Goal: Task Accomplishment & Management: Use online tool/utility

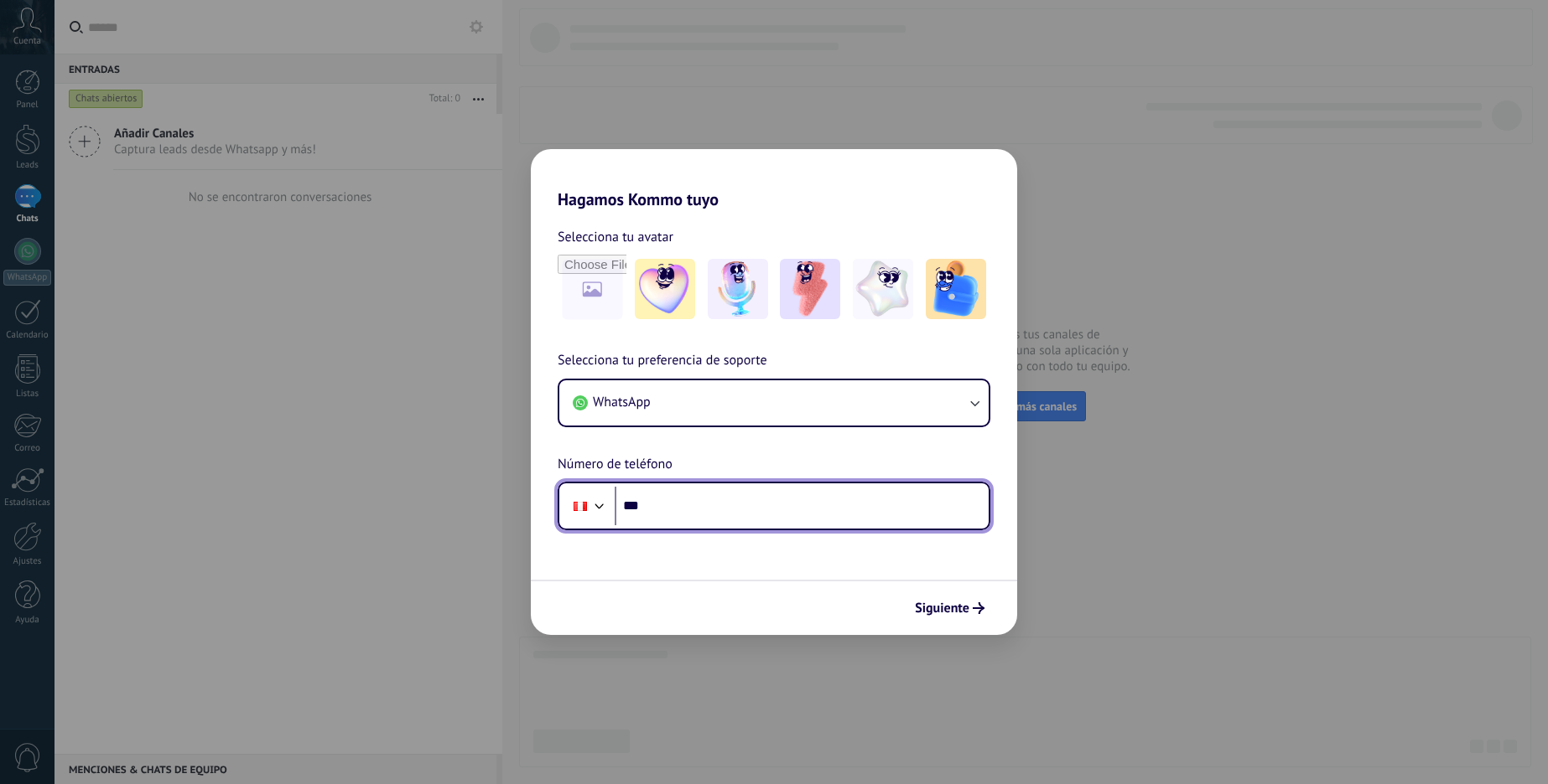
click at [717, 487] on input "***" at bounding box center [802, 506] width 374 height 38
type input "**********"
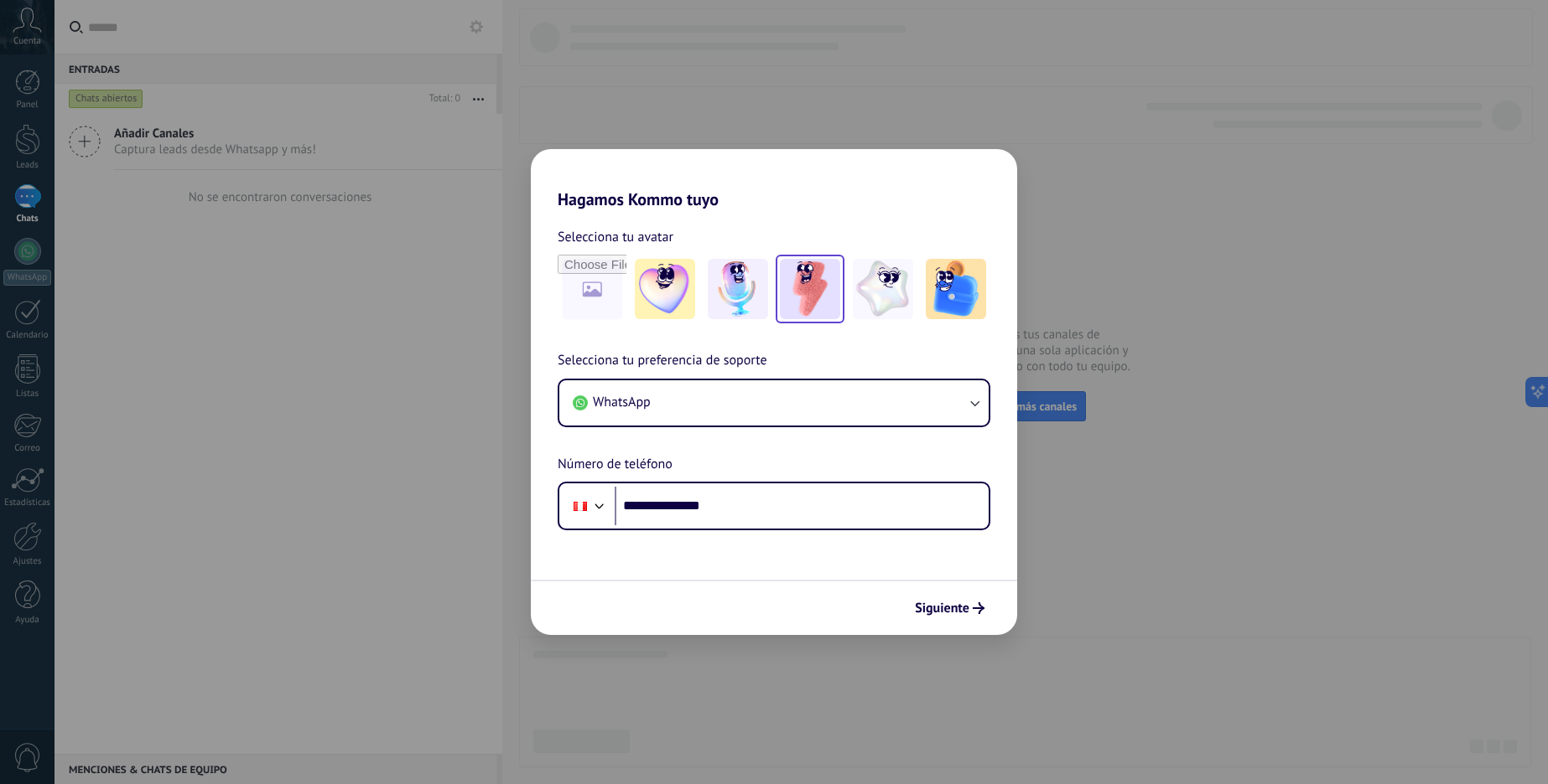
click at [809, 304] on img at bounding box center [810, 289] width 60 height 60
click at [935, 602] on span "Siguiente" at bounding box center [942, 608] width 55 height 11
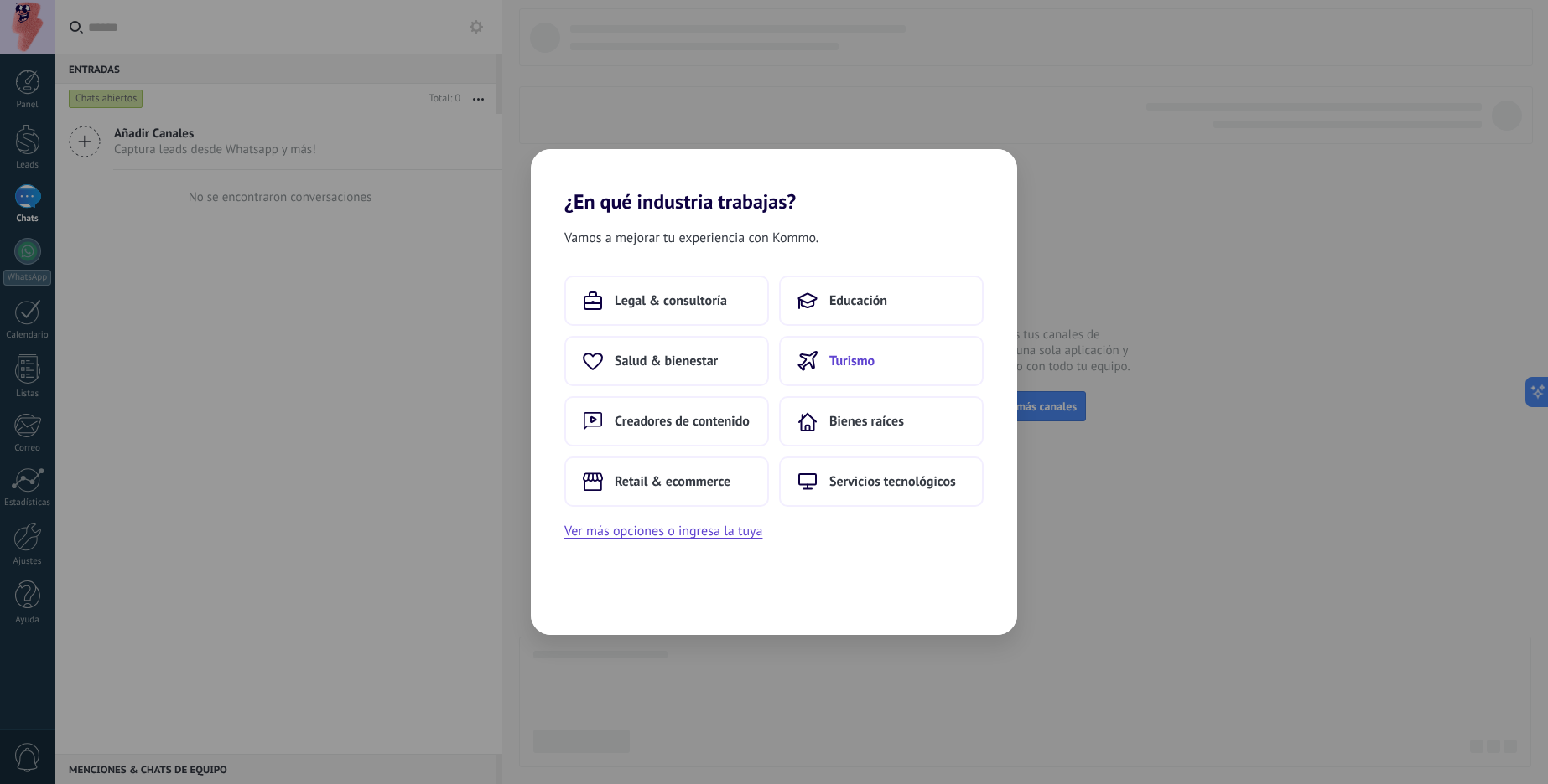
click at [892, 355] on button "Turismo" at bounding box center [881, 362] width 204 height 50
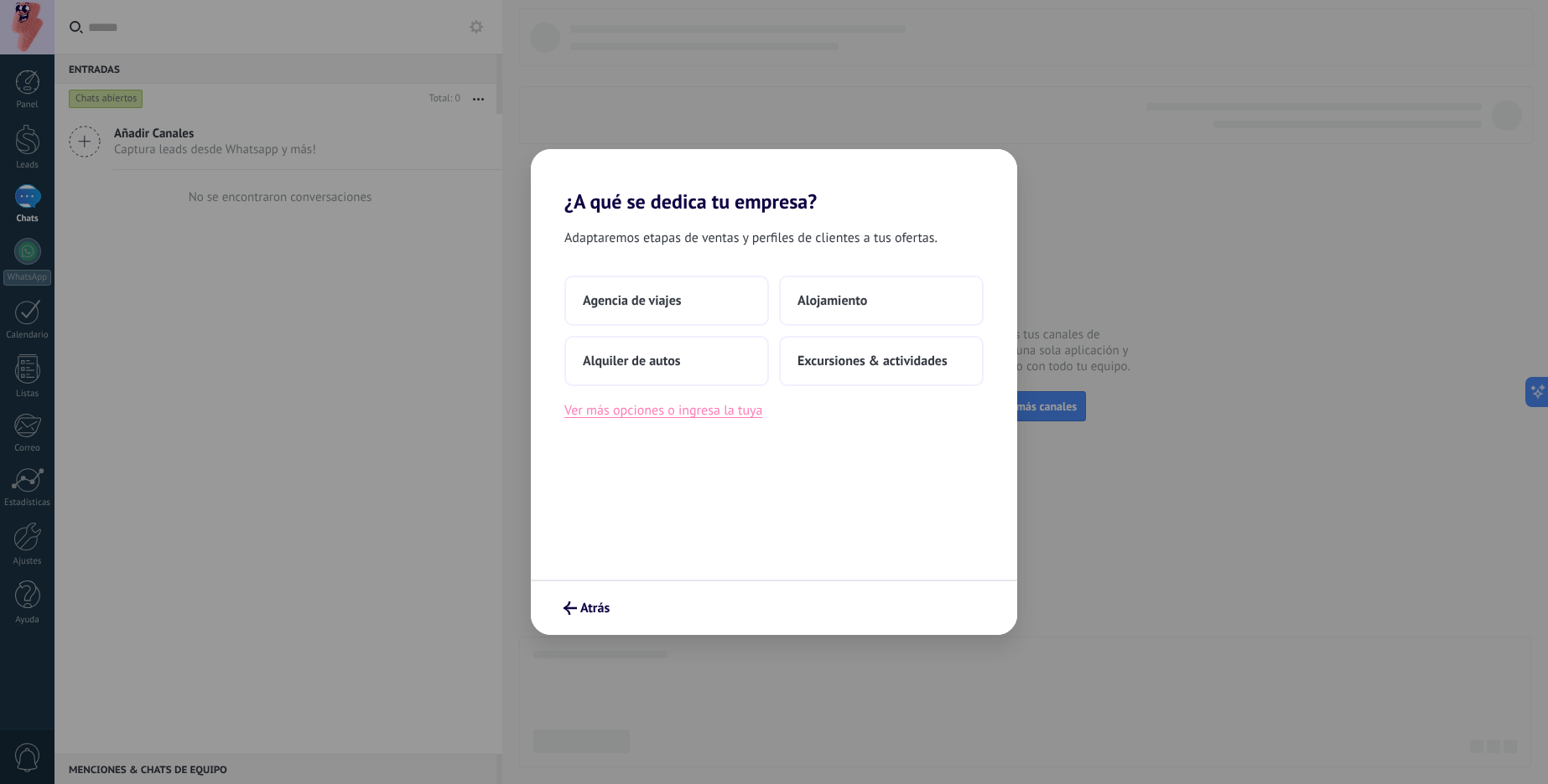
click at [665, 411] on button "Ver más opciones o ingresa la tuya" at bounding box center [664, 410] width 198 height 22
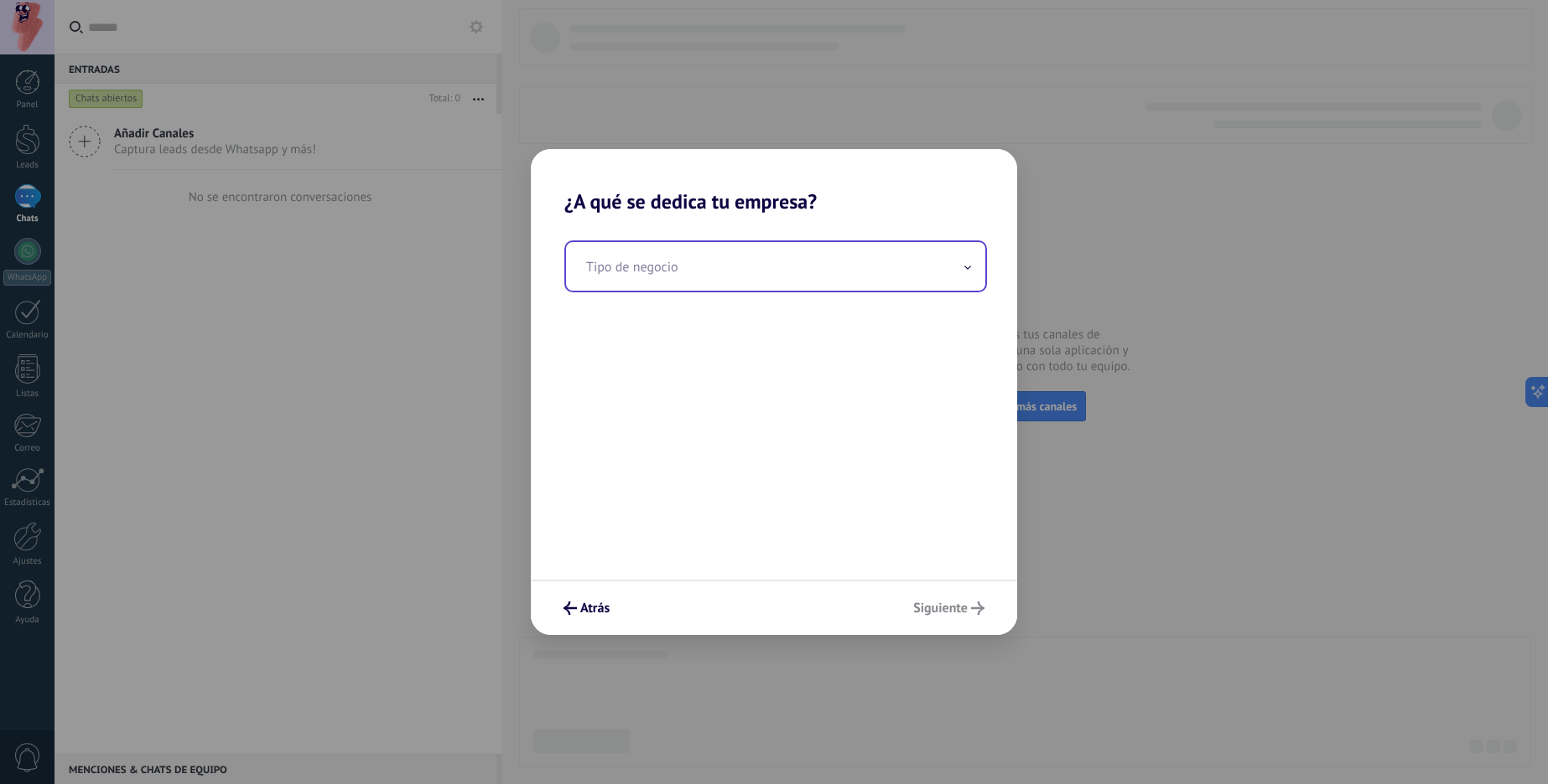
click at [628, 275] on input "text" at bounding box center [776, 267] width 419 height 49
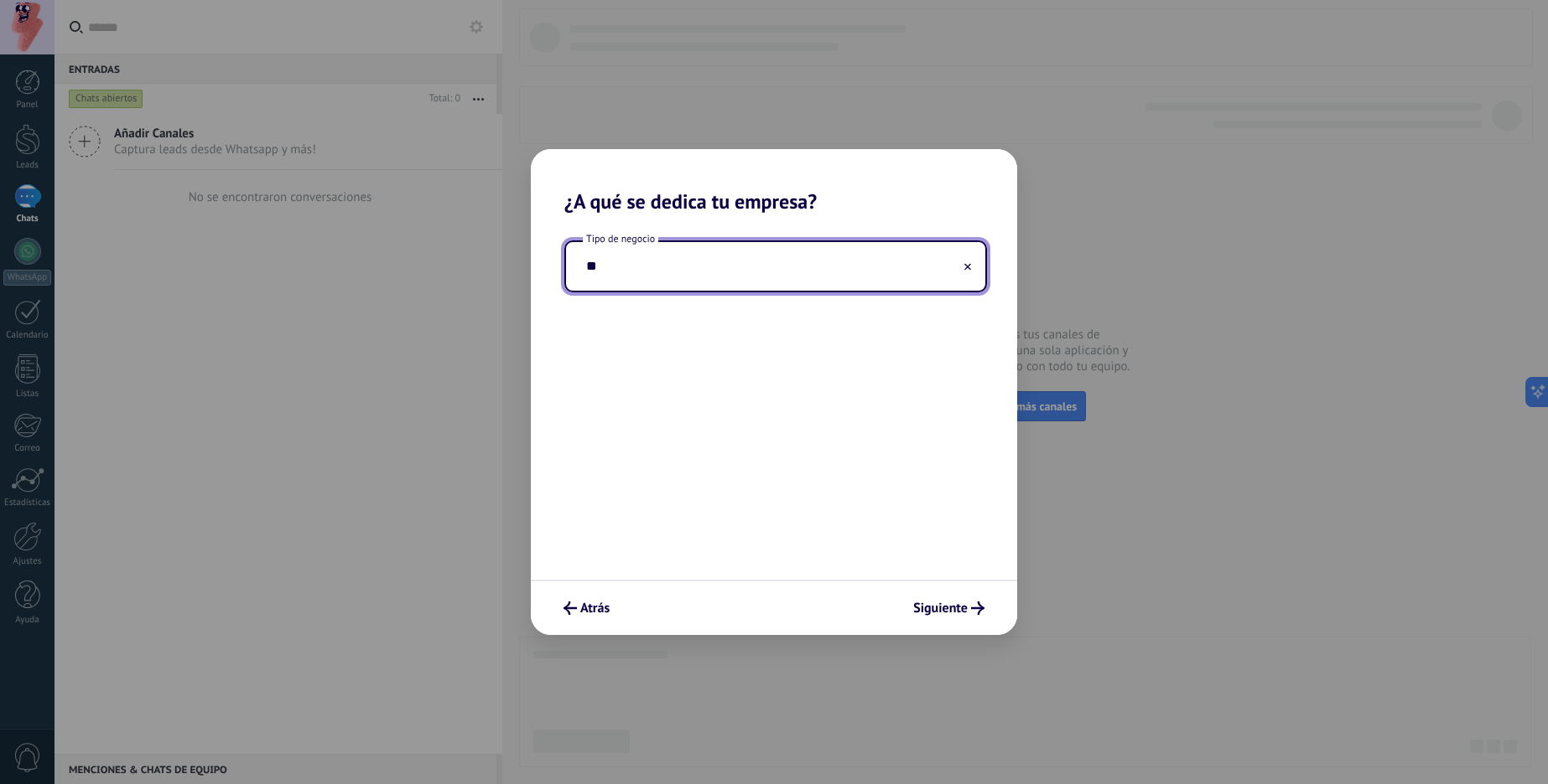
type input "*"
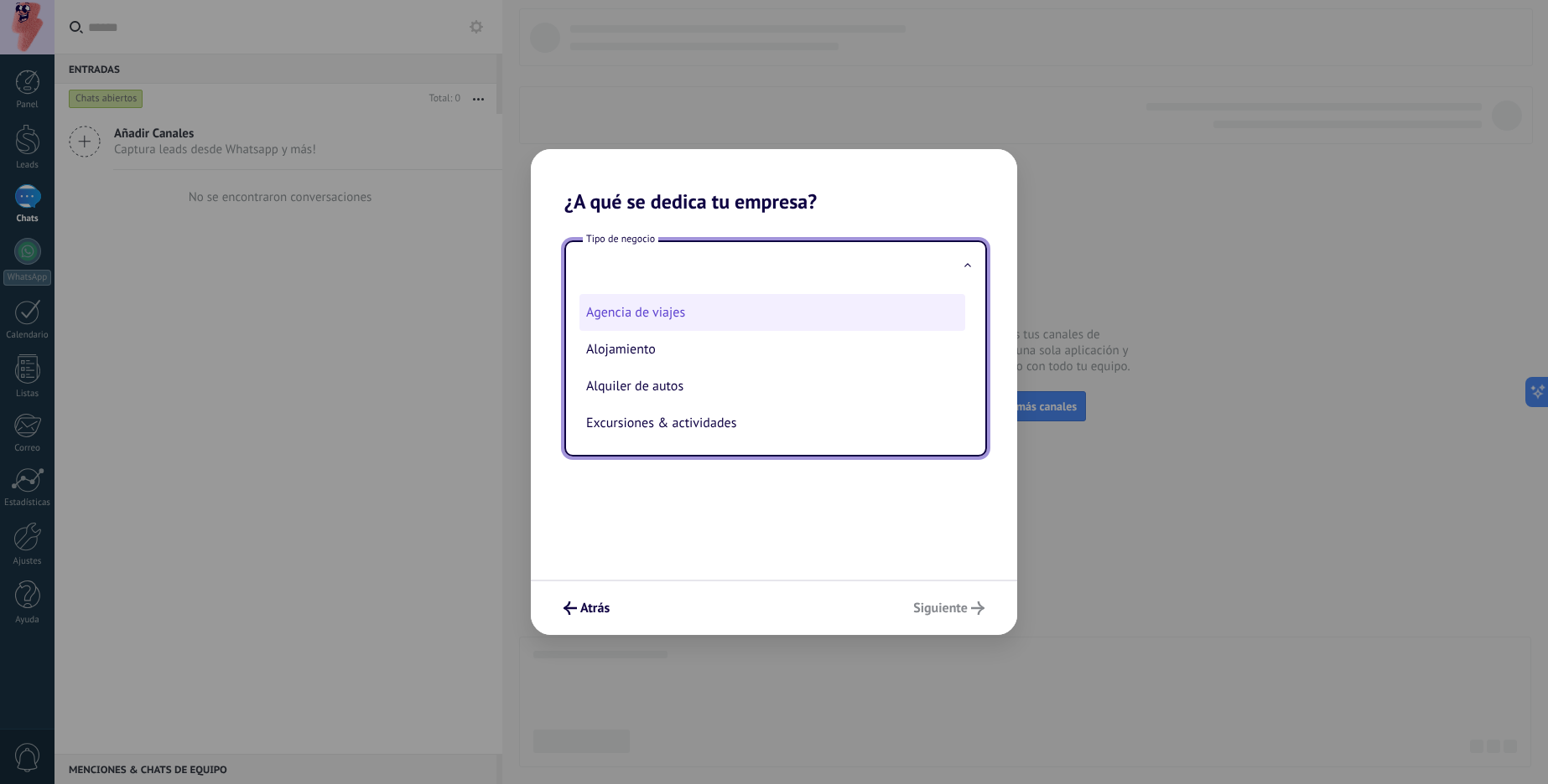
click at [721, 315] on li "Agencia de viajes" at bounding box center [771, 312] width 385 height 37
type input "**********"
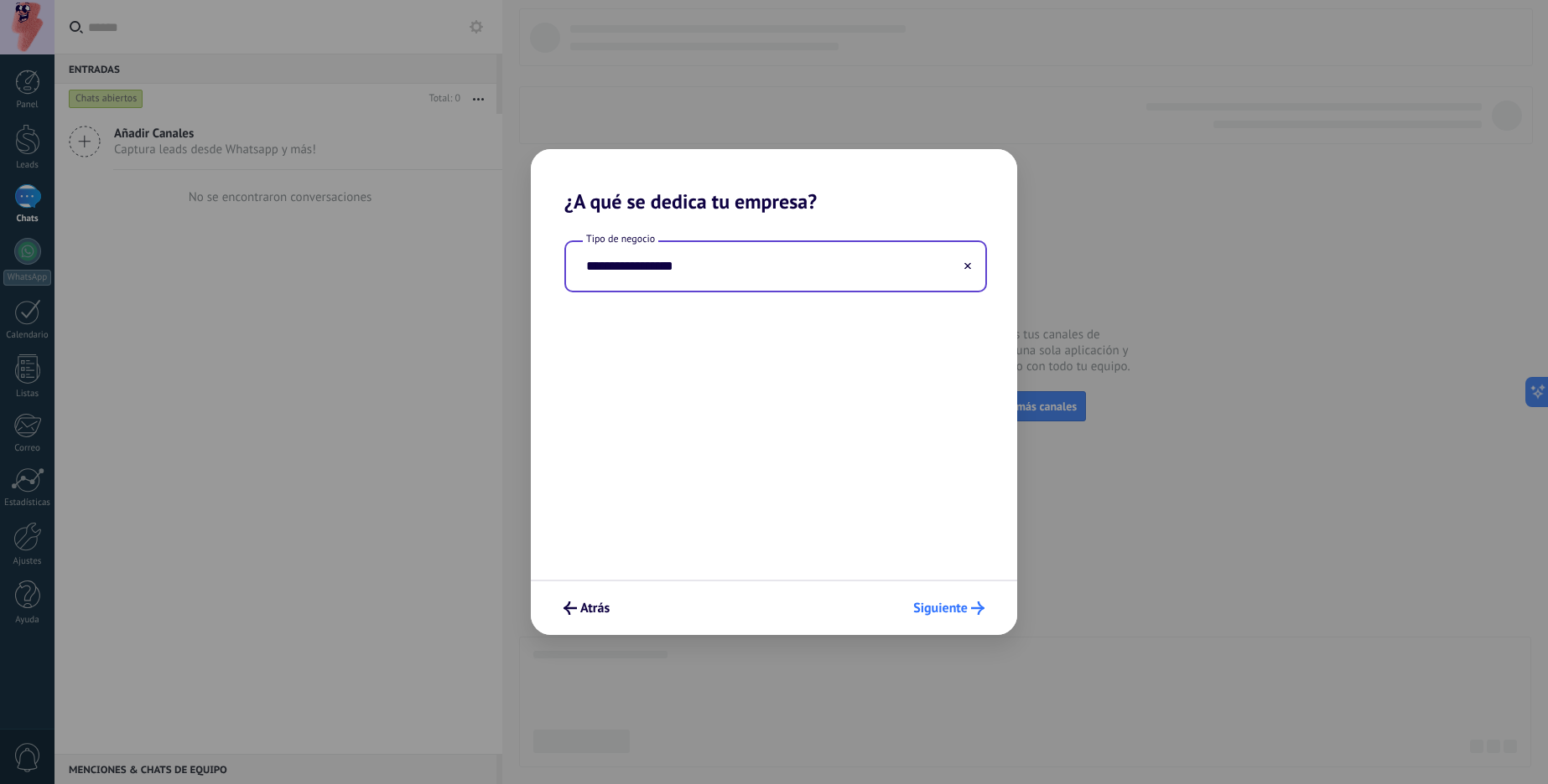
click at [925, 618] on button "Siguiente" at bounding box center [948, 608] width 86 height 29
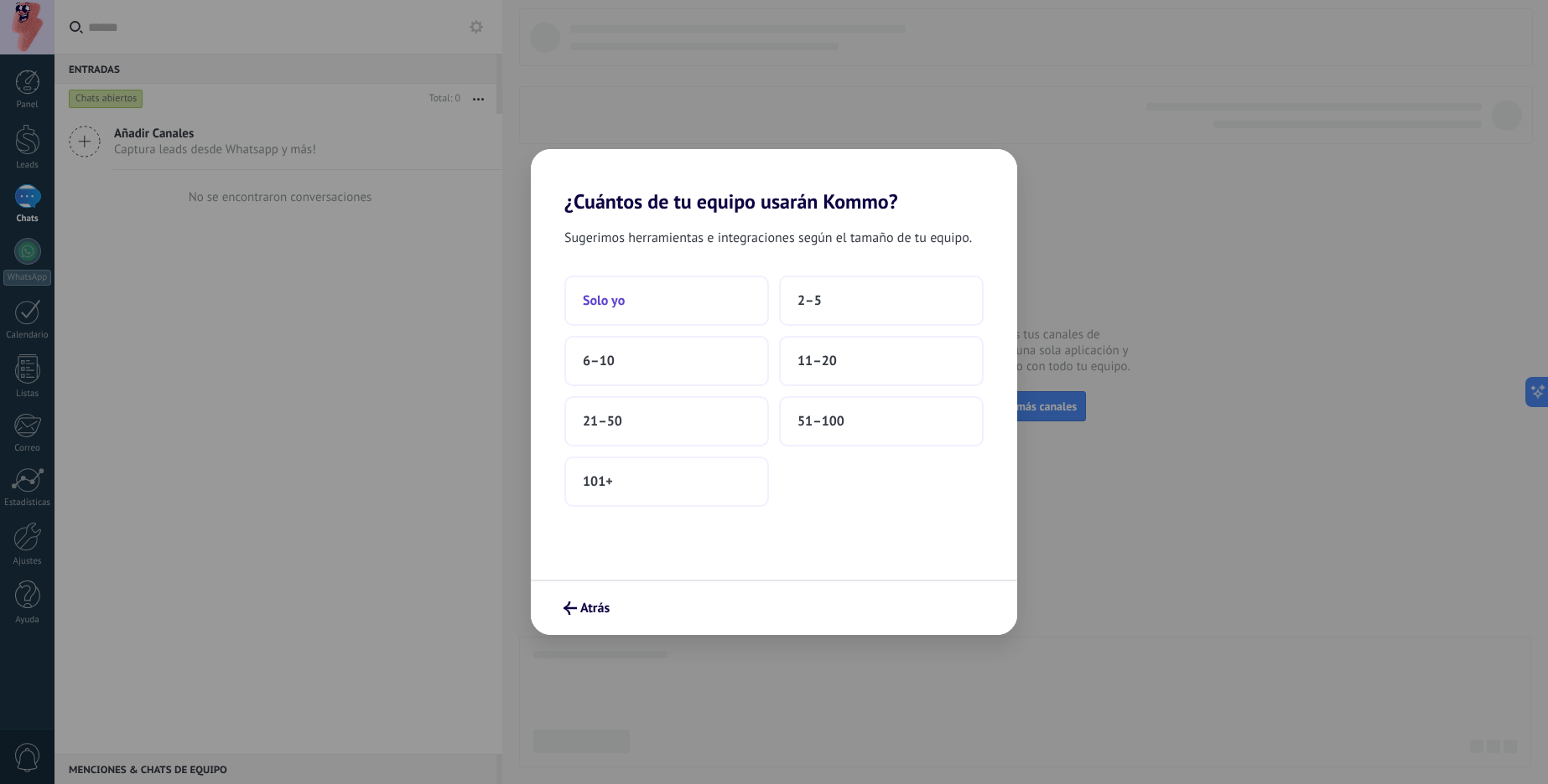
click at [706, 305] on button "Solo yo" at bounding box center [666, 301] width 204 height 50
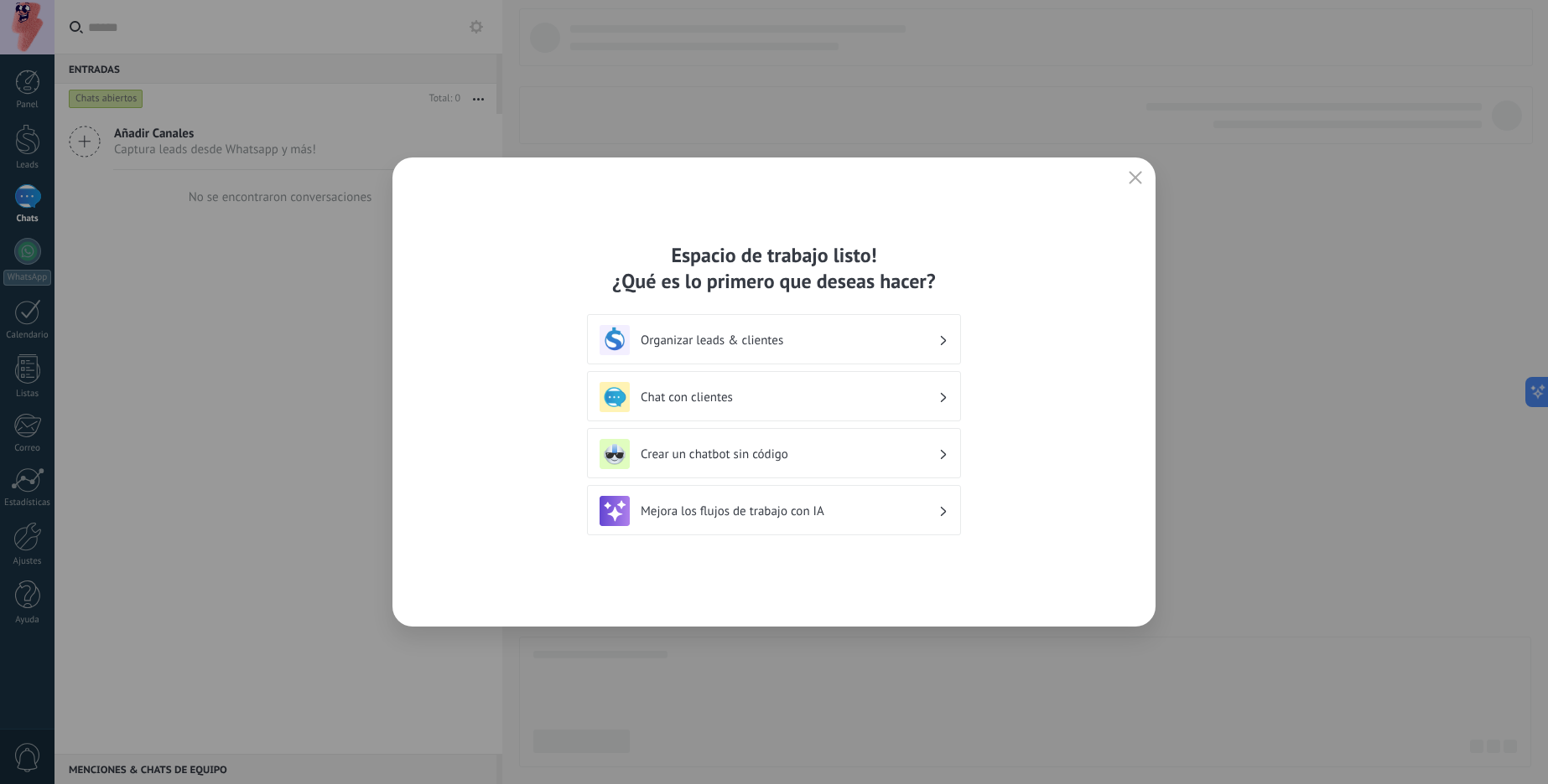
click at [803, 346] on h3 "Organizar leads & clientes" at bounding box center [790, 341] width 297 height 16
click at [879, 328] on div "Organizar leads & clientes" at bounding box center [773, 340] width 349 height 30
click at [944, 341] on icon at bounding box center [944, 341] width 6 height 10
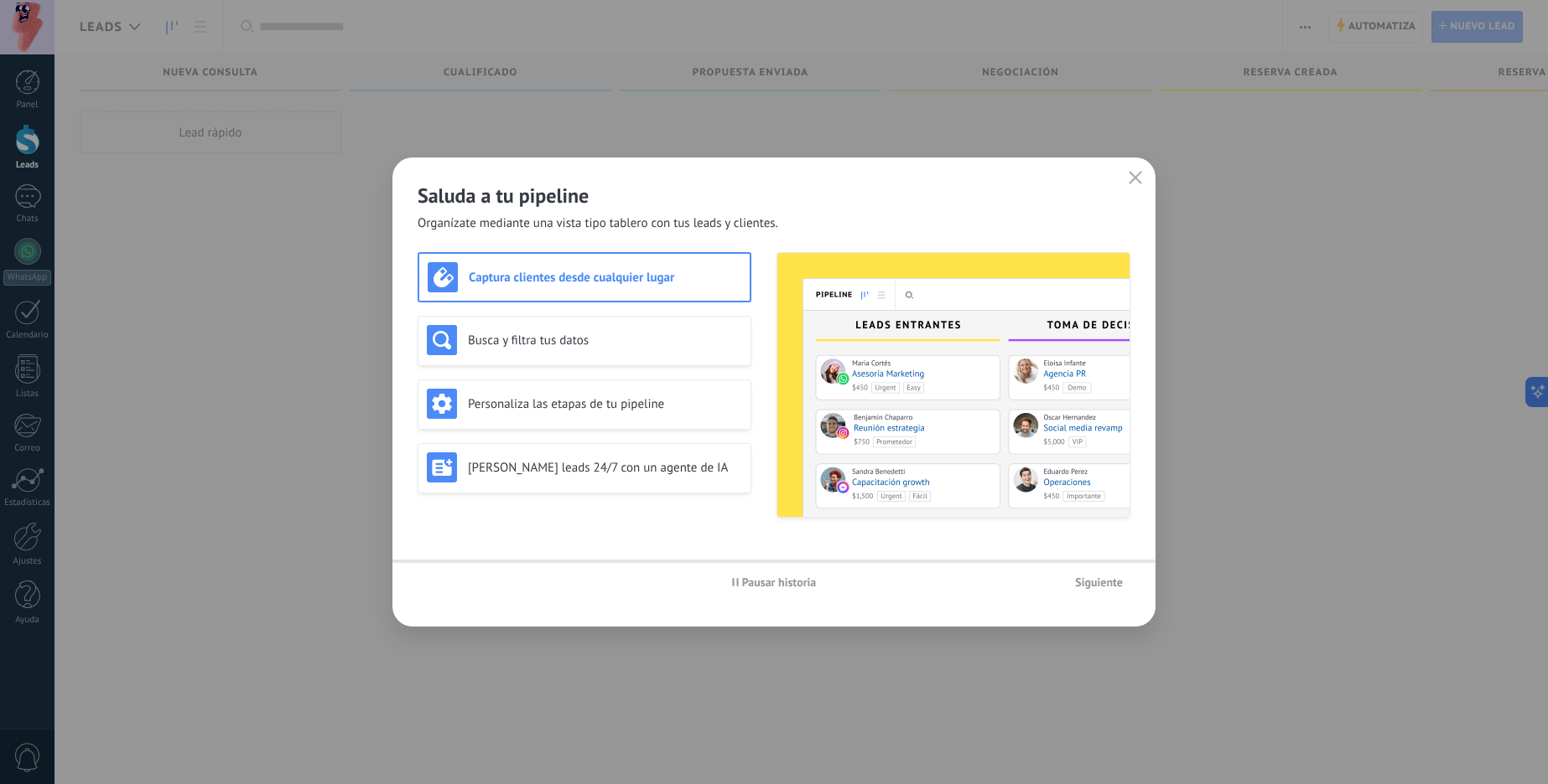
click at [931, 334] on img at bounding box center [953, 385] width 352 height 264
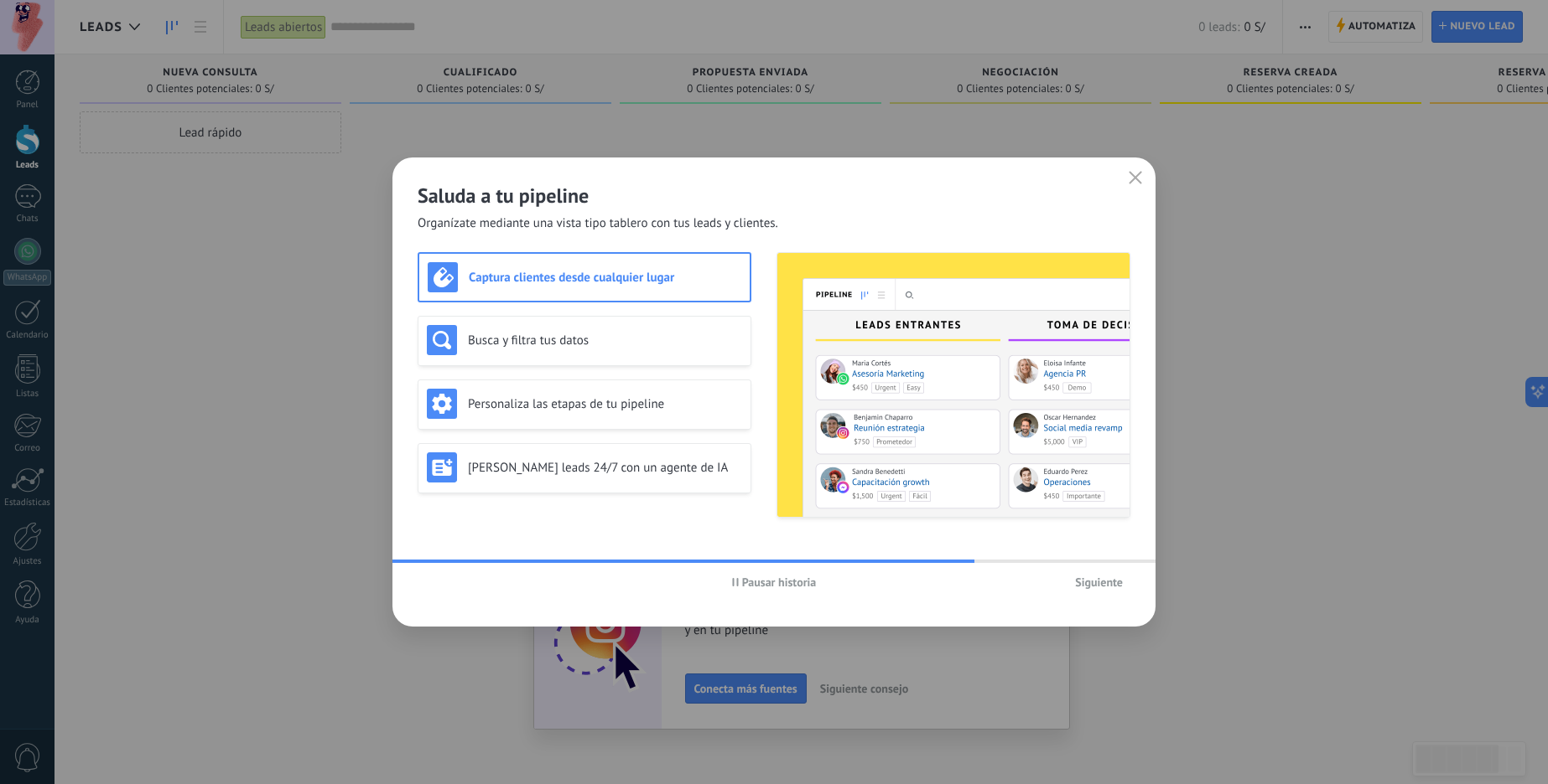
click at [1108, 586] on span "Siguiente" at bounding box center [1098, 581] width 48 height 11
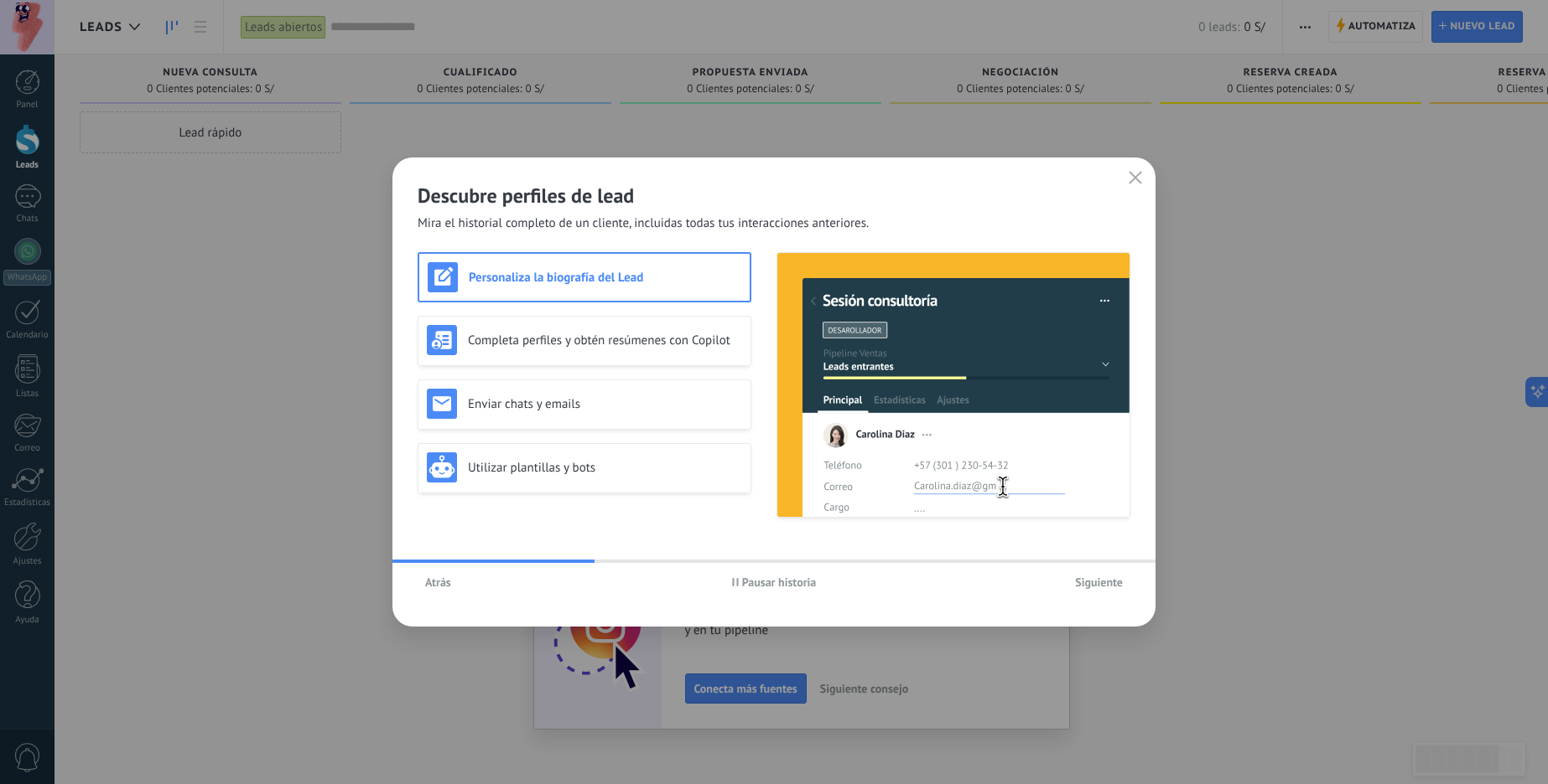
click at [1108, 586] on span "Siguiente" at bounding box center [1098, 581] width 48 height 11
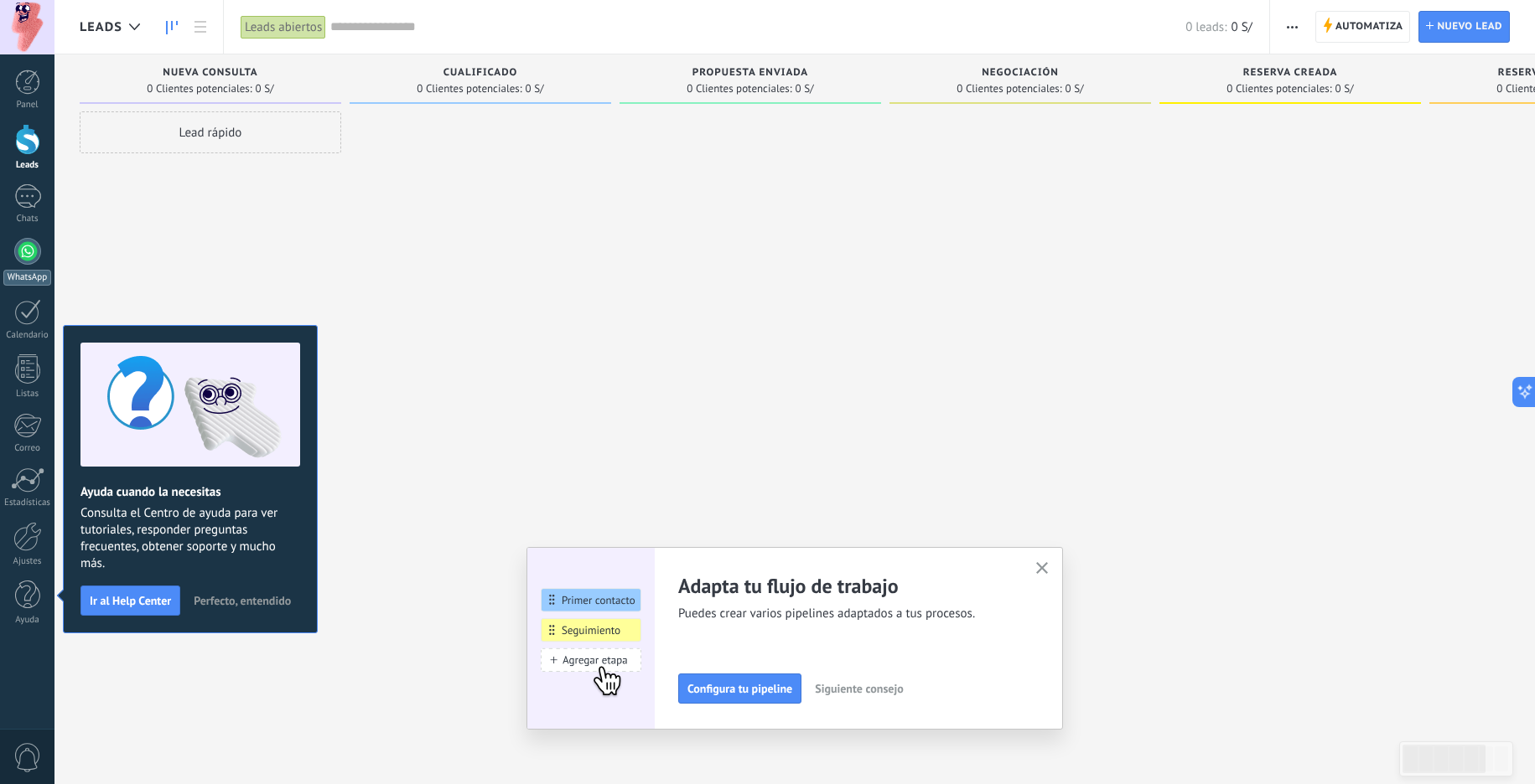
click at [24, 253] on div at bounding box center [27, 251] width 27 height 27
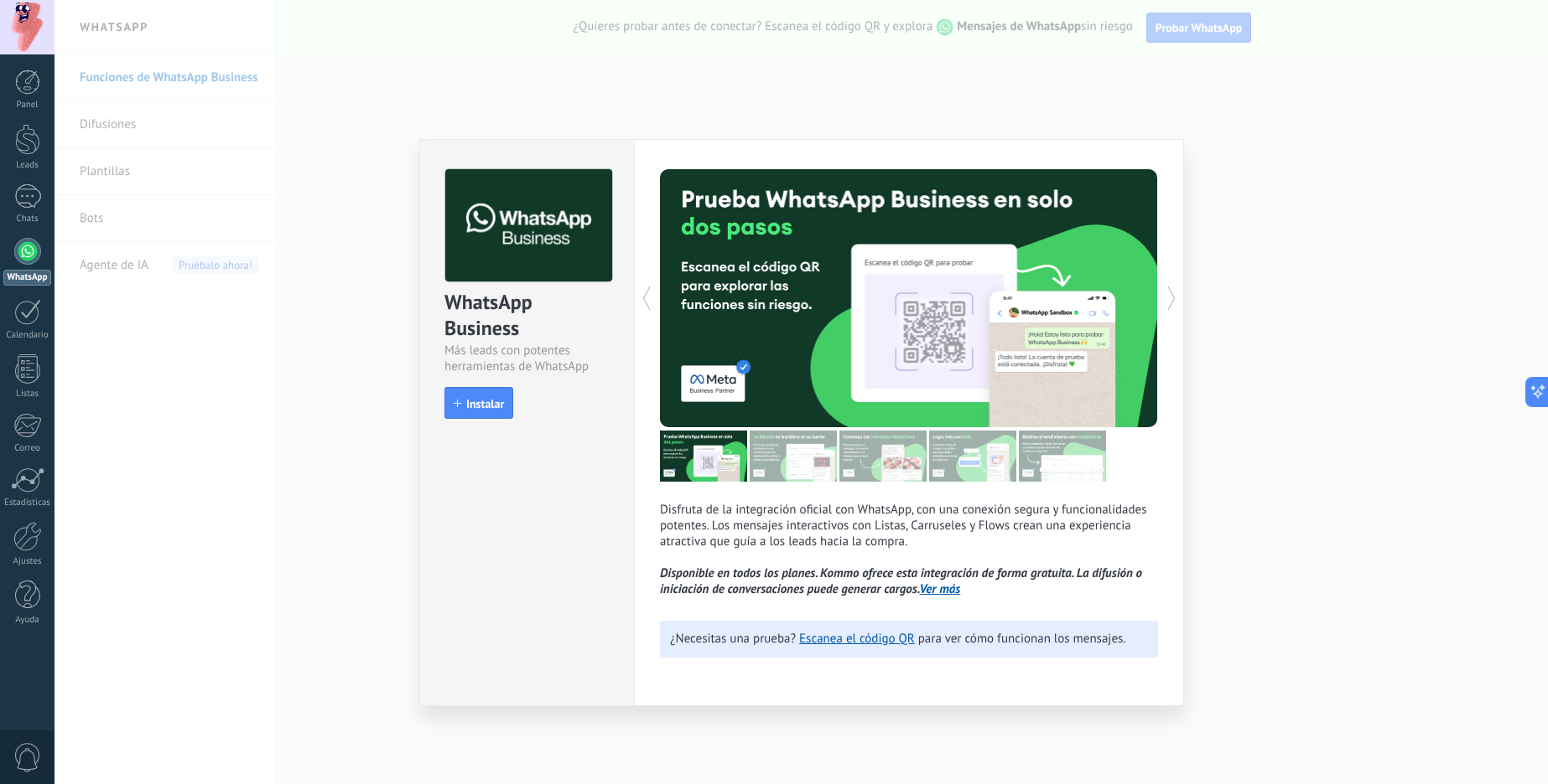
click at [1258, 419] on div "WhatsApp Business Más leads con potentes herramientas de WhatsApp install Insta…" at bounding box center [801, 392] width 1493 height 784
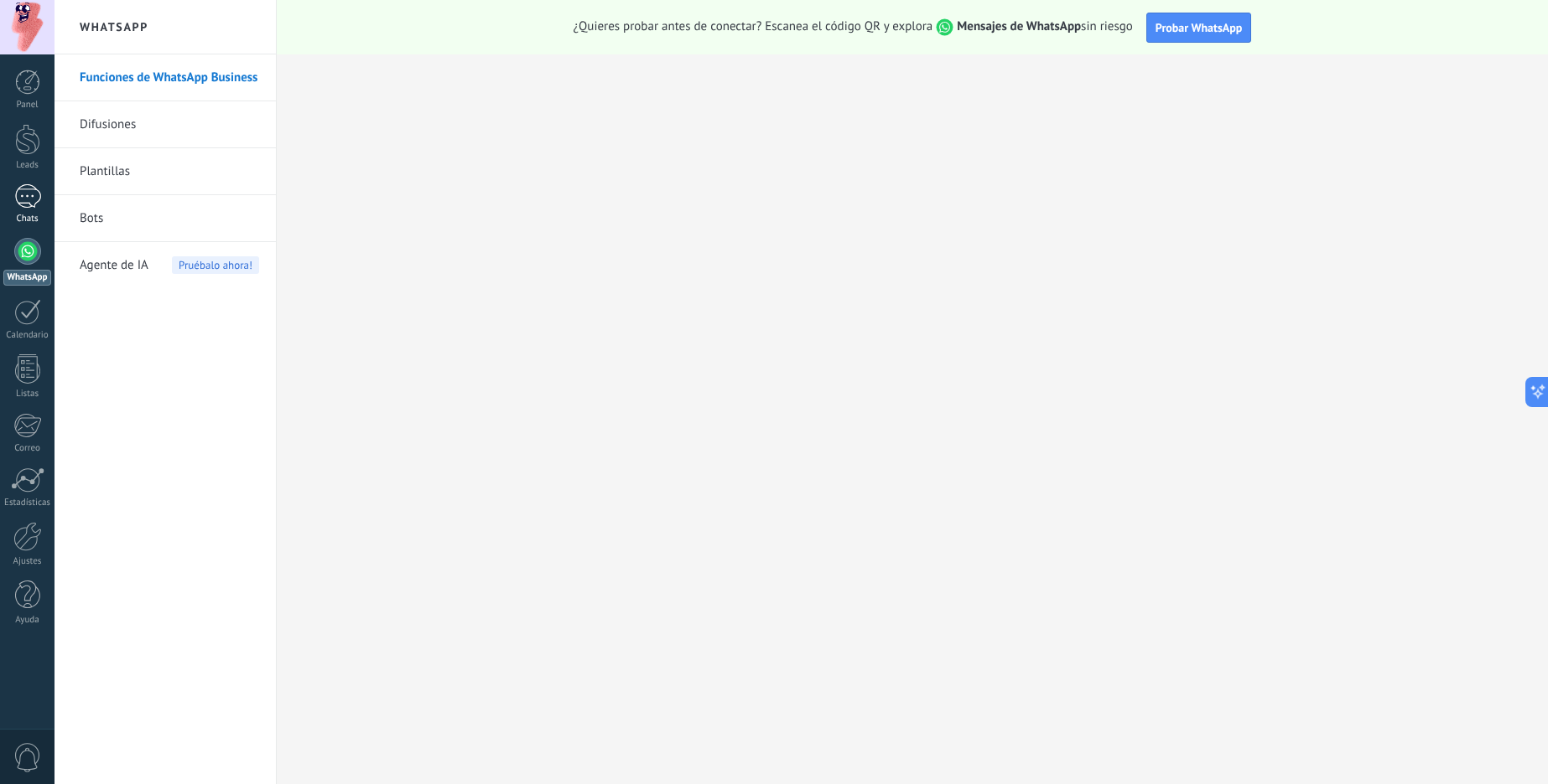
click at [23, 202] on div at bounding box center [27, 196] width 27 height 24
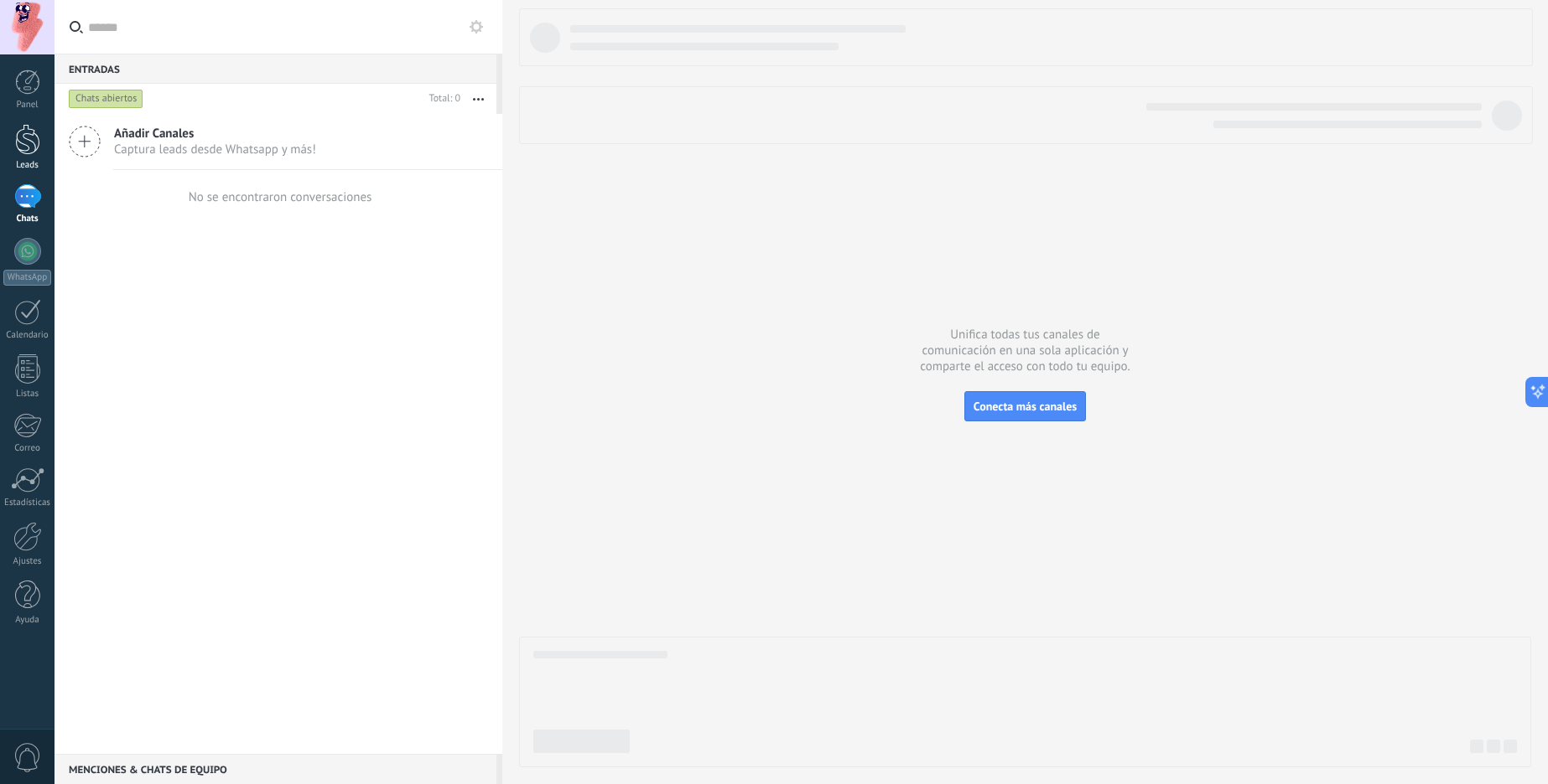
click at [28, 143] on div at bounding box center [27, 140] width 25 height 31
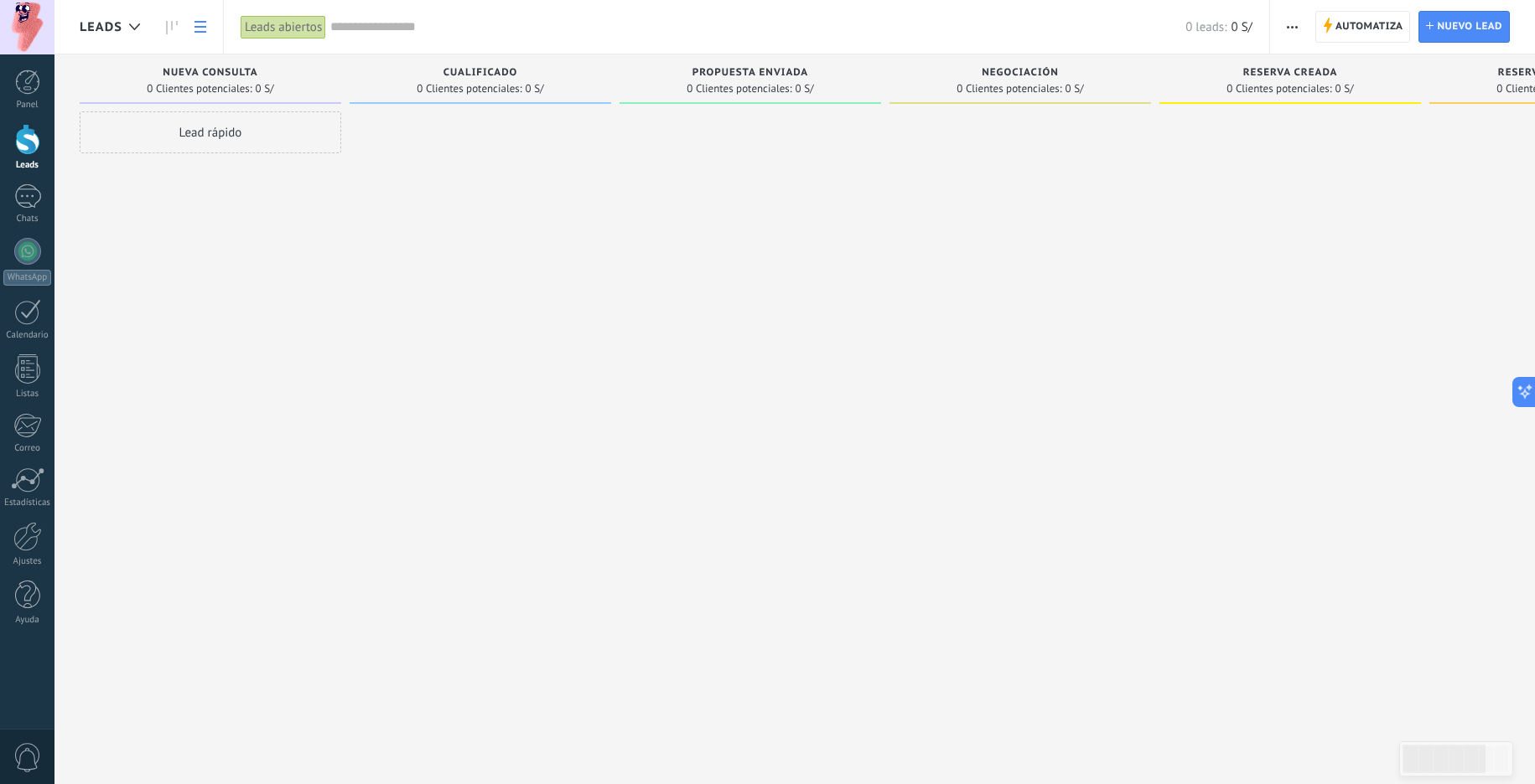
click at [197, 30] on icon at bounding box center [200, 26] width 11 height 11
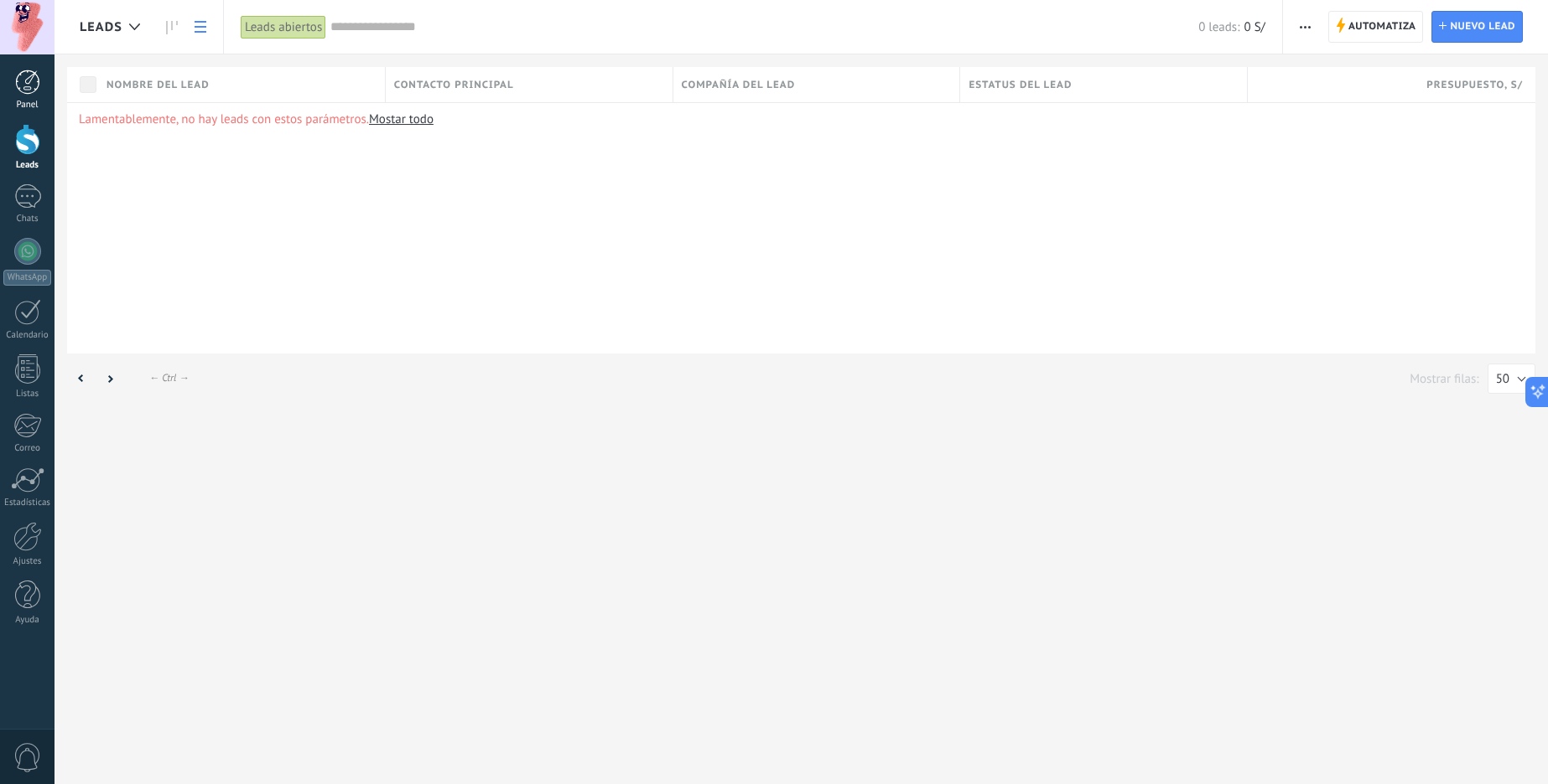
click at [29, 97] on link "Panel" at bounding box center [27, 90] width 55 height 41
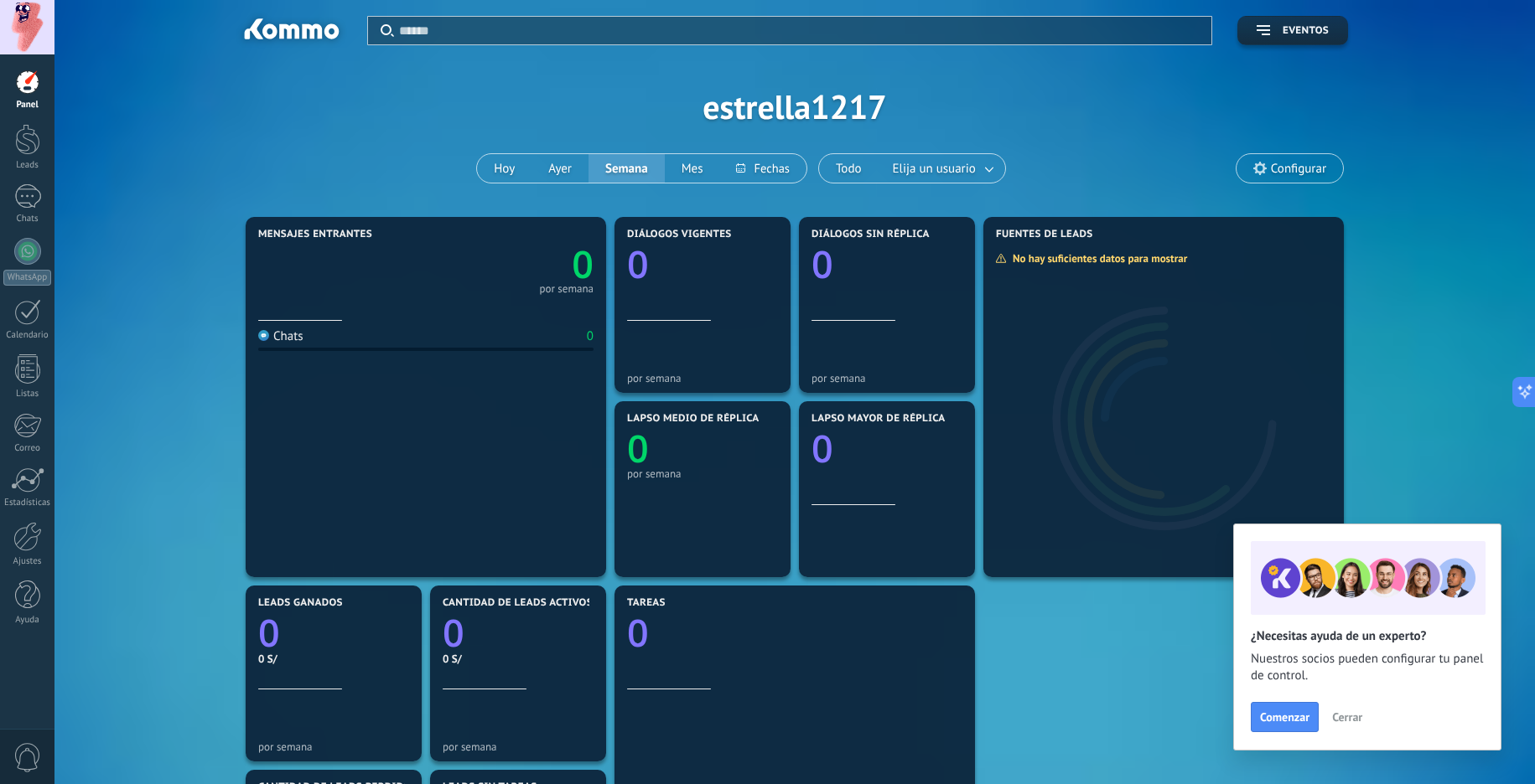
click at [1338, 717] on span "Cerrar" at bounding box center [1347, 717] width 30 height 11
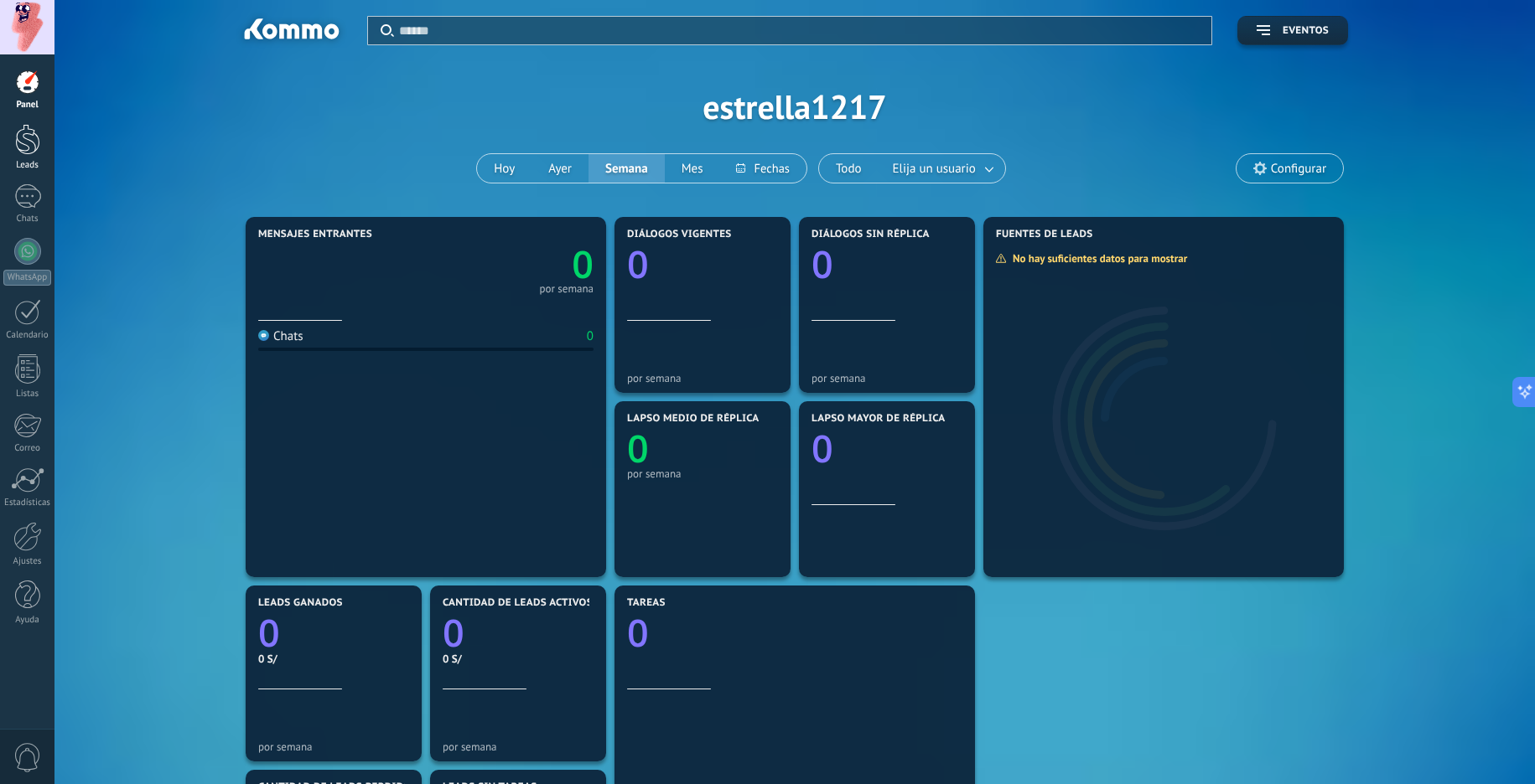
click at [23, 142] on div at bounding box center [27, 140] width 25 height 31
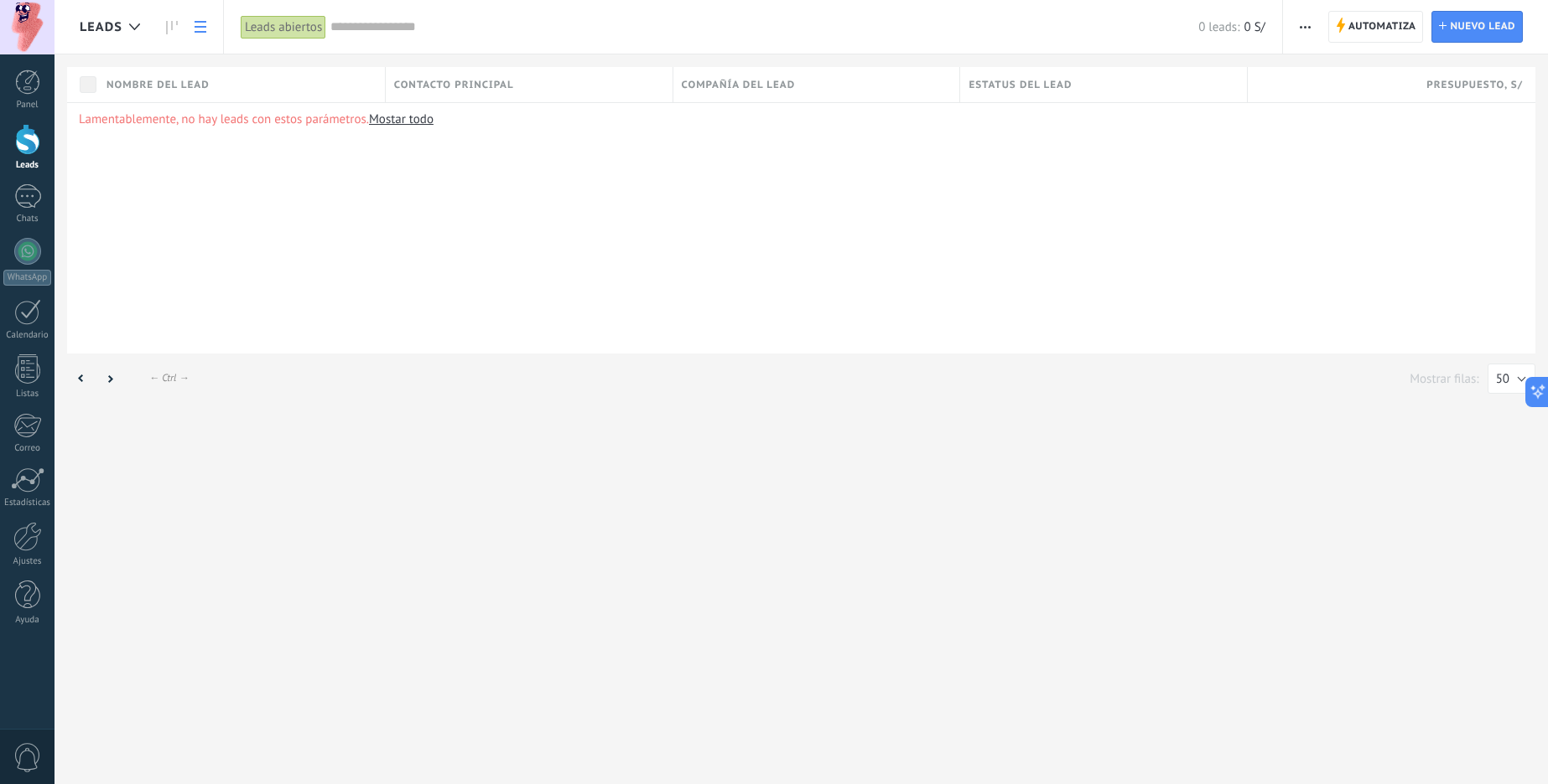
click at [1313, 32] on button "button" at bounding box center [1305, 27] width 24 height 32
click at [1332, 167] on span "Importar" at bounding box center [1338, 172] width 47 height 34
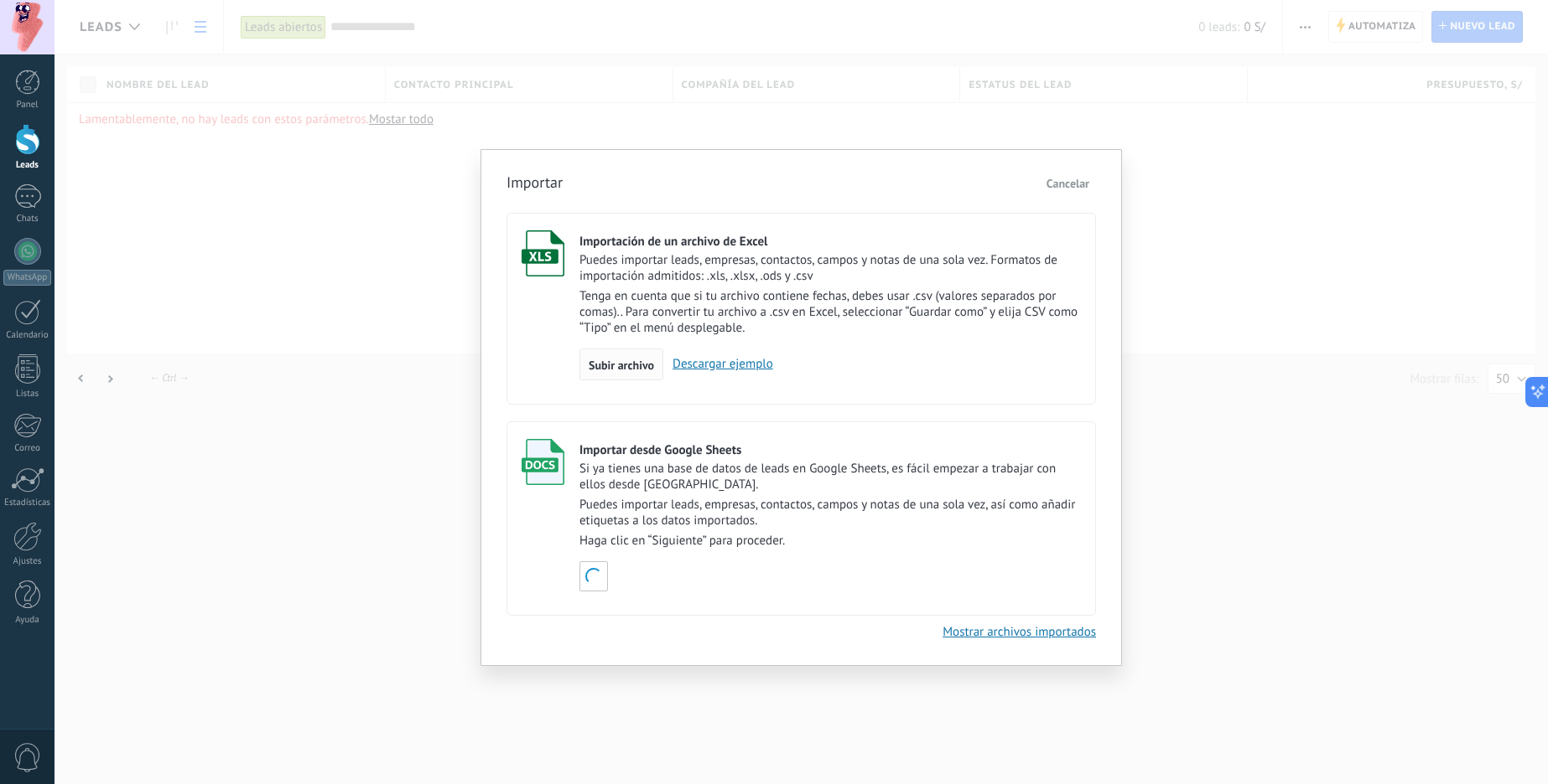
click at [629, 363] on span "Subir archivo" at bounding box center [621, 365] width 65 height 11
click at [0, 0] on input "Importación de un archivo de Excel Puedes importar leads, empresas, contactos, …" at bounding box center [0, 0] width 0 height 0
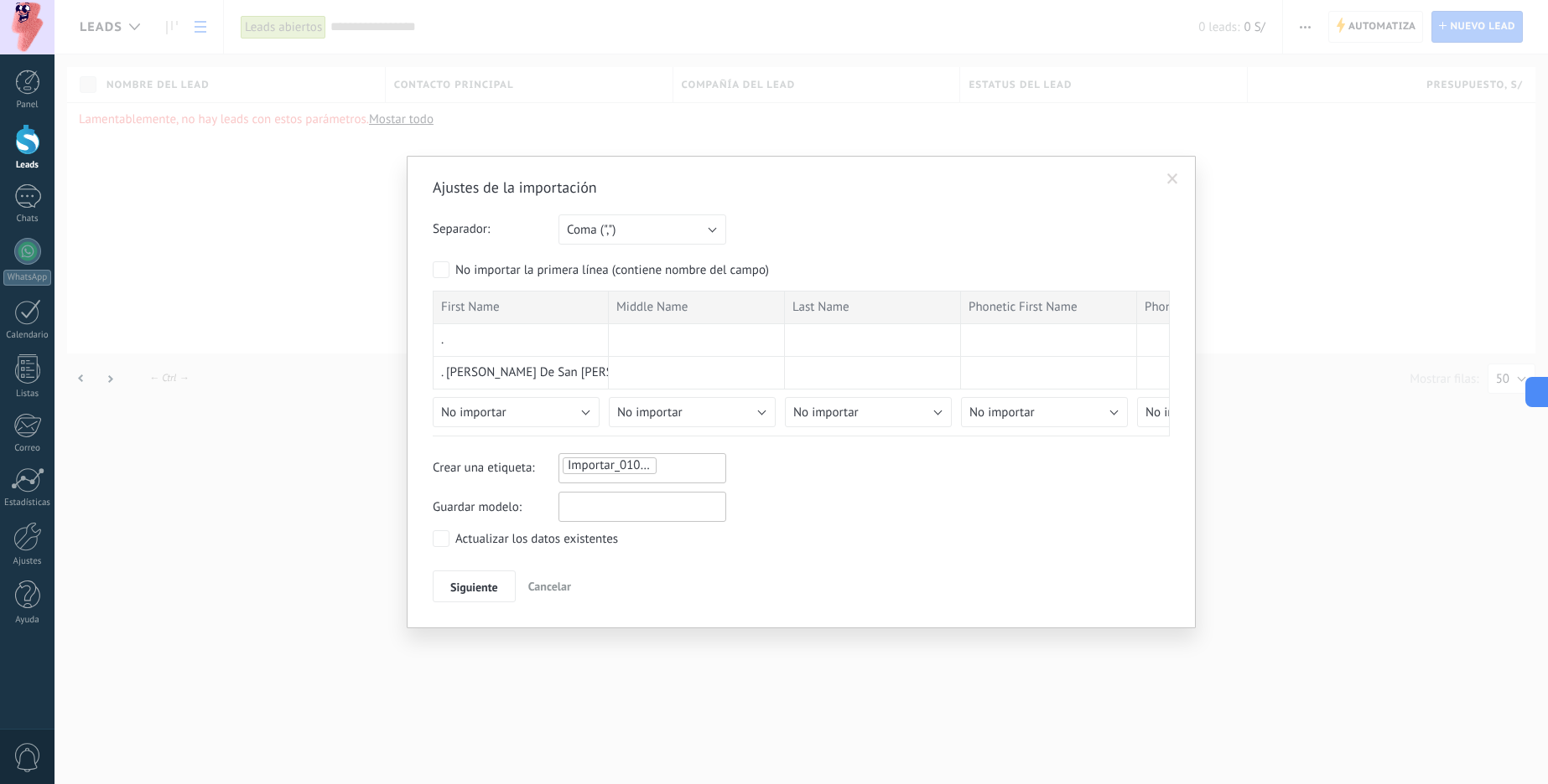
click at [633, 513] on input "text" at bounding box center [642, 507] width 168 height 30
type input "**********"
click at [461, 593] on span "Siguiente" at bounding box center [474, 587] width 48 height 11
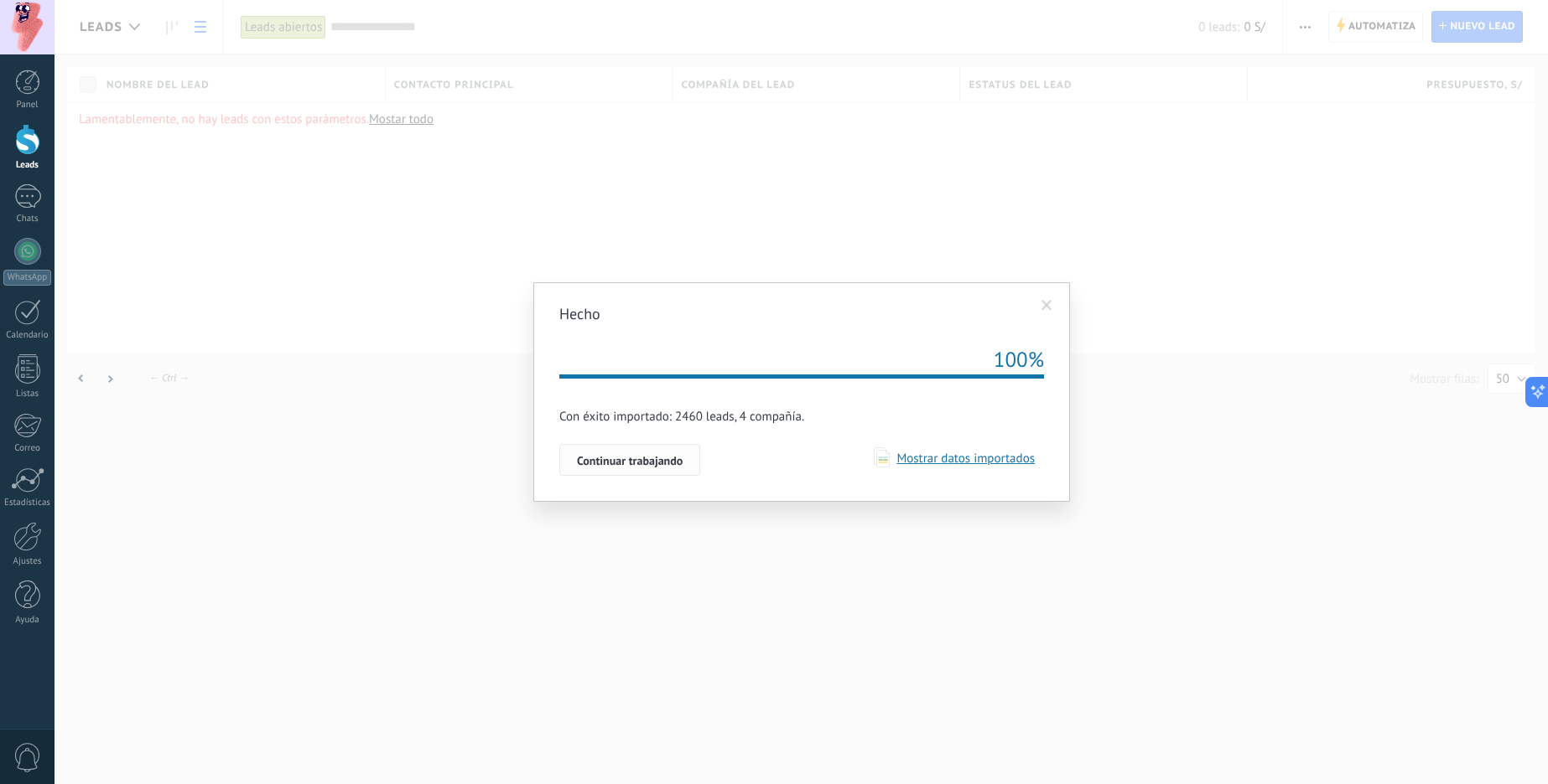
click at [634, 455] on span "Continuar trabajando" at bounding box center [629, 460] width 105 height 11
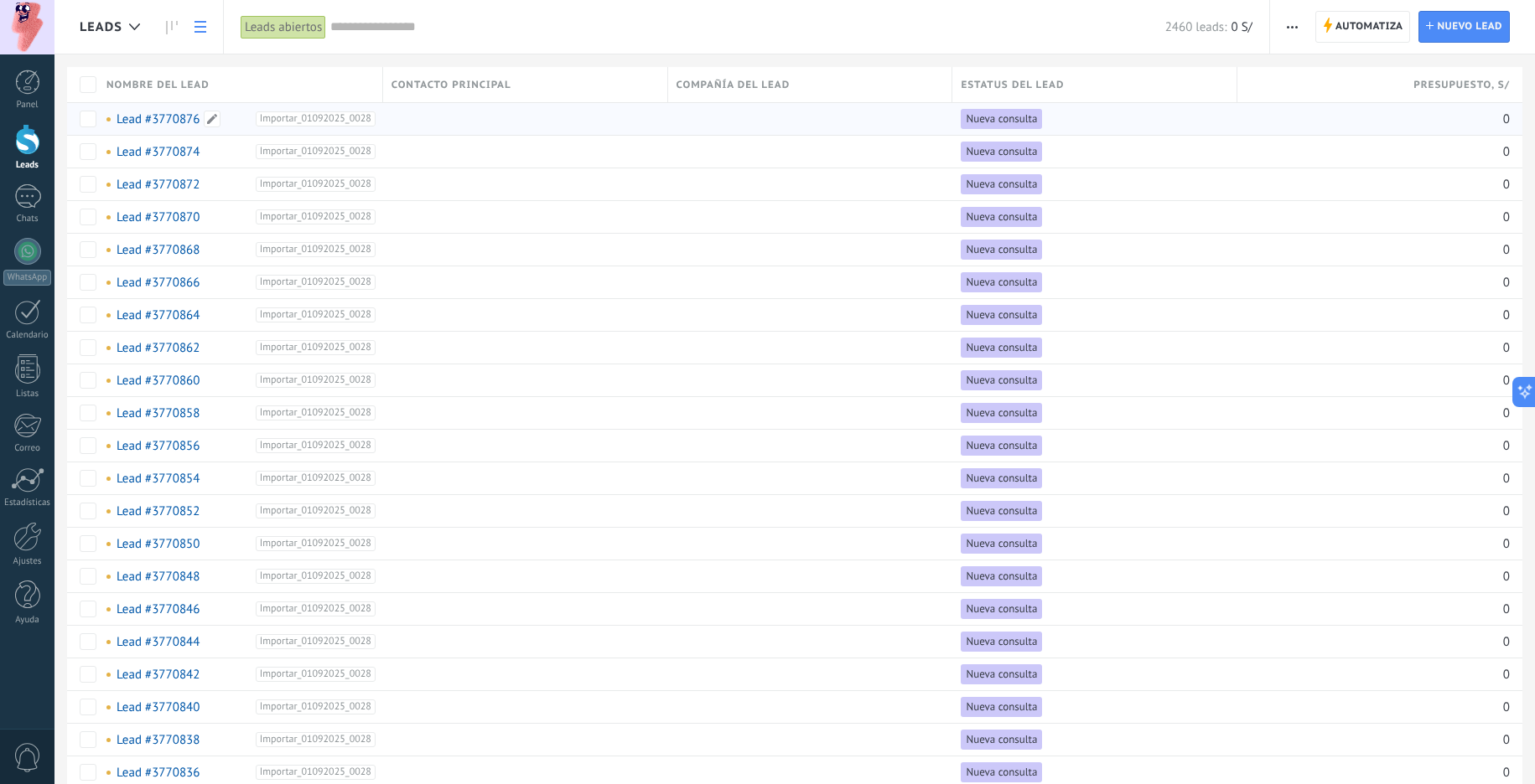
click at [170, 113] on link "Lead #3770876" at bounding box center [157, 119] width 83 height 16
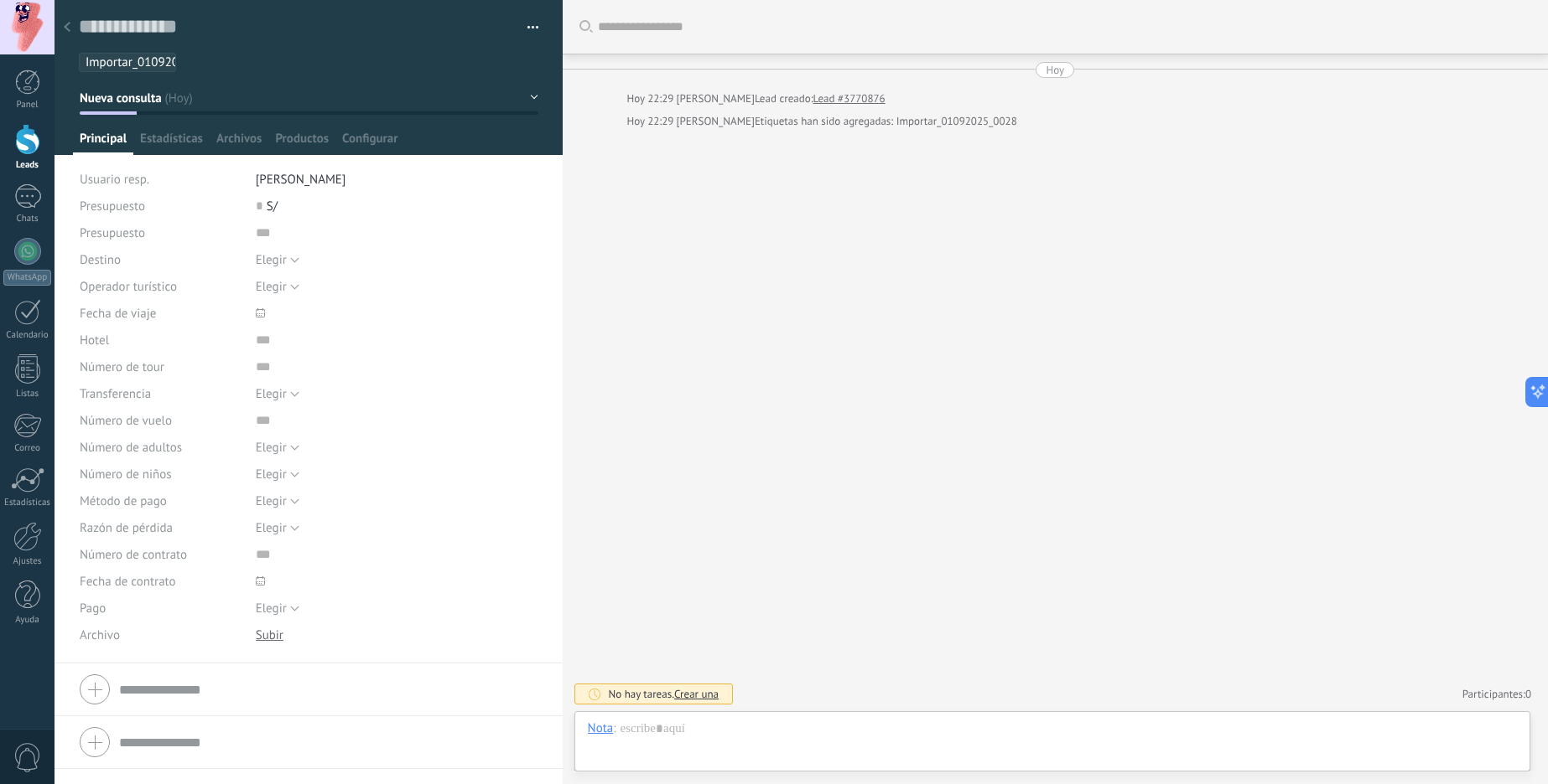
scroll to position [25, 0]
click at [158, 138] on span "Estadísticas" at bounding box center [171, 143] width 63 height 24
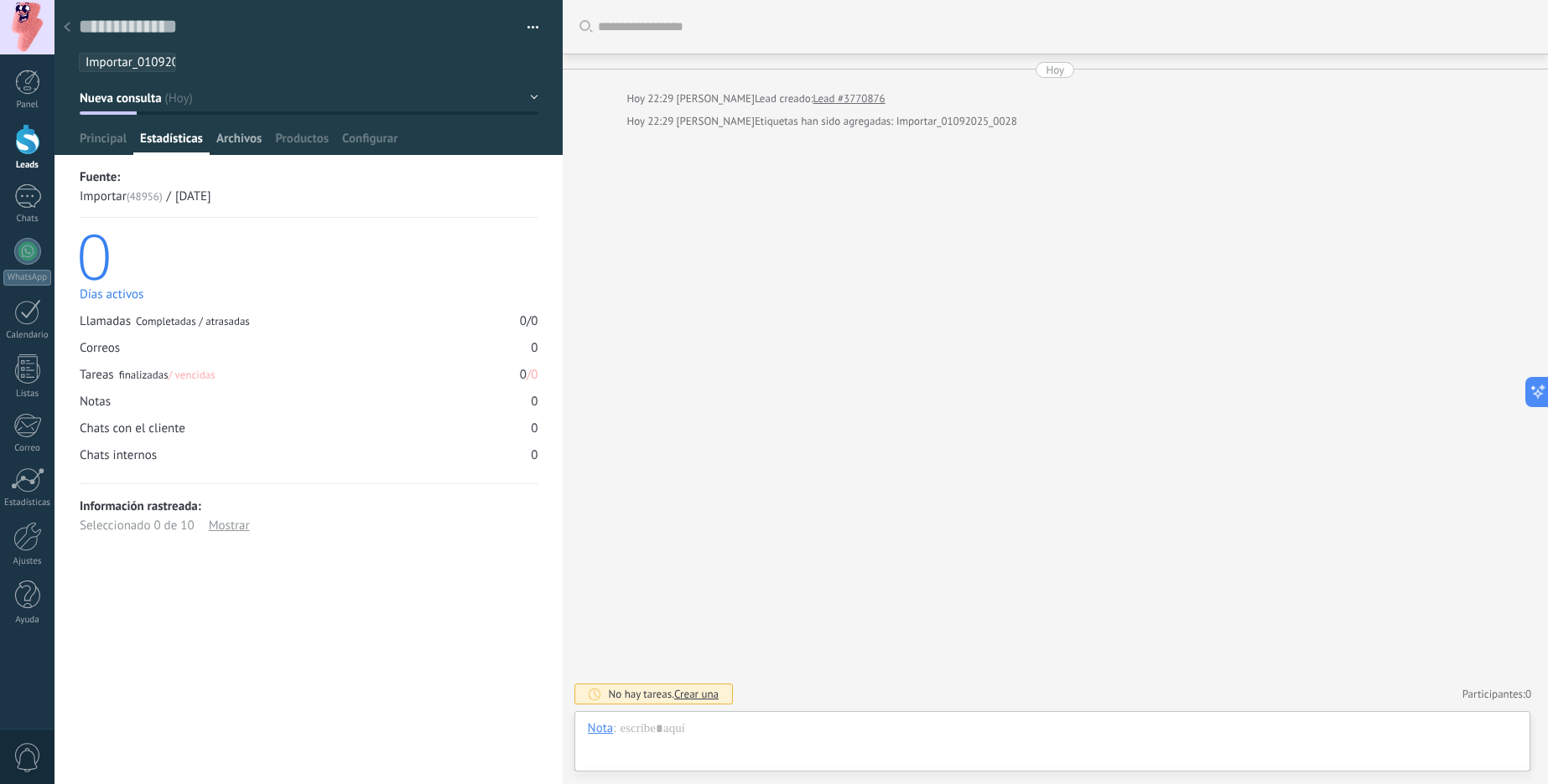
click at [256, 149] on span "Archivos" at bounding box center [239, 143] width 45 height 24
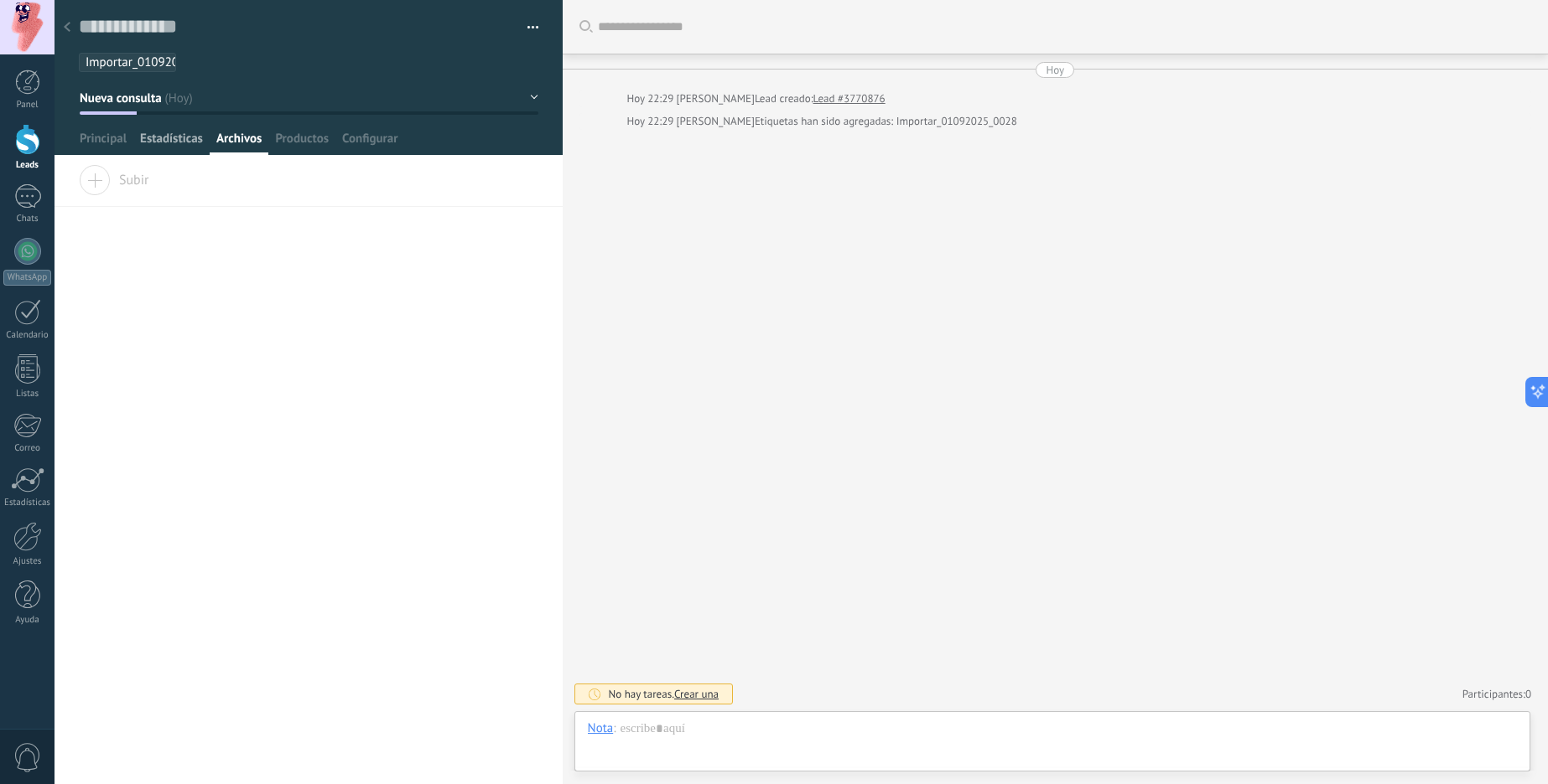
click at [175, 137] on span "Estadísticas" at bounding box center [171, 143] width 63 height 24
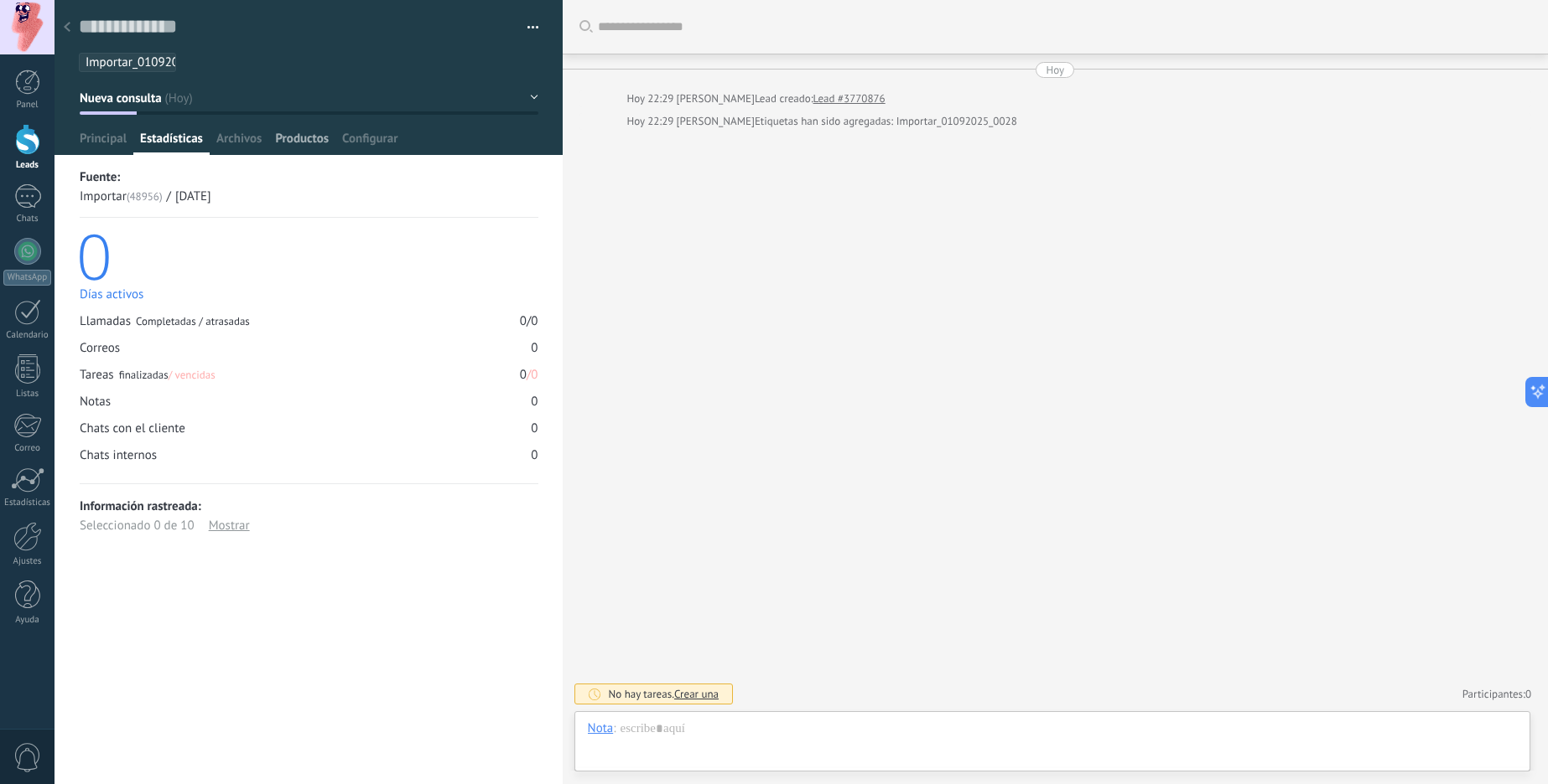
click at [294, 143] on span "Productos" at bounding box center [302, 143] width 54 height 24
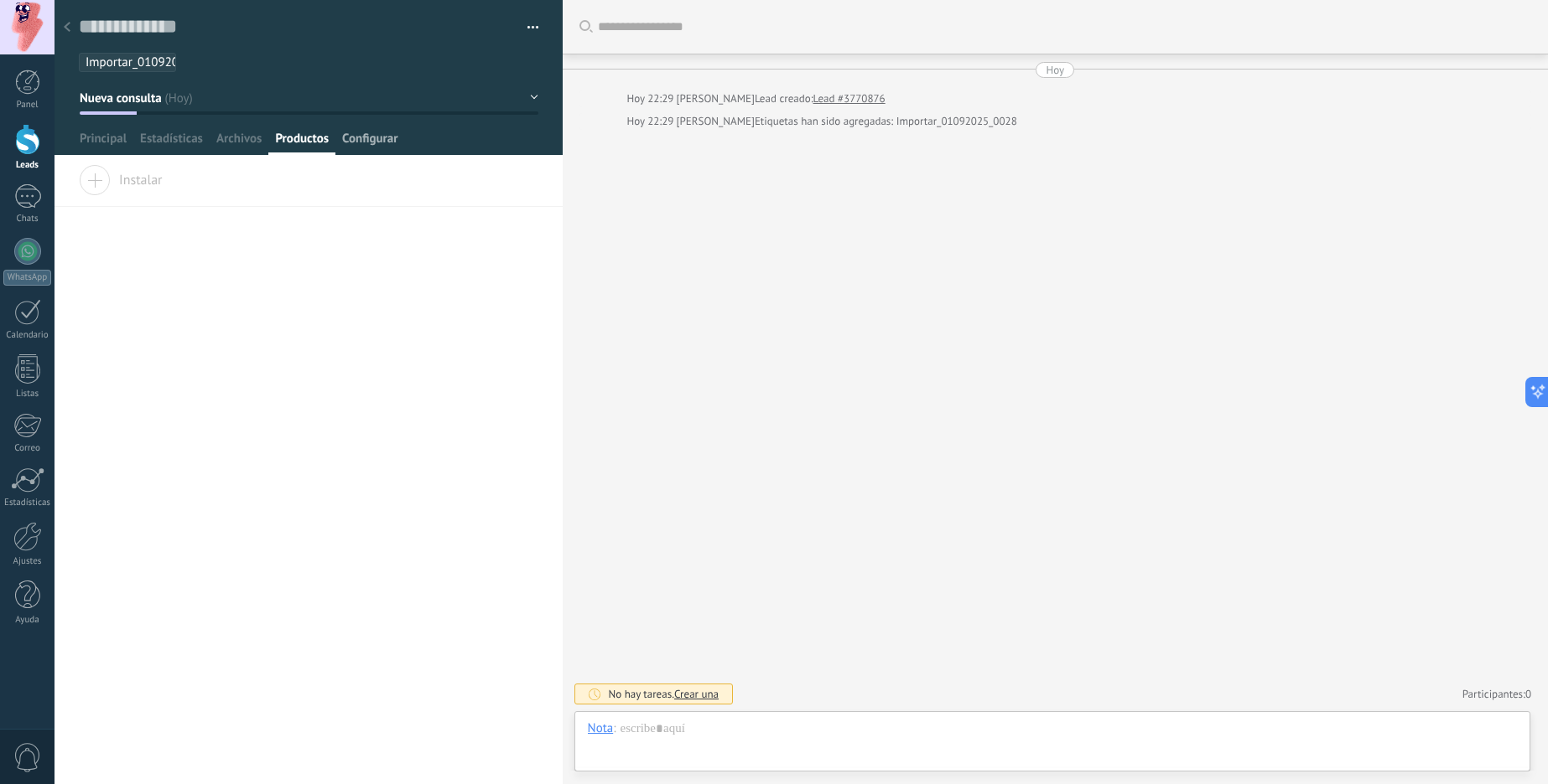
click at [378, 136] on span "Configurar" at bounding box center [370, 143] width 56 height 24
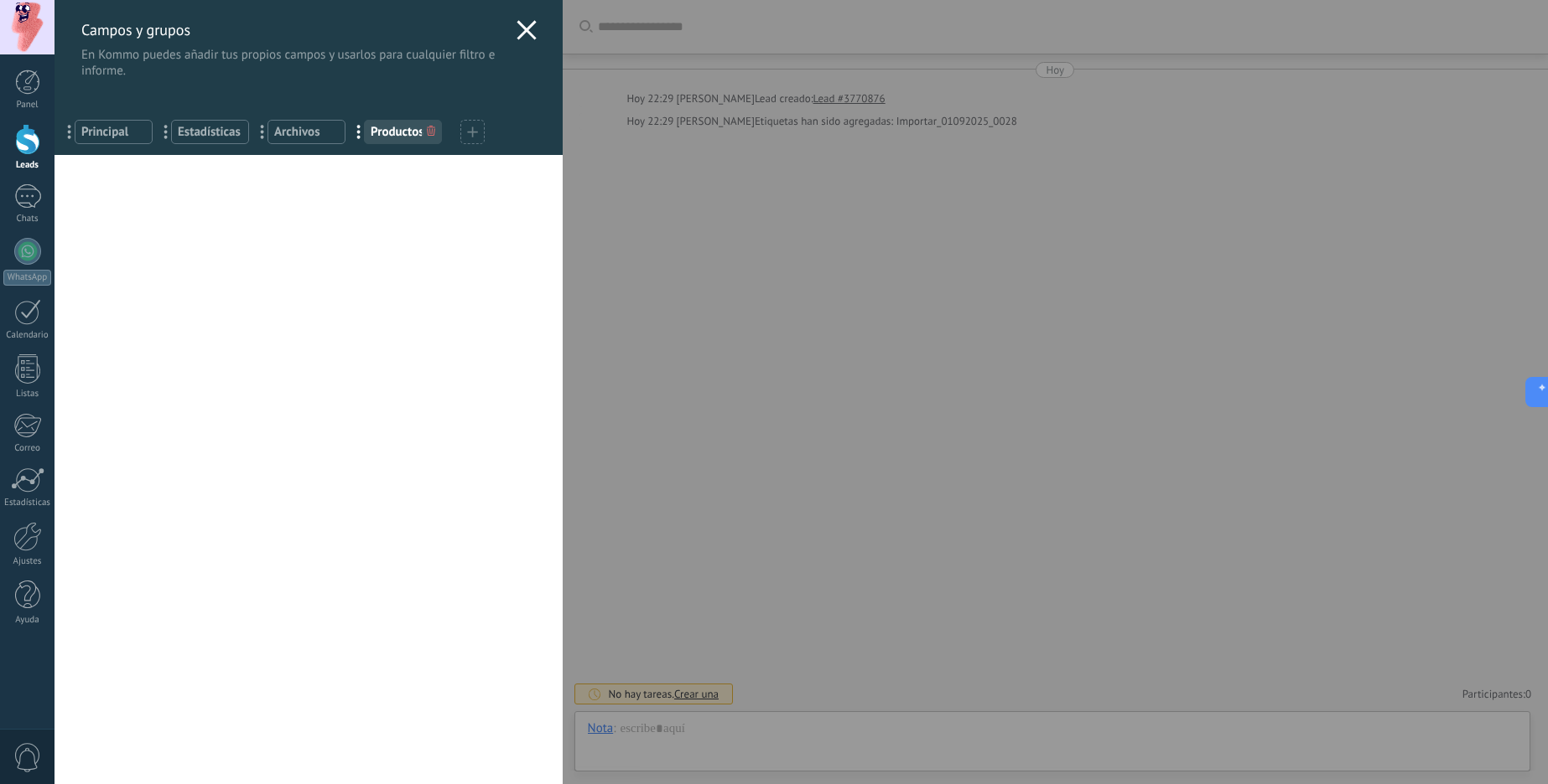
click at [524, 26] on use at bounding box center [526, 30] width 19 height 19
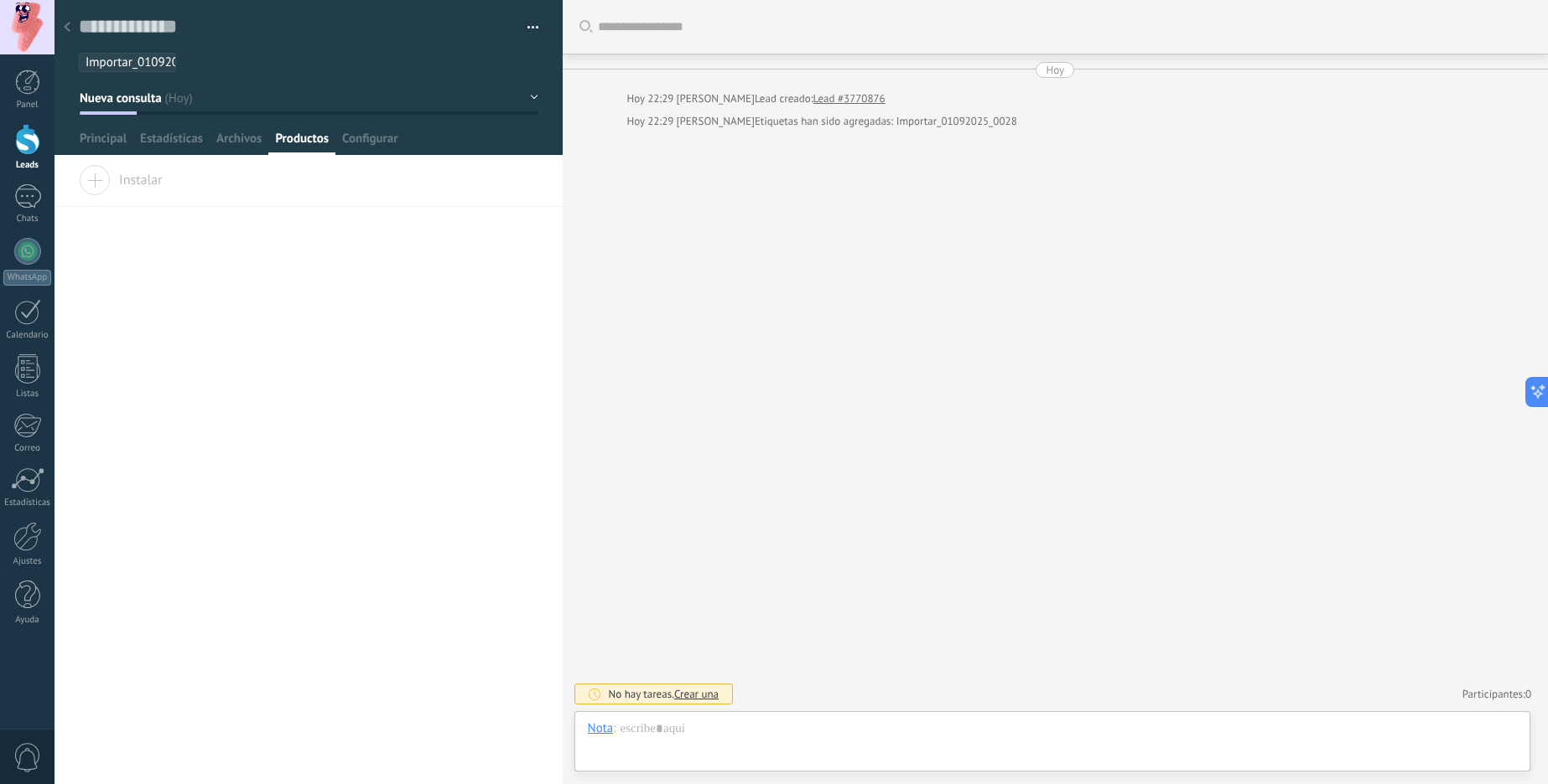
click at [68, 21] on div at bounding box center [67, 28] width 23 height 33
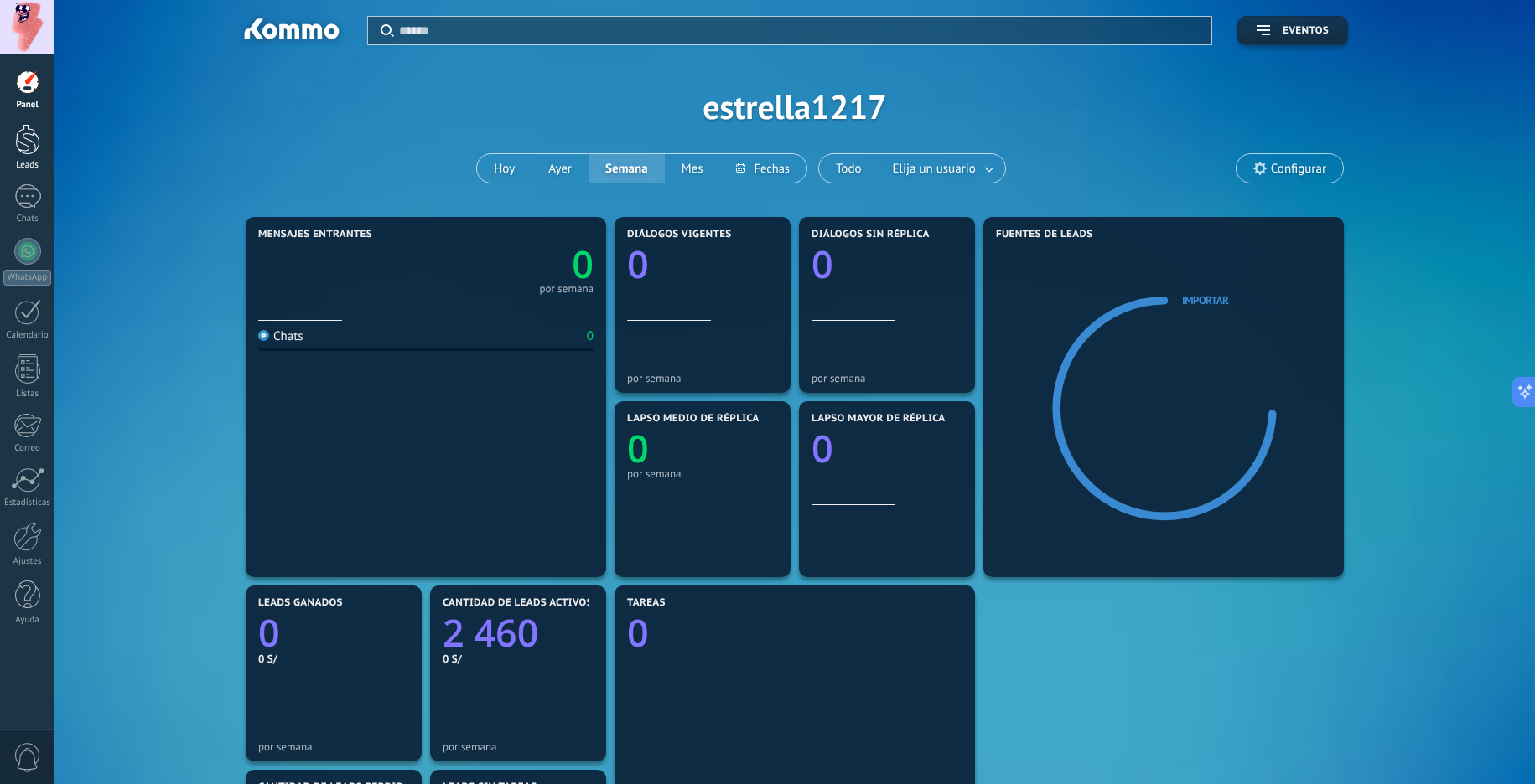
click at [26, 141] on div at bounding box center [27, 140] width 25 height 31
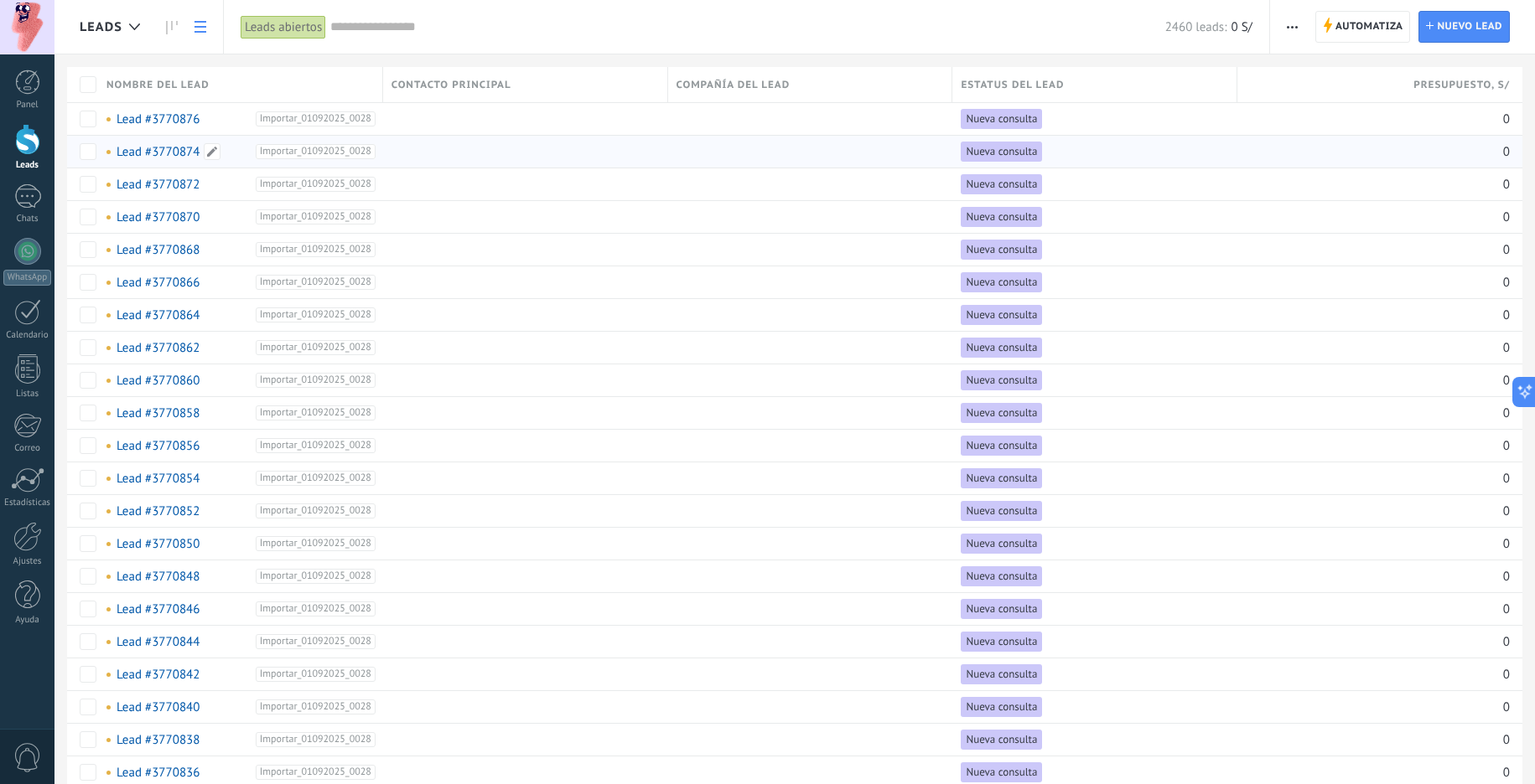
click at [161, 153] on link "Lead #3770874" at bounding box center [157, 152] width 83 height 16
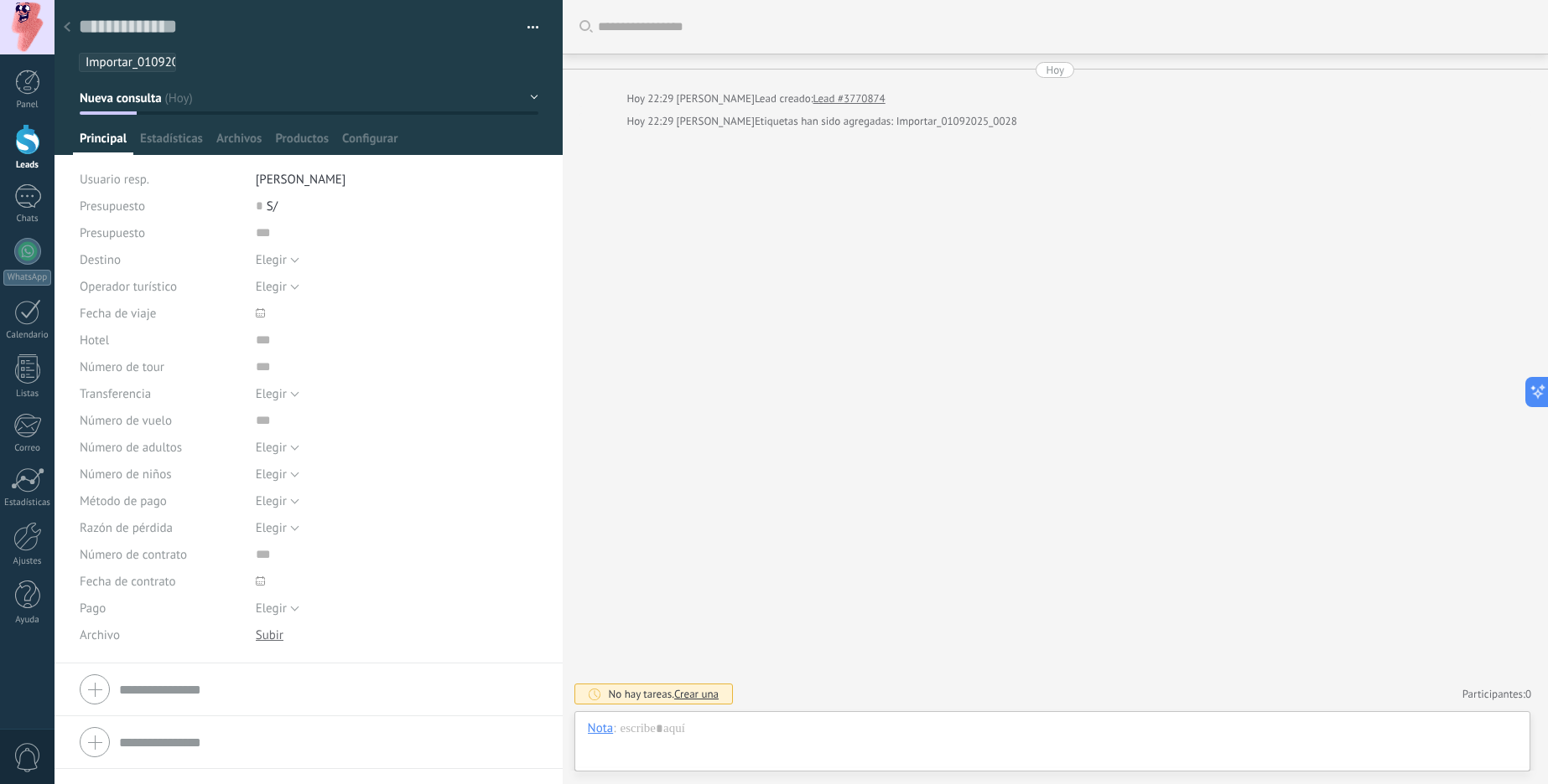
scroll to position [25, 0]
click at [186, 126] on div at bounding box center [309, 77] width 509 height 155
click at [186, 143] on span "Estadísticas" at bounding box center [171, 143] width 63 height 24
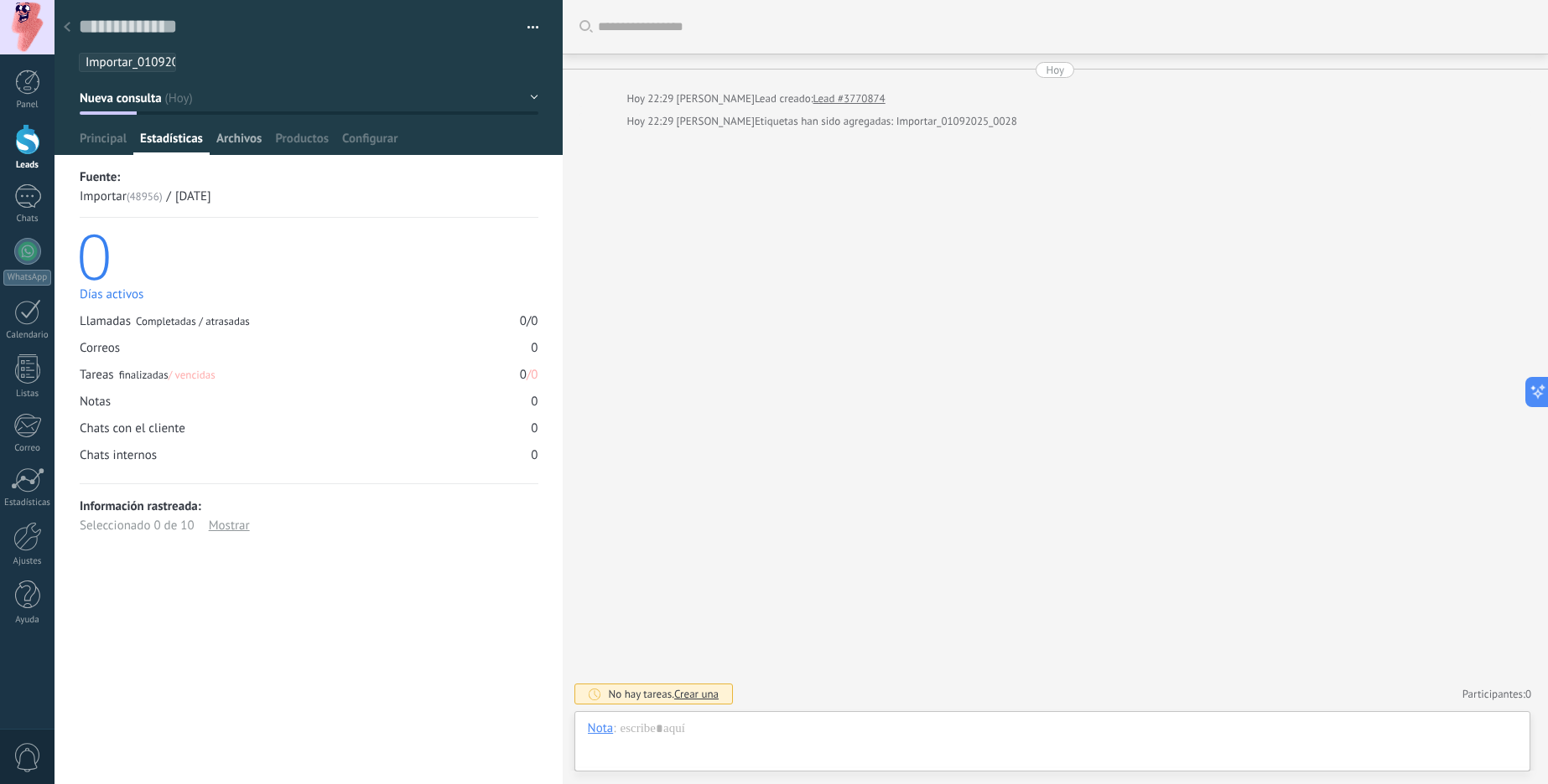
click at [248, 149] on span "Archivos" at bounding box center [239, 143] width 45 height 24
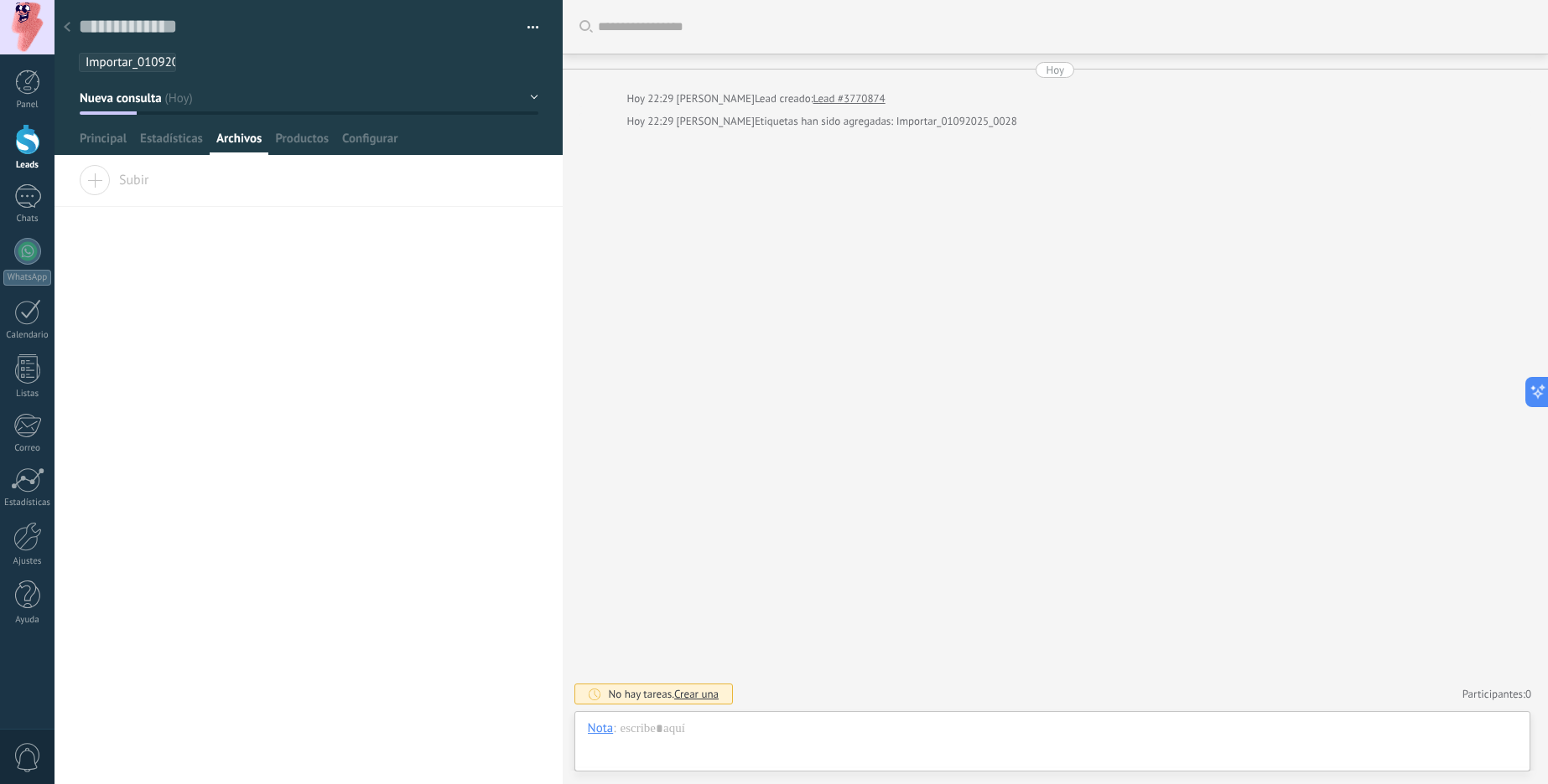
click at [292, 129] on div at bounding box center [309, 77] width 509 height 155
click at [320, 136] on span "Productos" at bounding box center [302, 143] width 54 height 24
click at [377, 138] on span "Configurar" at bounding box center [370, 143] width 56 height 24
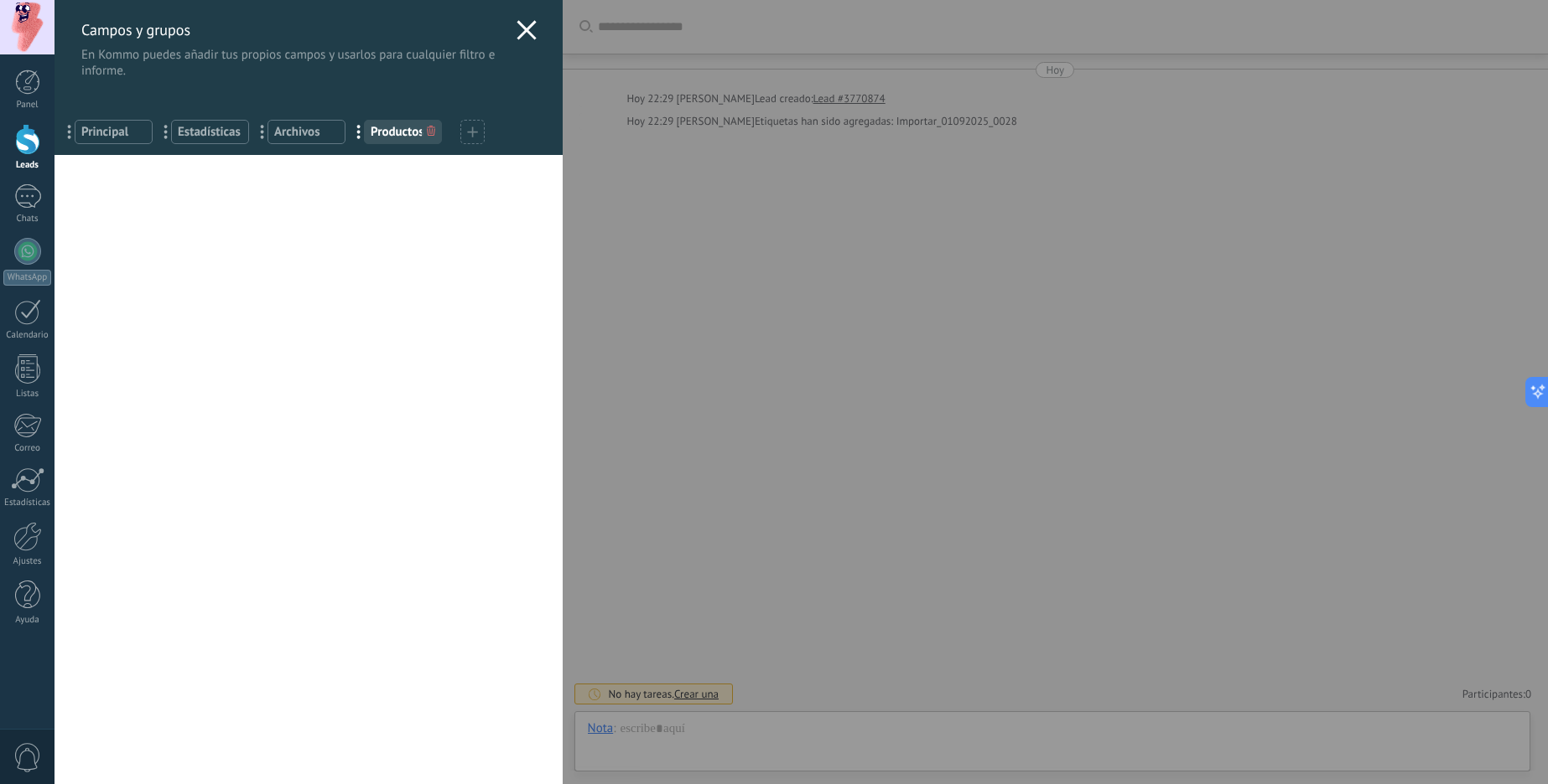
click at [529, 23] on use at bounding box center [526, 30] width 19 height 19
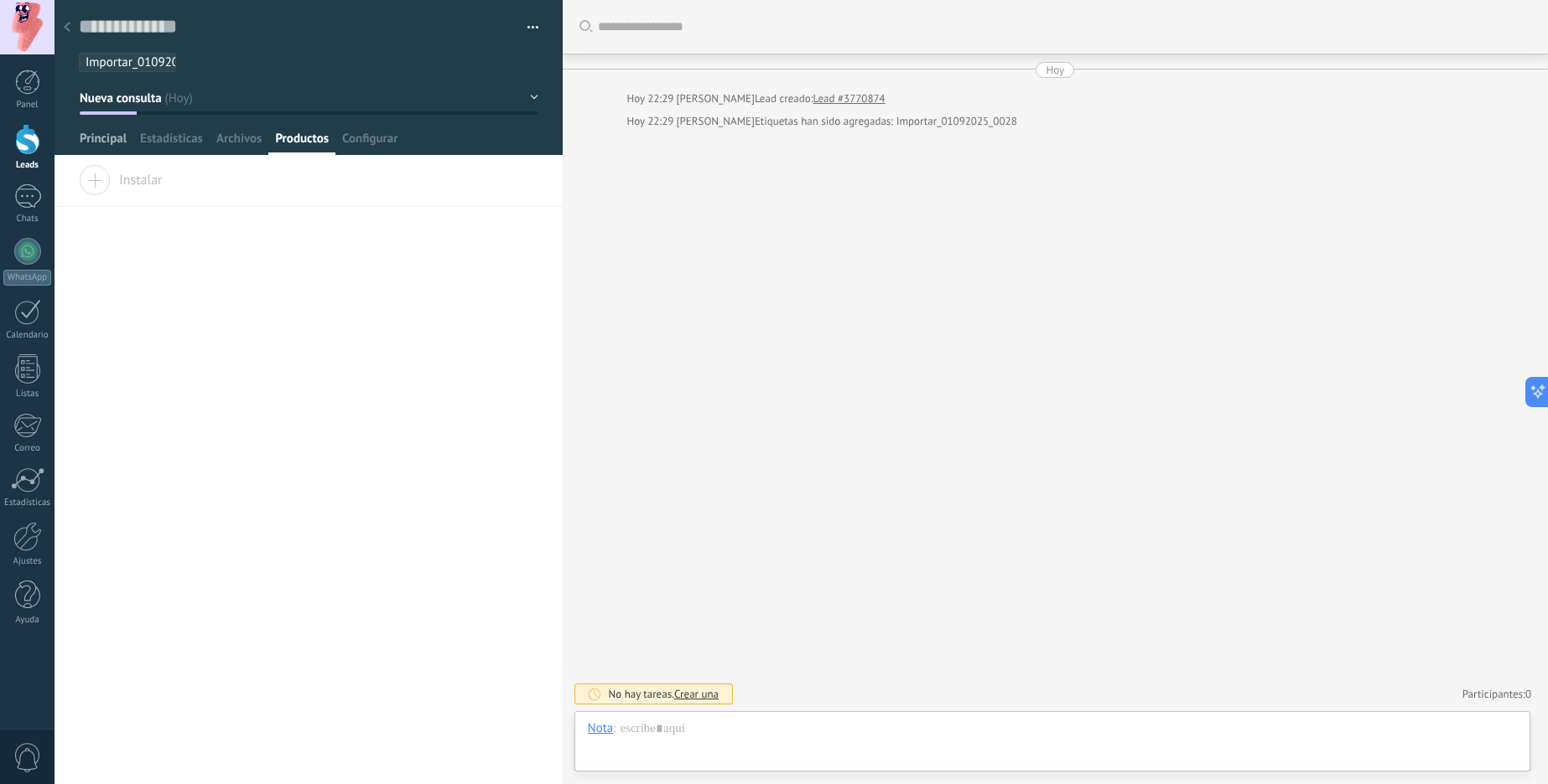
click at [99, 136] on span "Principal" at bounding box center [103, 143] width 47 height 24
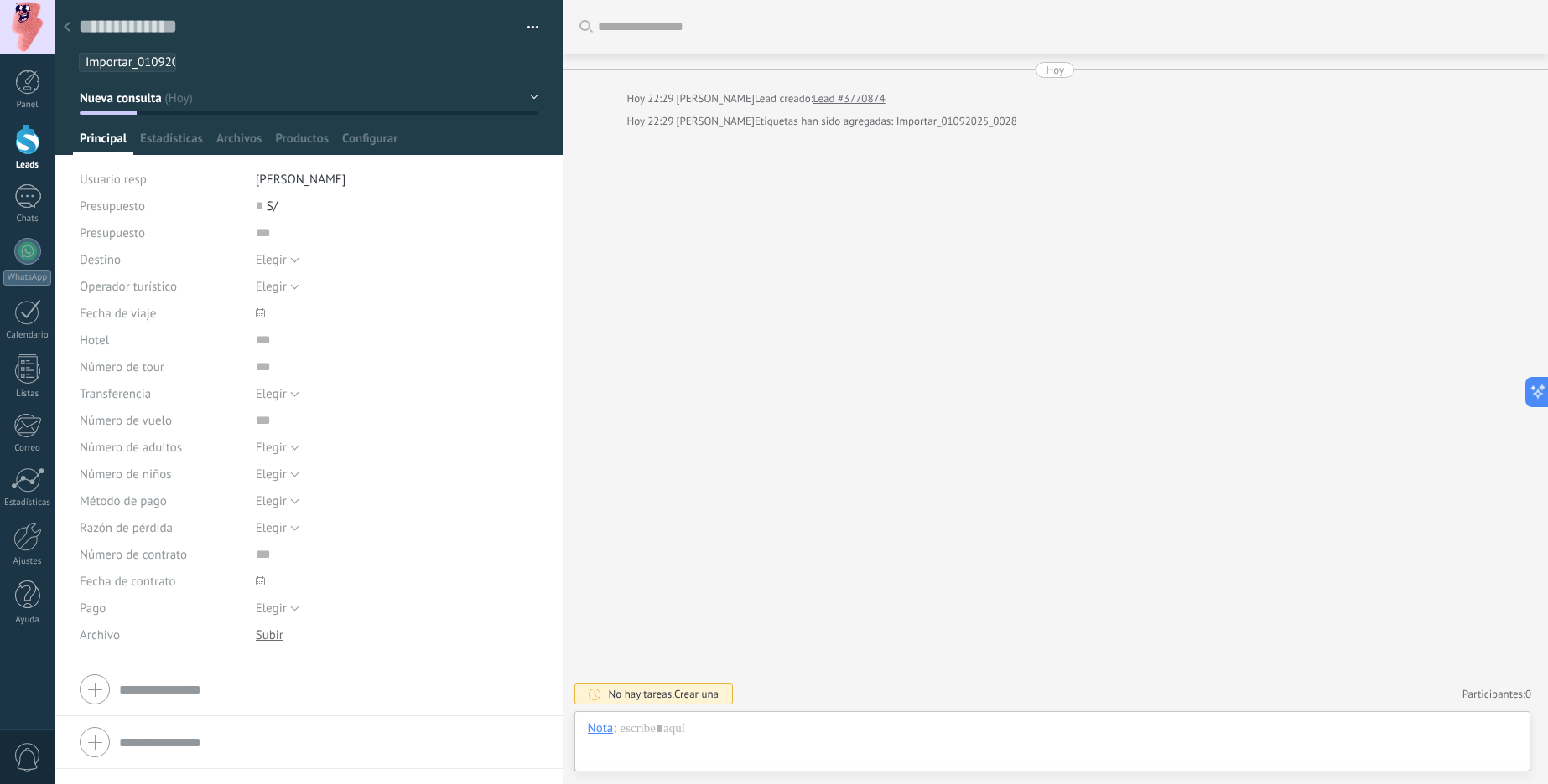
click at [86, 688] on div at bounding box center [309, 689] width 457 height 42
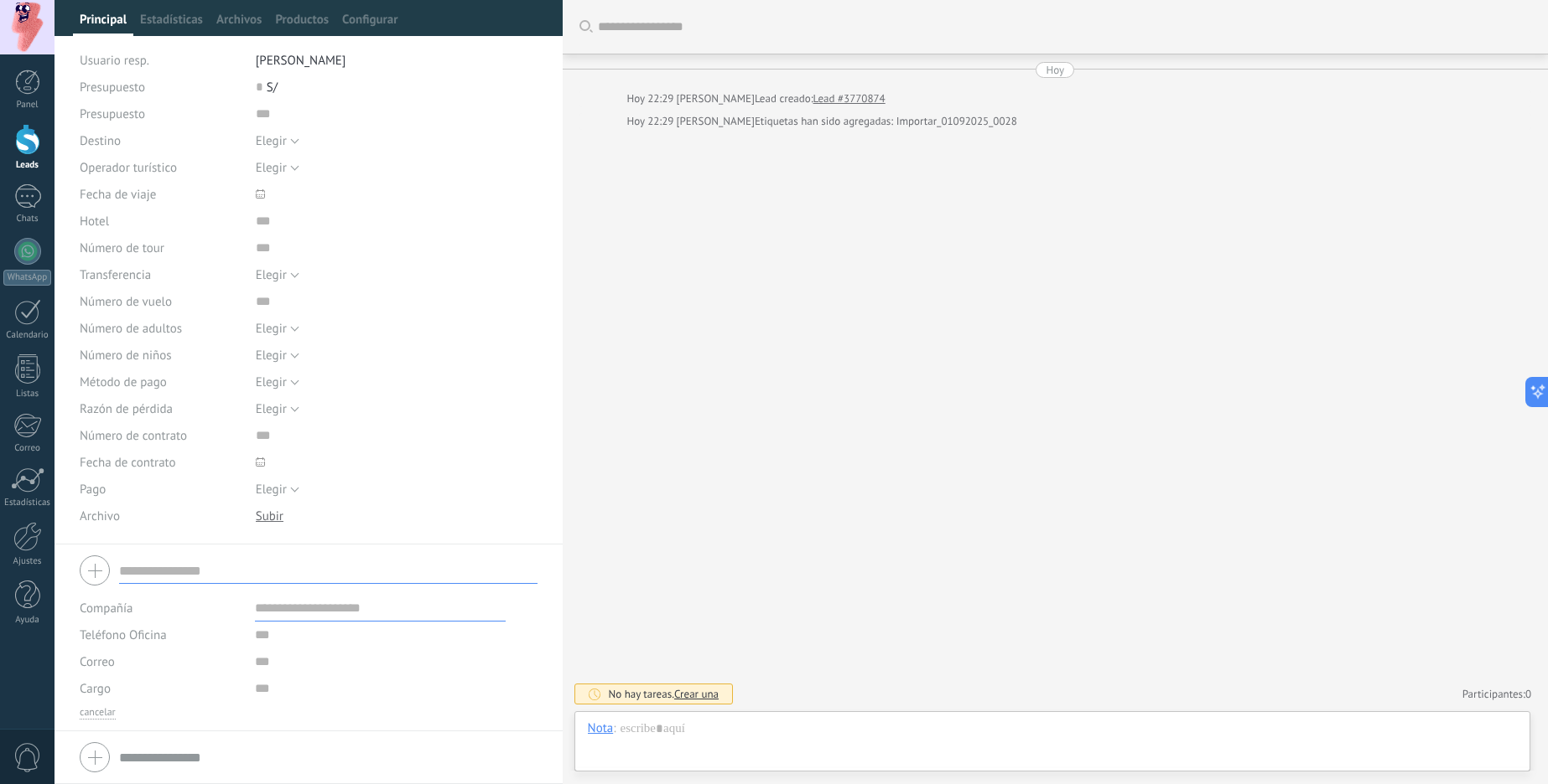
click at [88, 578] on div at bounding box center [309, 570] width 457 height 42
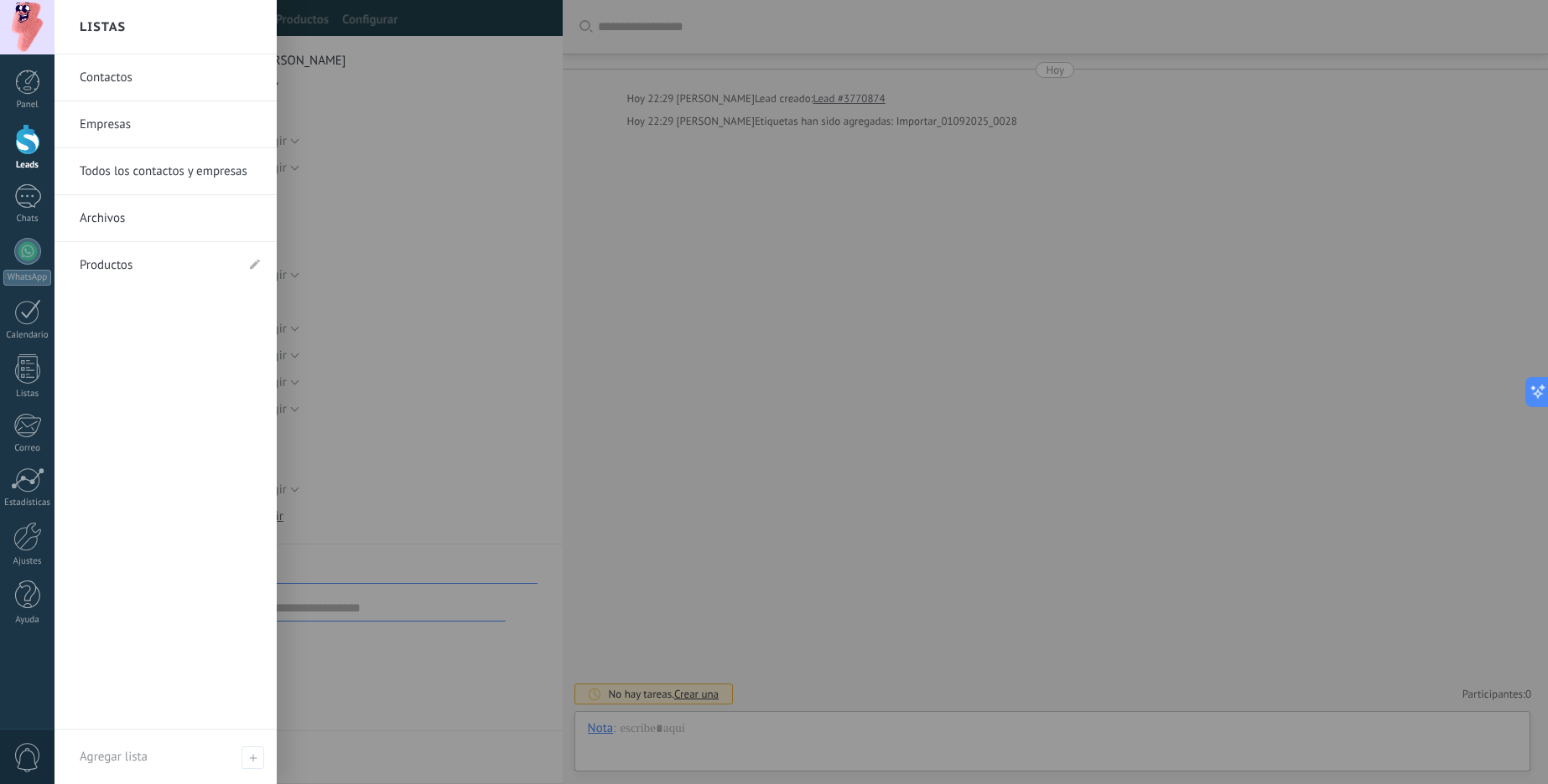
click at [23, 350] on div "Panel Leads Chats WhatsApp Clientes" at bounding box center [27, 355] width 55 height 573
click at [19, 376] on div at bounding box center [27, 369] width 25 height 30
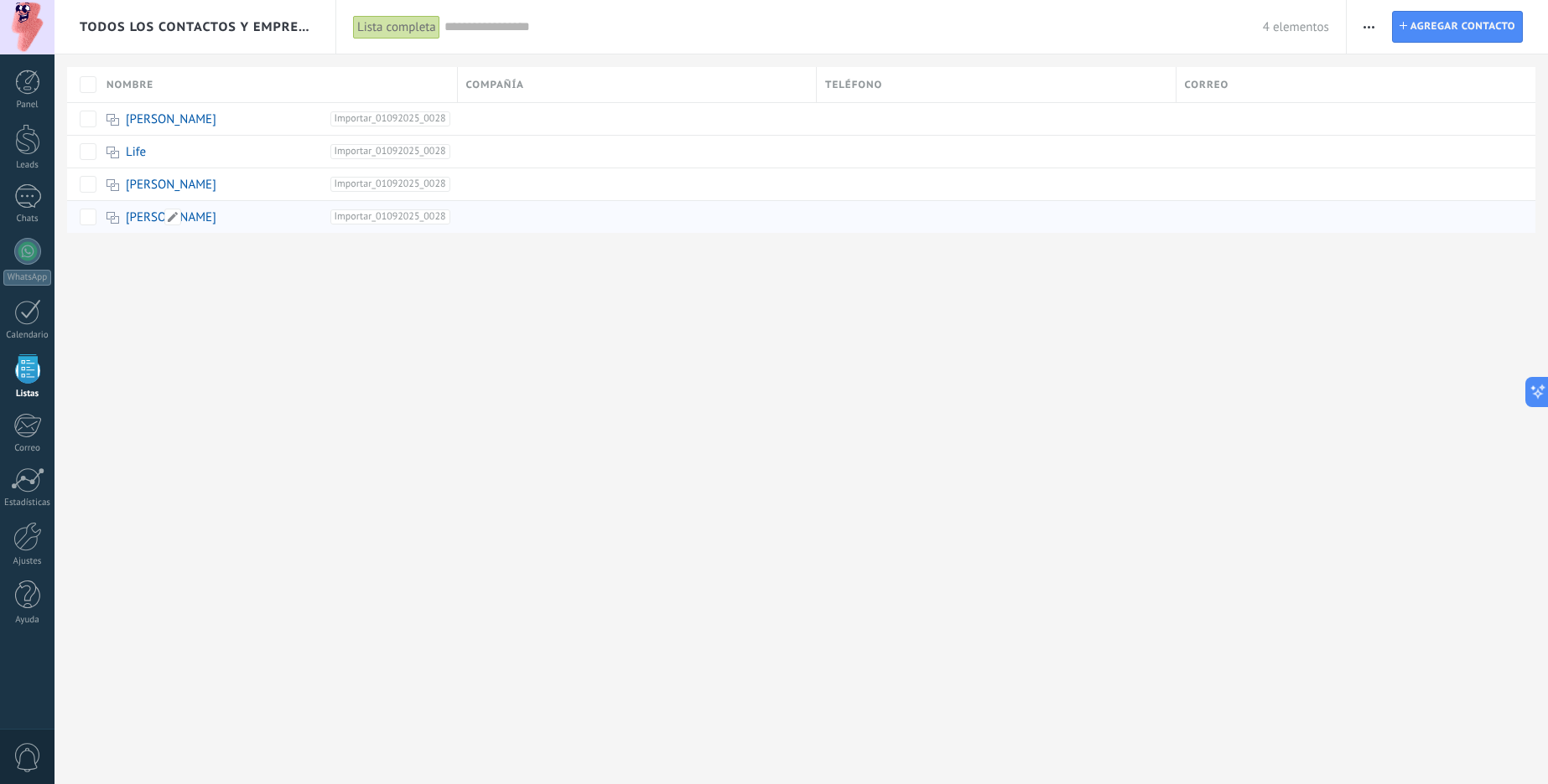
click at [133, 221] on link "[PERSON_NAME]" at bounding box center [171, 217] width 90 height 16
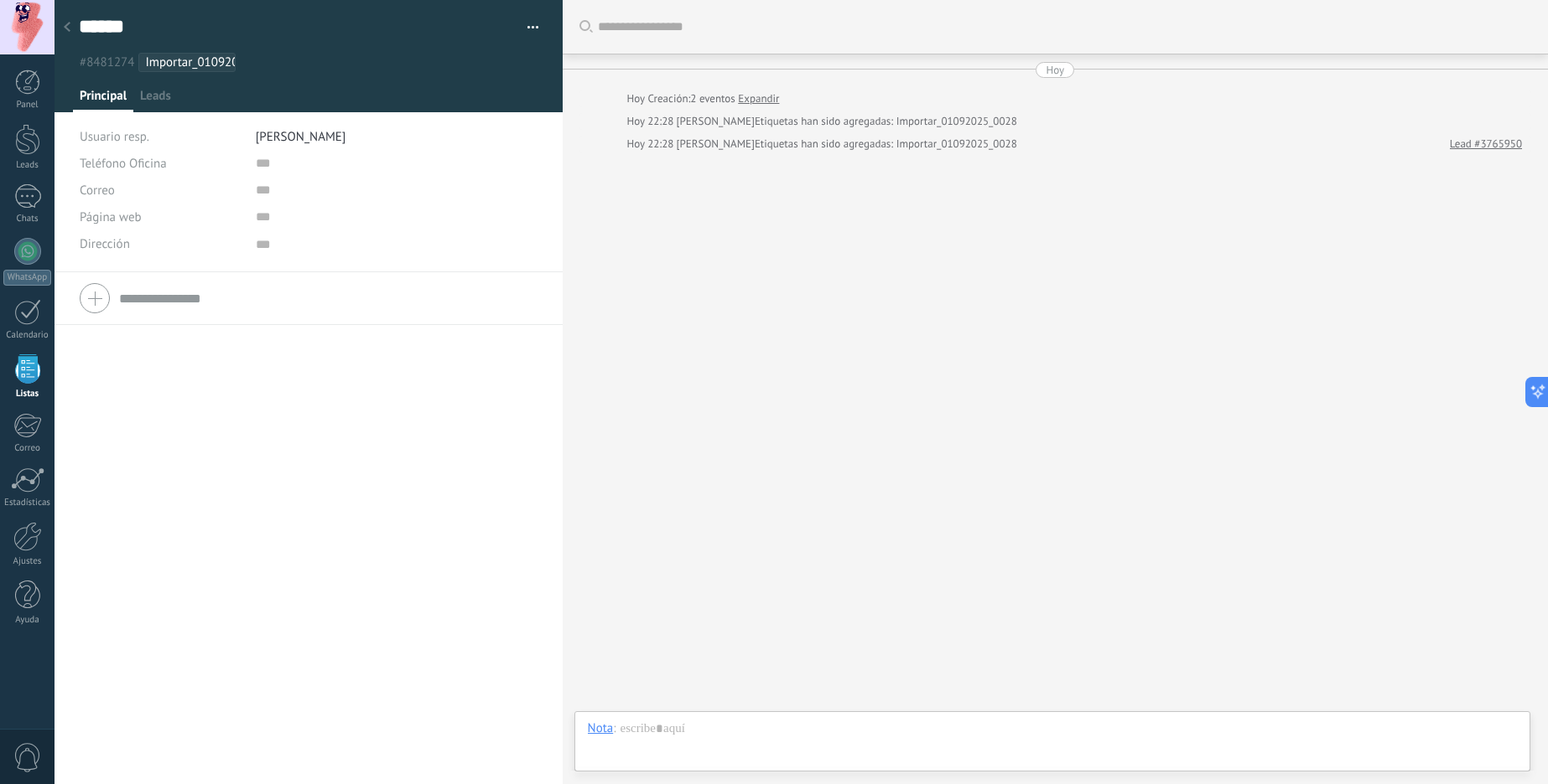
scroll to position [17, 0]
click at [159, 103] on span "Leads" at bounding box center [156, 100] width 31 height 24
click at [295, 156] on div "Nueva consulta No hay tareas" at bounding box center [309, 160] width 457 height 20
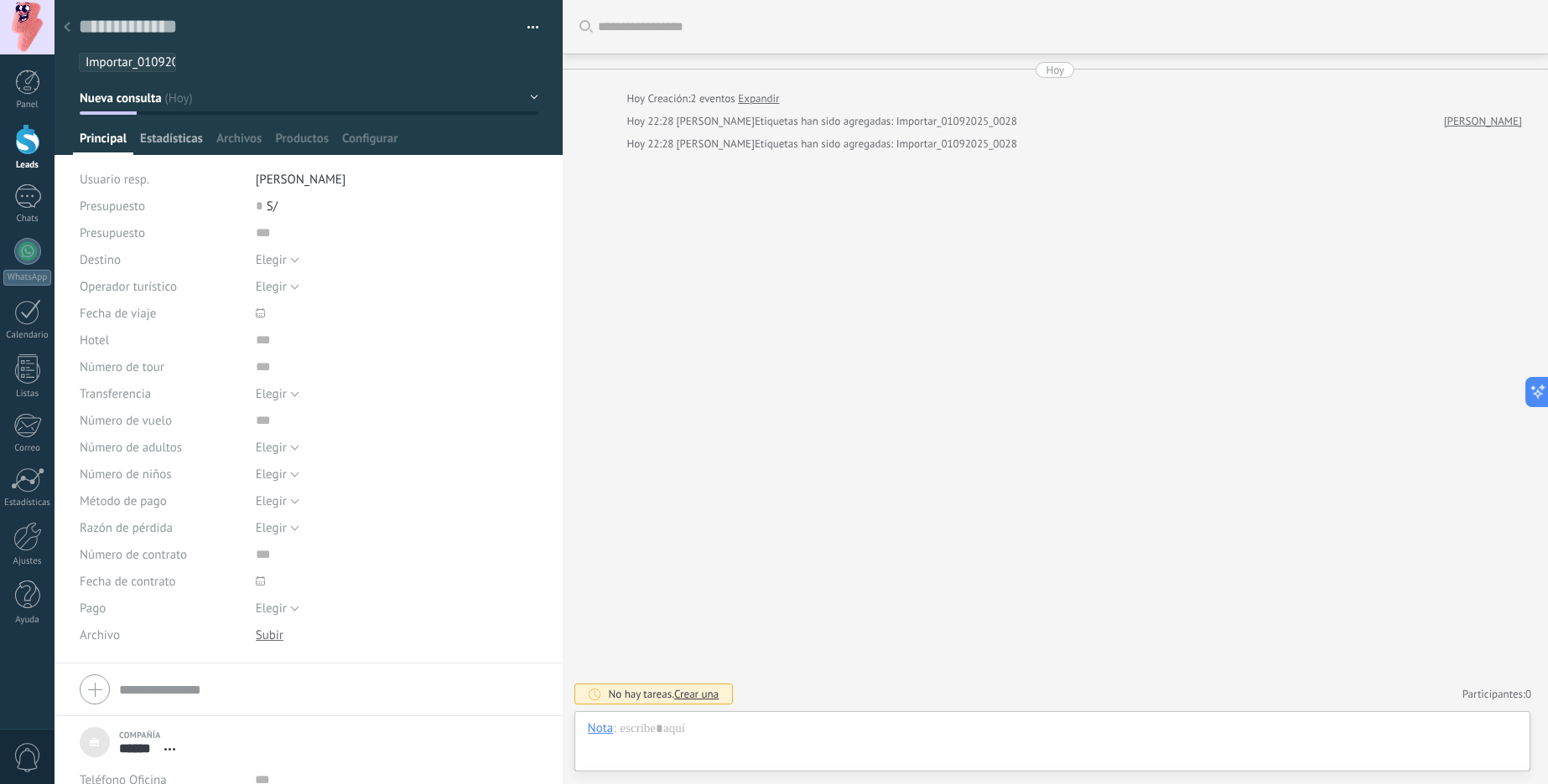
click at [163, 136] on span "Estadísticas" at bounding box center [171, 143] width 63 height 24
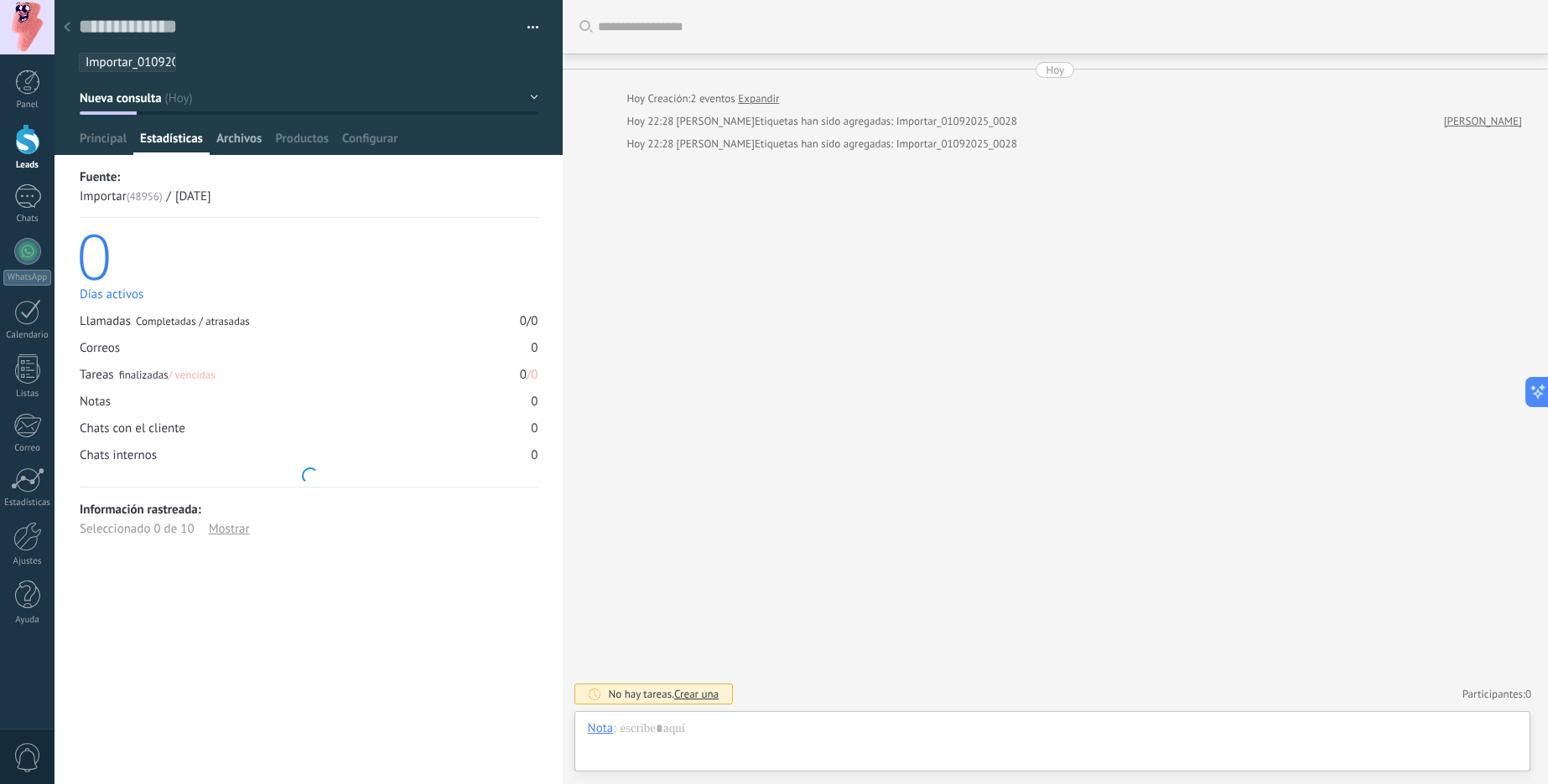
click at [235, 149] on span "Archivos" at bounding box center [239, 143] width 45 height 24
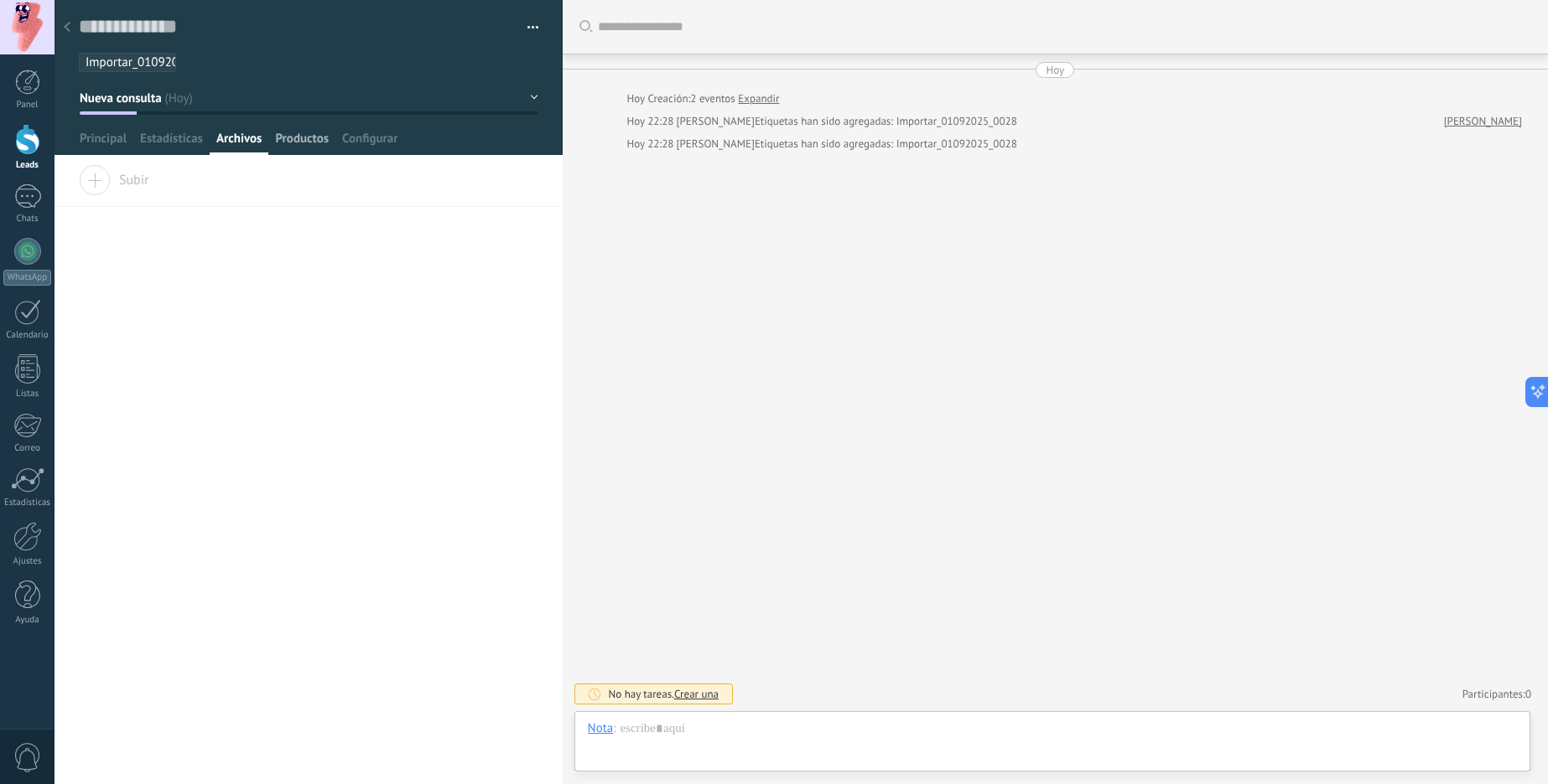
click at [310, 133] on span "Productos" at bounding box center [302, 143] width 54 height 24
click at [393, 129] on div at bounding box center [309, 77] width 509 height 155
click at [374, 137] on span "Configurar" at bounding box center [370, 143] width 56 height 24
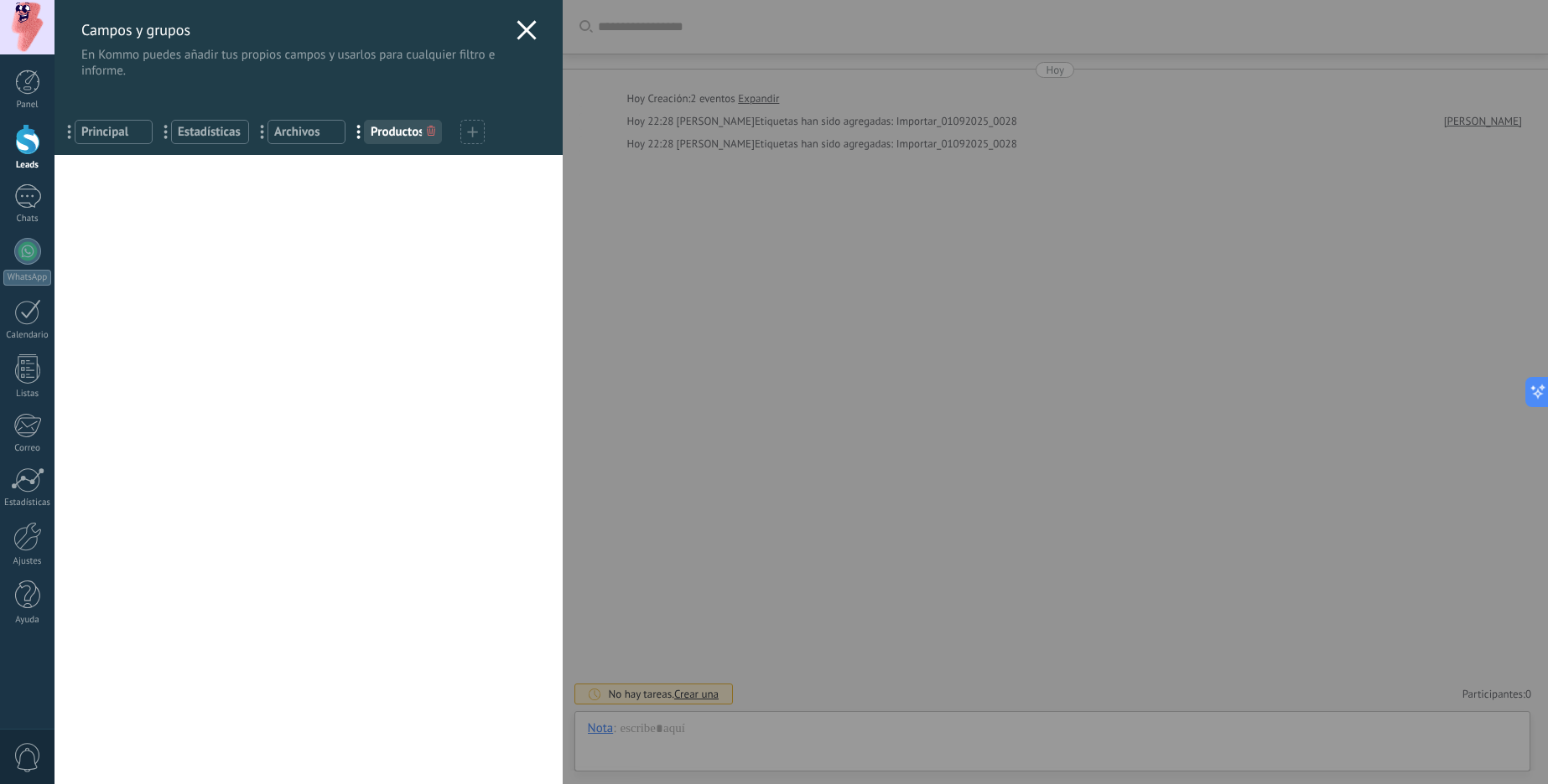
click at [518, 42] on div at bounding box center [526, 32] width 20 height 24
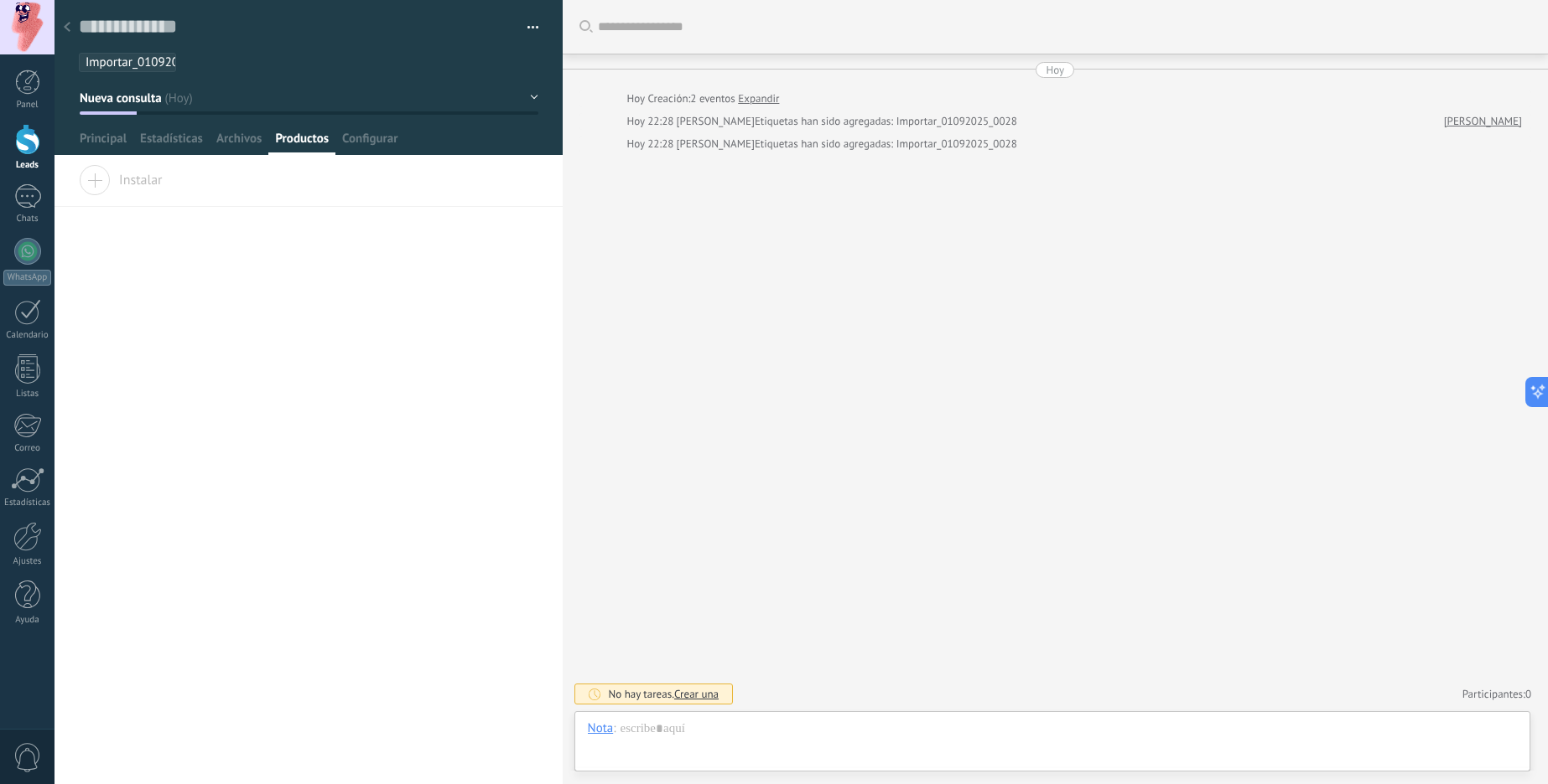
click at [23, 145] on div at bounding box center [27, 140] width 25 height 31
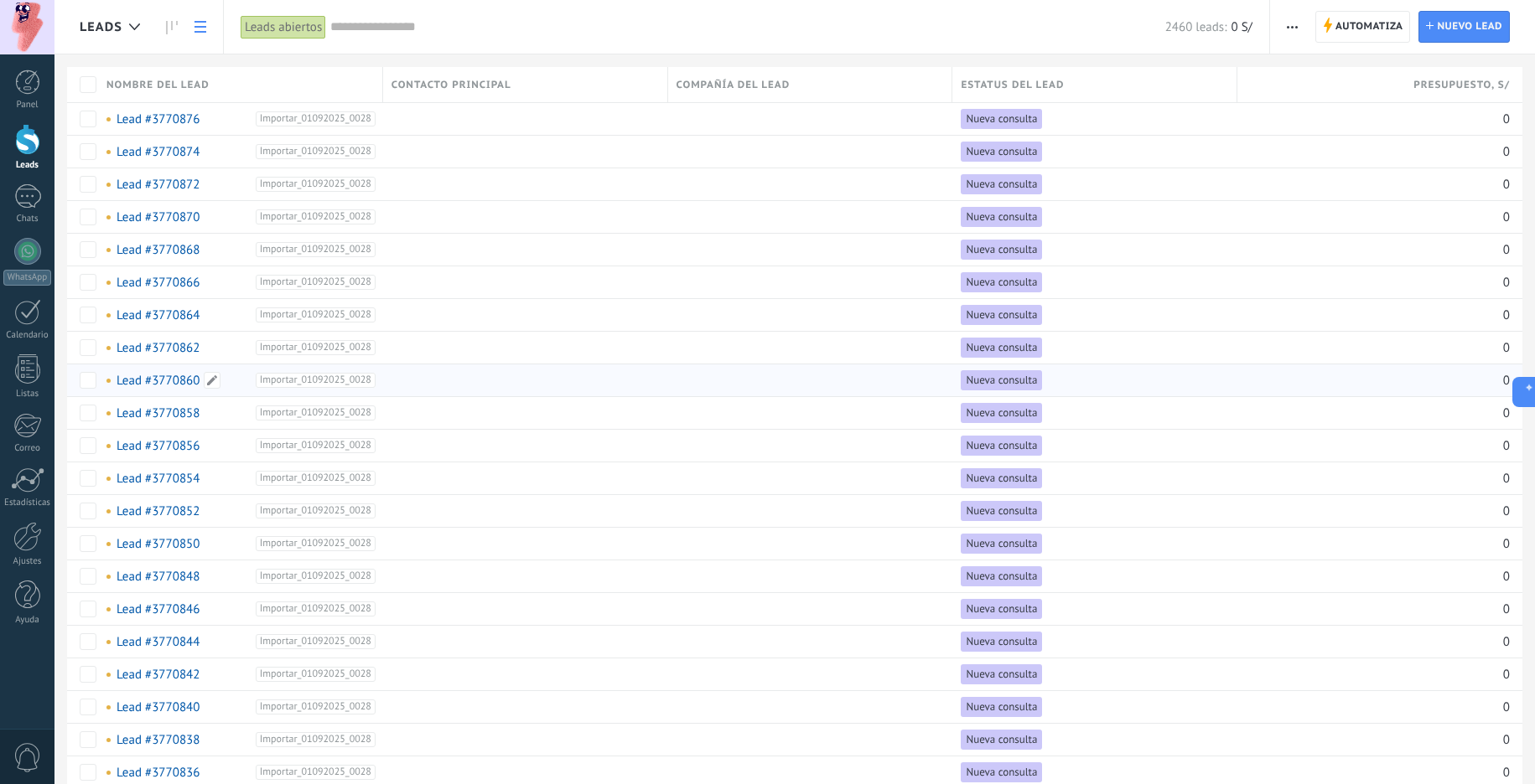
click at [326, 375] on span "Importar_01092025_0028" at bounding box center [316, 380] width 120 height 15
click at [496, 431] on div at bounding box center [524, 446] width 279 height 32
click at [179, 111] on link "Lead #3770876" at bounding box center [157, 119] width 83 height 16
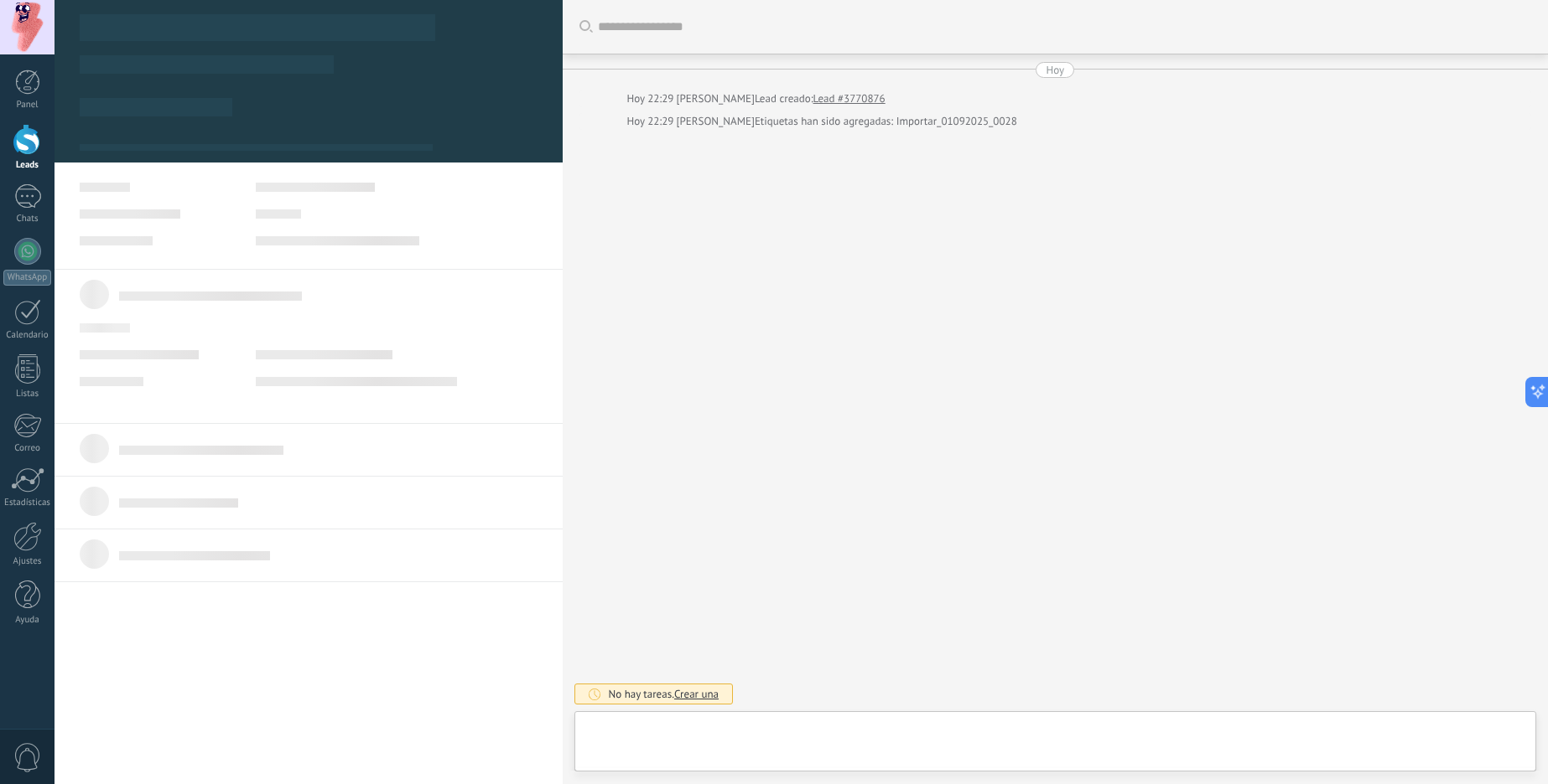
scroll to position [25, 0]
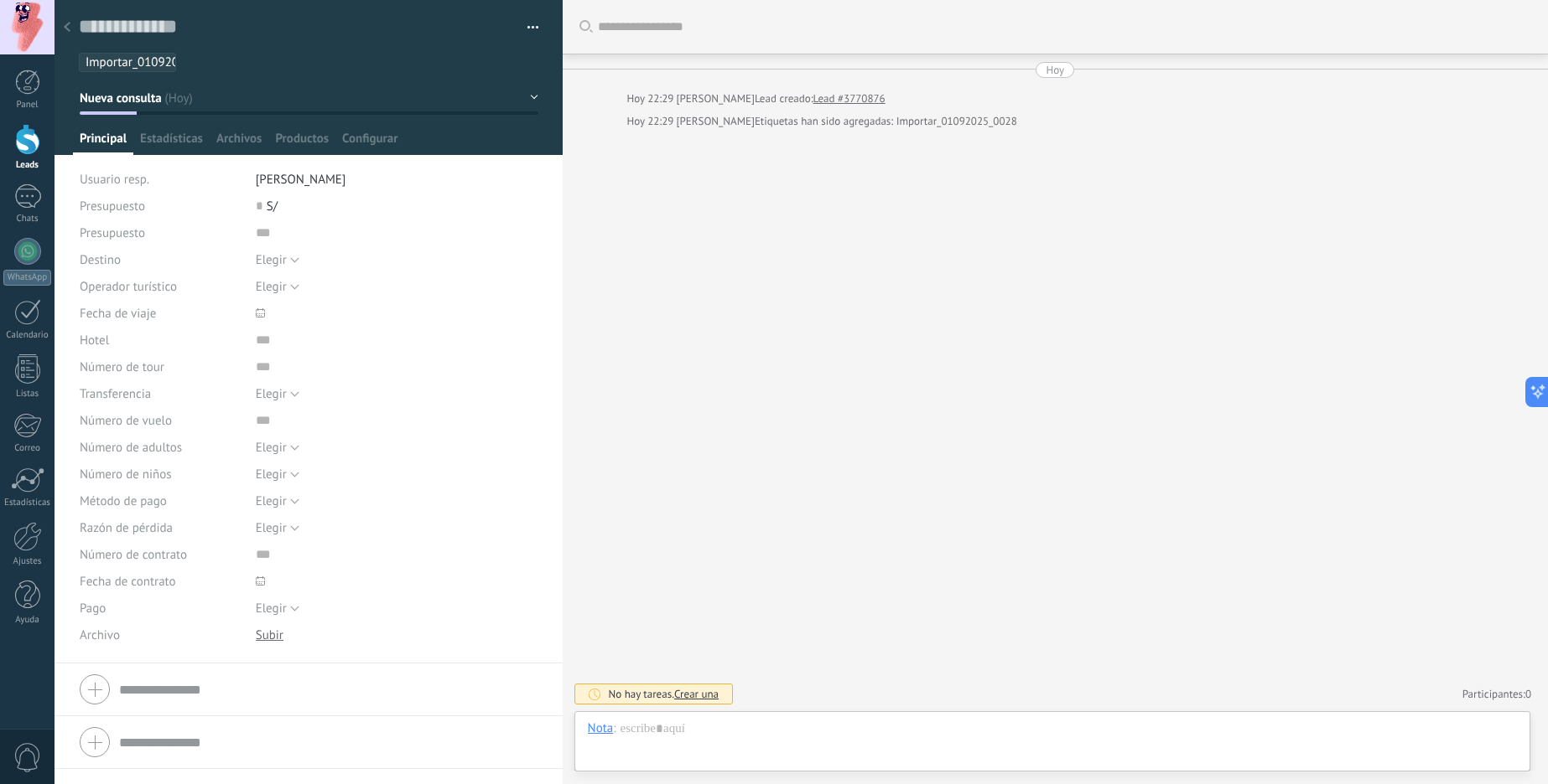
click at [530, 89] on button "Nueva consulta" at bounding box center [309, 97] width 458 height 30
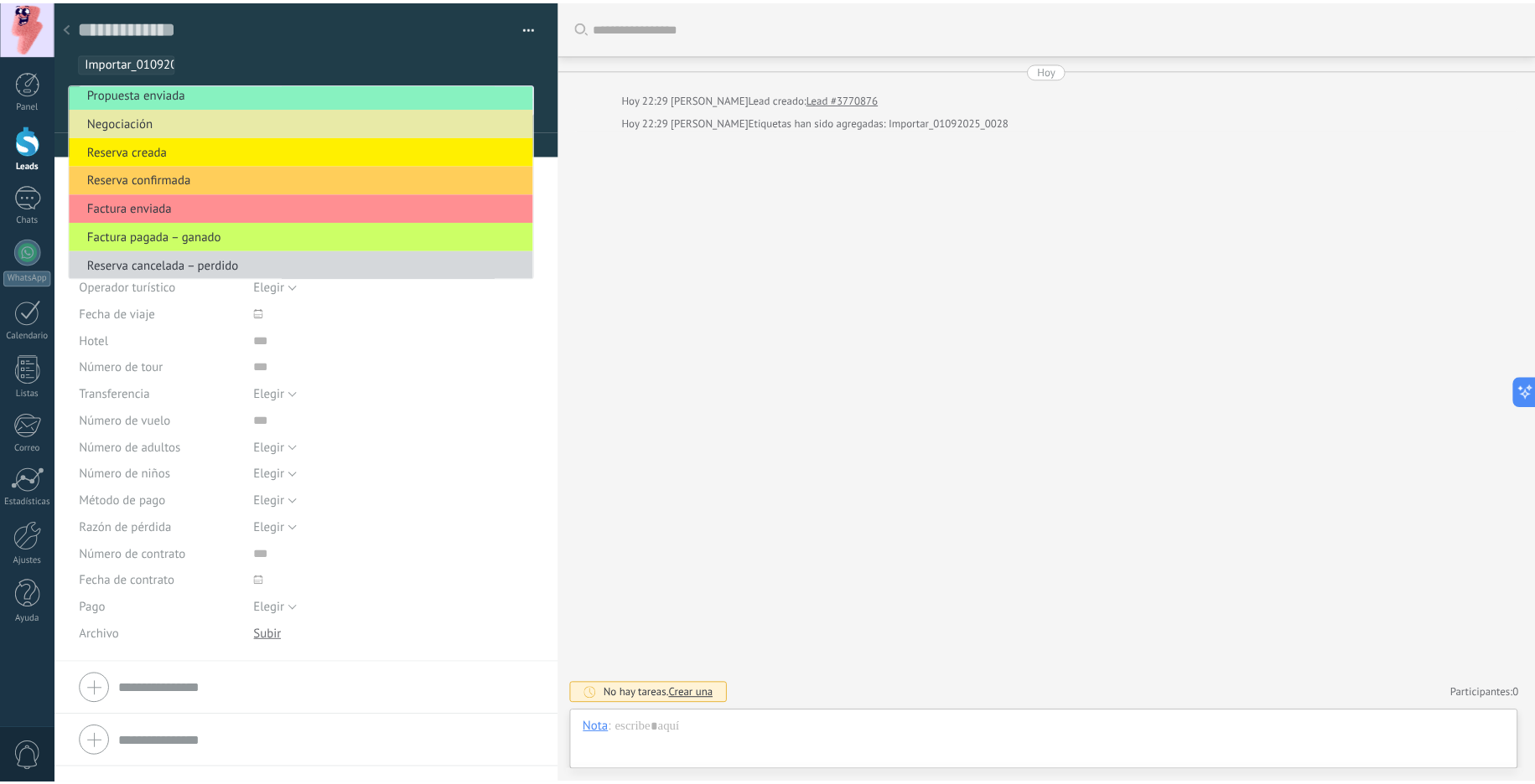
scroll to position [63, 0]
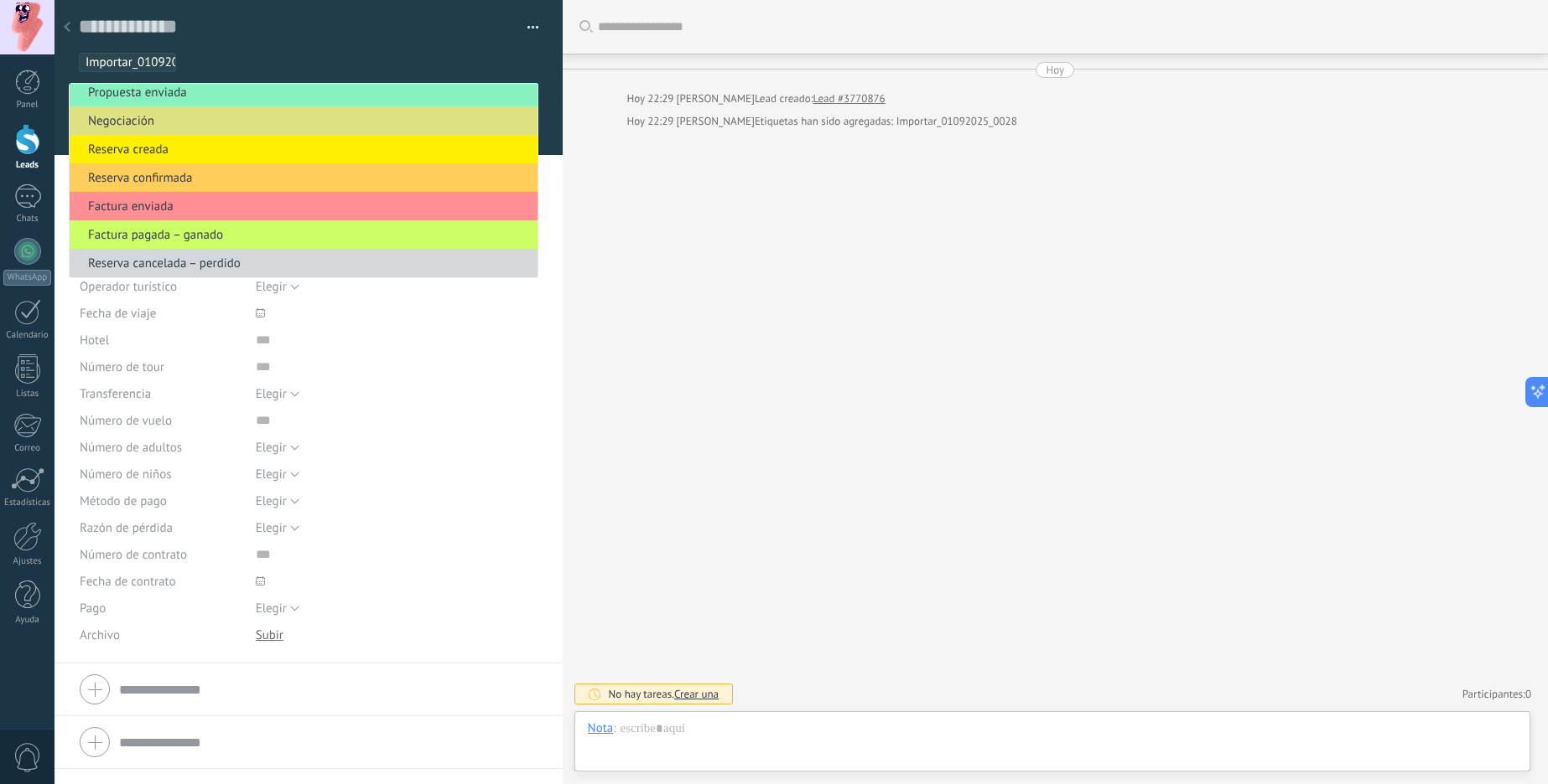
click at [691, 263] on div "Buscar Carga más [PERSON_NAME] 22:29 [PERSON_NAME] Lead creado: Lead #3770876 H…" at bounding box center [1055, 392] width 985 height 784
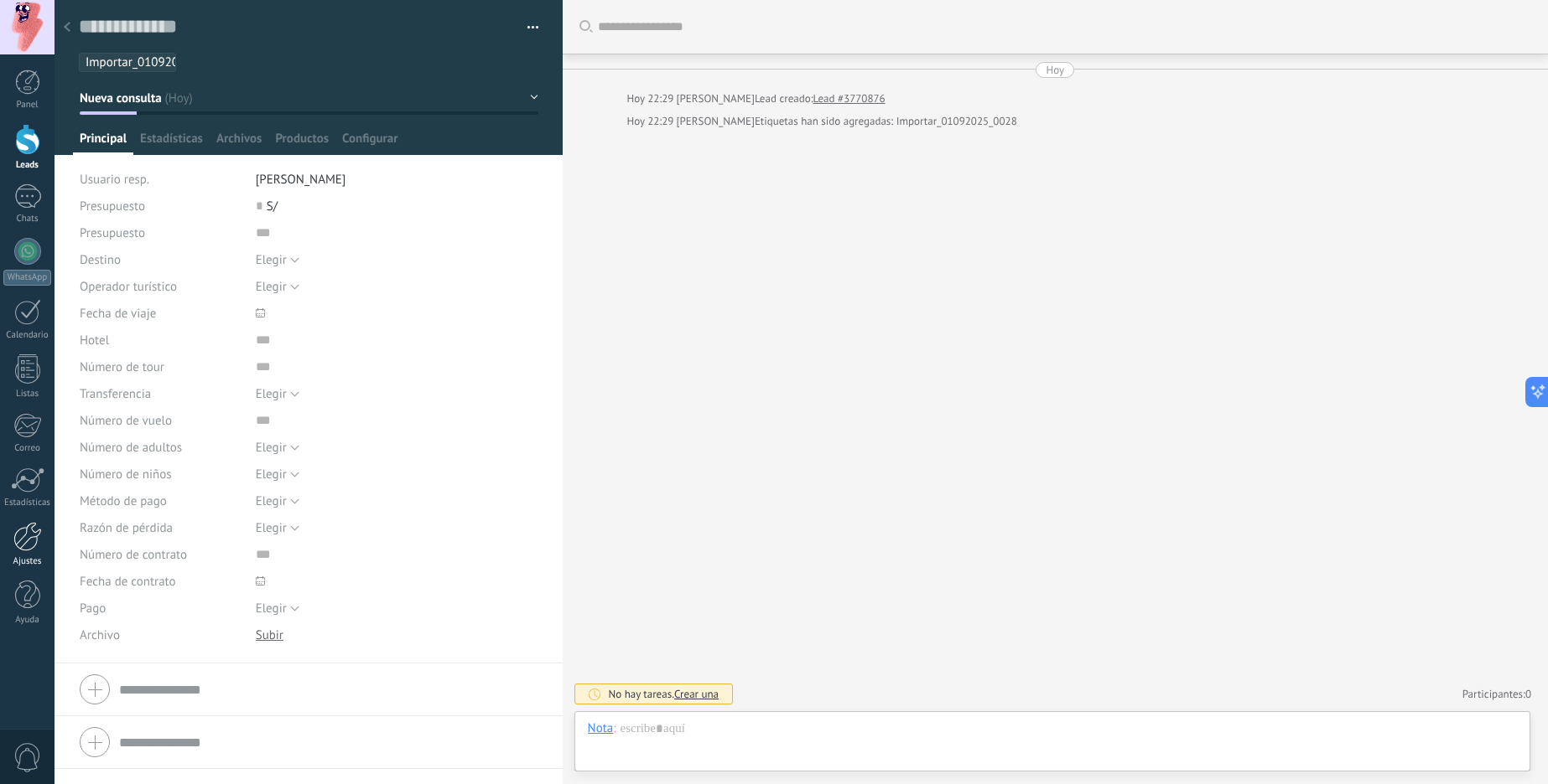
click at [41, 535] on div at bounding box center [27, 537] width 29 height 30
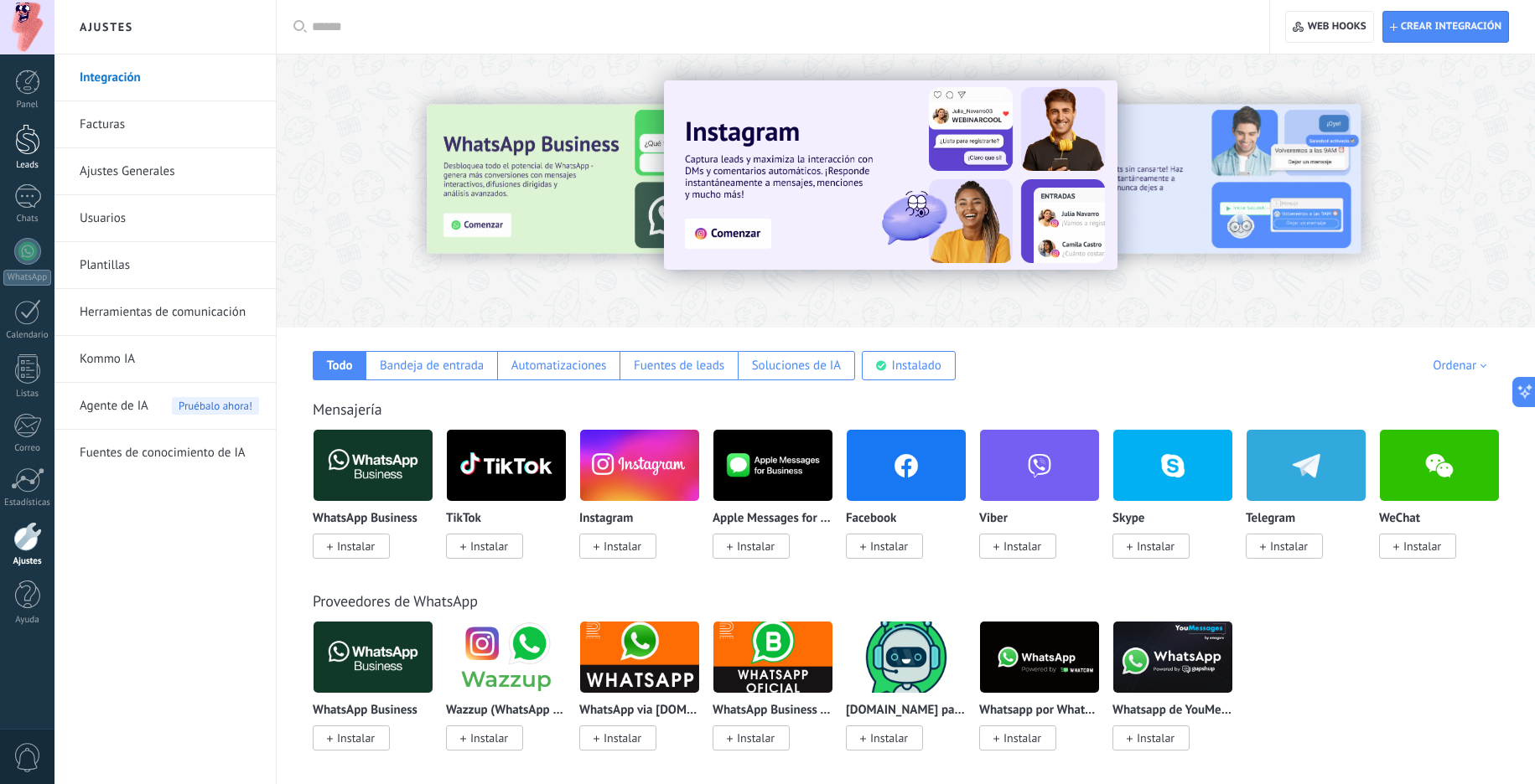
click at [29, 139] on div at bounding box center [27, 140] width 25 height 31
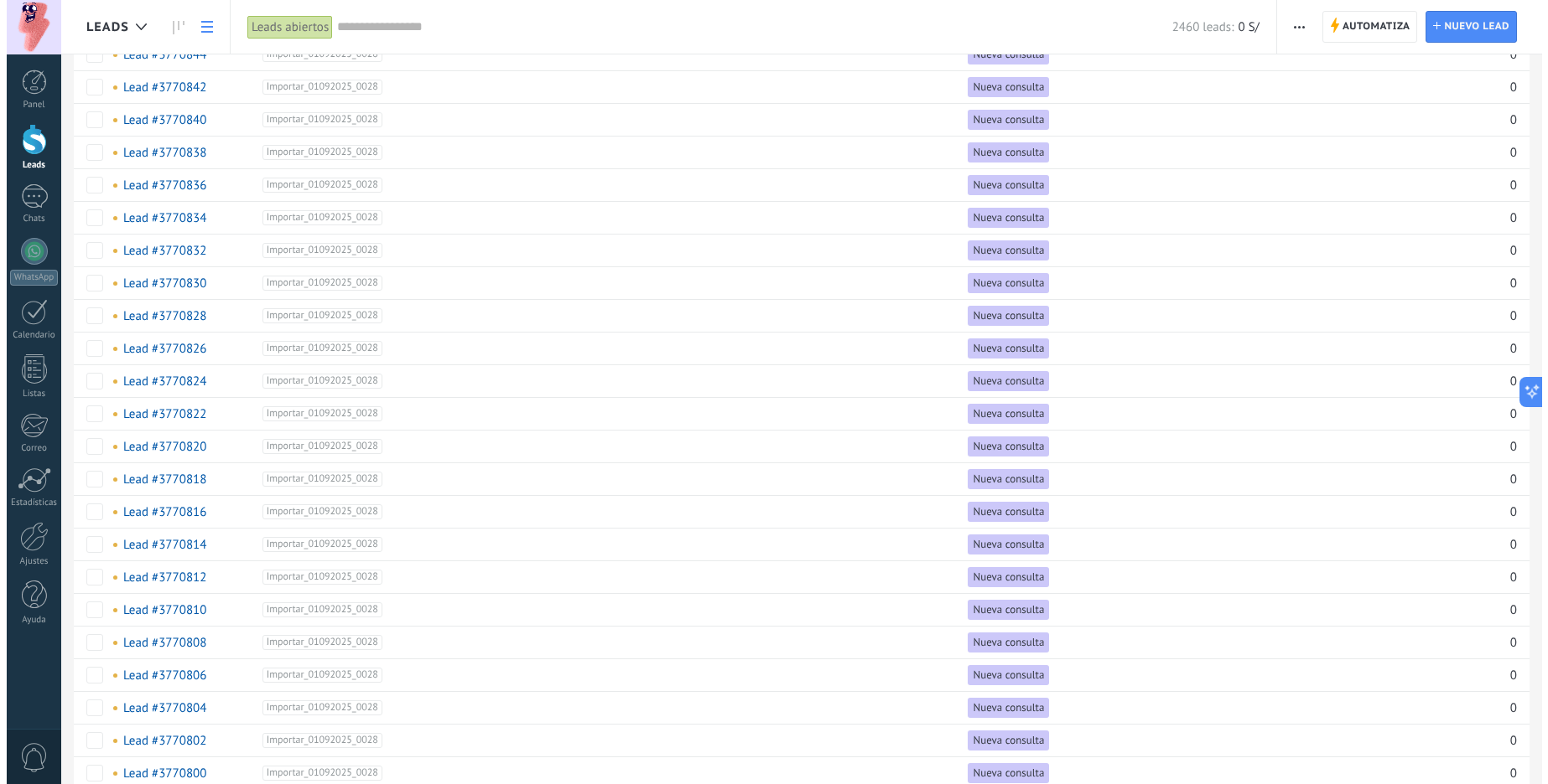
scroll to position [1007, 0]
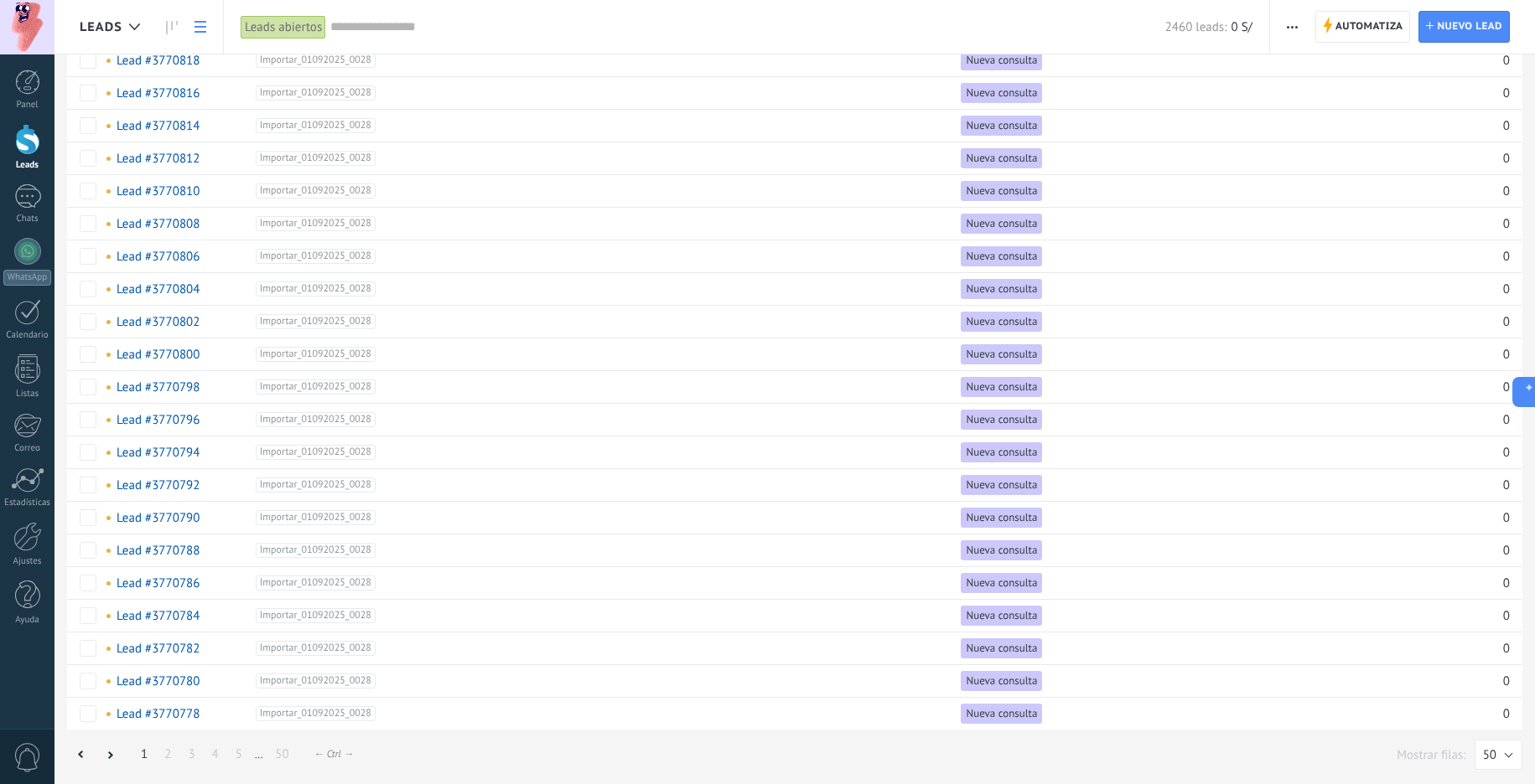
click at [290, 26] on div "Leads abiertos" at bounding box center [284, 27] width 85 height 24
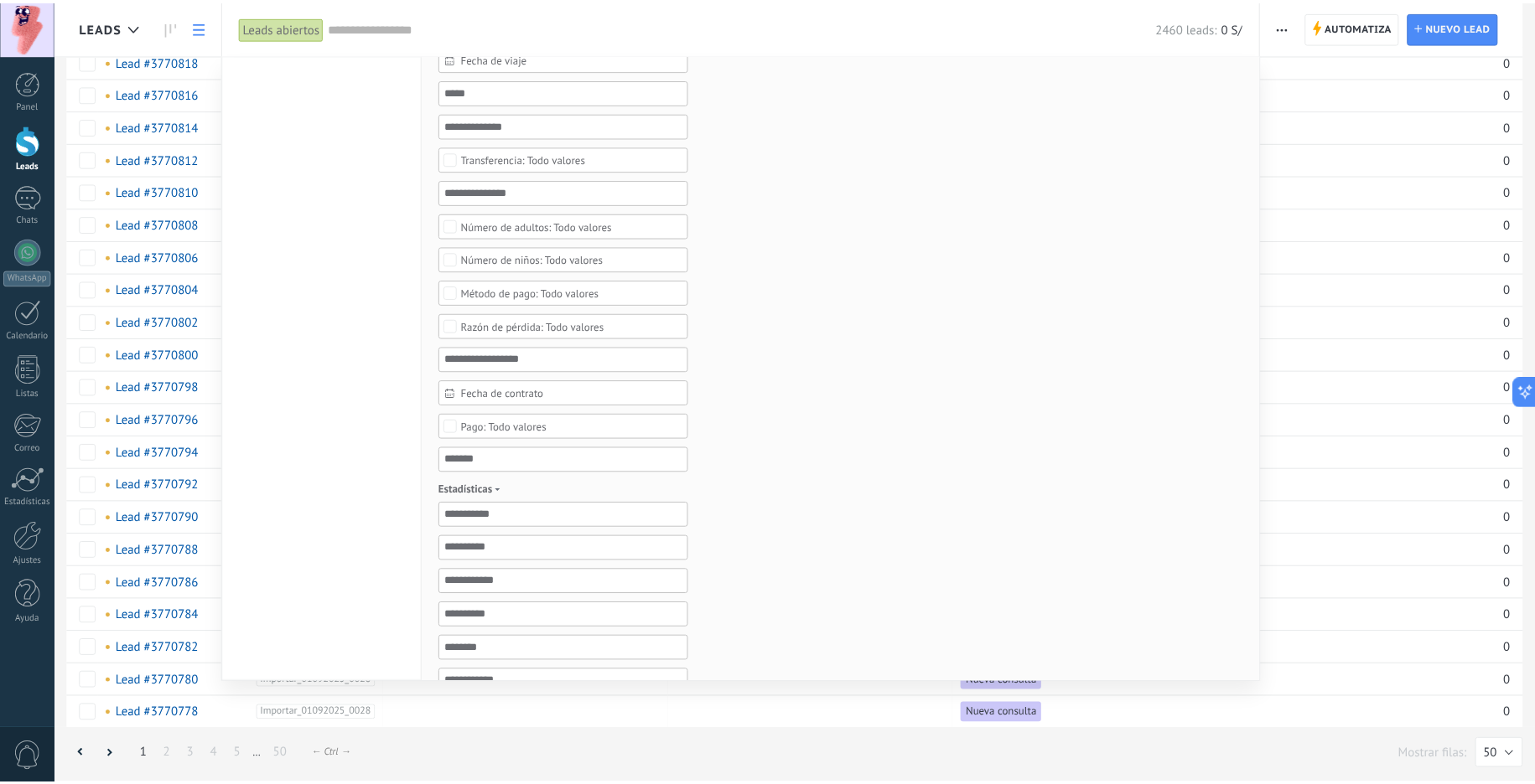
scroll to position [0, 0]
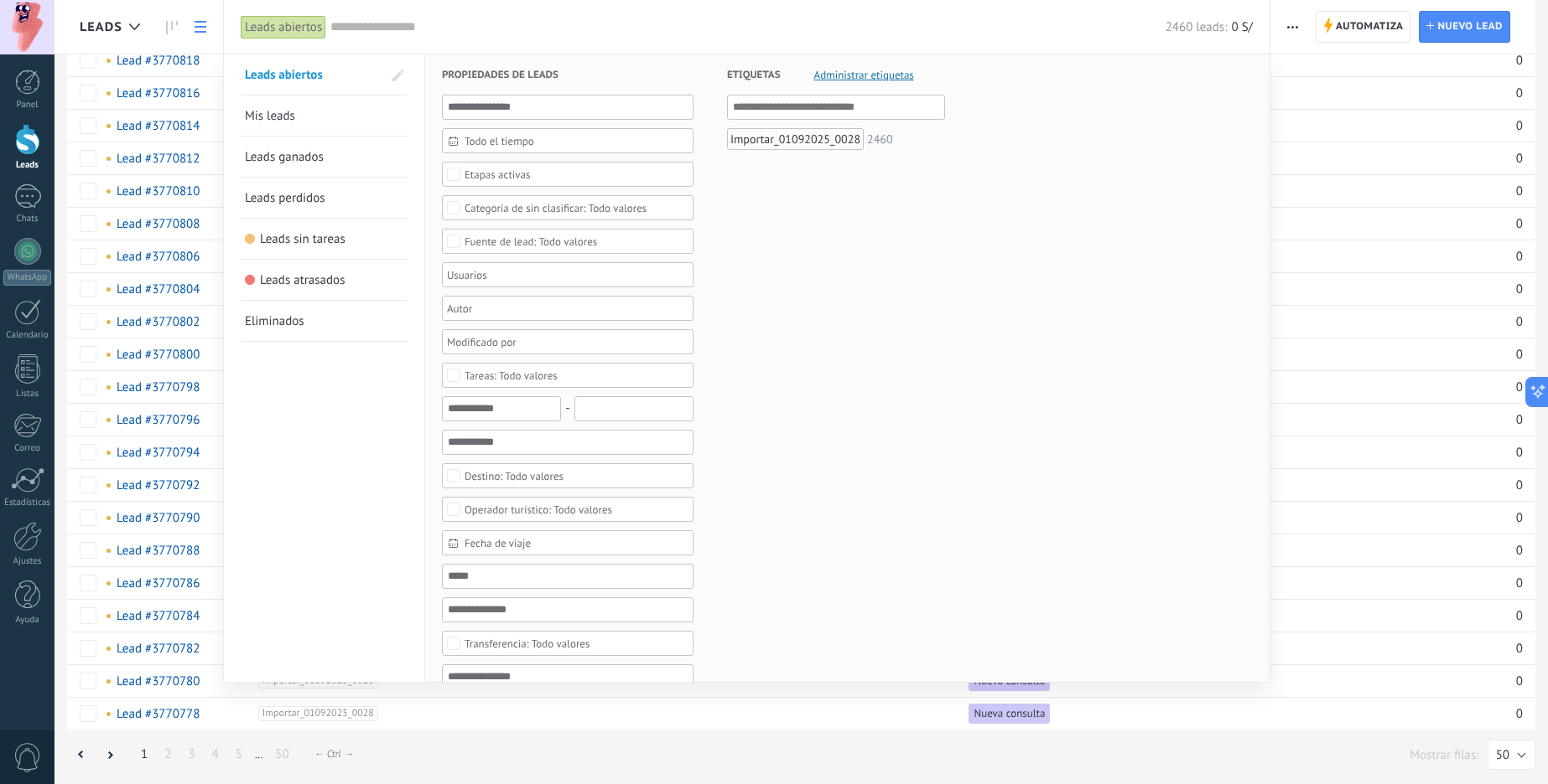
click at [326, 124] on link "Mis leads" at bounding box center [324, 116] width 158 height 40
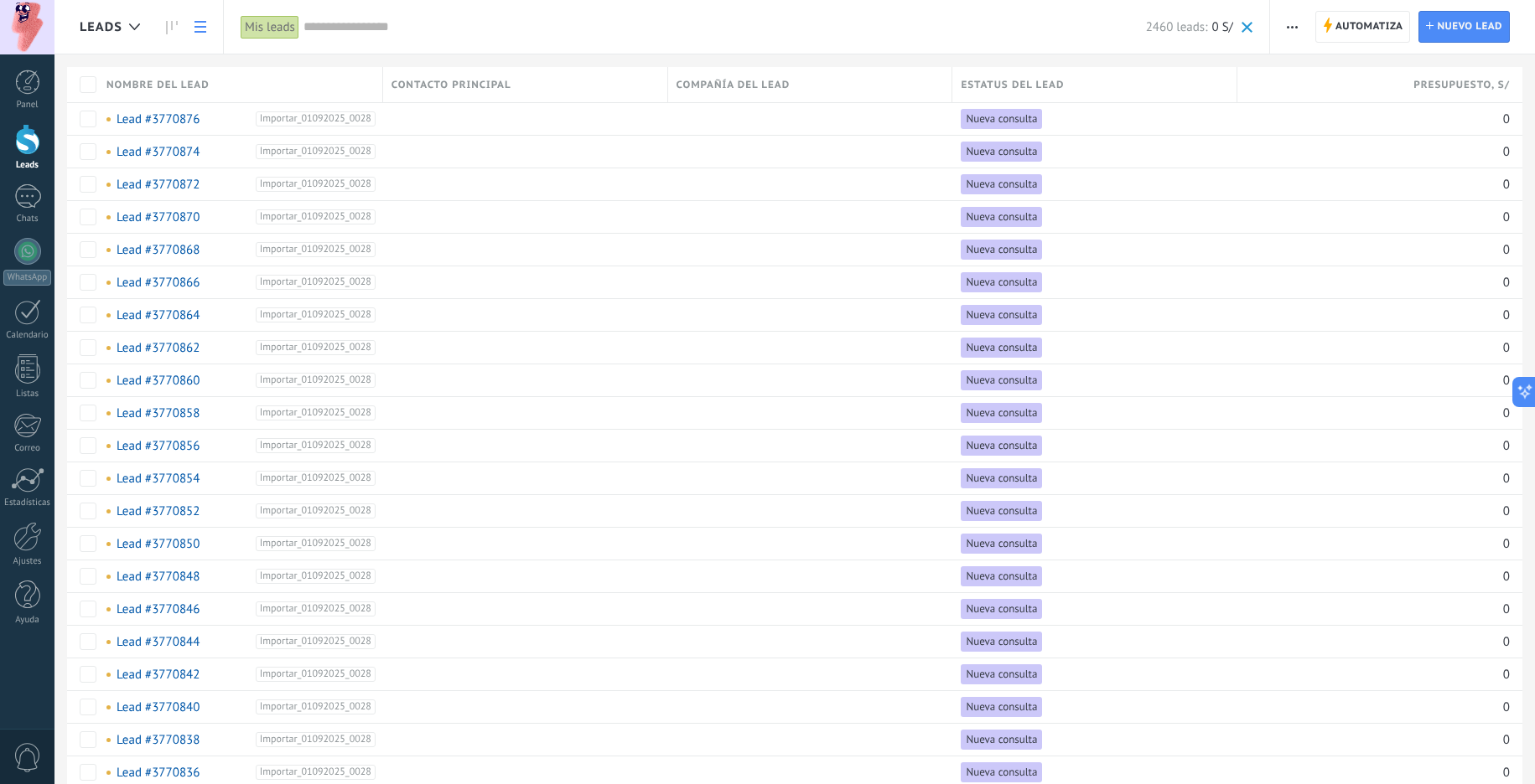
click at [263, 23] on div "Mis leads" at bounding box center [270, 27] width 58 height 24
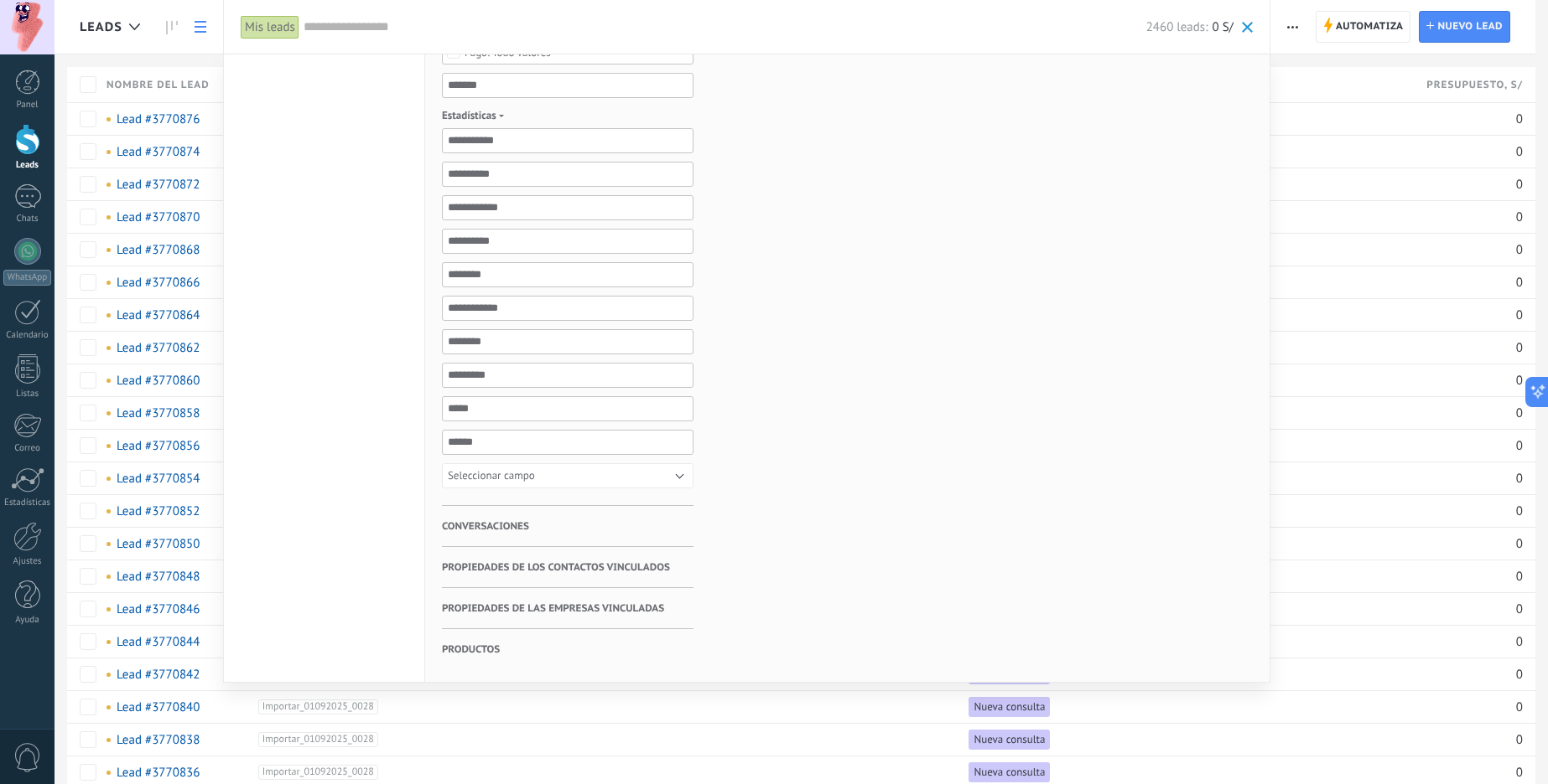
scroll to position [859, 0]
click at [570, 470] on button "Seleccionar campo" at bounding box center [567, 476] width 251 height 25
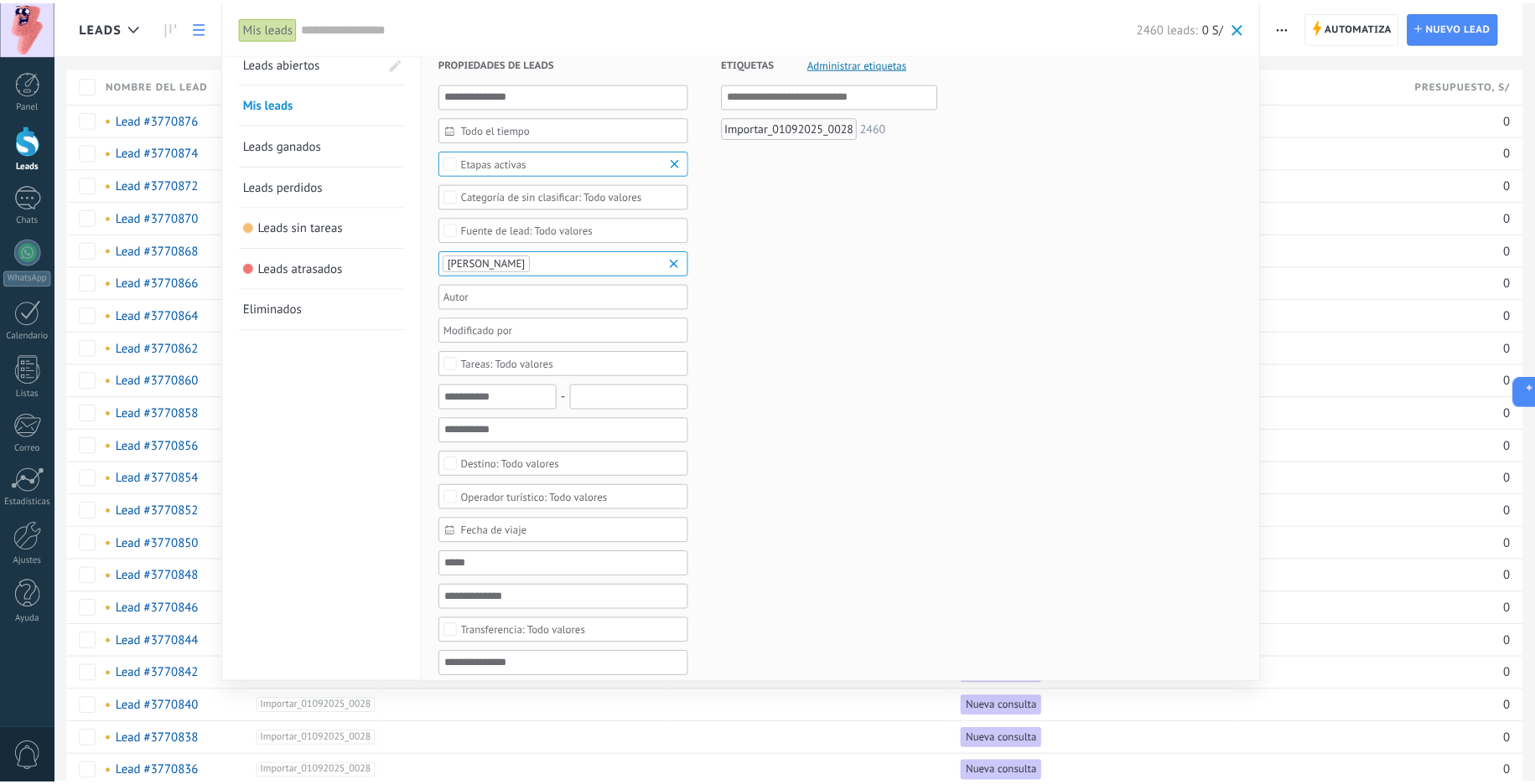
scroll to position [0, 0]
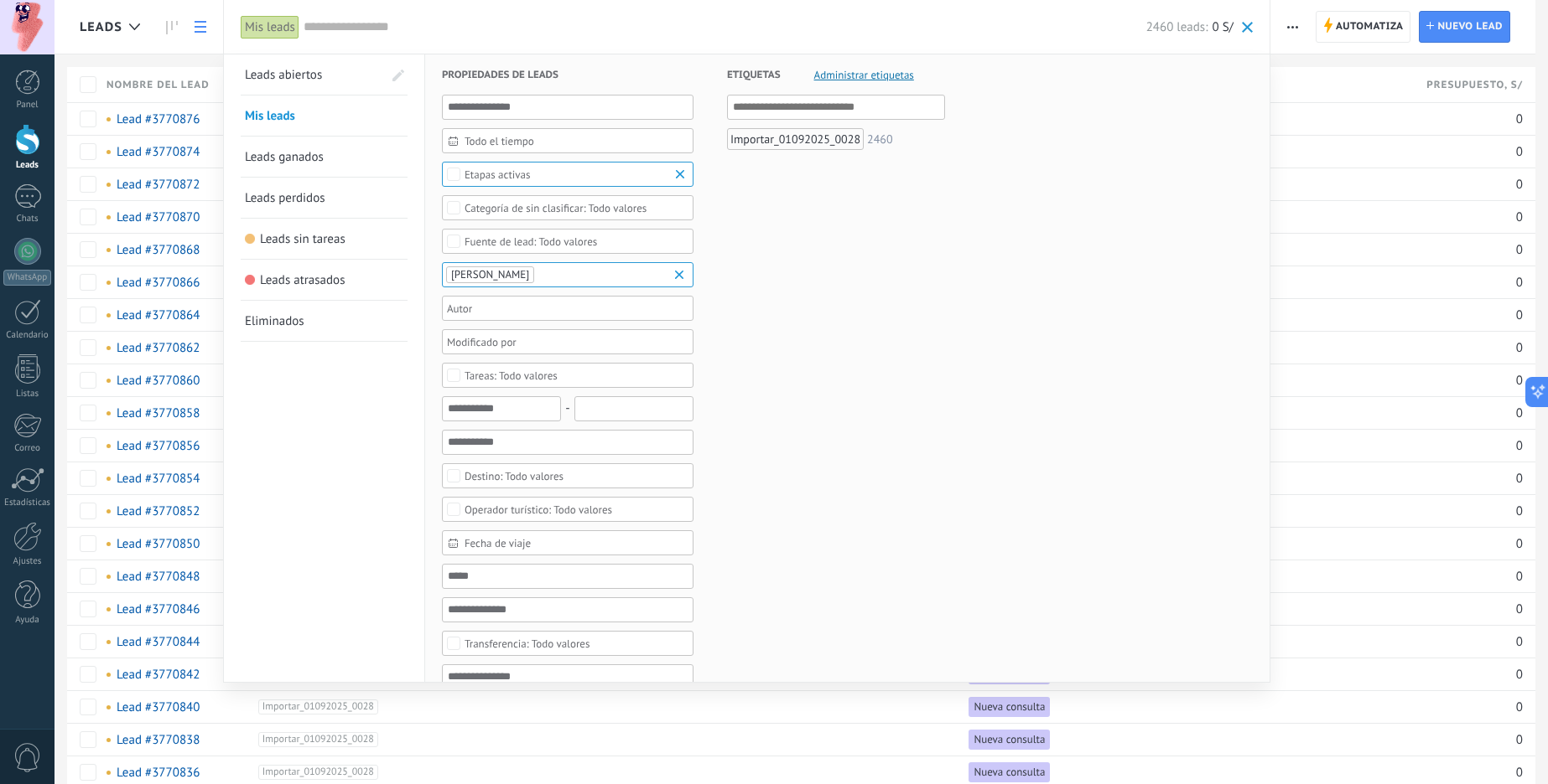
click at [208, 16] on div at bounding box center [774, 392] width 1548 height 784
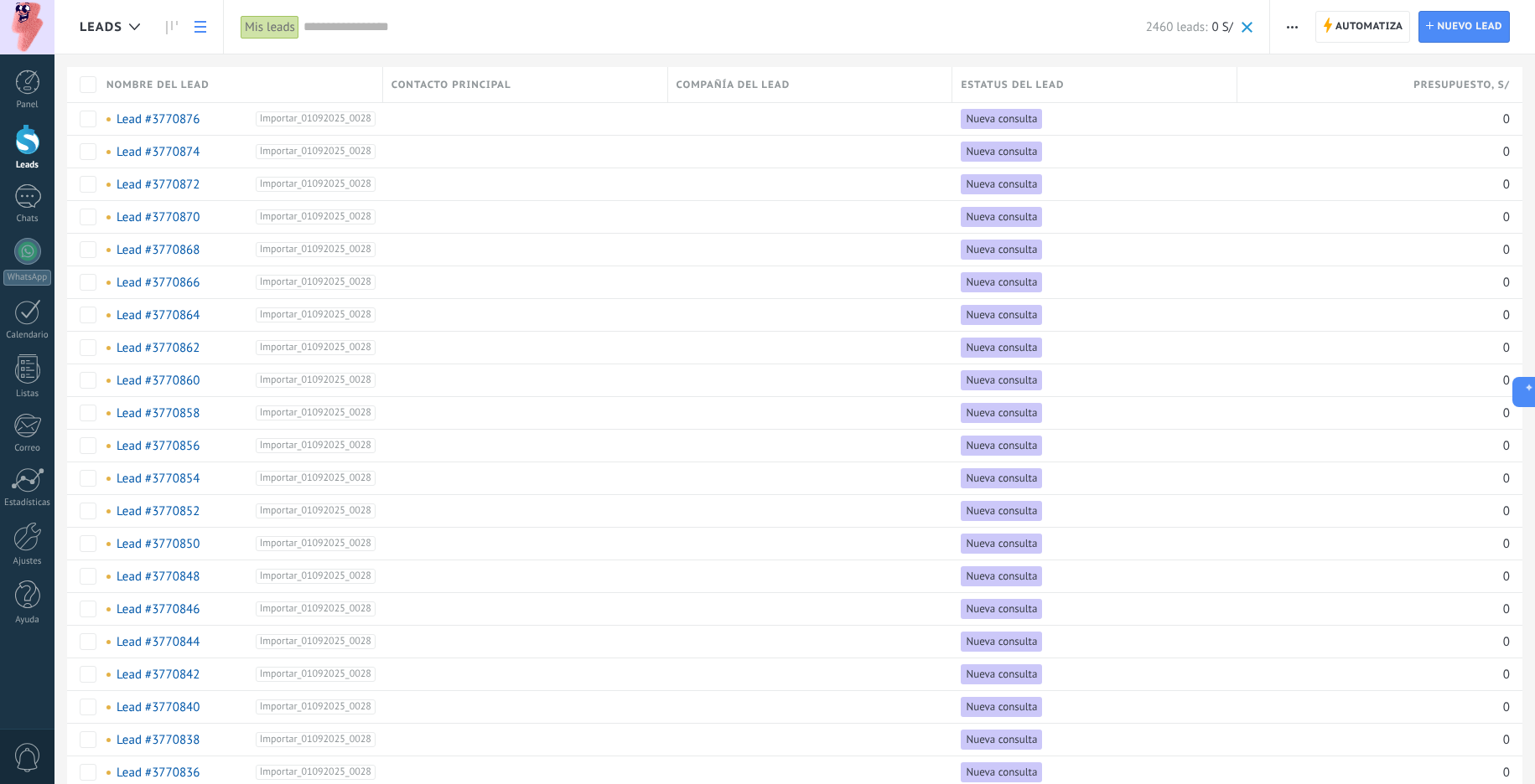
click at [433, 81] on span "Contacto principal" at bounding box center [451, 85] width 120 height 16
click at [534, 243] on div at bounding box center [522, 249] width 277 height 32
click at [28, 530] on div at bounding box center [27, 537] width 29 height 30
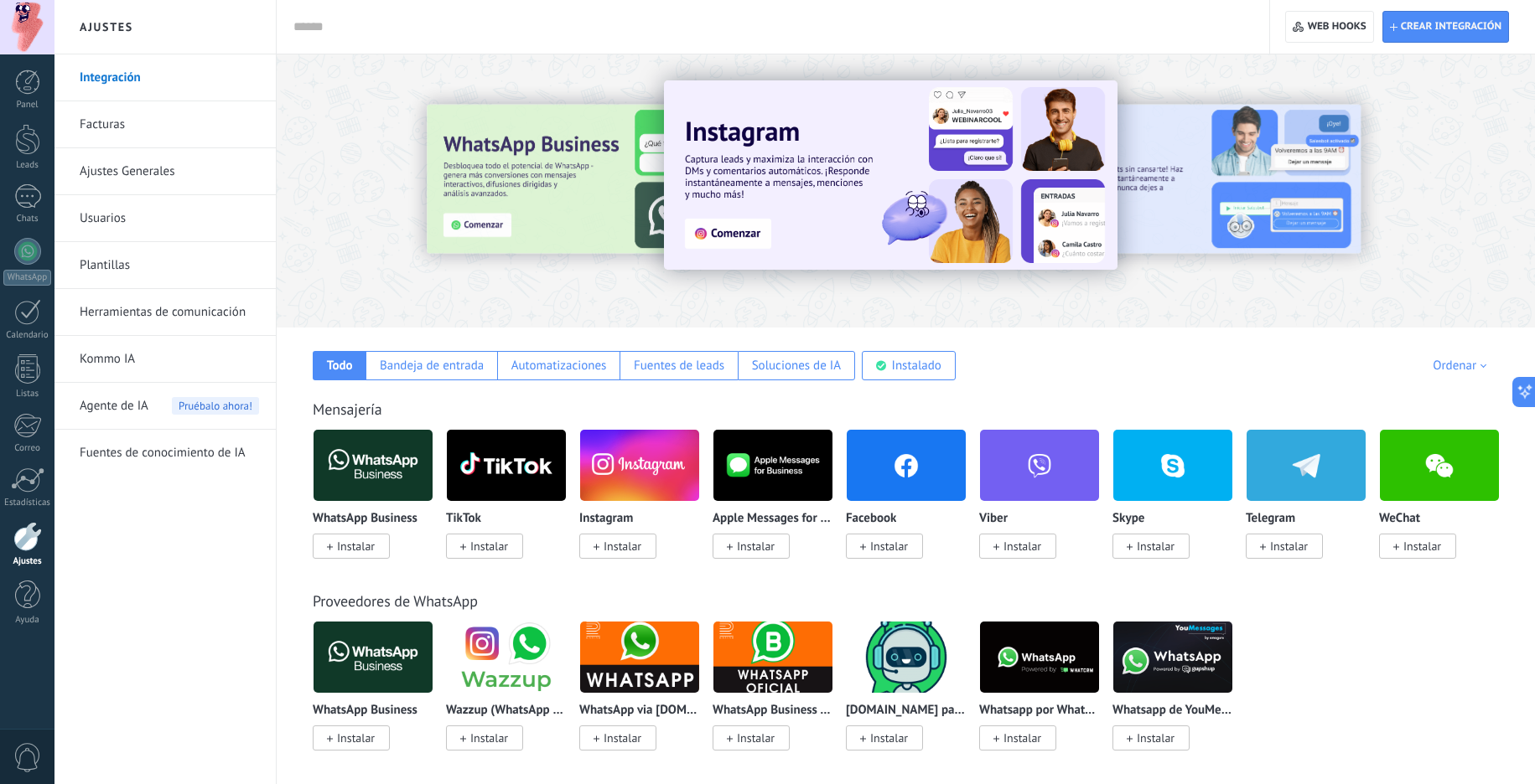
click at [195, 173] on link "Ajustes Generales" at bounding box center [170, 172] width 179 height 47
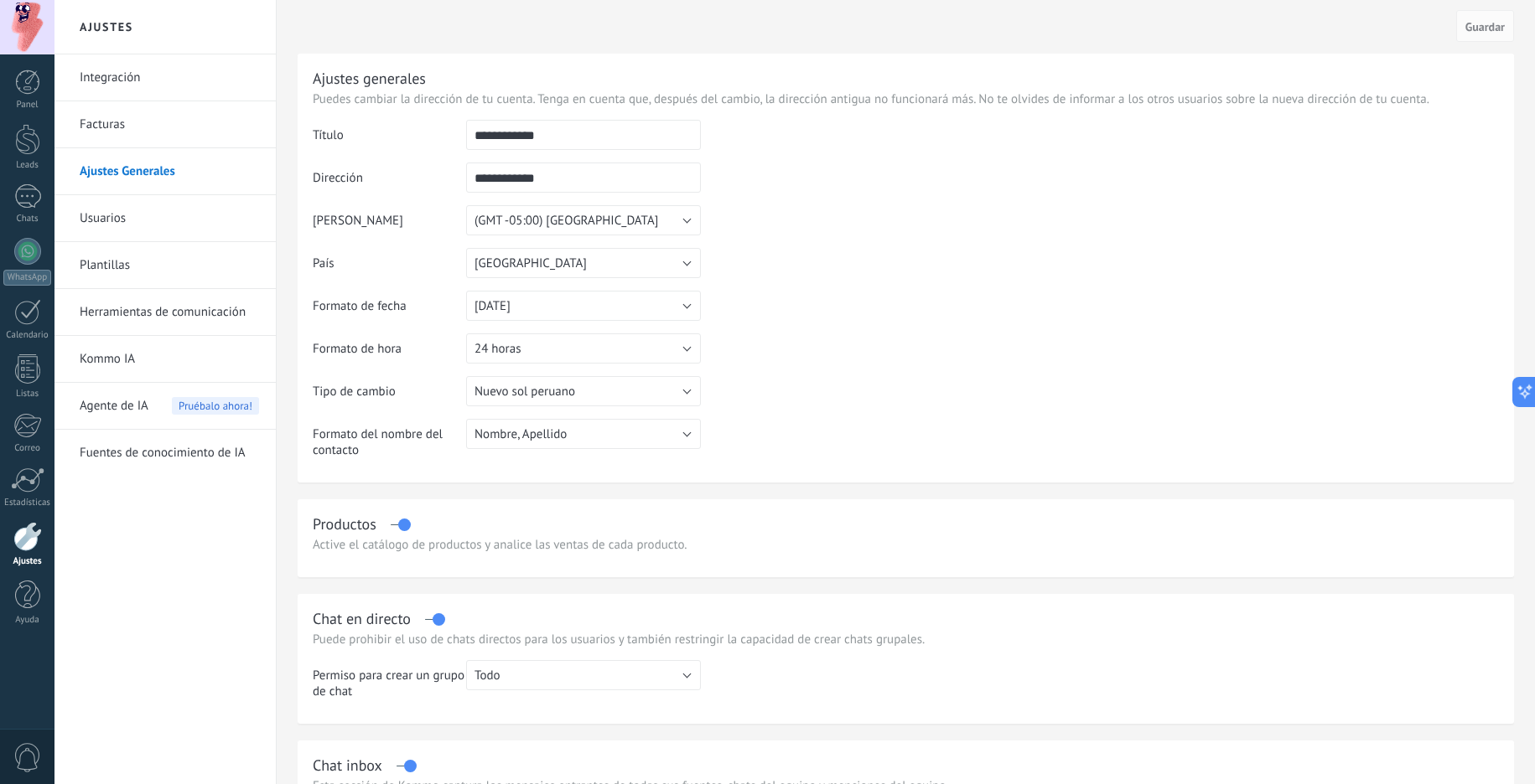
click at [123, 217] on link "Usuarios" at bounding box center [170, 219] width 179 height 47
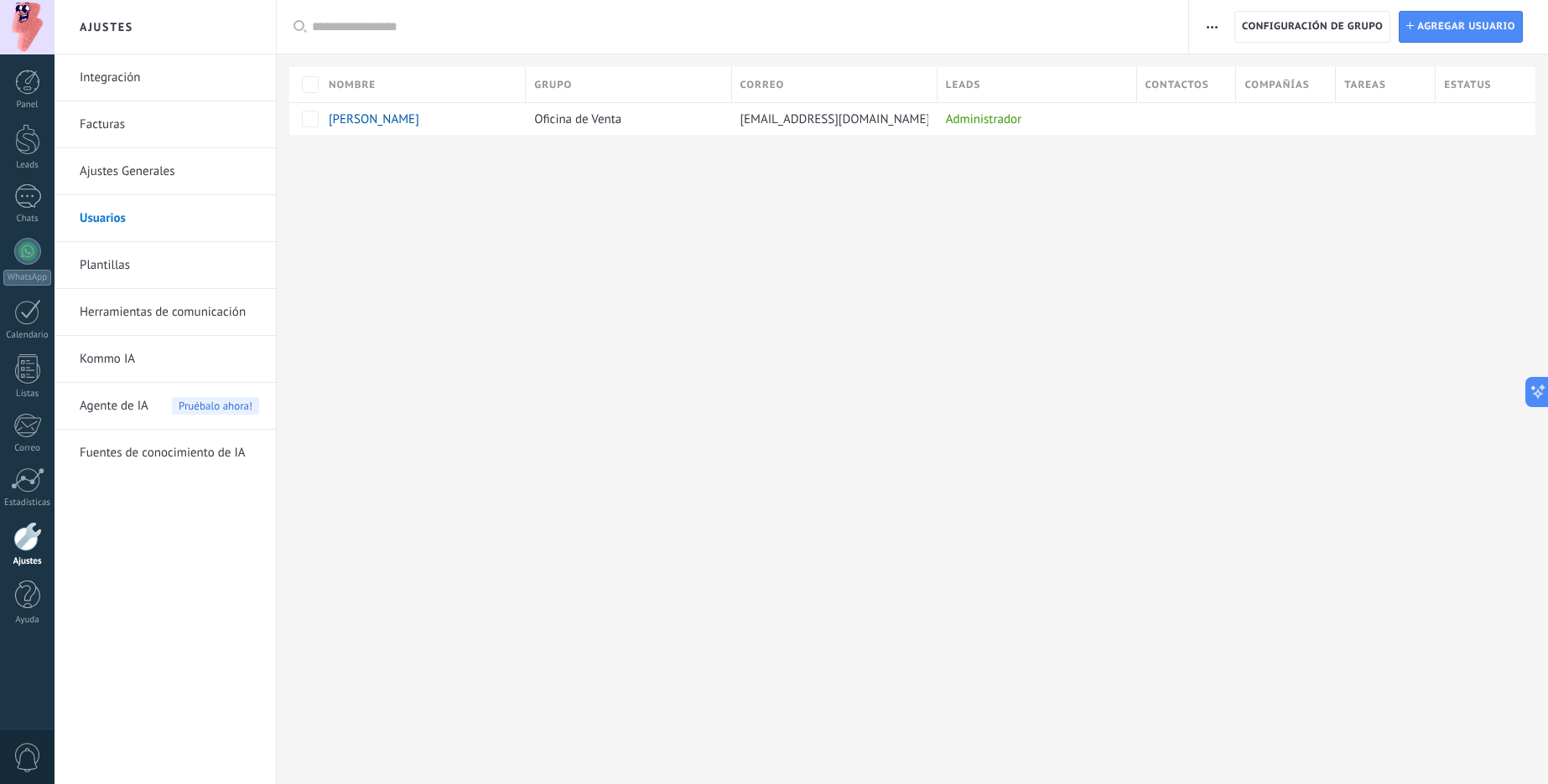
click at [99, 271] on link "Plantillas" at bounding box center [170, 266] width 179 height 47
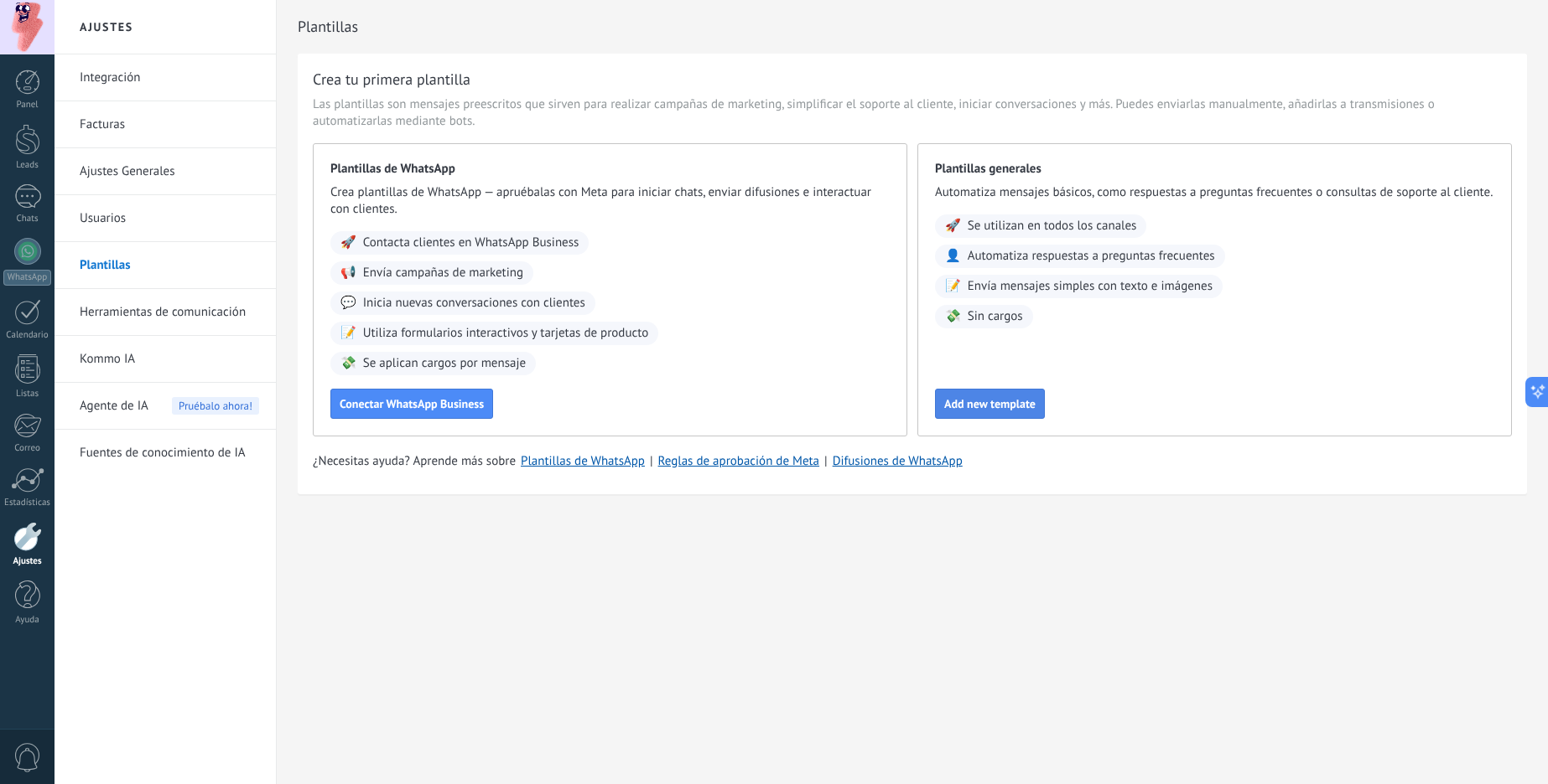
click at [991, 402] on span "Add new template" at bounding box center [990, 403] width 91 height 11
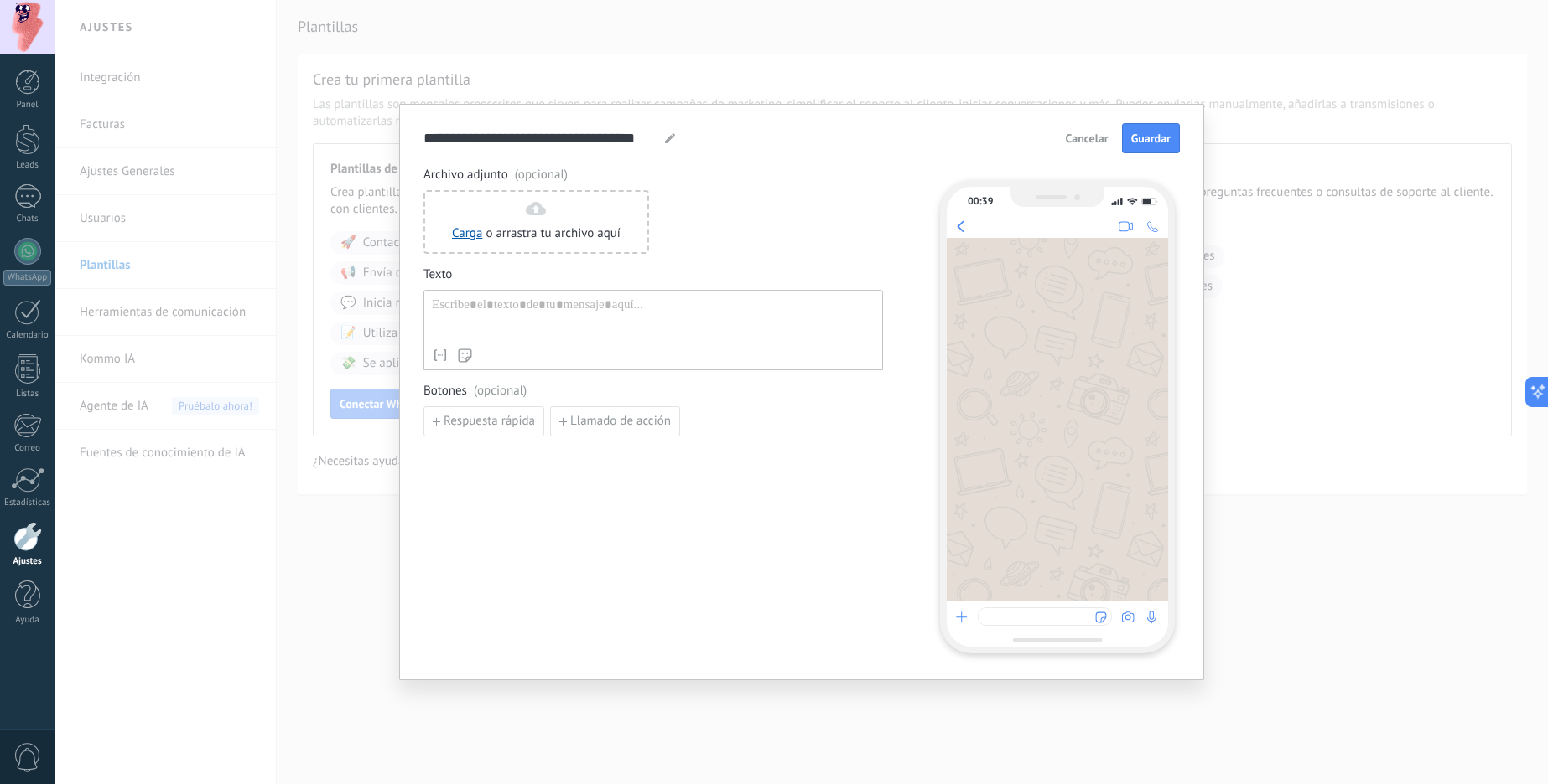
click at [1065, 150] on button "Cancelar" at bounding box center [1087, 138] width 58 height 25
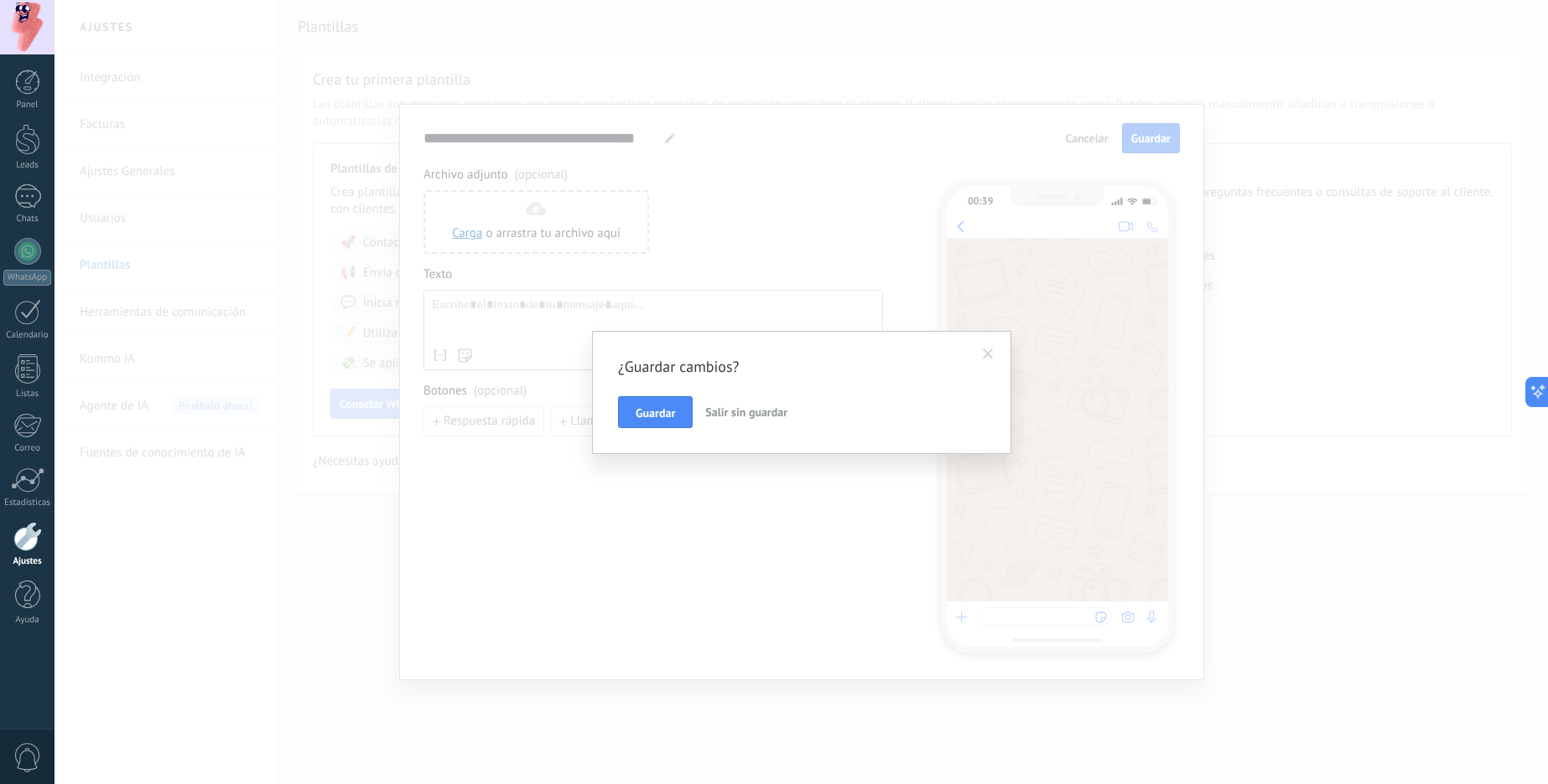
click at [751, 415] on span "Salir sin guardar" at bounding box center [746, 412] width 82 height 15
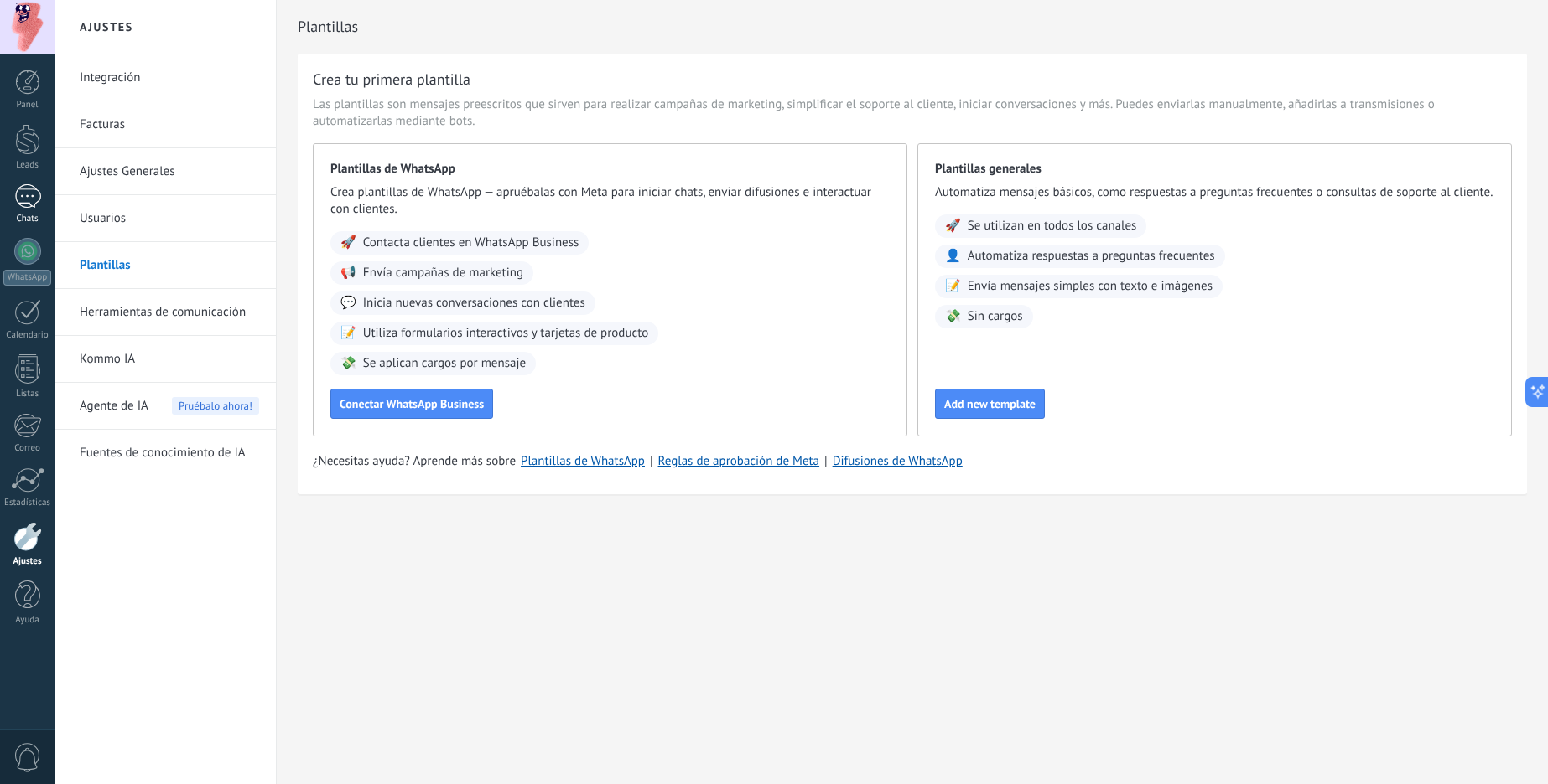
click at [29, 205] on div at bounding box center [27, 196] width 27 height 24
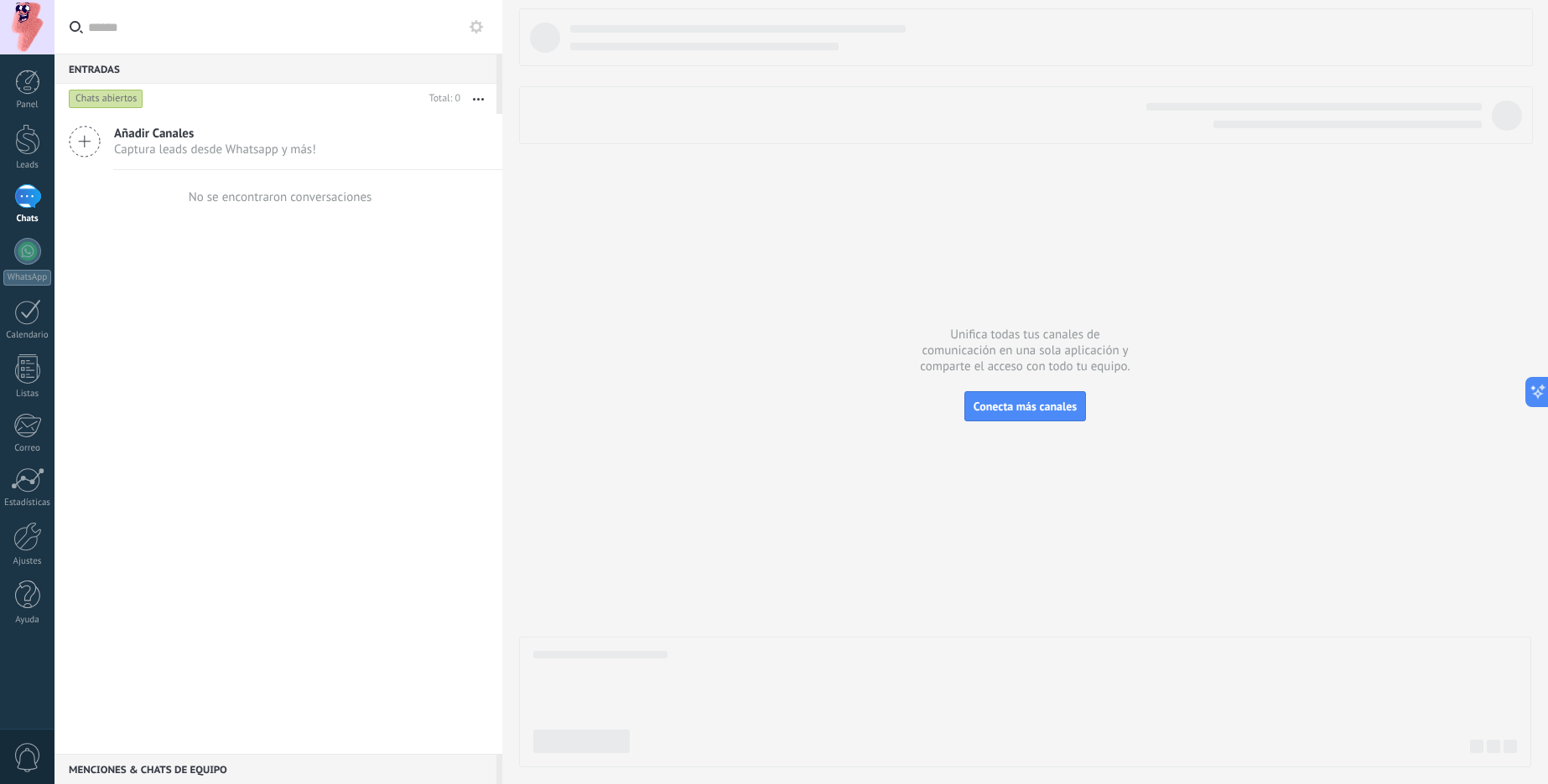
click at [170, 135] on span "Añadir Canales" at bounding box center [215, 134] width 202 height 16
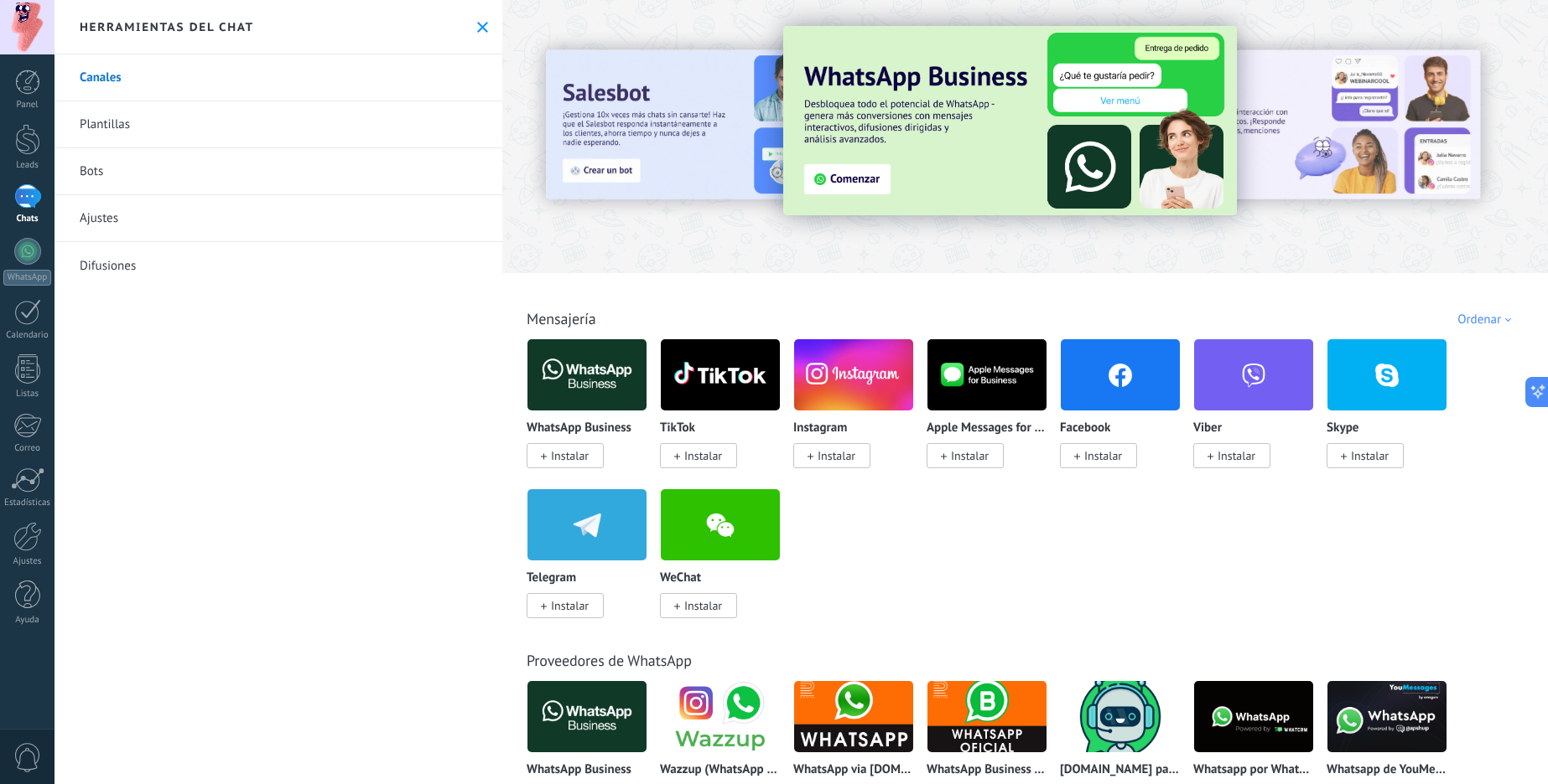
click at [255, 119] on link "Plantillas" at bounding box center [278, 125] width 448 height 47
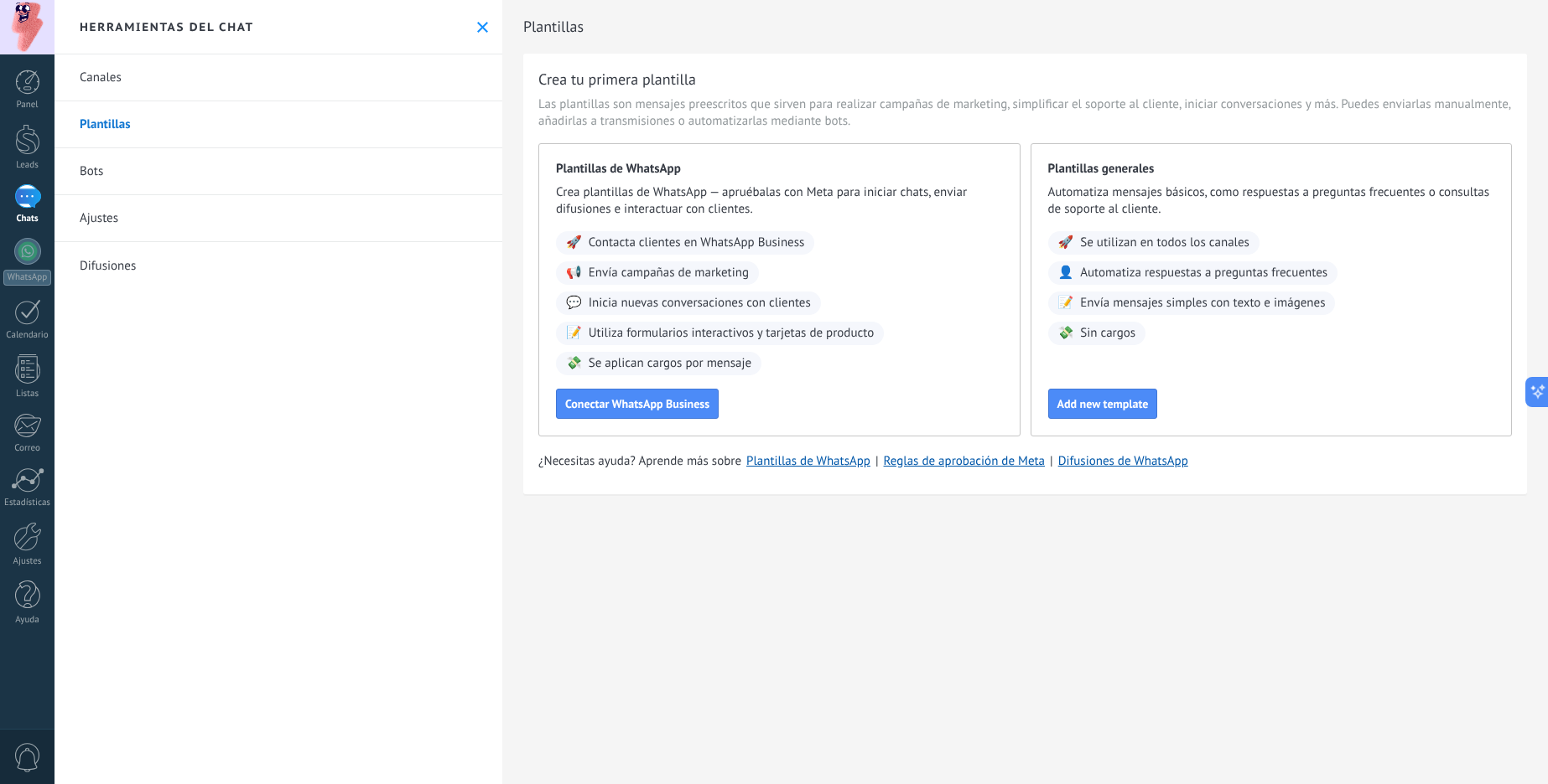
click at [150, 182] on link "Bots" at bounding box center [278, 172] width 448 height 47
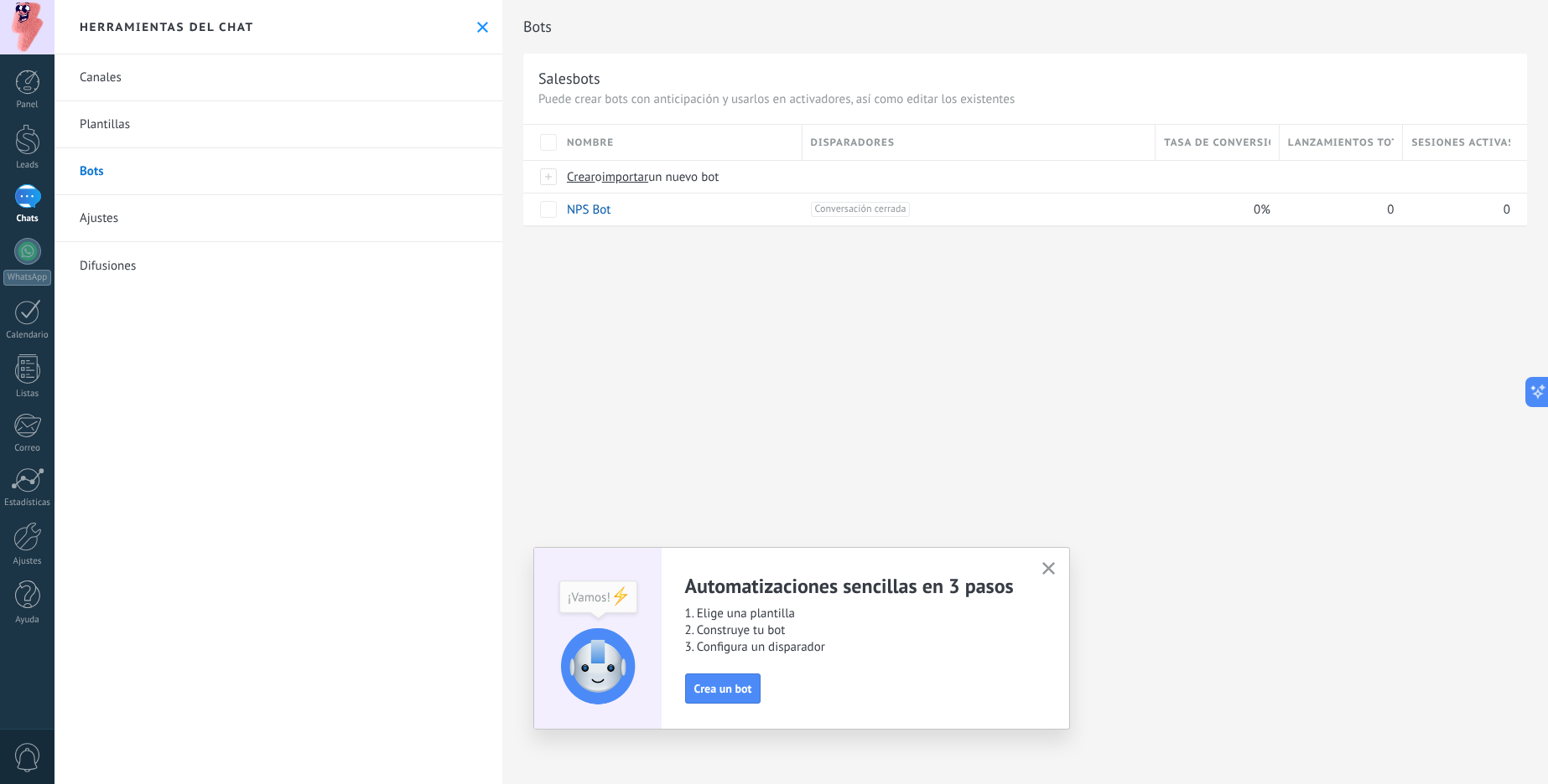
click at [161, 222] on link "Ajustes" at bounding box center [278, 219] width 448 height 47
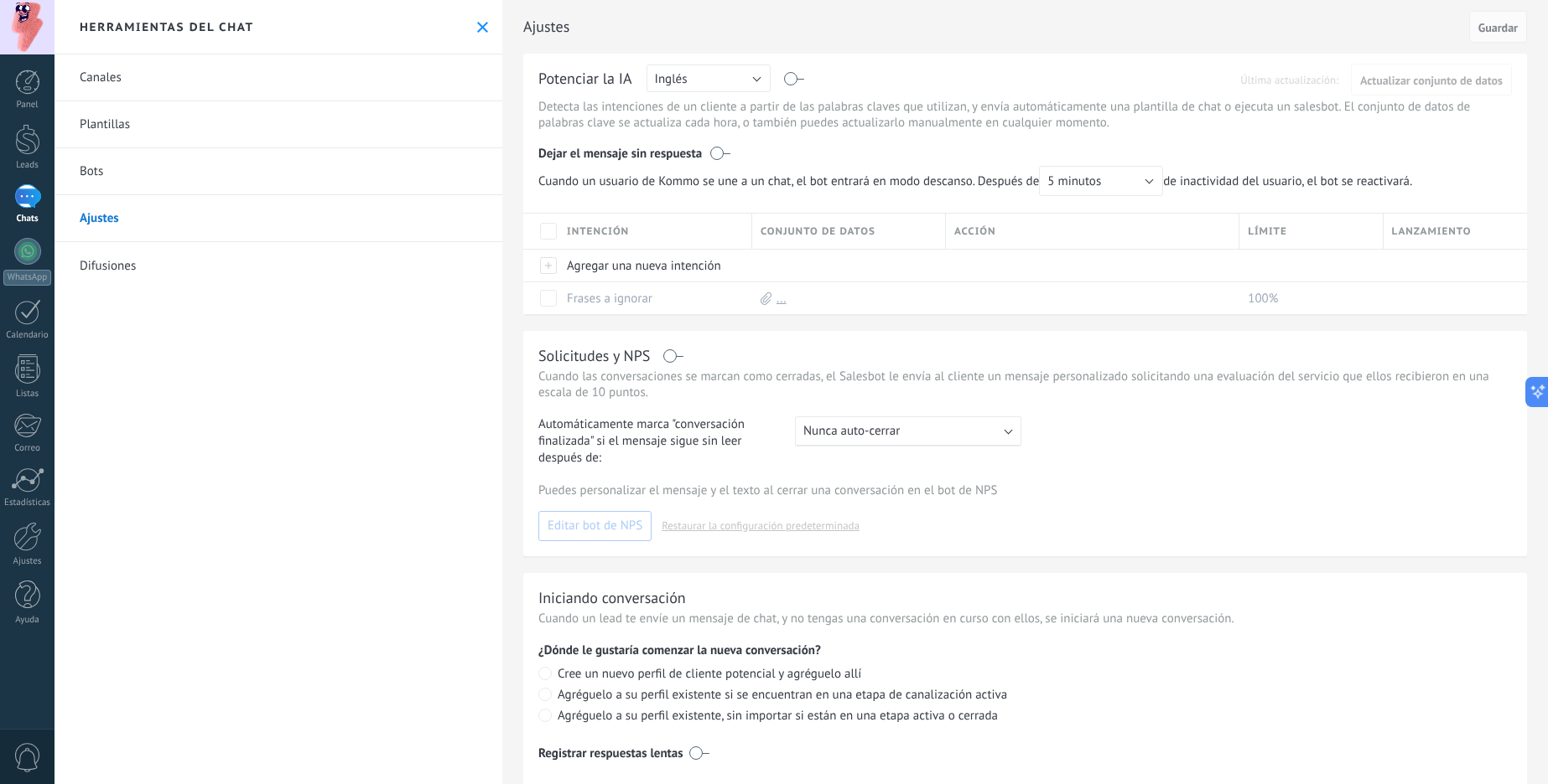
click at [374, 267] on link "Difusiones" at bounding box center [278, 266] width 448 height 47
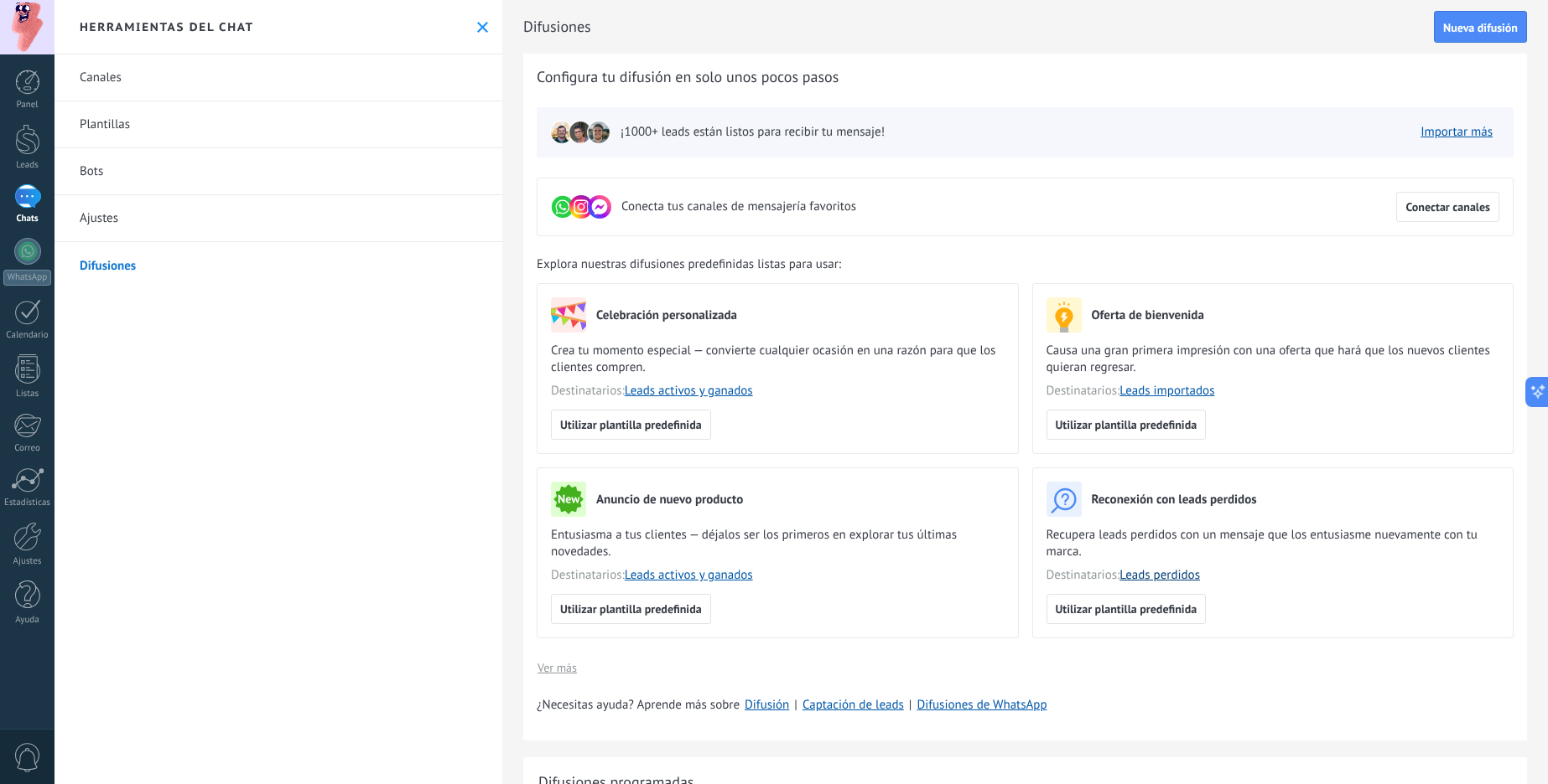
click at [1153, 580] on link "Leads perdidos" at bounding box center [1159, 575] width 81 height 16
click at [43, 136] on link "Leads" at bounding box center [27, 148] width 55 height 47
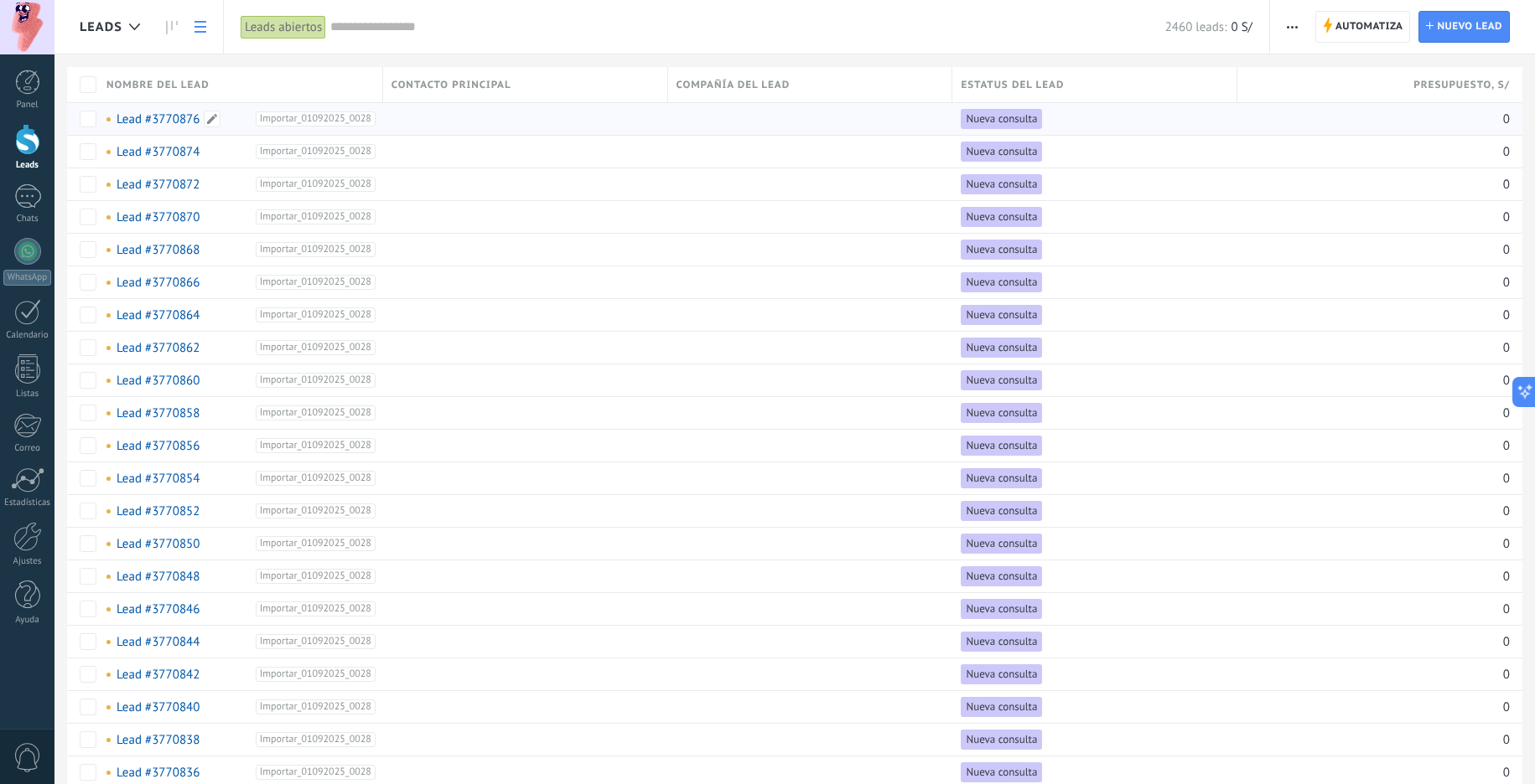
click at [163, 118] on link "Lead #3770876" at bounding box center [157, 119] width 83 height 16
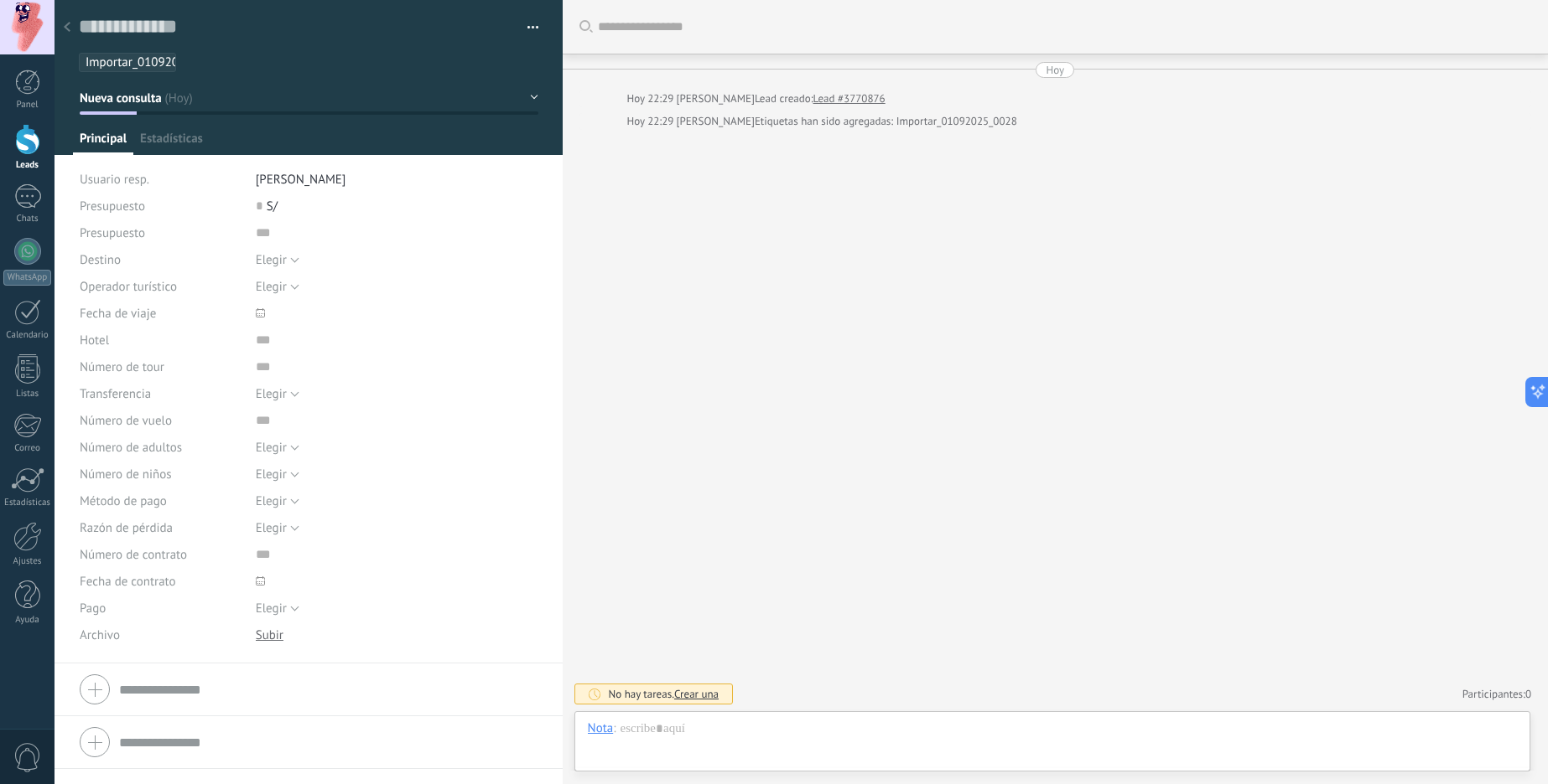
scroll to position [25, 0]
click at [837, 103] on link "Lead #3770876" at bounding box center [849, 98] width 72 height 17
click at [530, 43] on div "Importar_01092025_0028" at bounding box center [309, 57] width 460 height 30
click at [530, 20] on button "button" at bounding box center [527, 27] width 24 height 25
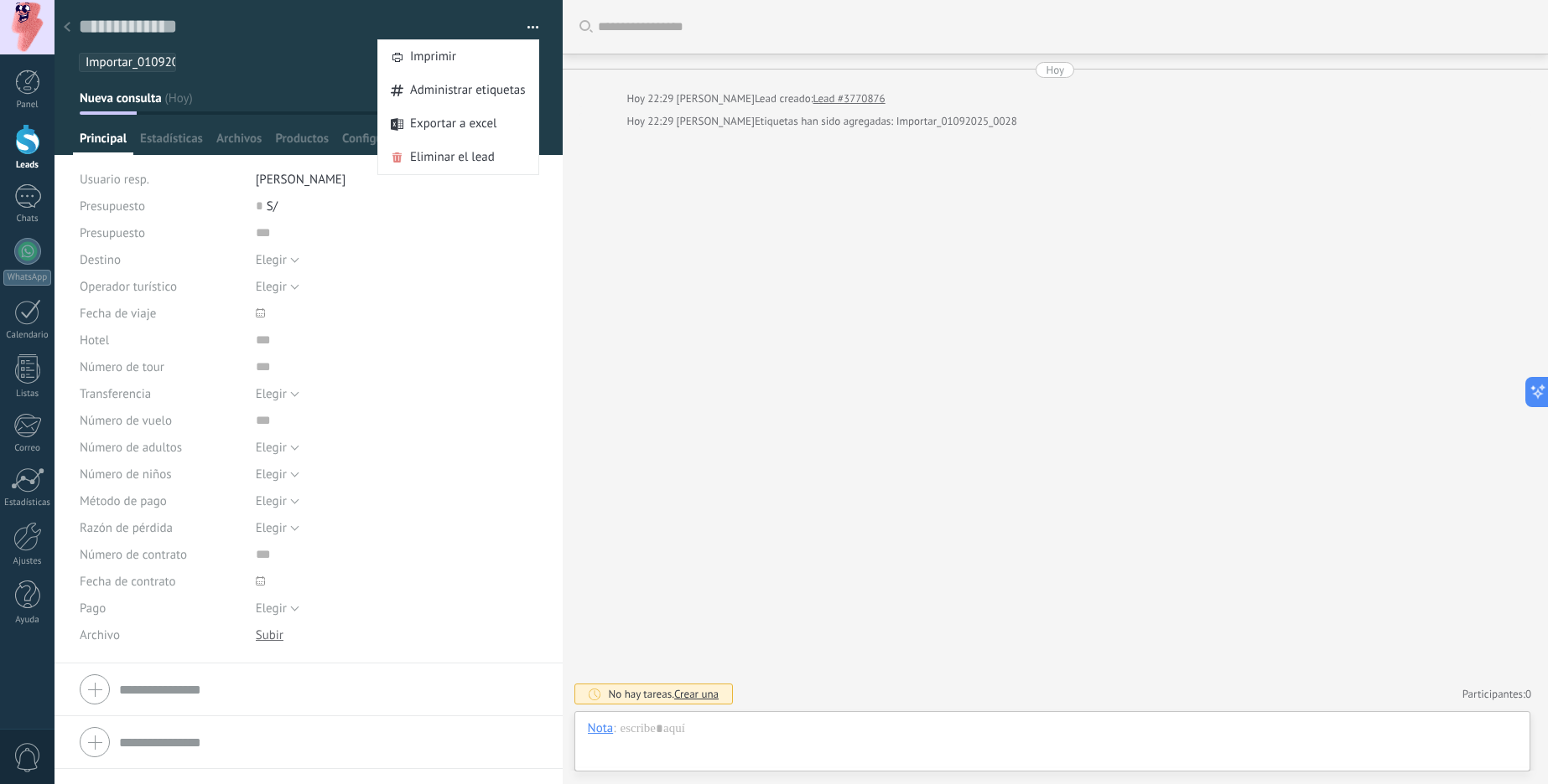
click at [305, 88] on button "Nueva consulta" at bounding box center [309, 97] width 458 height 30
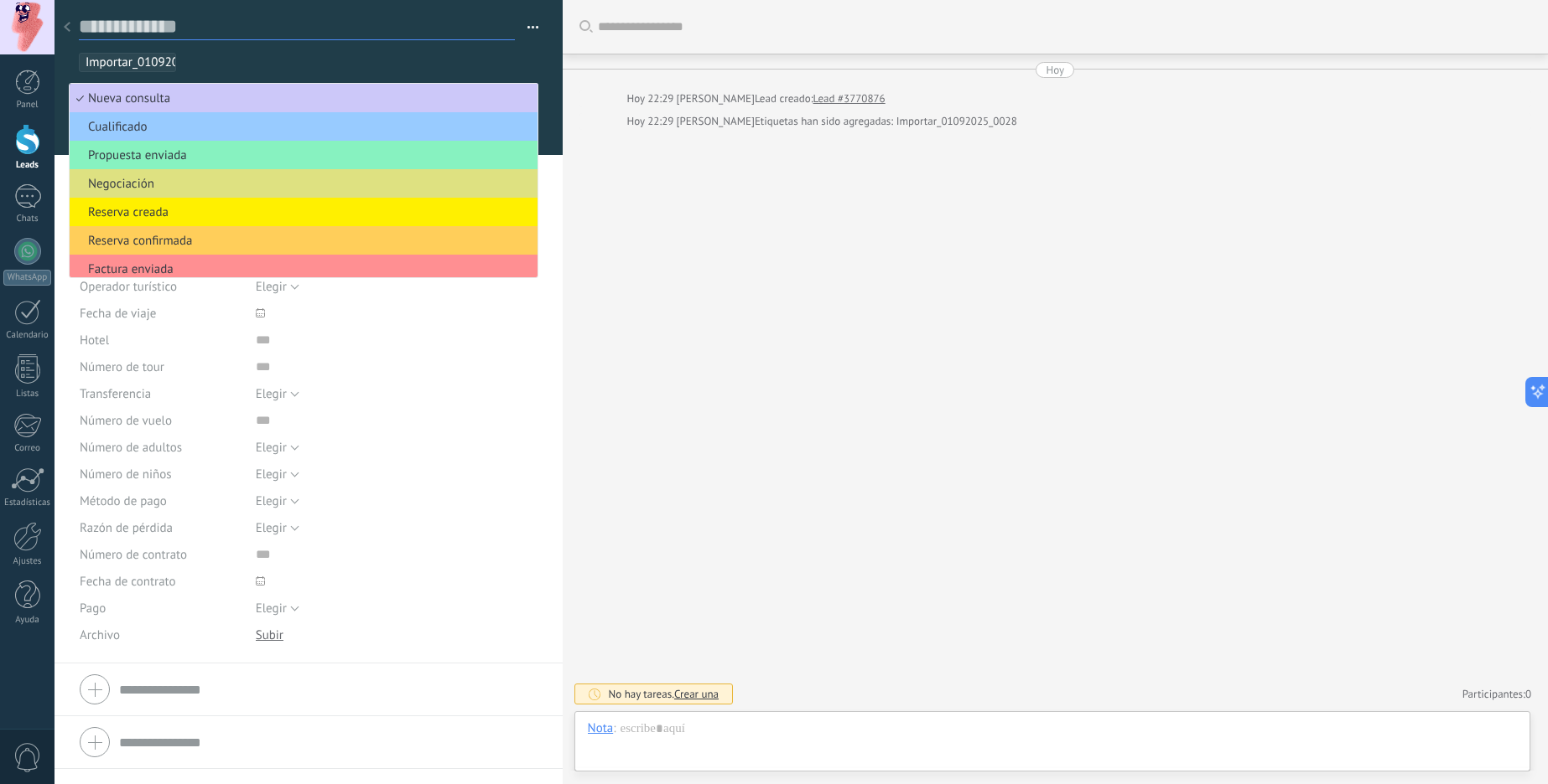
click at [475, 38] on textarea at bounding box center [297, 27] width 436 height 26
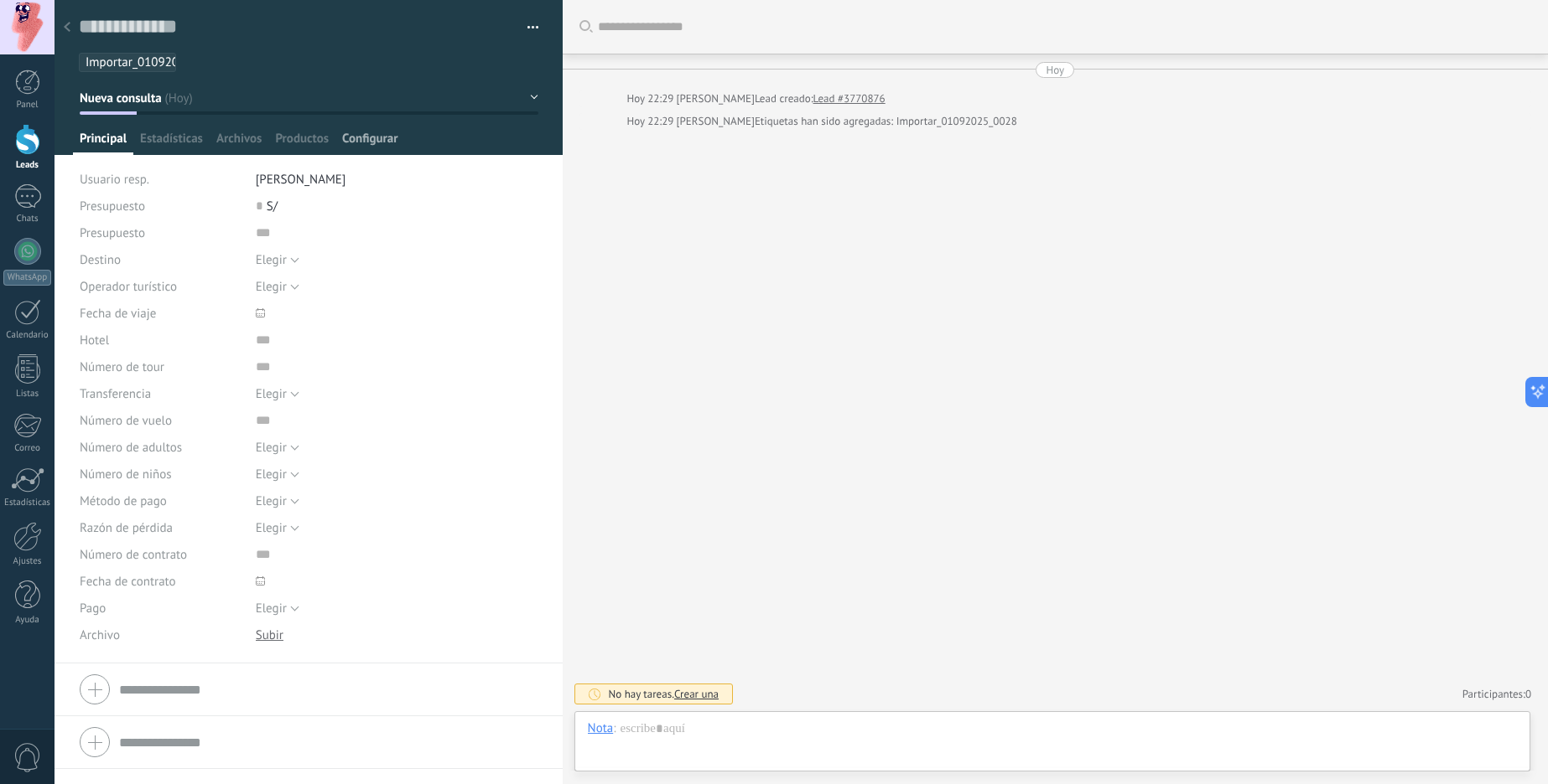
click at [383, 149] on span "Configurar" at bounding box center [370, 143] width 56 height 24
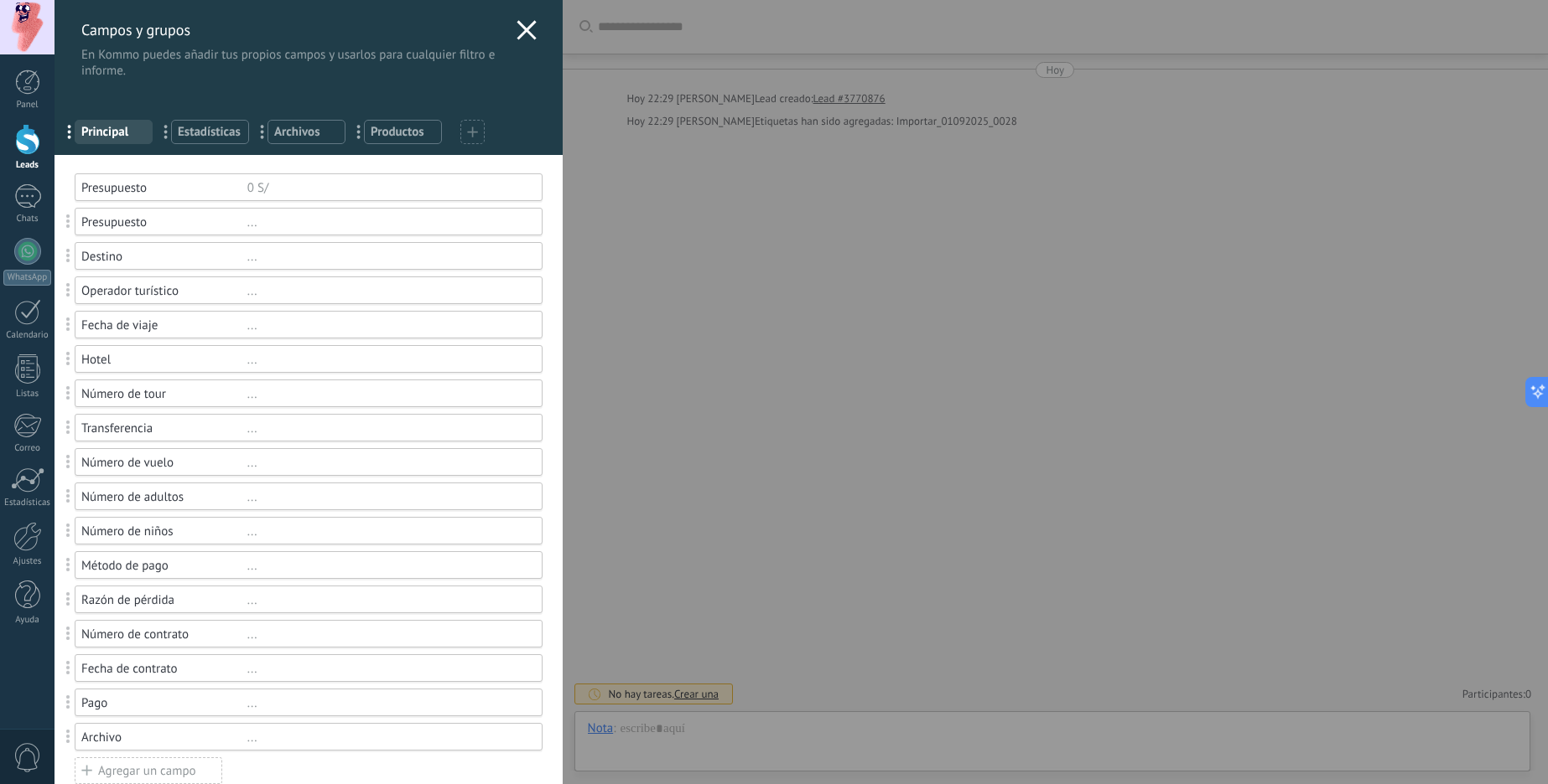
scroll to position [515, 0]
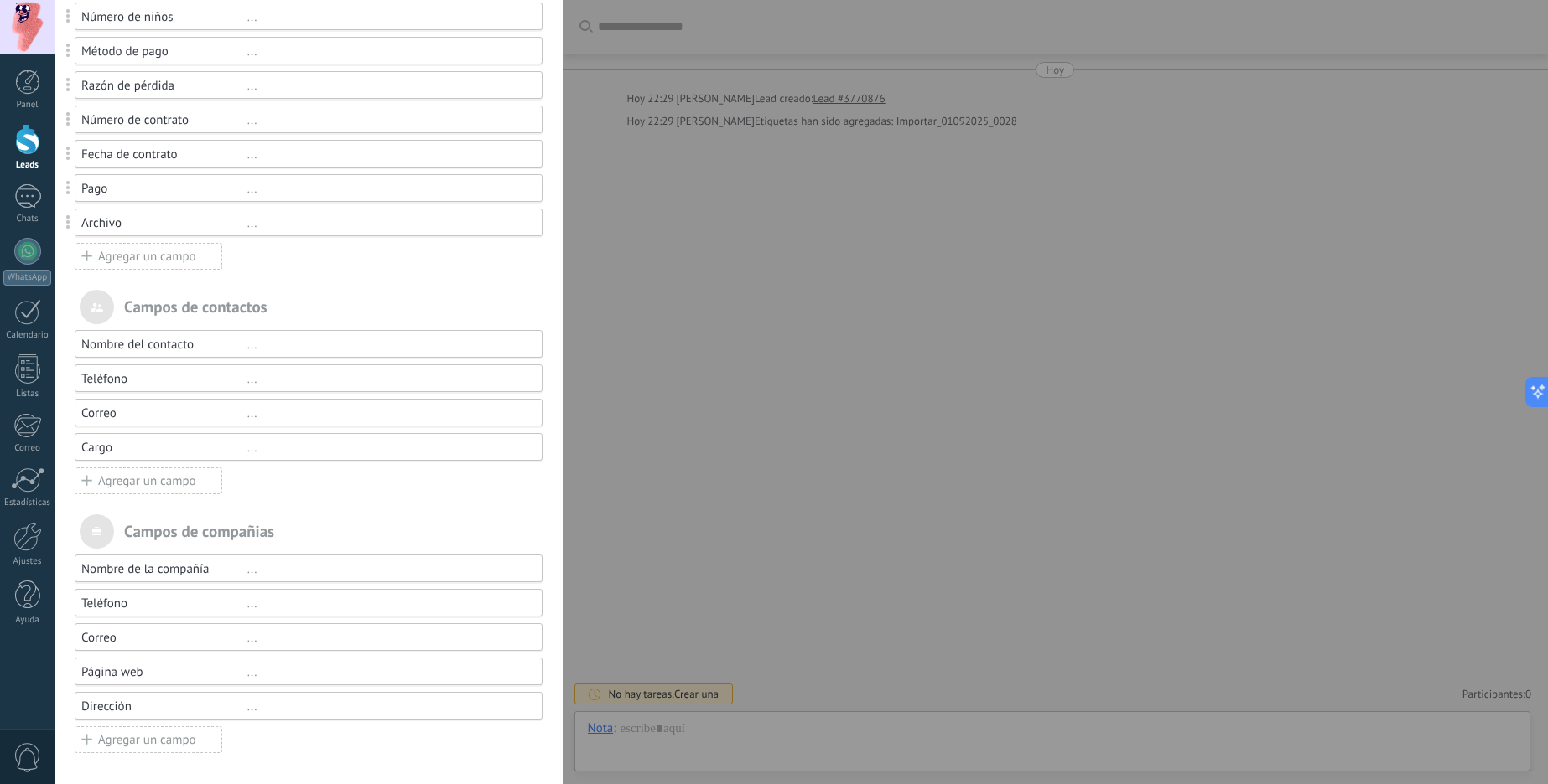
click at [252, 381] on div "..." at bounding box center [387, 379] width 280 height 16
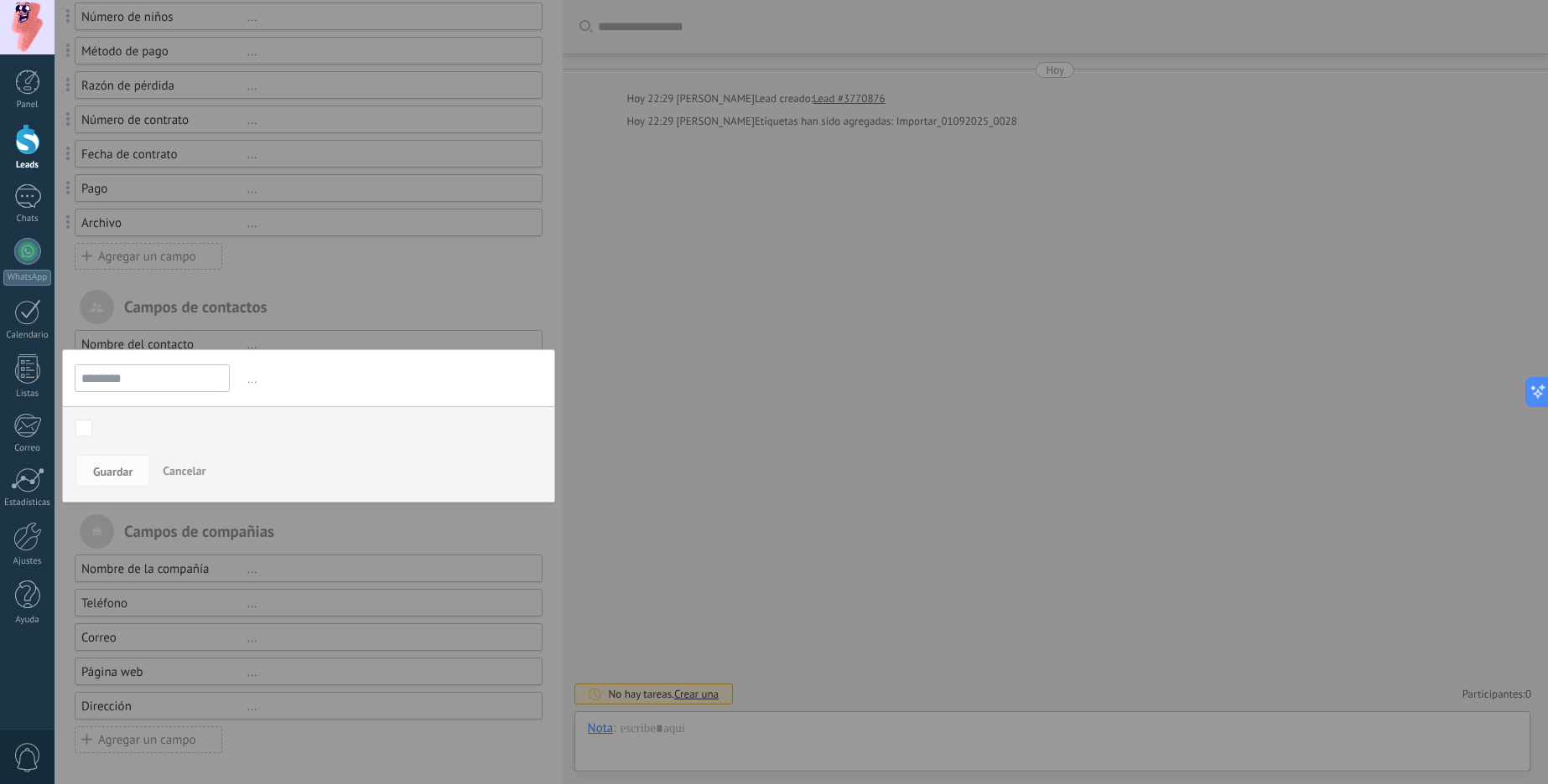
click at [82, 431] on body ".abccls-1,.abccls-2{fill-rule:evenodd}.abccls-2{fill:#fff} .abfcls-1{fill:none}…" at bounding box center [774, 392] width 1548 height 784
click at [82, 428] on body ".abccls-1,.abccls-2{fill-rule:evenodd}.abccls-2{fill:#fff} .abfcls-1{fill:none}…" at bounding box center [774, 392] width 1548 height 784
click at [0, 0] on div "Nueva consulta Cualificado Propuesta enviada Negociación Reserva creada Reserva…" at bounding box center [0, 0] width 0 height 0
click at [0, 0] on div "Nueva consulta" at bounding box center [0, 0] width 0 height 0
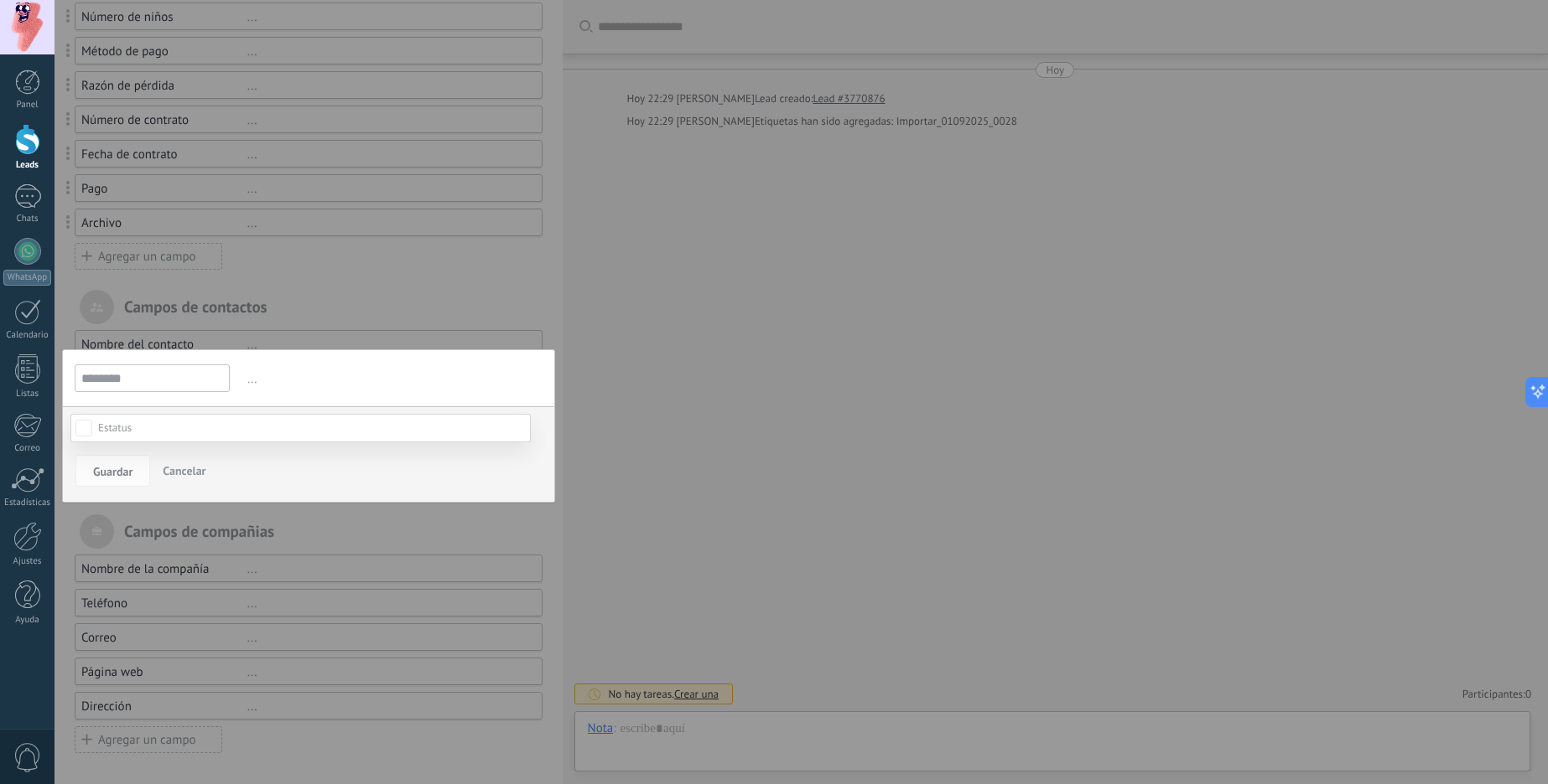
click at [310, 308] on div at bounding box center [801, 392] width 1493 height 784
click at [120, 472] on span "Guardar" at bounding box center [112, 471] width 39 height 11
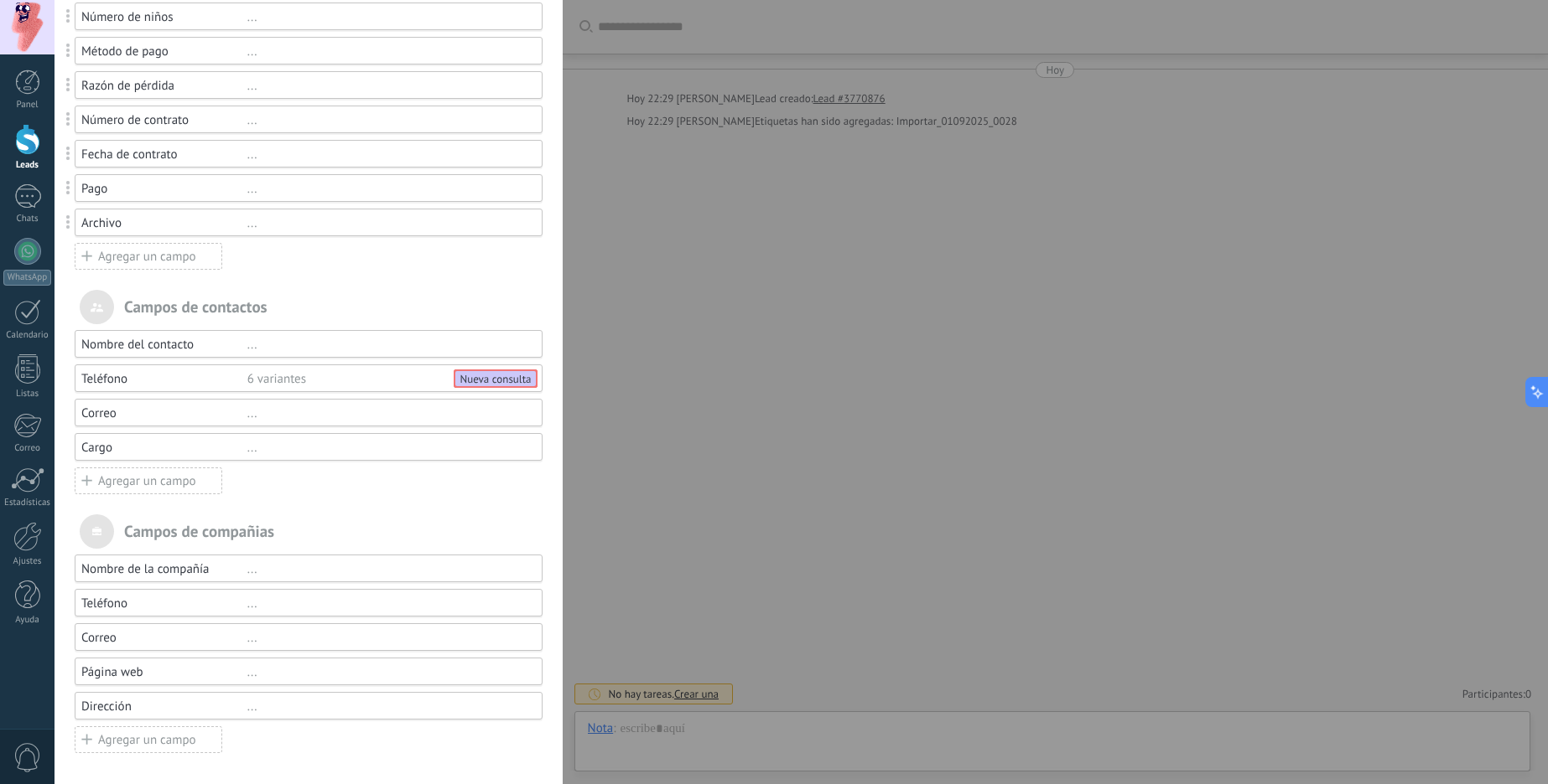
click at [257, 342] on div "..." at bounding box center [387, 345] width 280 height 16
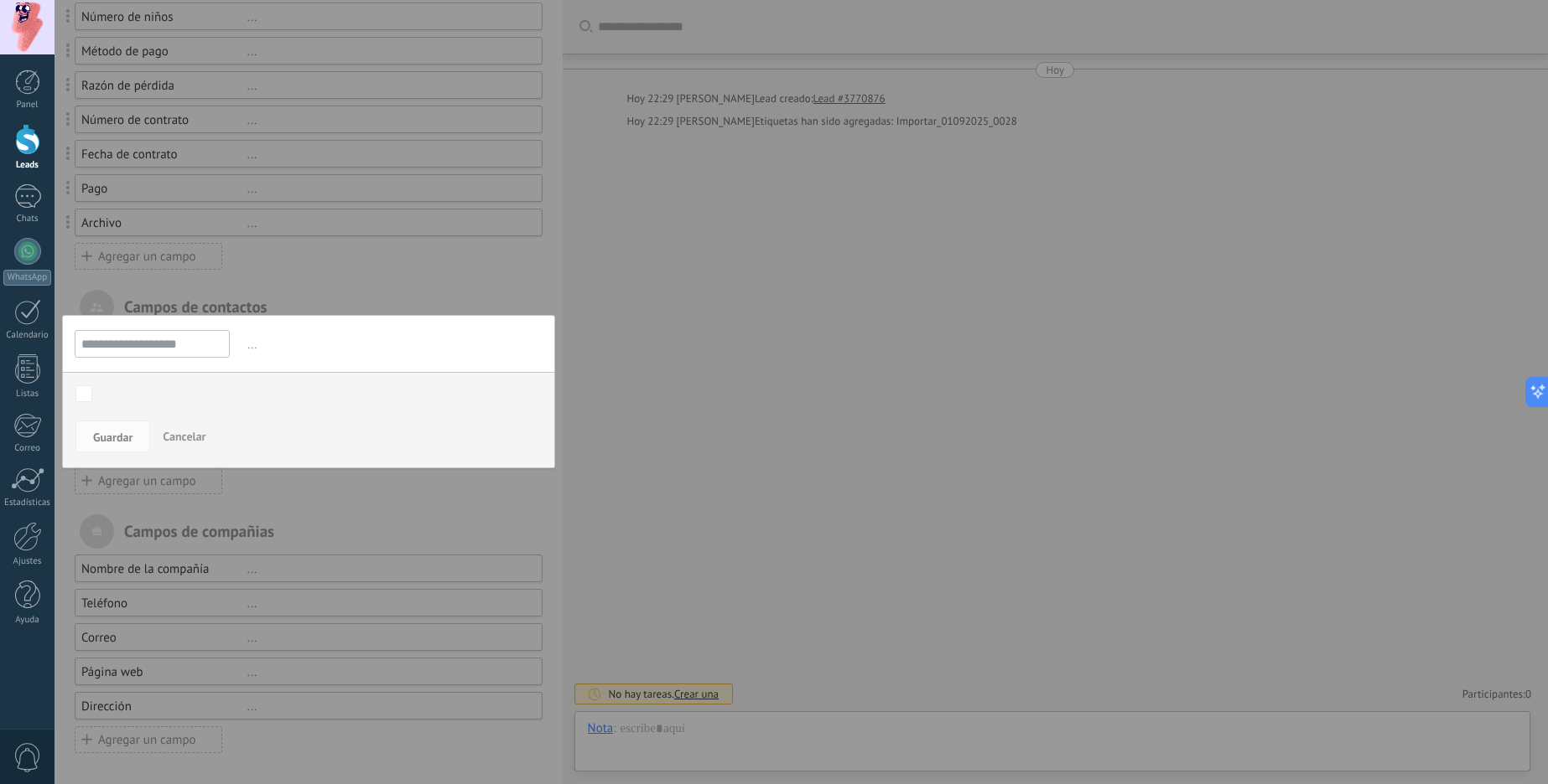
click at [83, 395] on body ".abccls-1,.abccls-2{fill-rule:evenodd}.abccls-2{fill:#fff} .abfcls-1{fill:none}…" at bounding box center [774, 392] width 1548 height 784
click at [127, 349] on input "**********" at bounding box center [152, 344] width 155 height 28
click at [77, 393] on body ".abccls-1,.abccls-2{fill-rule:evenodd}.abccls-2{fill:#fff} .abfcls-1{fill:none}…" at bounding box center [774, 392] width 1548 height 784
click at [80, 392] on body ".abccls-1,.abccls-2{fill-rule:evenodd}.abccls-2{fill:#fff} .abfcls-1{fill:none}…" at bounding box center [774, 392] width 1548 height 784
drag, startPoint x: 116, startPoint y: 384, endPoint x: 117, endPoint y: 393, distance: 9.1
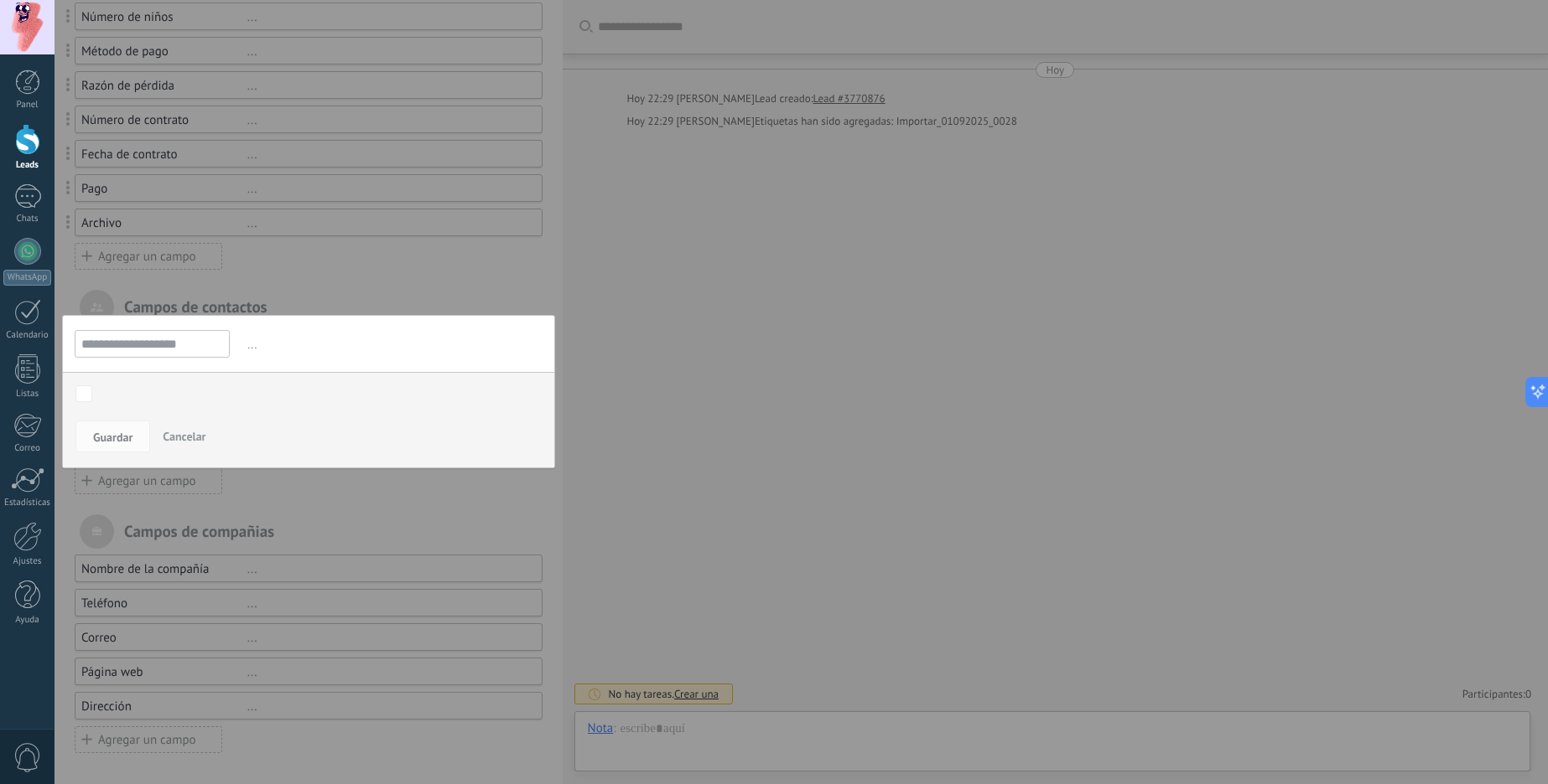
click at [117, 393] on div "Nueva consulta Cualificado Propuesta enviada Negociación Reserva creada Reserva…" at bounding box center [308, 395] width 491 height 47
click at [0, 0] on div "Nueva consulta Cualificado Propuesta enviada Negociación Reserva creada Reserva…" at bounding box center [0, 0] width 0 height 0
click at [286, 342] on div at bounding box center [801, 392] width 1493 height 784
click at [110, 438] on span "Guardar" at bounding box center [112, 437] width 39 height 11
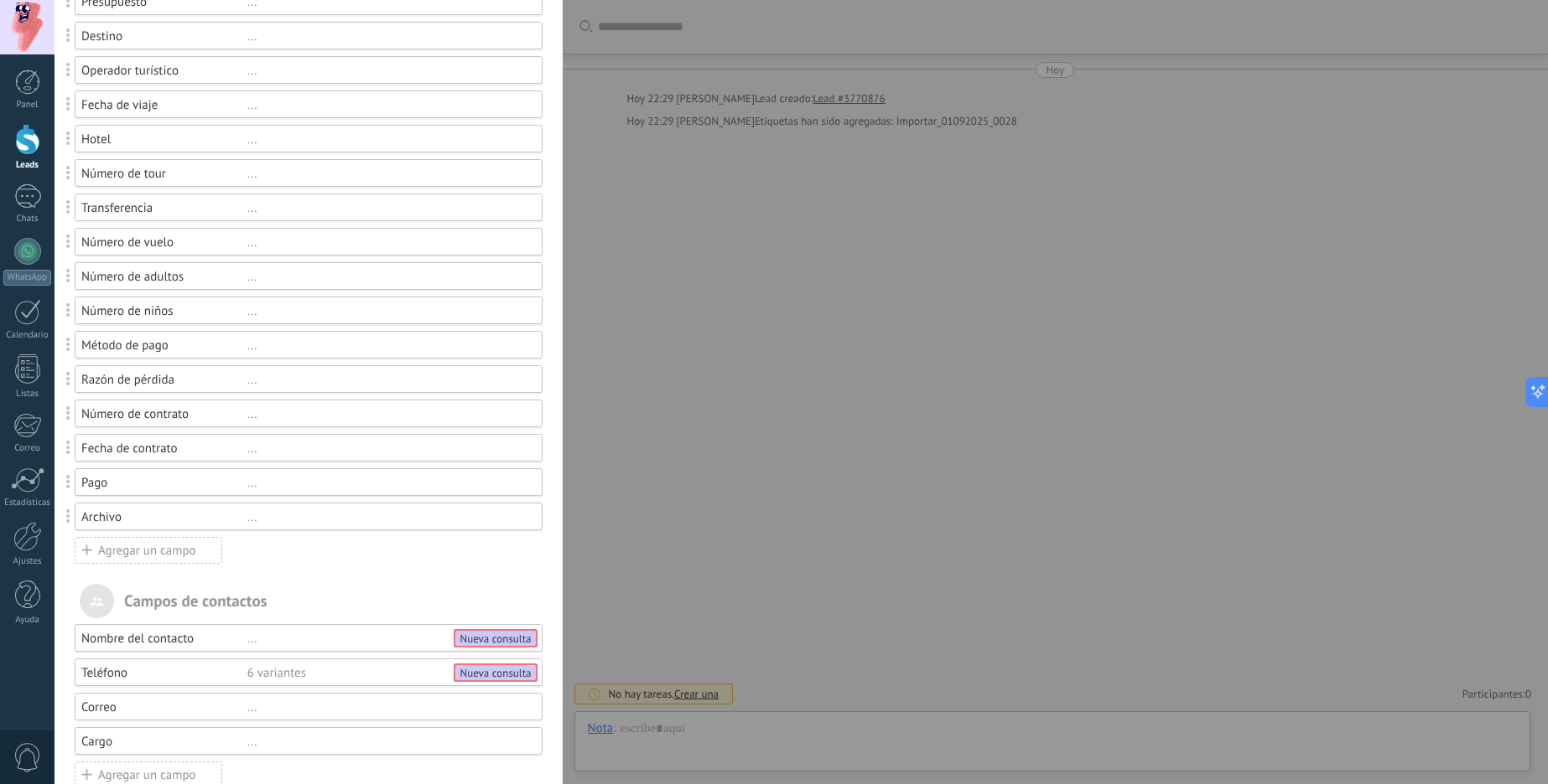
scroll to position [0, 0]
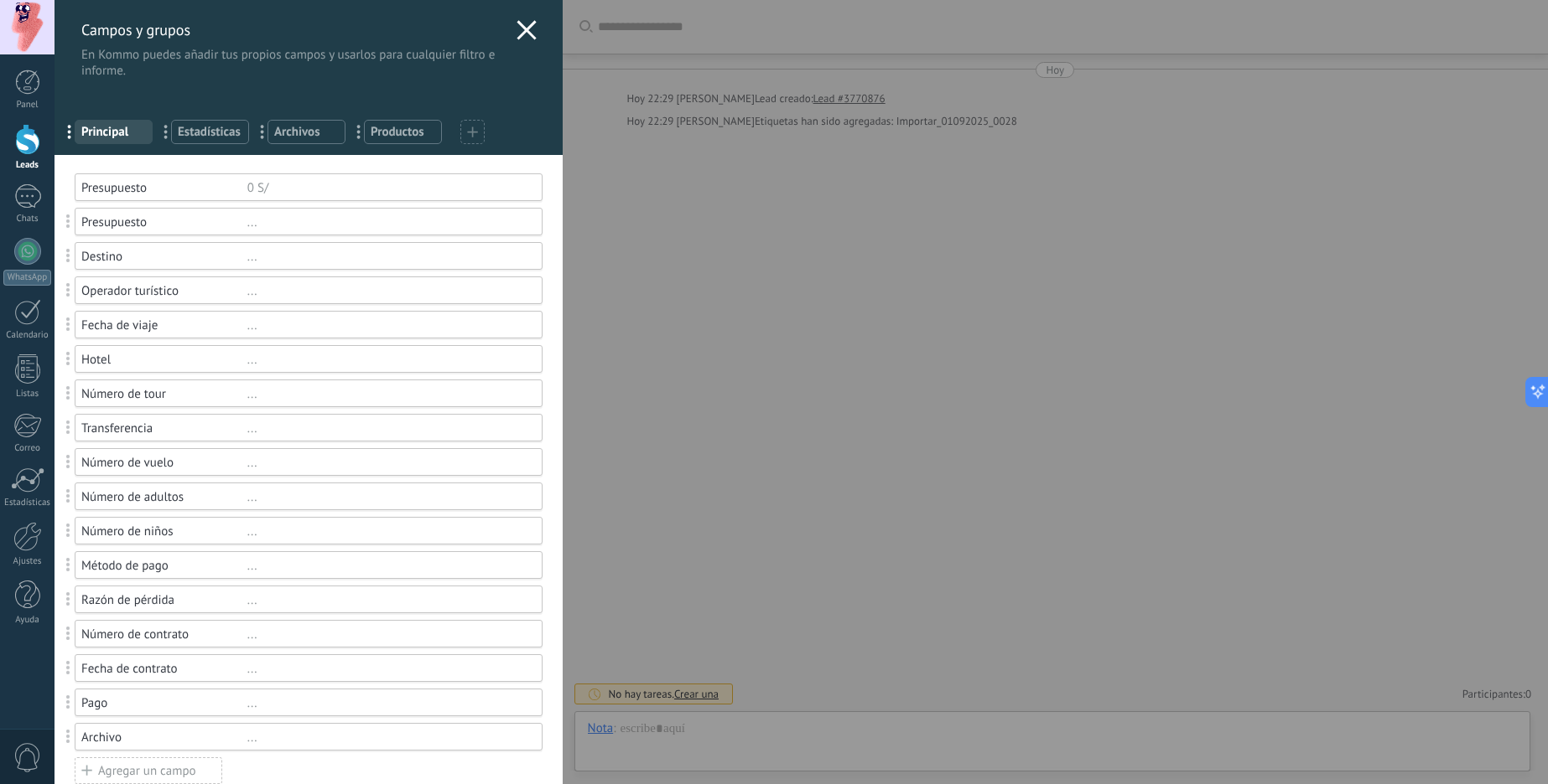
click at [517, 35] on icon at bounding box center [526, 30] width 20 height 20
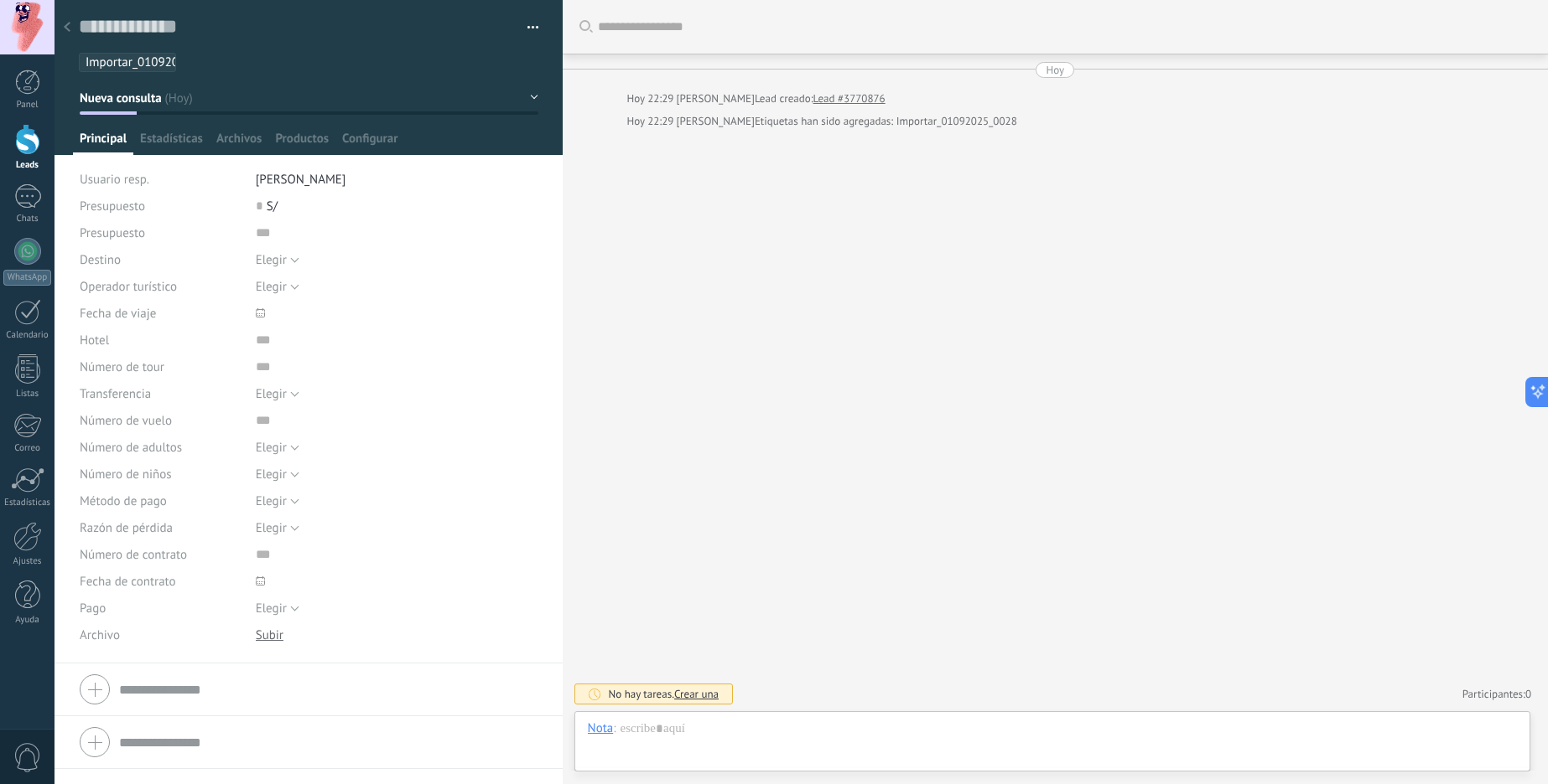
type textarea "**********"
click at [170, 137] on span "Estadísticas" at bounding box center [171, 143] width 63 height 24
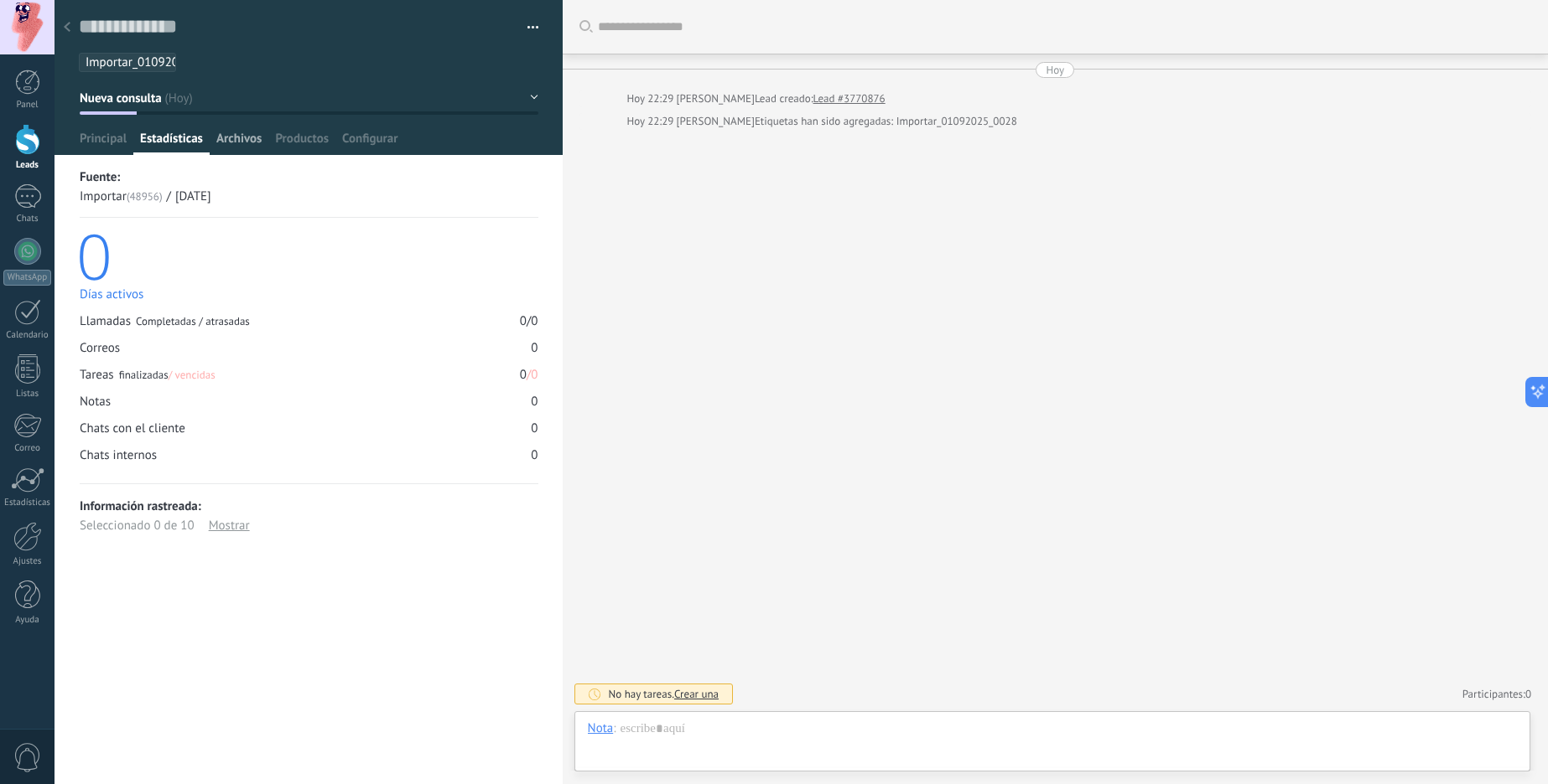
click at [247, 142] on span "Archivos" at bounding box center [239, 143] width 45 height 24
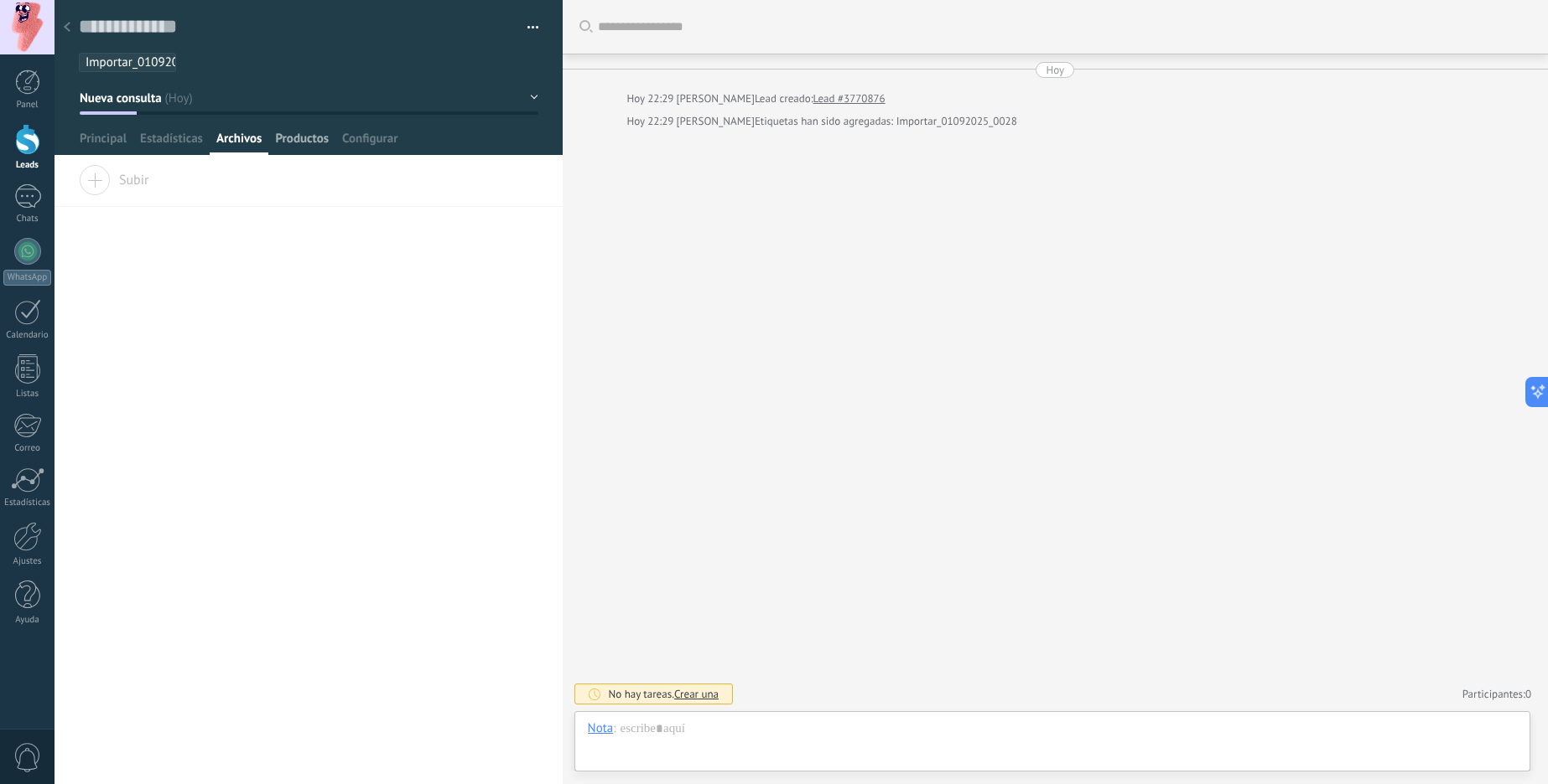
click at [311, 140] on span "Productos" at bounding box center [302, 143] width 54 height 24
click at [400, 139] on div "Configurar" at bounding box center [370, 143] width 69 height 24
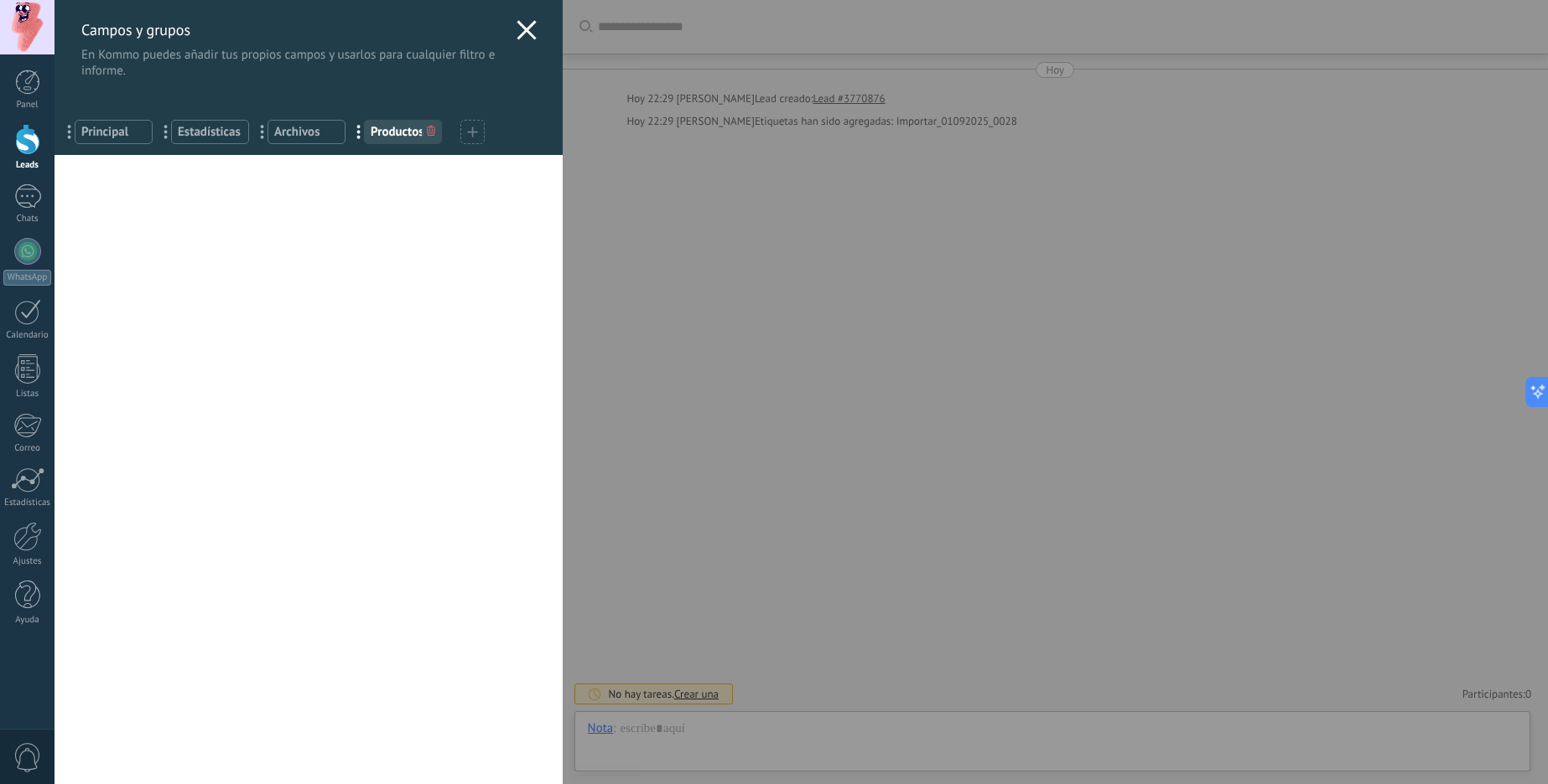
click at [460, 129] on div at bounding box center [472, 132] width 24 height 24
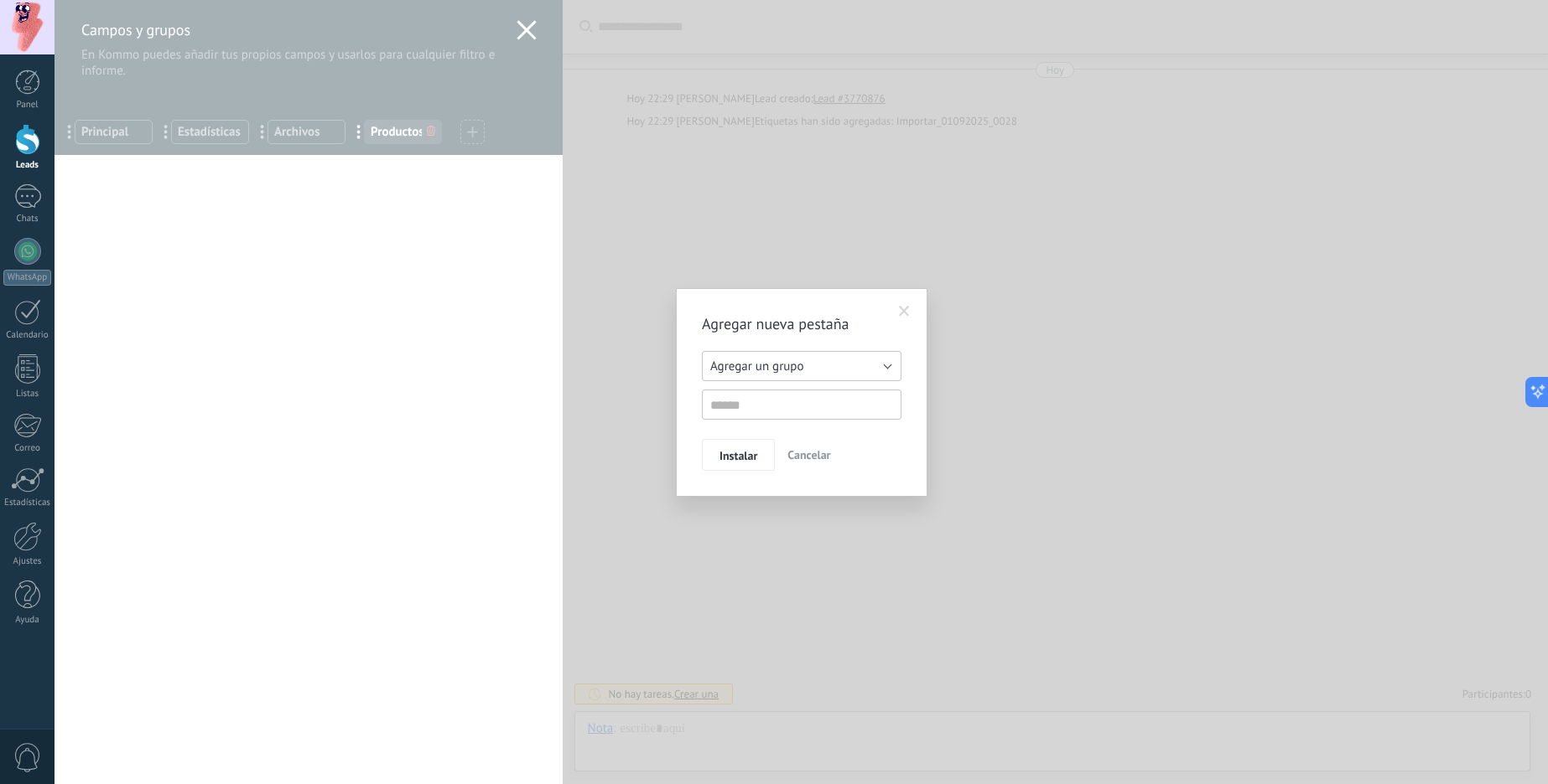
click at [766, 362] on span "Agregar un grupo" at bounding box center [757, 367] width 93 height 16
click at [766, 362] on span "Agregar un grupo" at bounding box center [793, 367] width 204 height 16
click at [897, 312] on span at bounding box center [904, 311] width 28 height 29
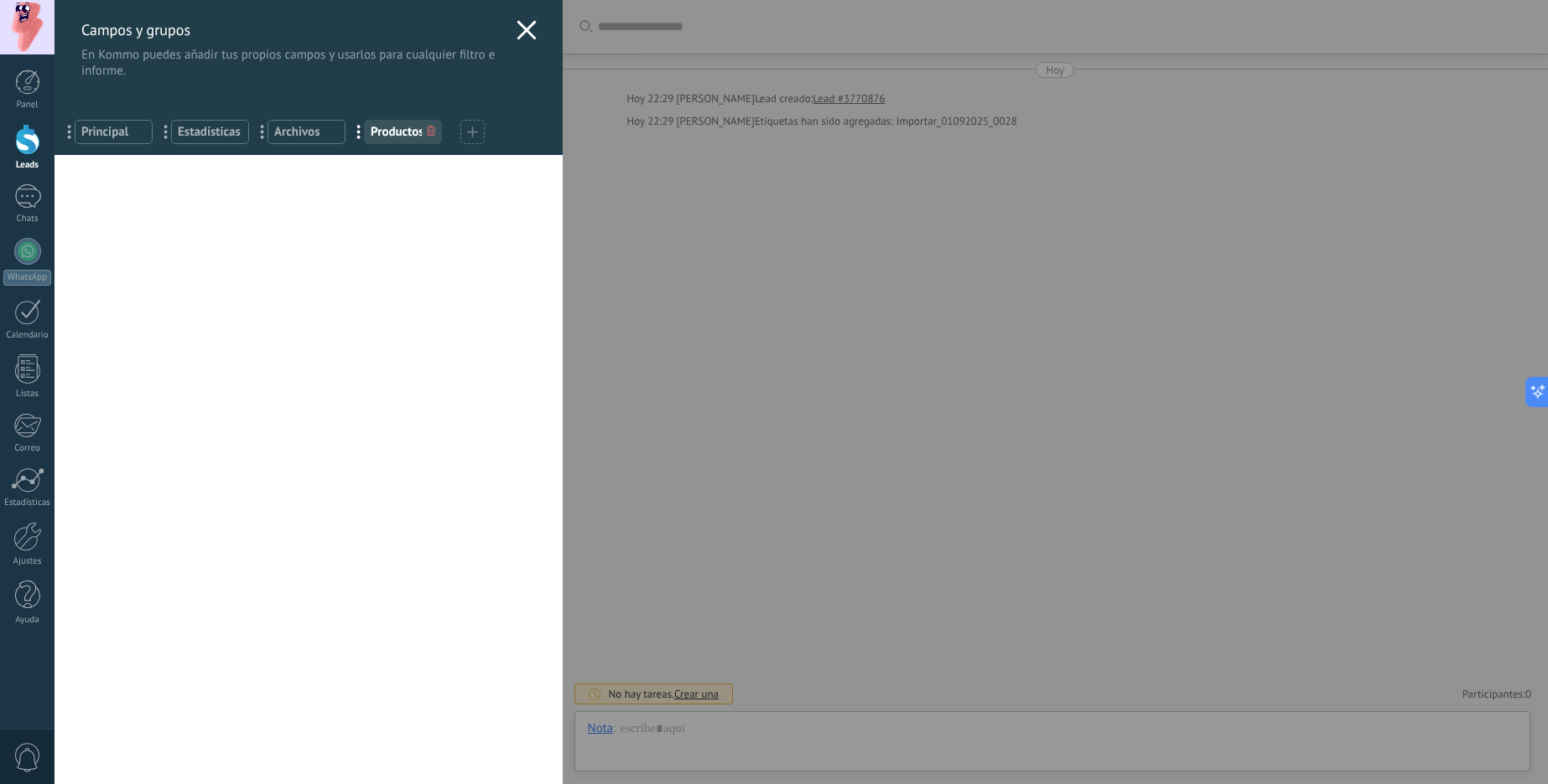
click at [68, 136] on span "..." at bounding box center [76, 131] width 35 height 29
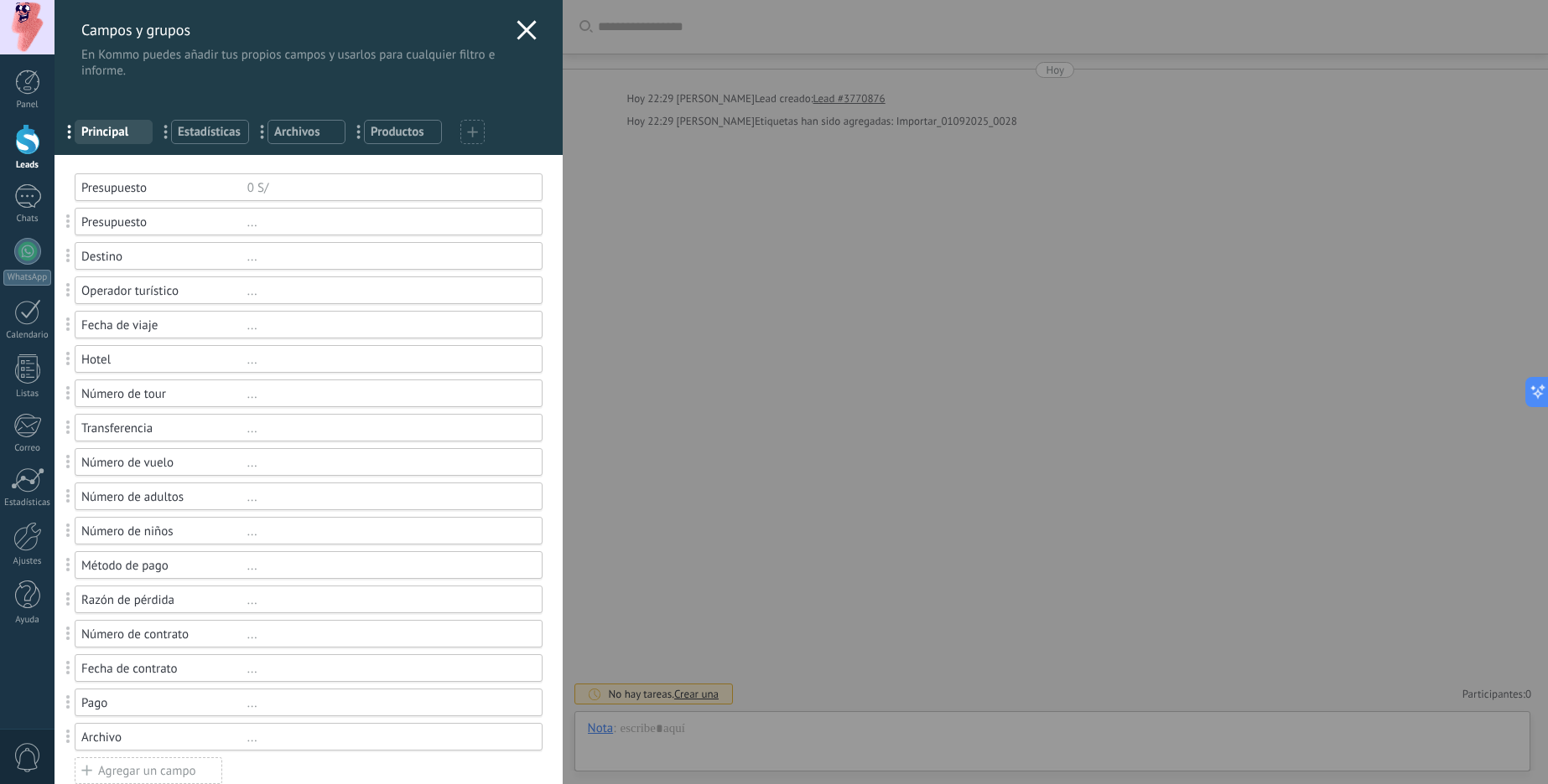
click at [517, 31] on icon at bounding box center [526, 30] width 20 height 20
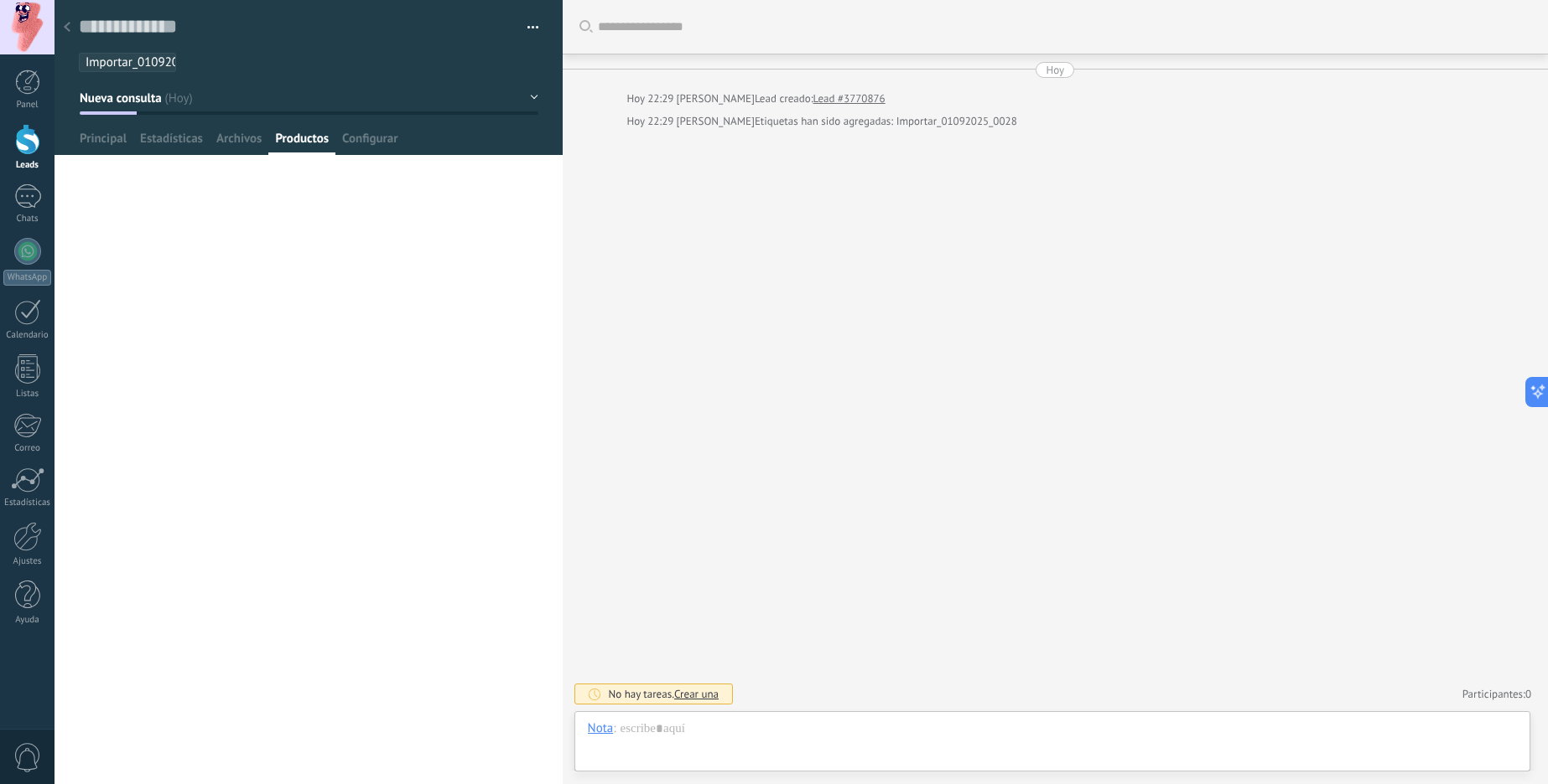
click at [25, 143] on div at bounding box center [27, 140] width 25 height 31
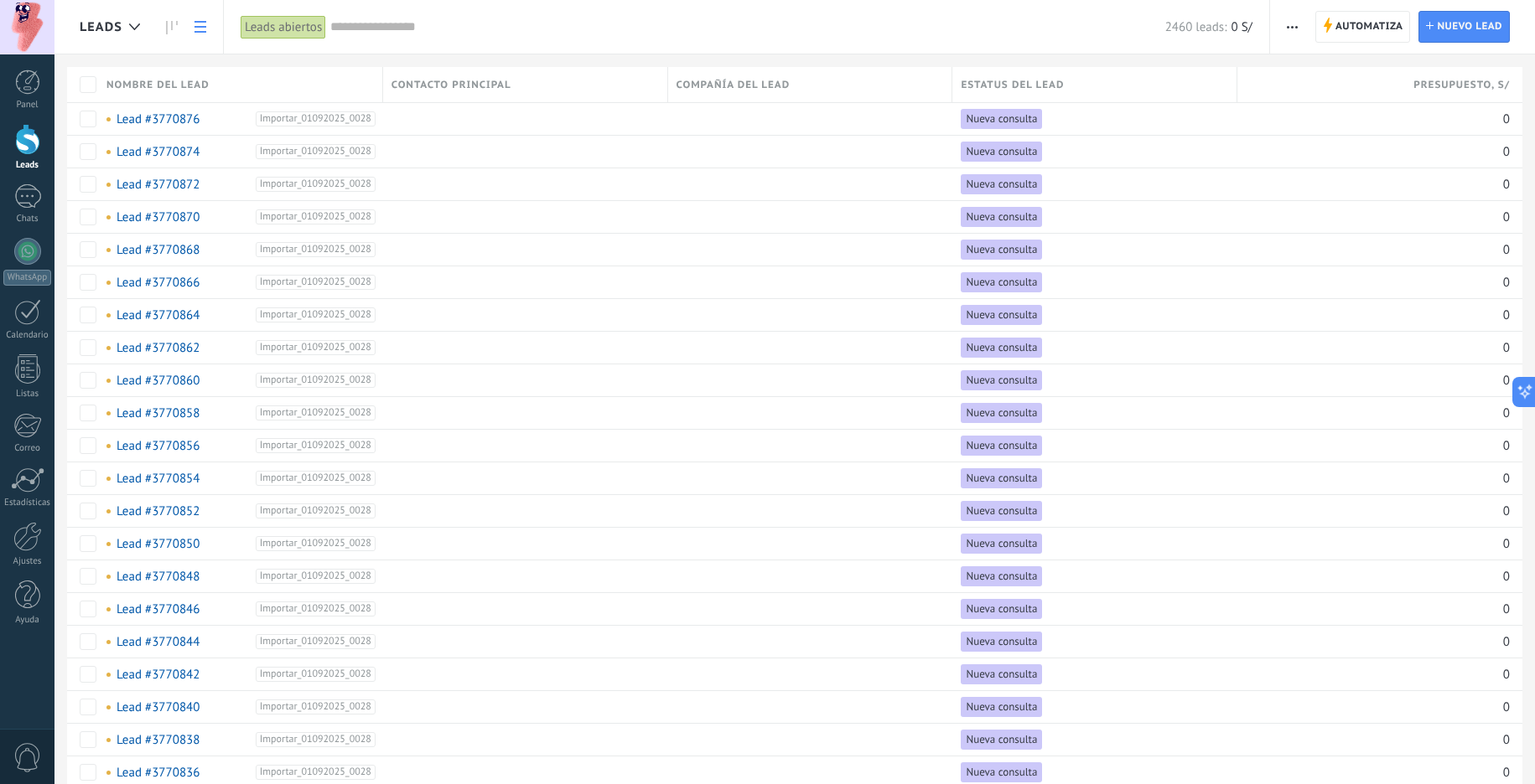
click at [1243, 90] on div at bounding box center [1237, 86] width 18 height 32
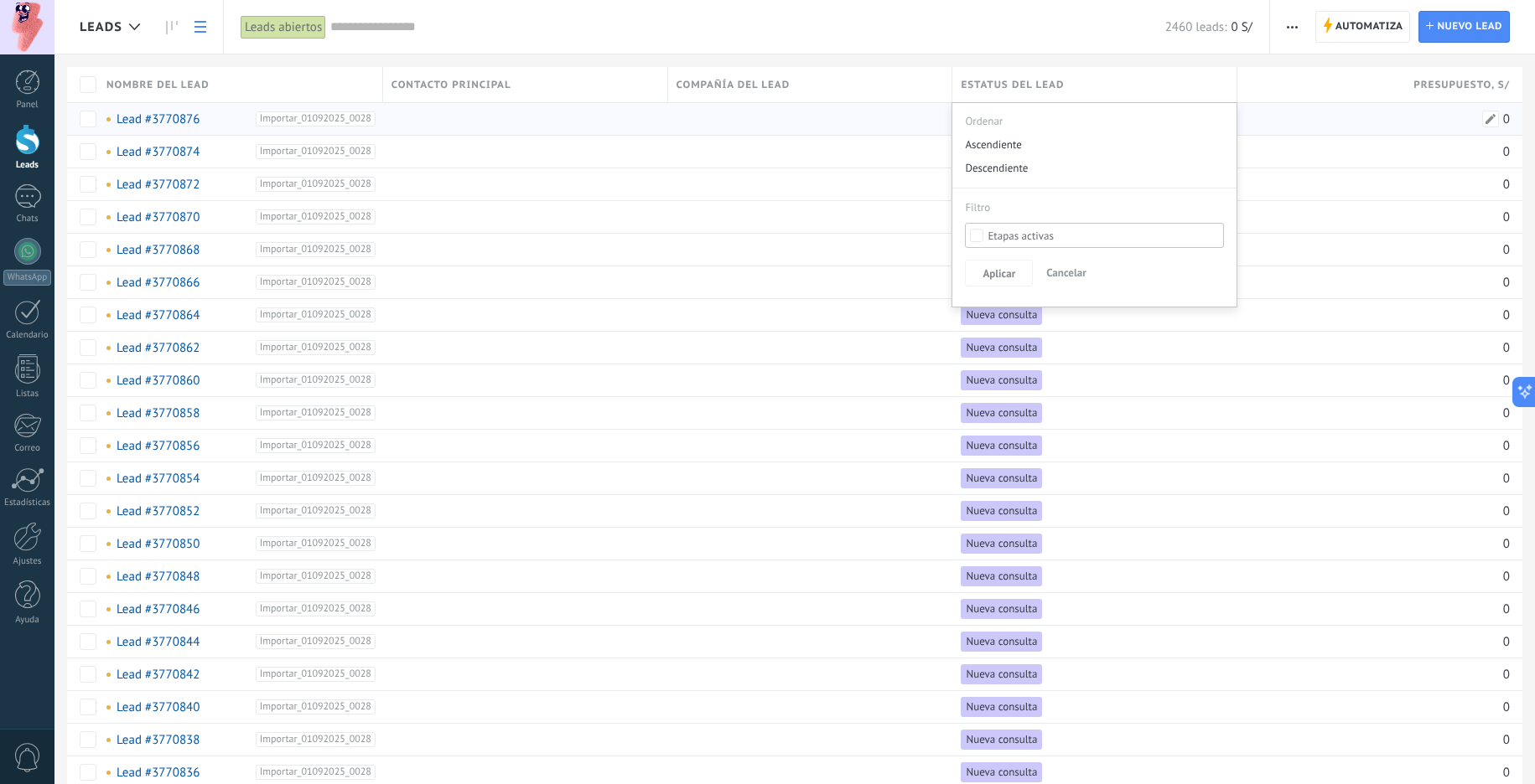
click at [1302, 111] on div "0" at bounding box center [1373, 119] width 272 height 32
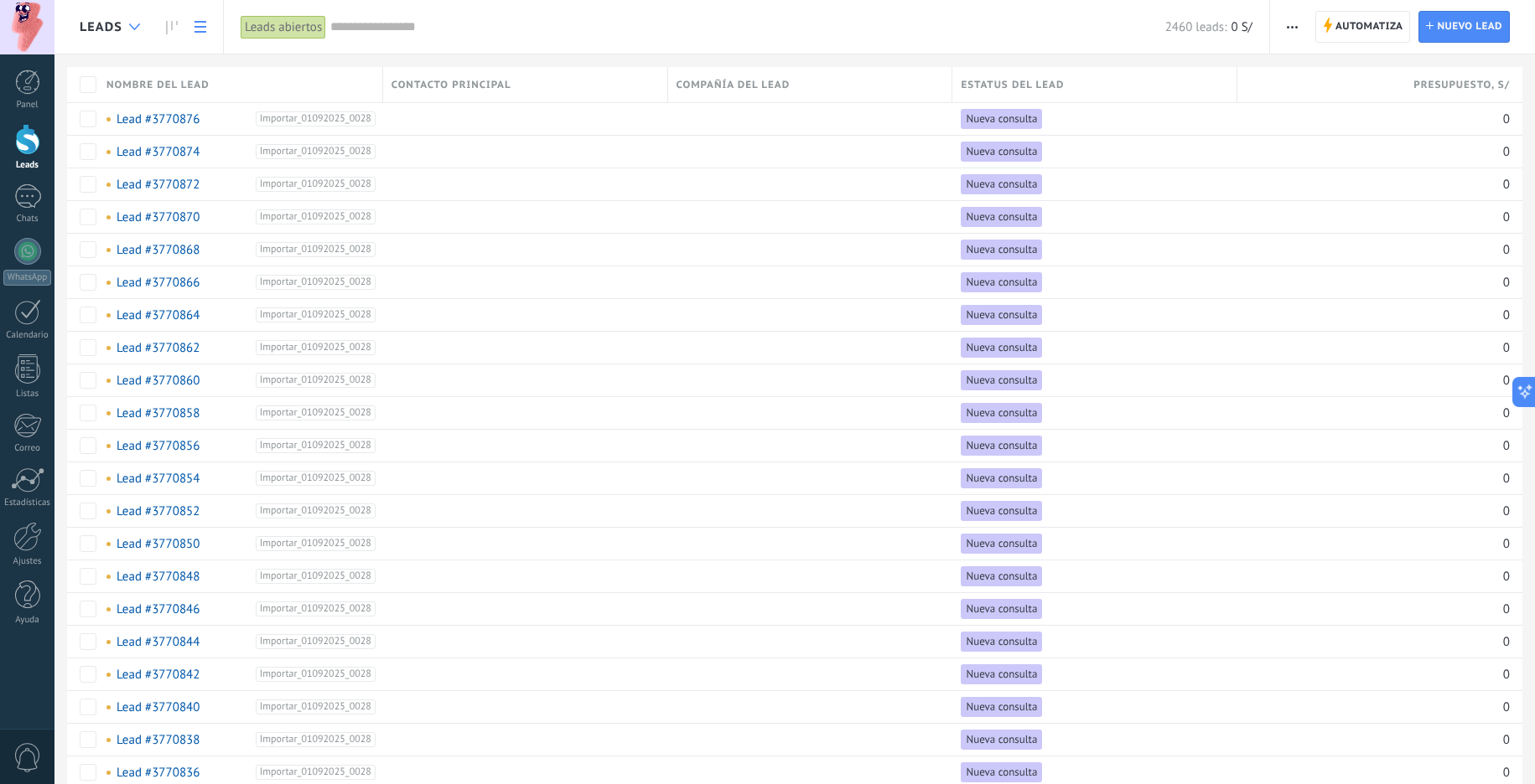
click at [121, 30] on div at bounding box center [135, 28] width 28 height 33
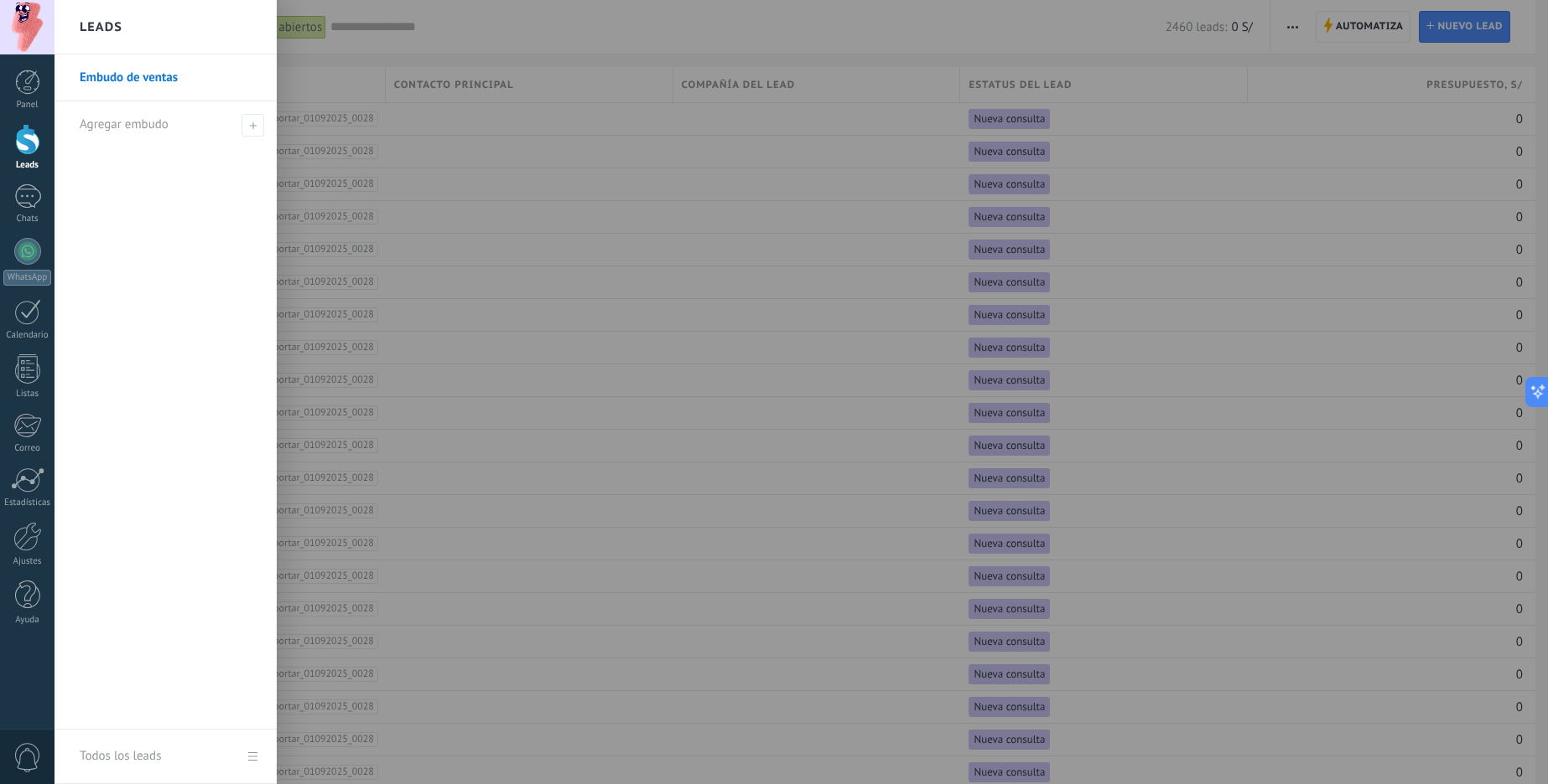
click at [145, 83] on link "Embudo de ventas" at bounding box center [170, 78] width 180 height 47
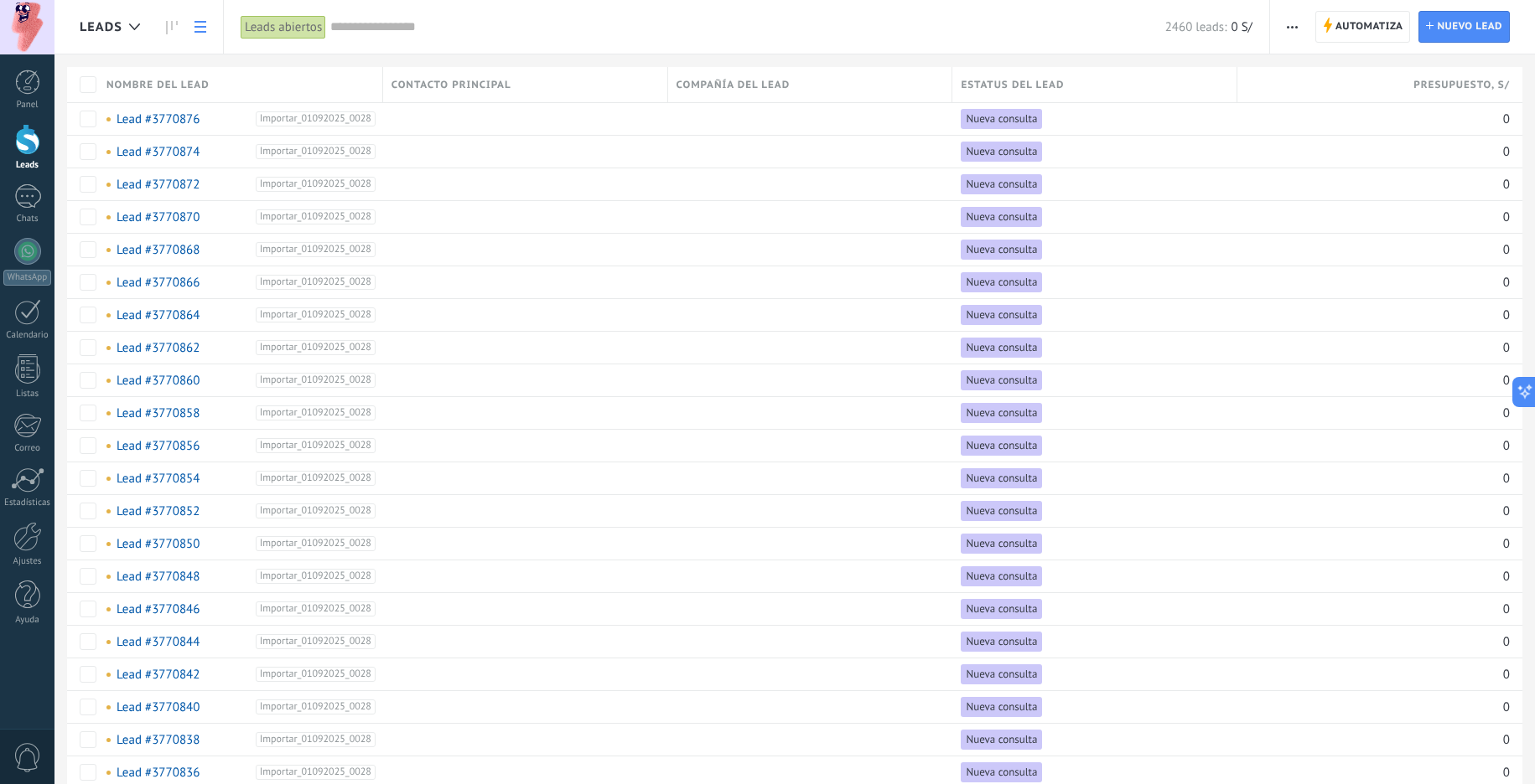
click at [130, 45] on div "Leads" at bounding box center [114, 27] width 69 height 54
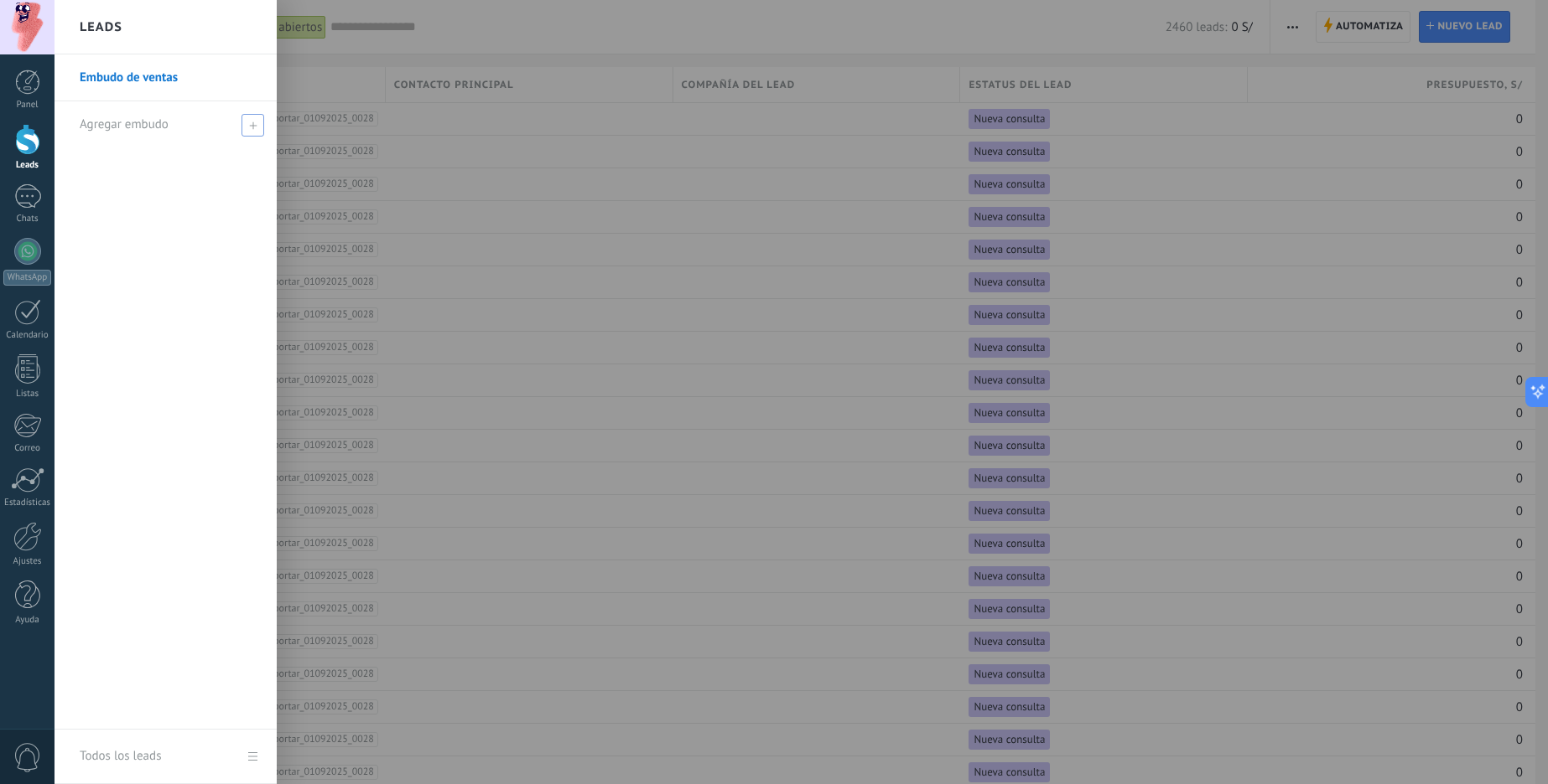
click at [142, 126] on span "Agregar embudo" at bounding box center [124, 124] width 89 height 16
click at [155, 73] on link "Embudo de ventas" at bounding box center [170, 78] width 180 height 47
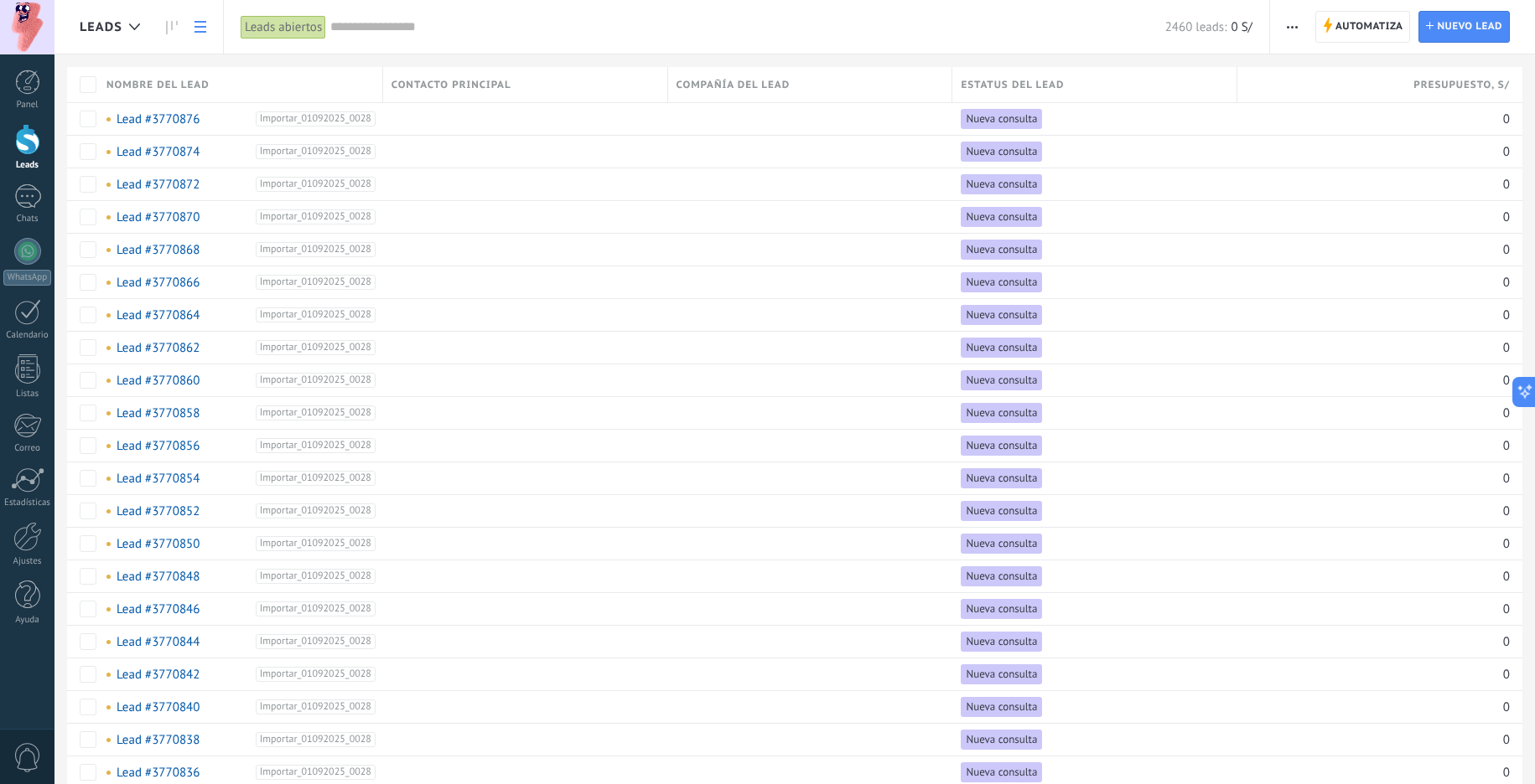
click at [1287, 35] on span "button" at bounding box center [1292, 27] width 11 height 32
click at [1325, 110] on span "Editar embudo" at bounding box center [1341, 105] width 79 height 34
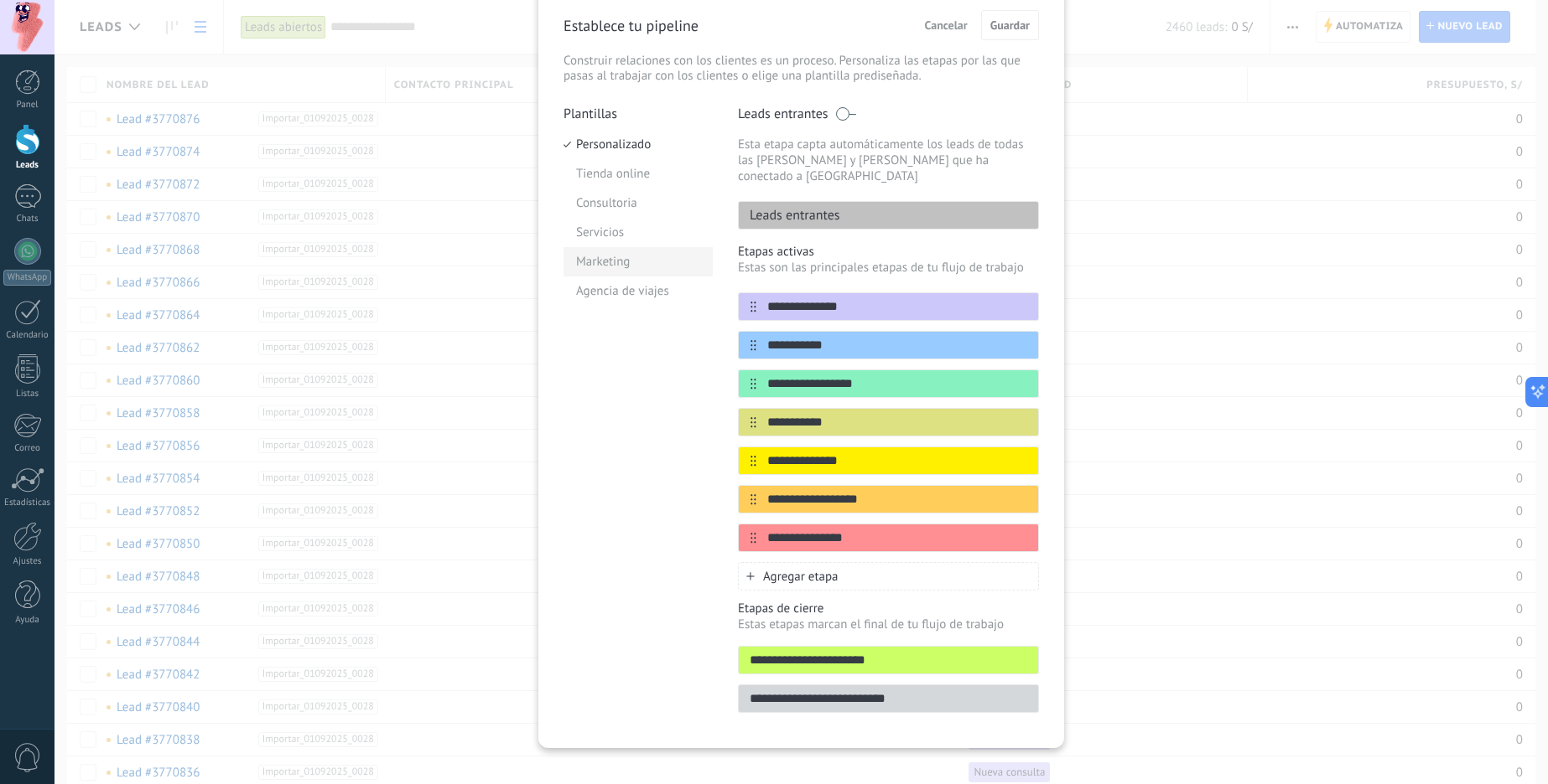
scroll to position [72, 0]
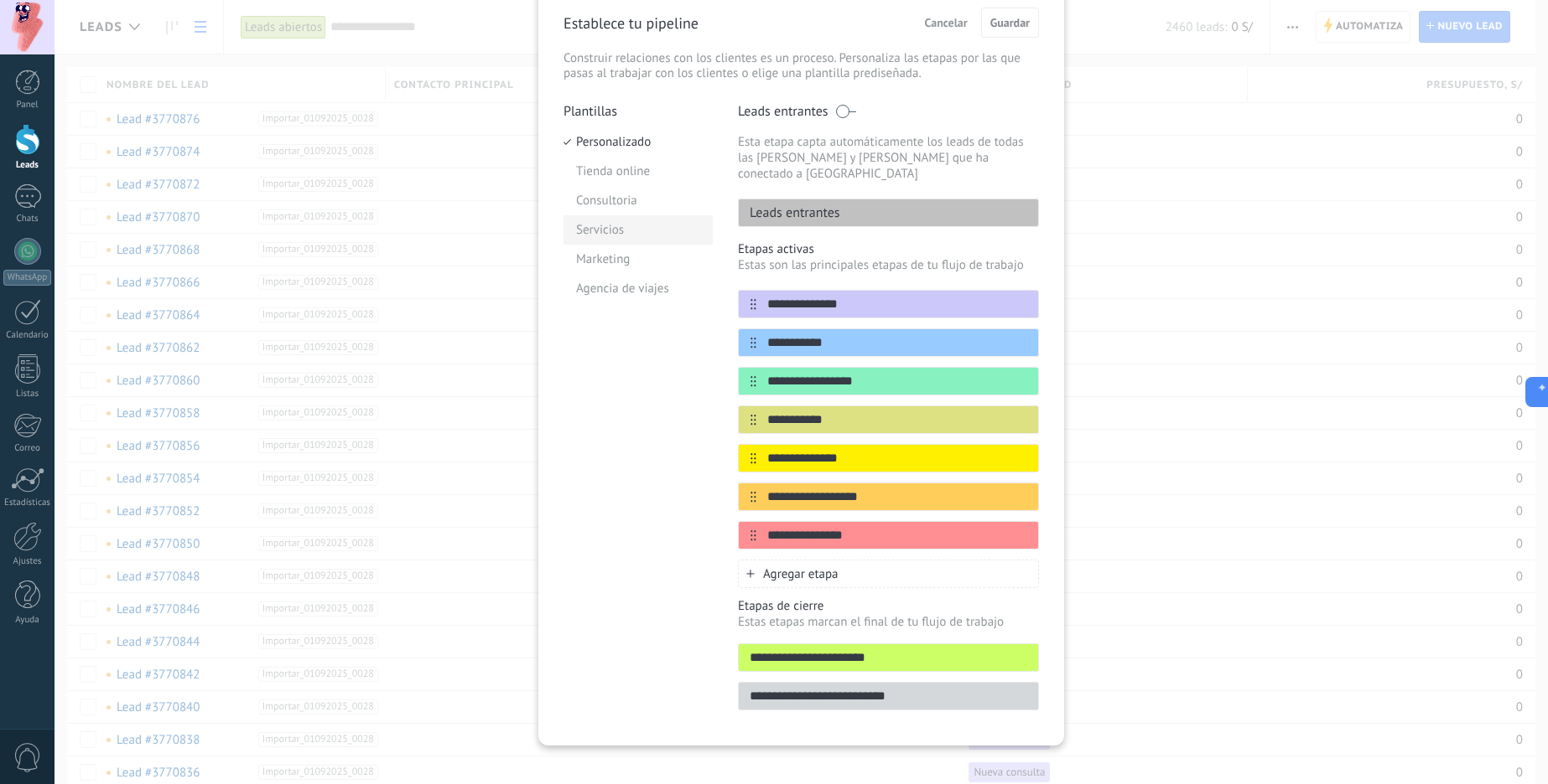
click at [624, 237] on li "Servicios" at bounding box center [638, 230] width 150 height 30
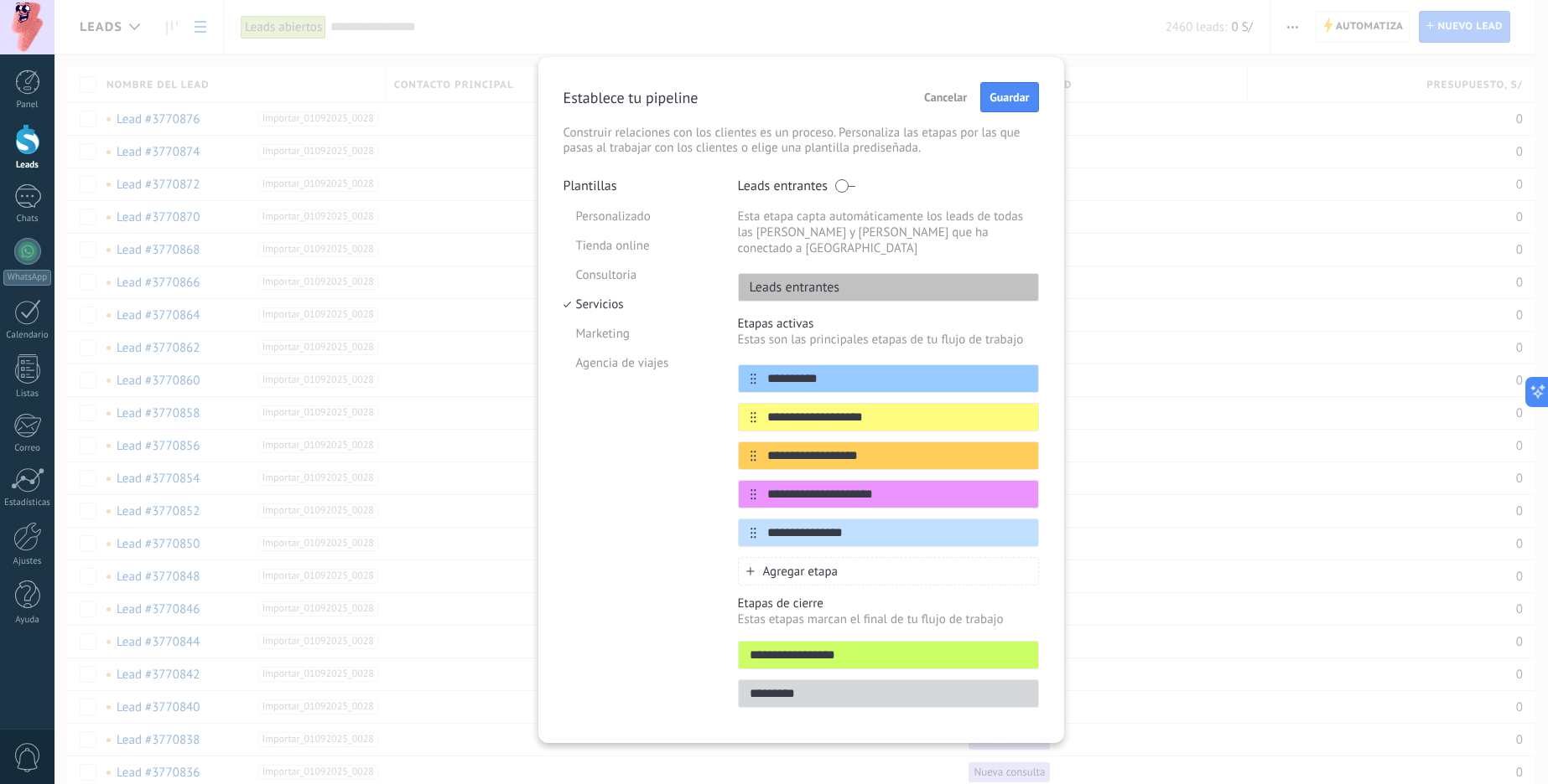
scroll to position [0, 0]
click at [619, 365] on li "Agencia de viajes" at bounding box center [638, 363] width 150 height 30
click at [607, 334] on li "Marketing" at bounding box center [638, 334] width 150 height 30
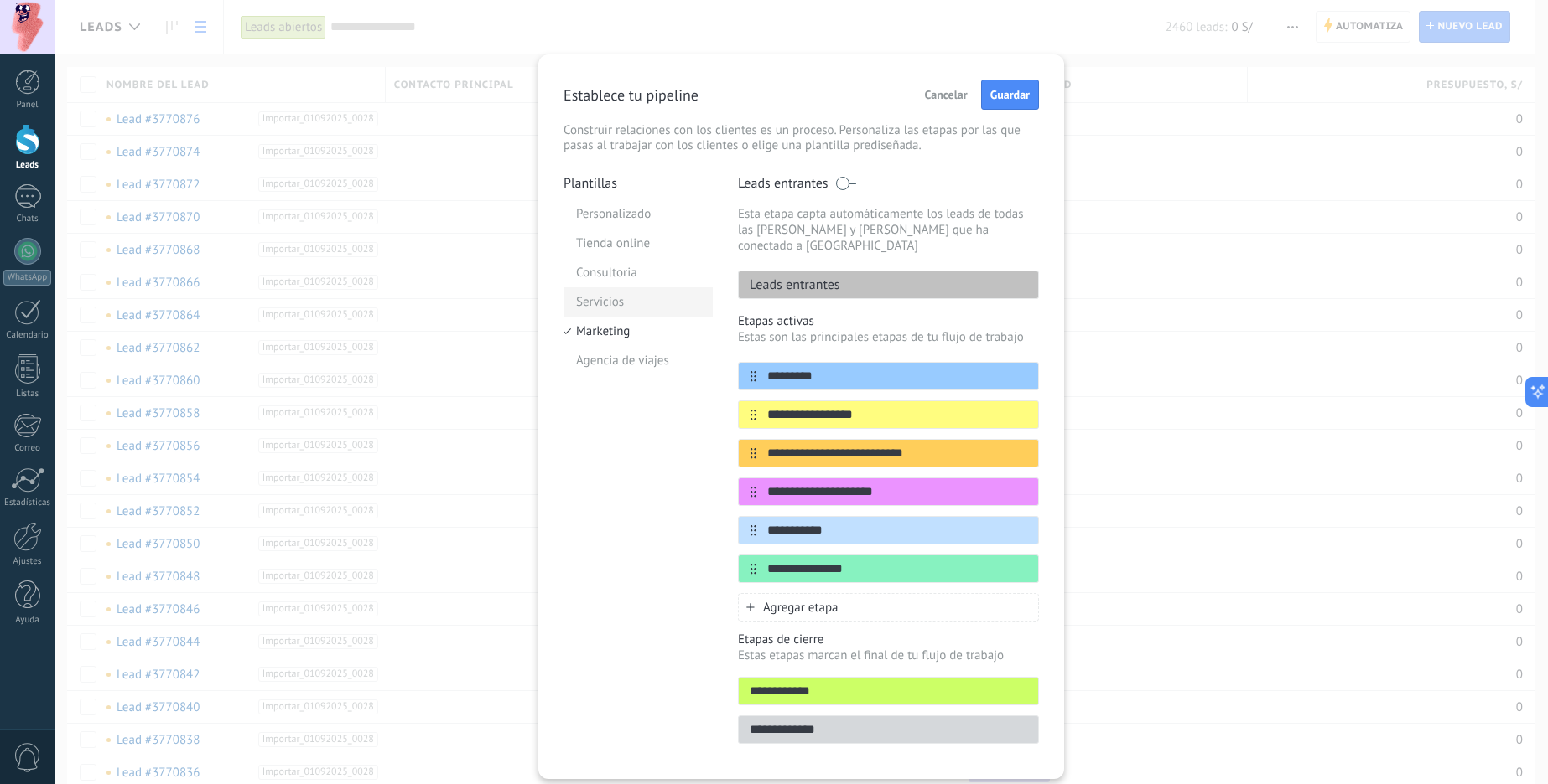
click at [595, 297] on li "Servicios" at bounding box center [638, 302] width 150 height 30
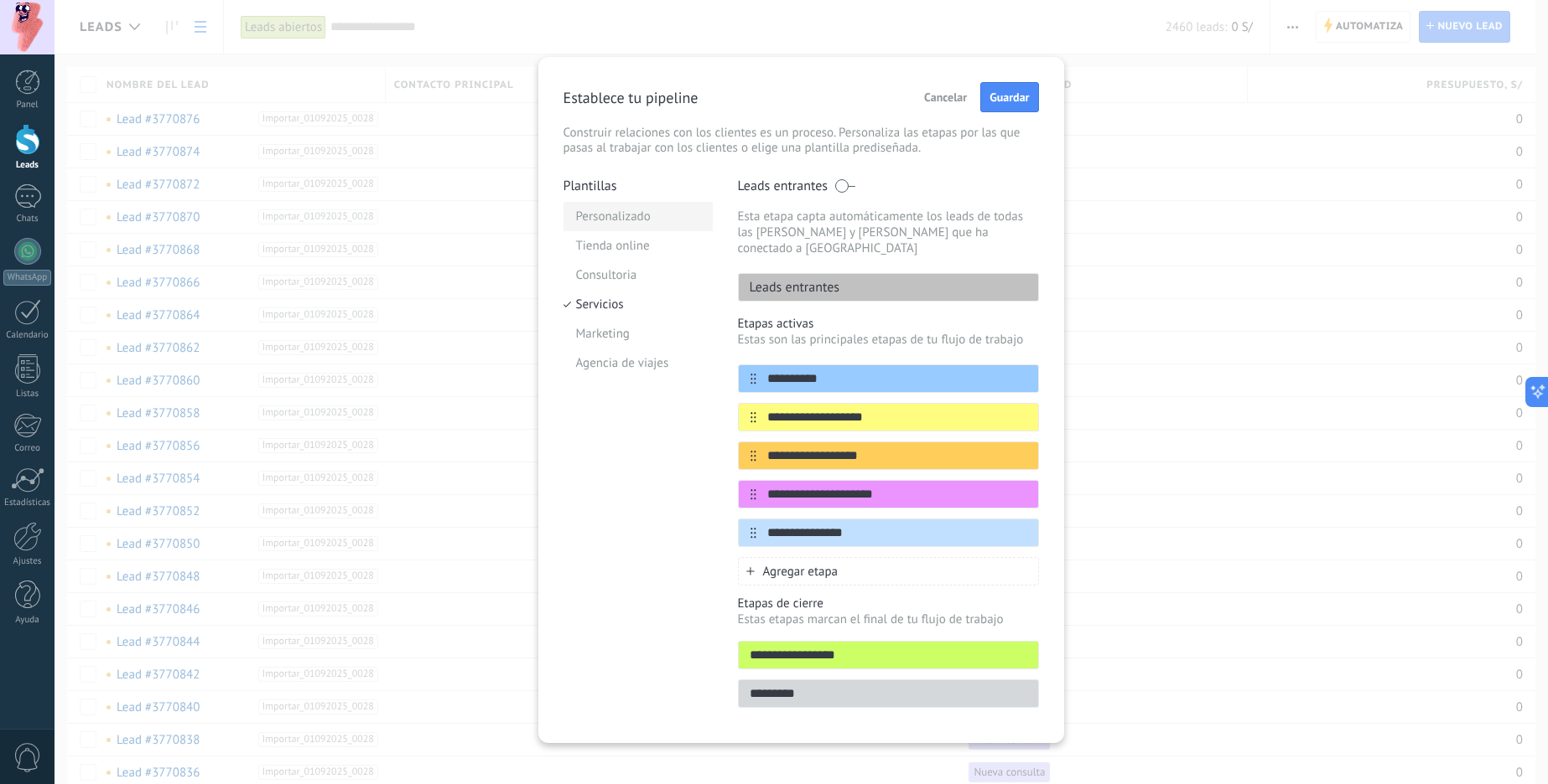
click at [617, 212] on li "Personalizado" at bounding box center [638, 216] width 150 height 30
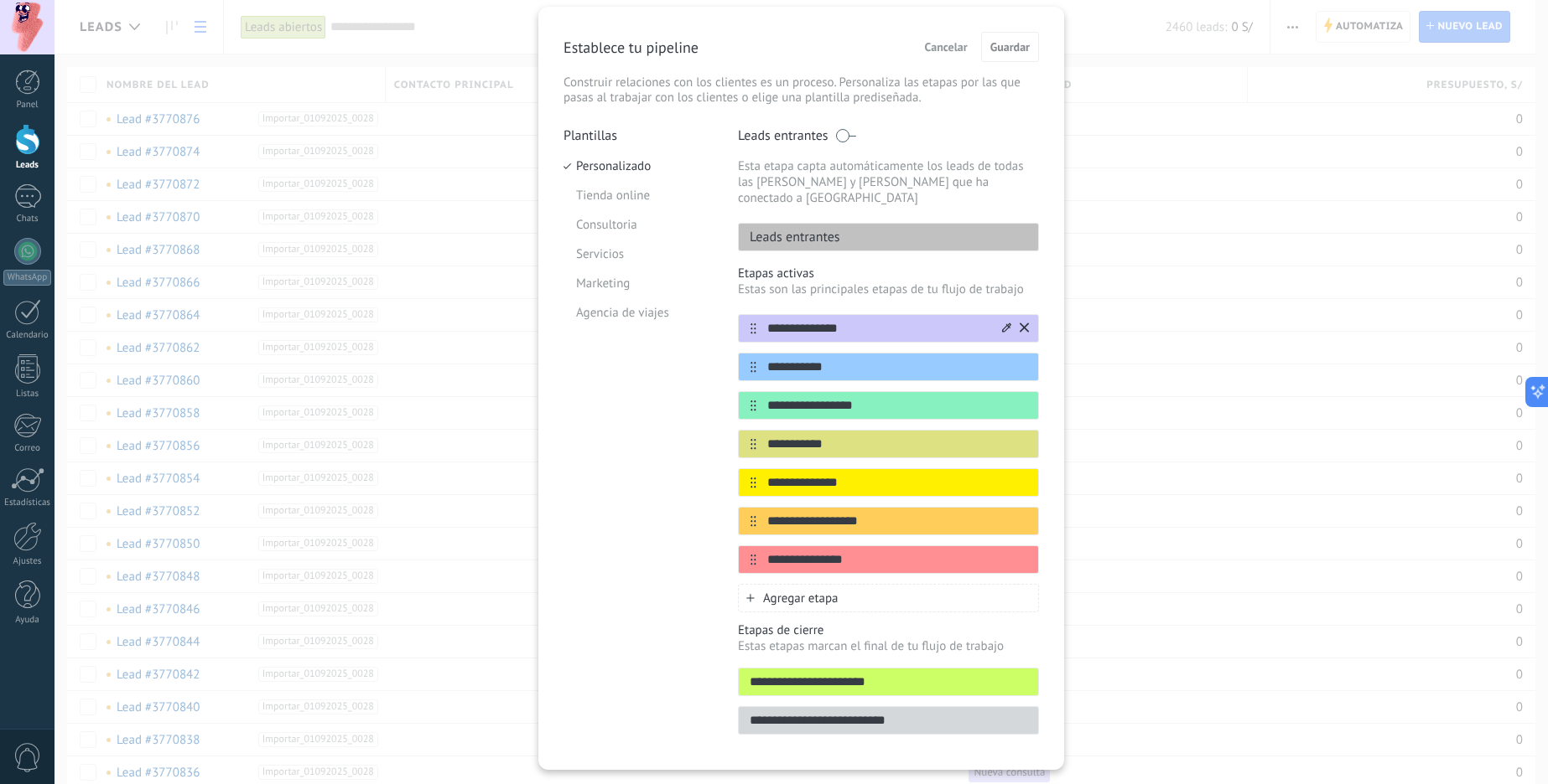
scroll to position [72, 0]
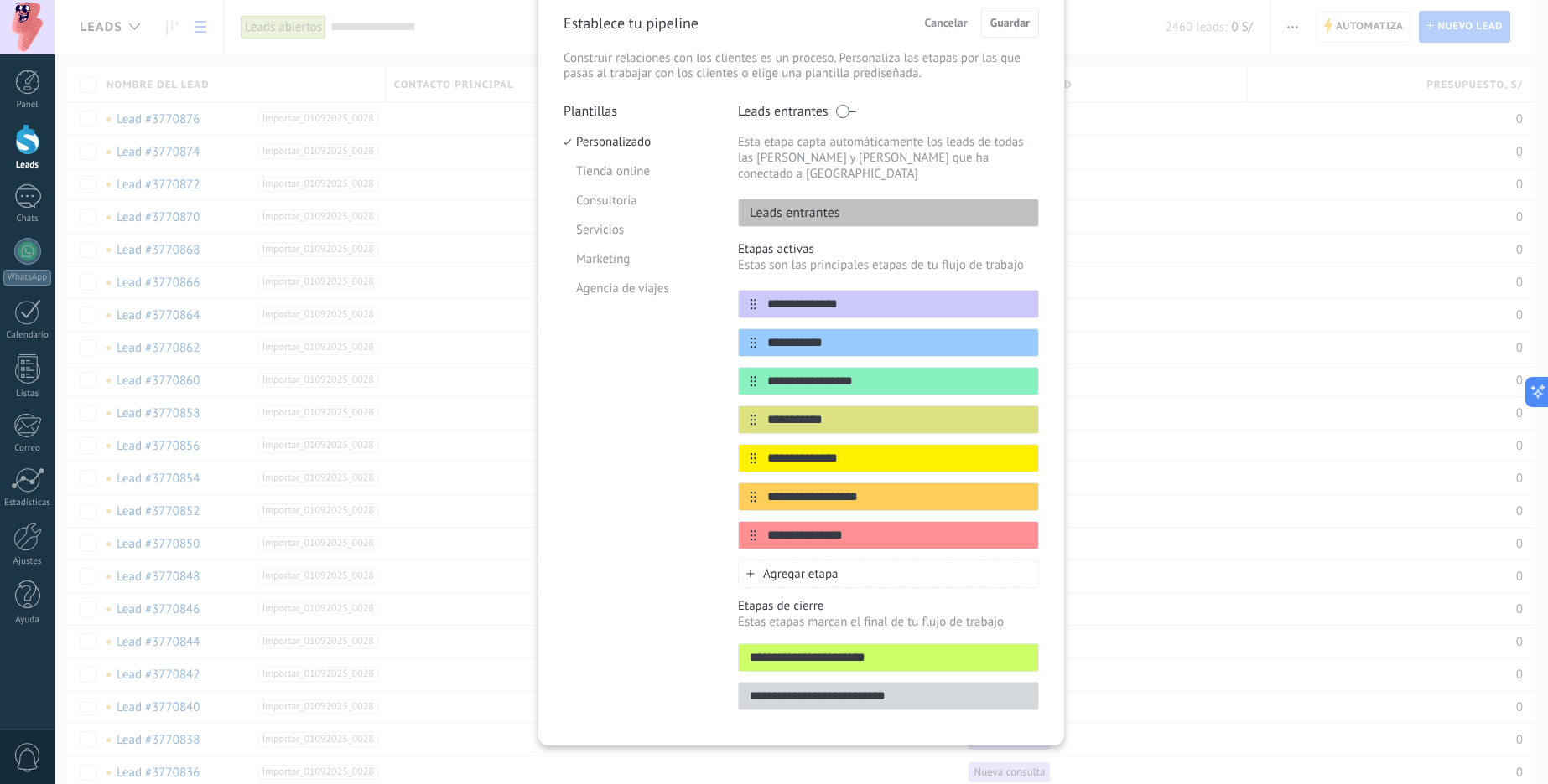
click at [945, 17] on span "Cancelar" at bounding box center [945, 22] width 43 height 11
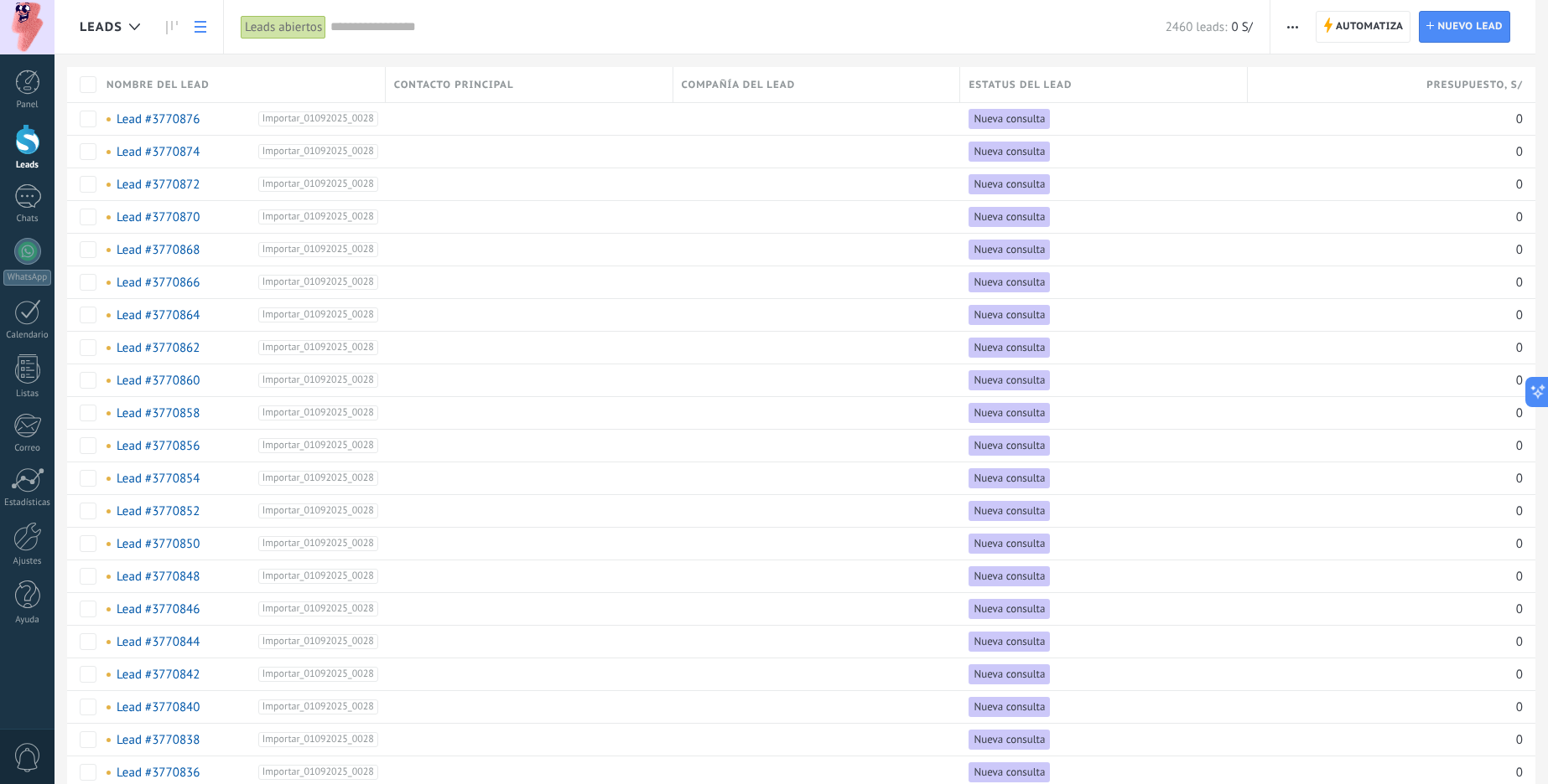
scroll to position [0, 0]
click at [179, 30] on link at bounding box center [171, 28] width 29 height 33
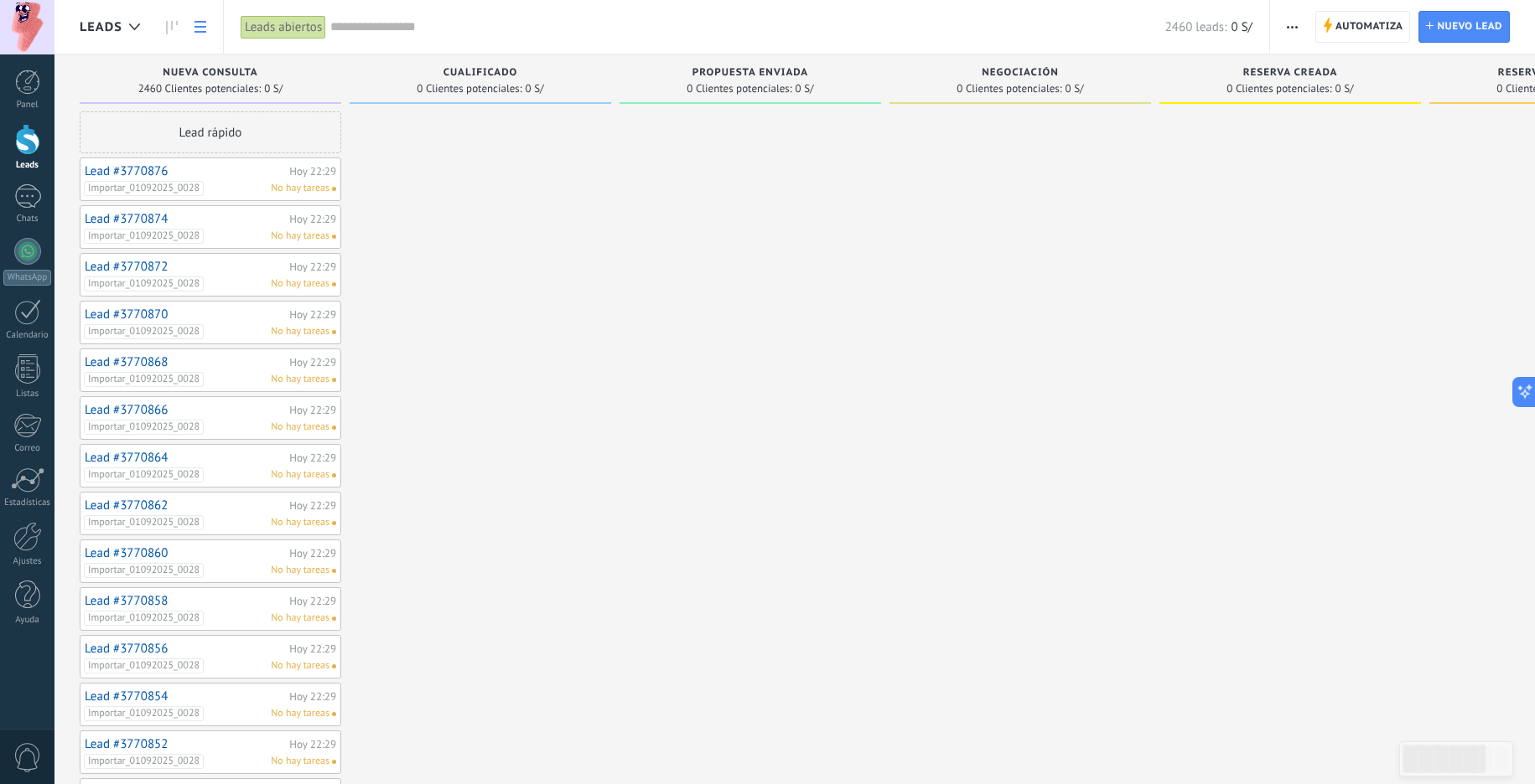
click at [192, 23] on link at bounding box center [200, 28] width 29 height 33
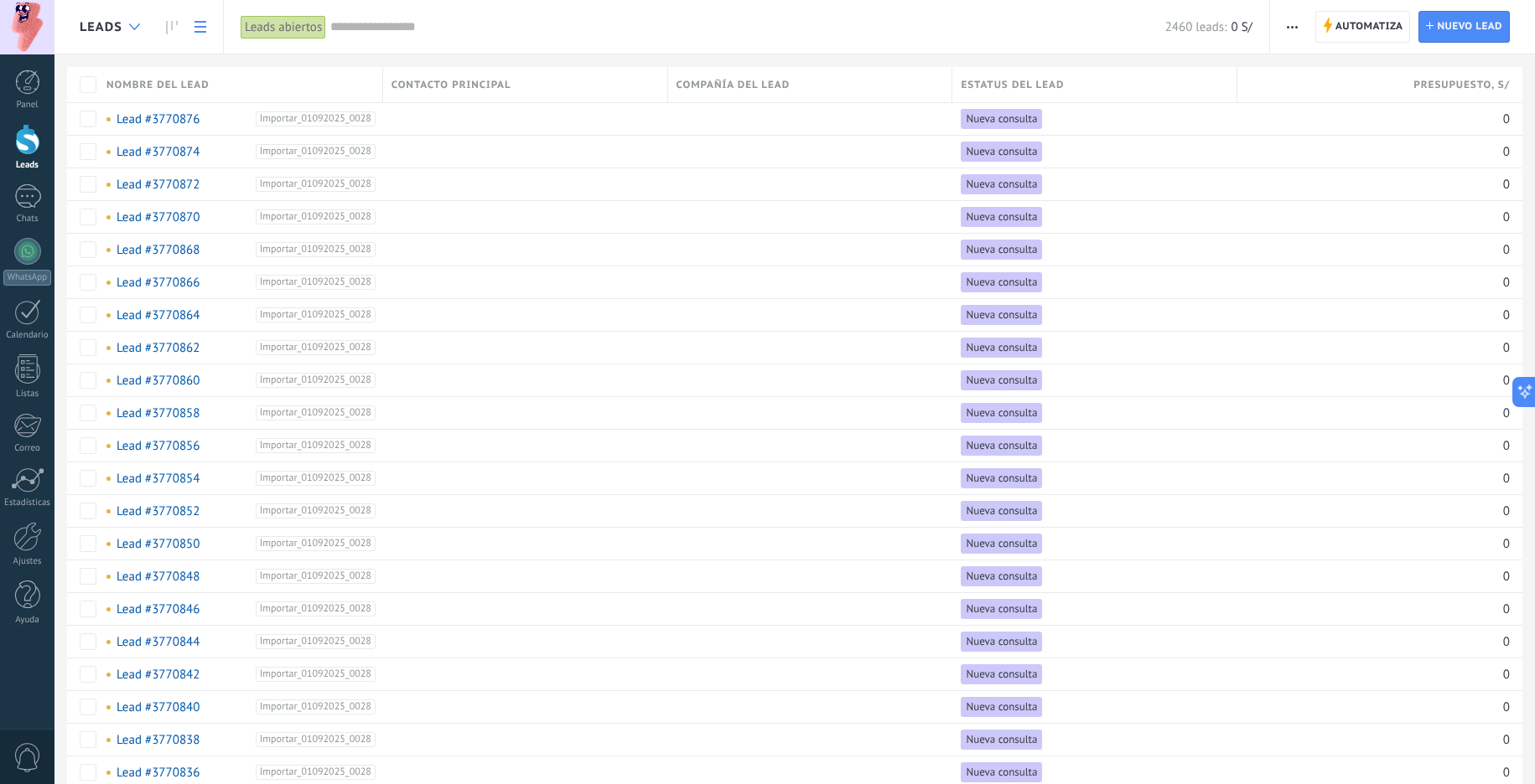
click at [133, 23] on div at bounding box center [135, 28] width 28 height 33
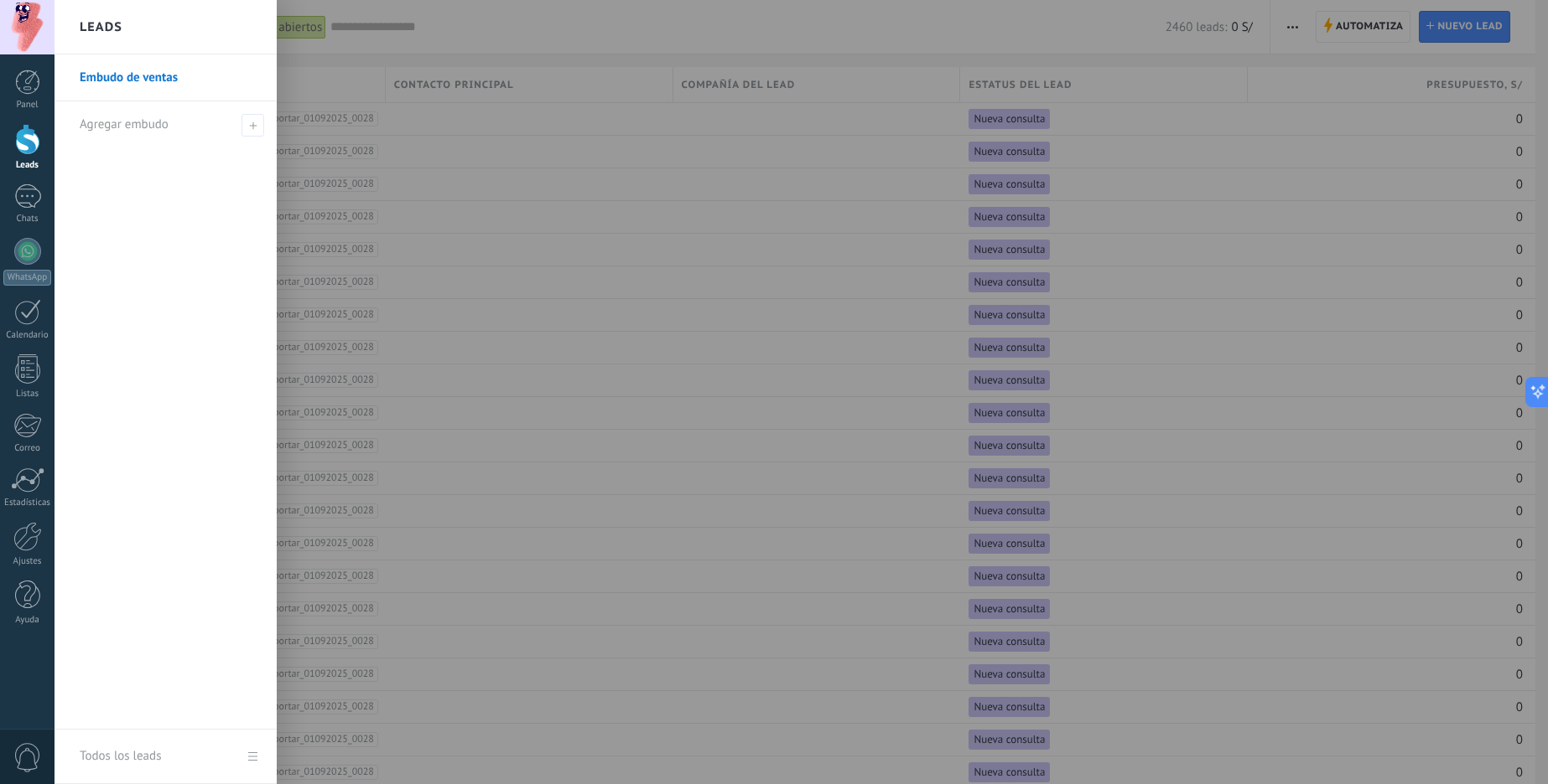
click at [133, 23] on div "Leads" at bounding box center [165, 27] width 222 height 55
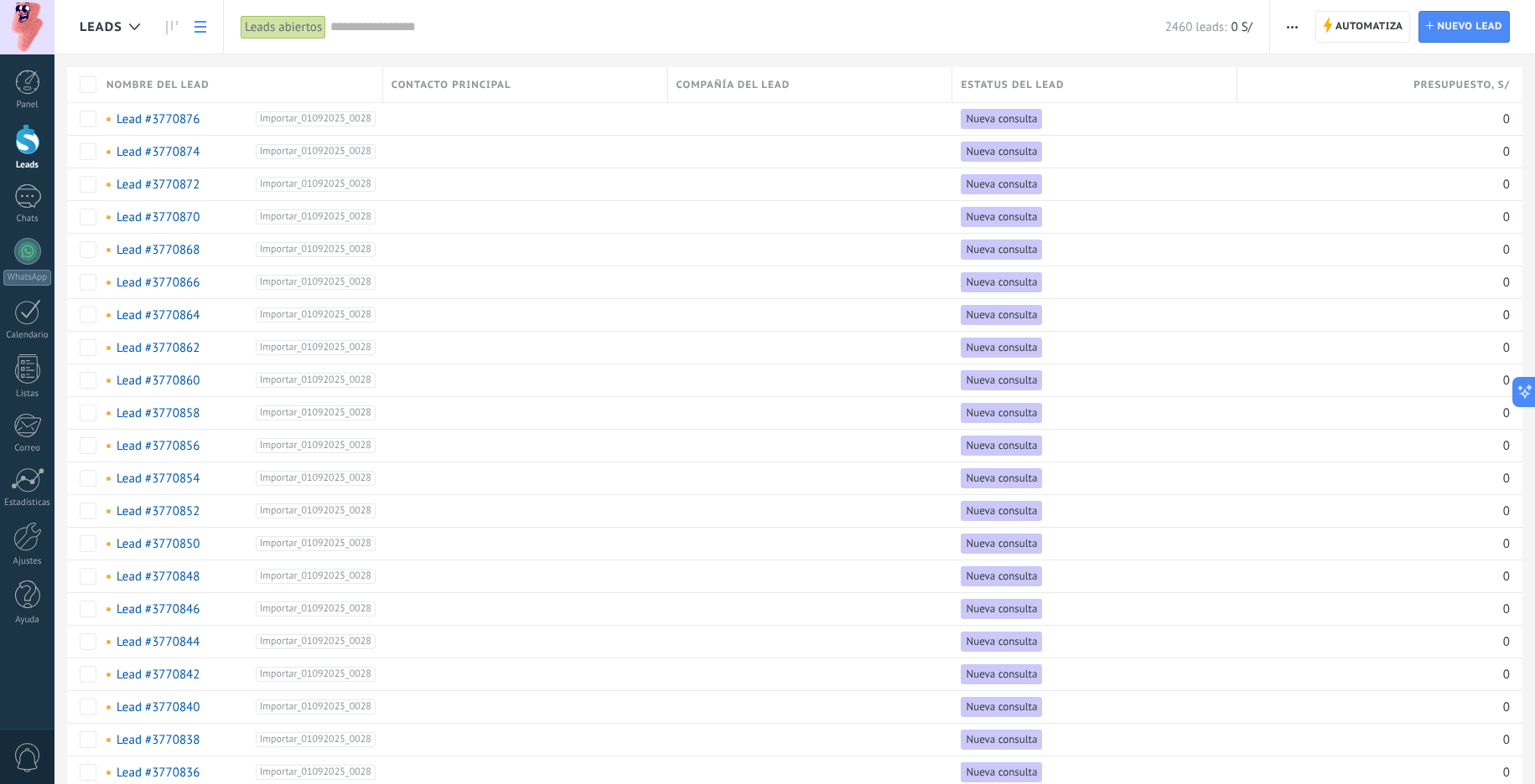
click at [278, 36] on div "Leads abiertos" at bounding box center [284, 27] width 85 height 24
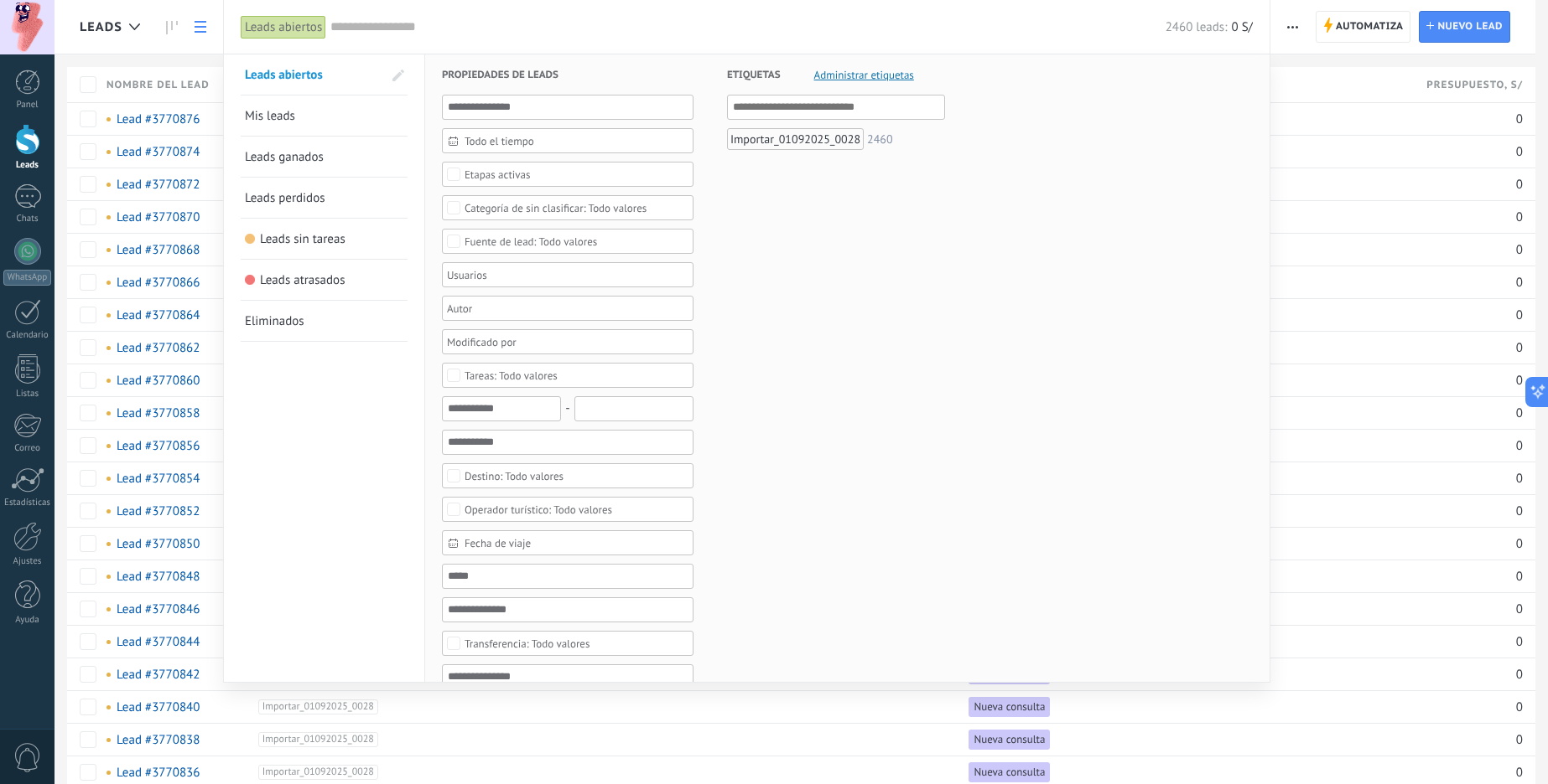
click at [382, 120] on link "Mis leads" at bounding box center [324, 116] width 158 height 40
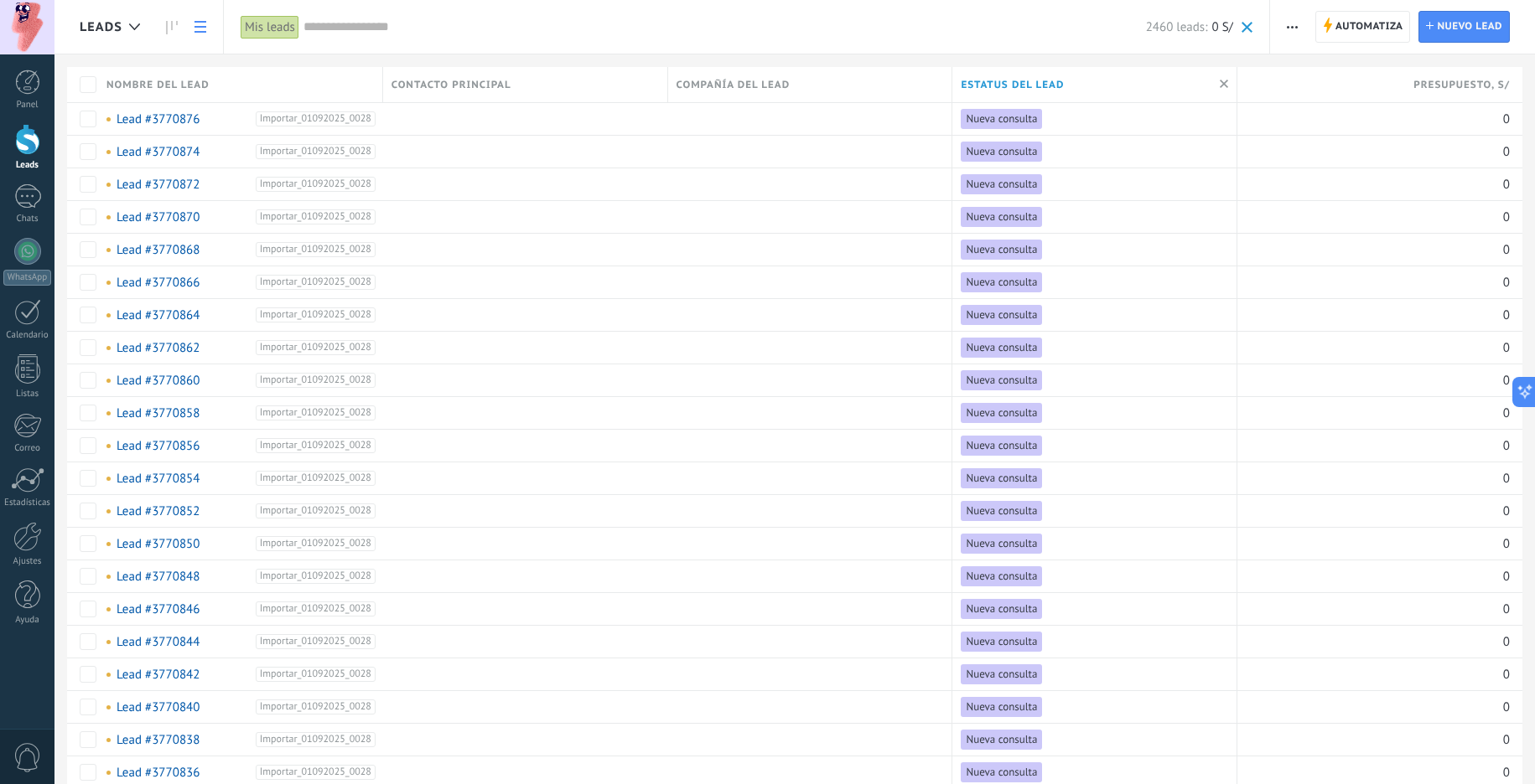
click at [292, 35] on div "Mis leads" at bounding box center [270, 27] width 58 height 24
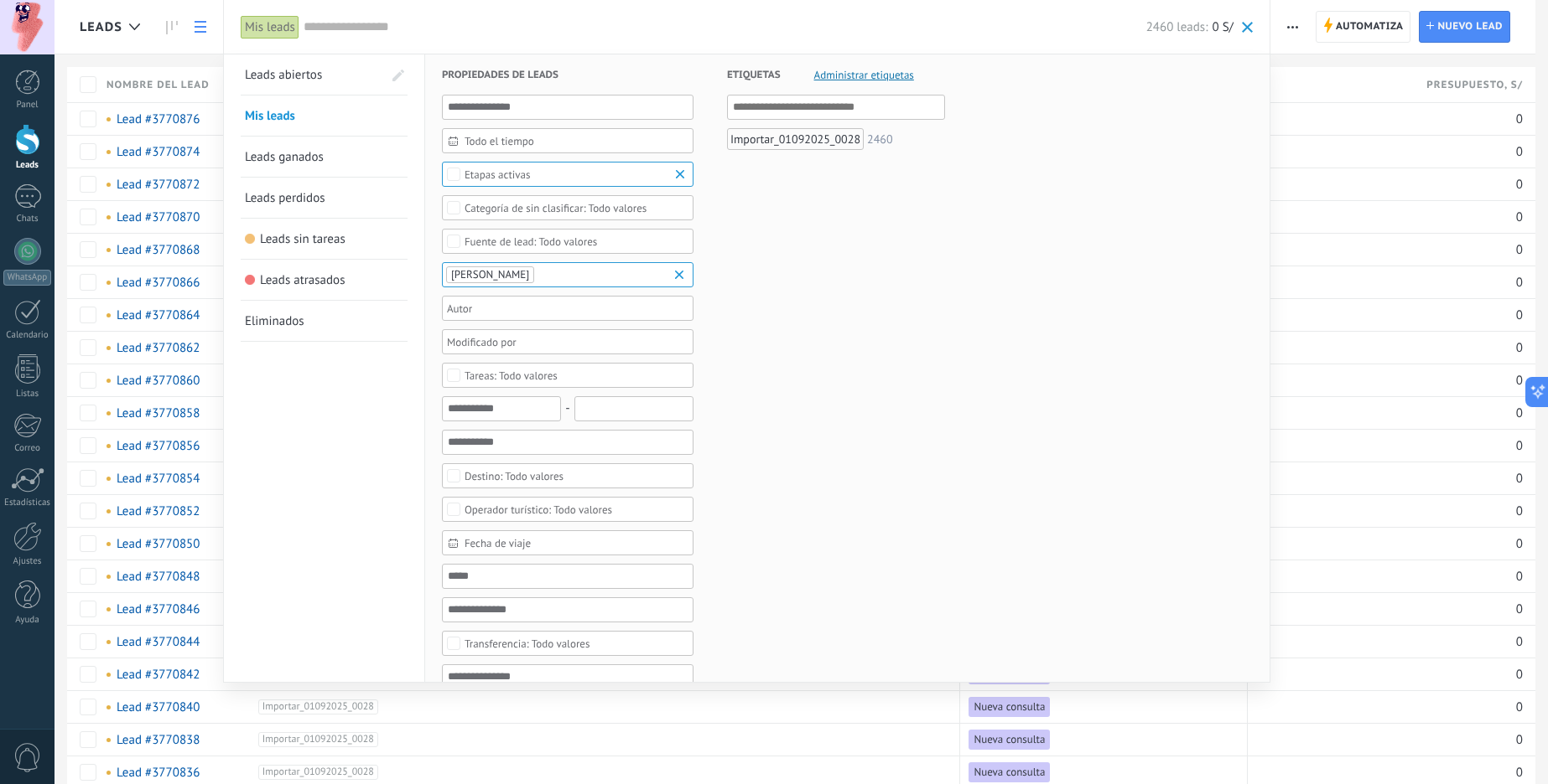
click at [214, 21] on div at bounding box center [774, 392] width 1548 height 784
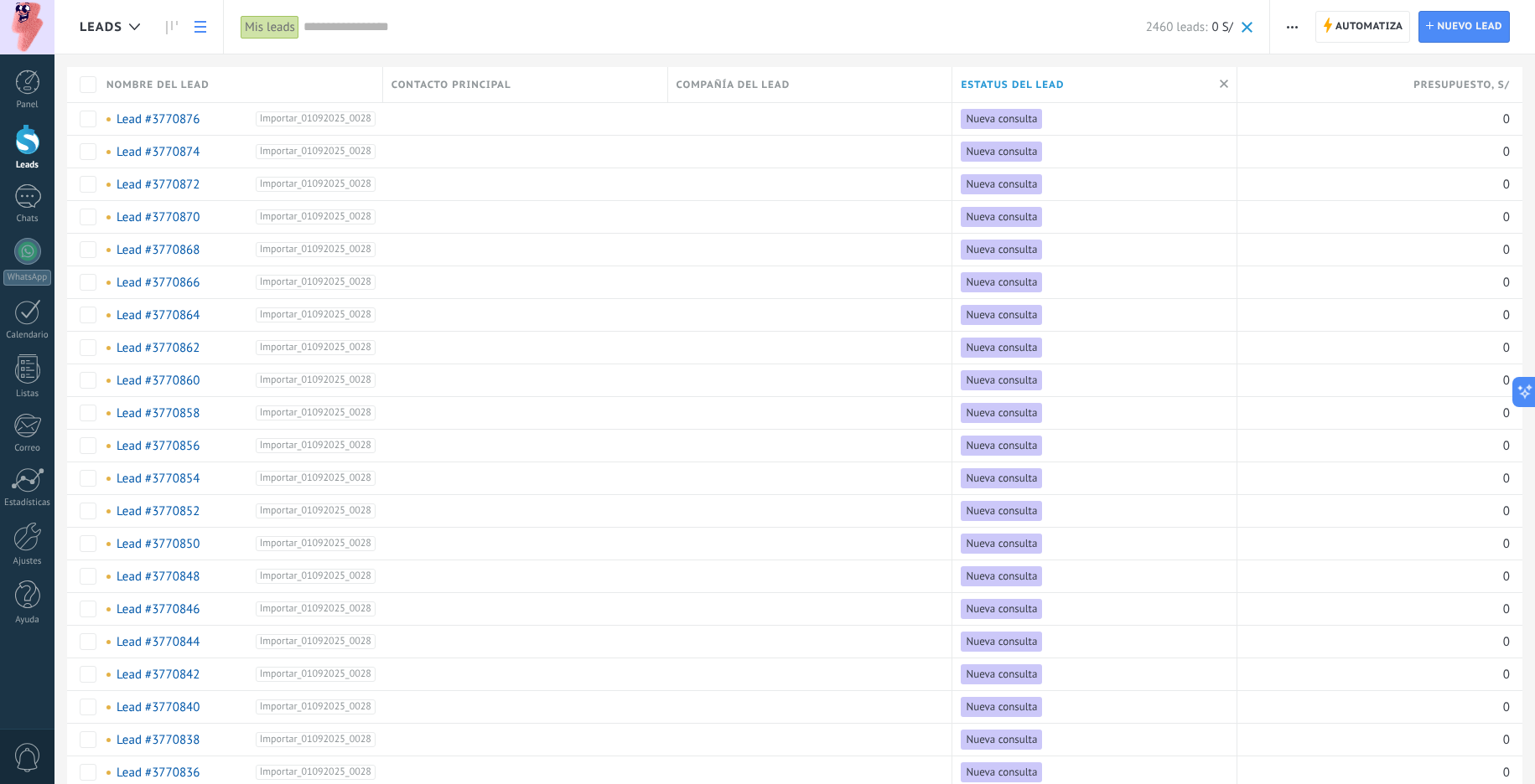
click at [1245, 33] on span at bounding box center [1247, 27] width 11 height 11
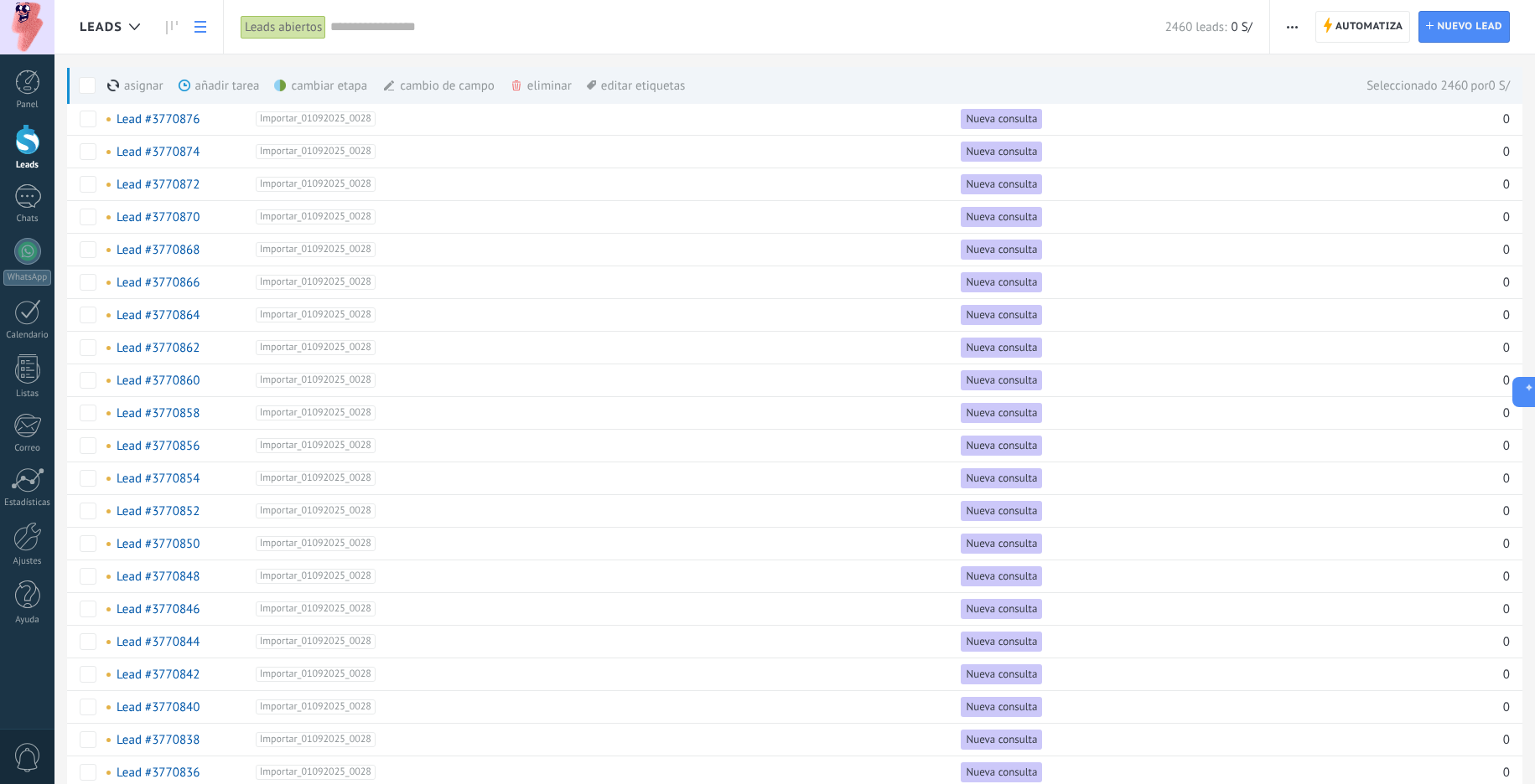
click at [549, 89] on div "eliminar màs" at bounding box center [569, 85] width 119 height 37
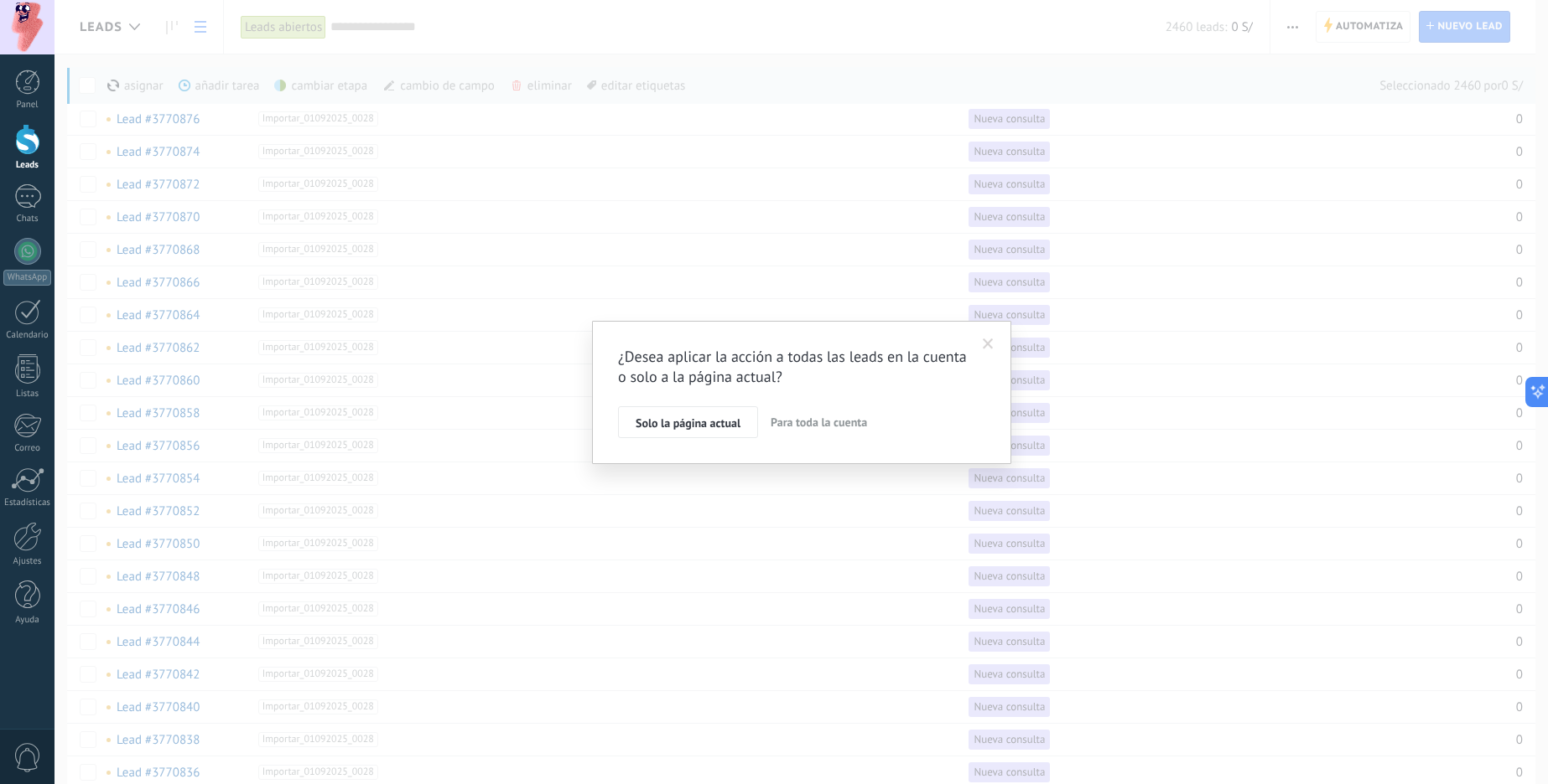
click at [796, 426] on span "Para toda la cuenta" at bounding box center [818, 422] width 97 height 15
click at [639, 436] on button "Aplicar" at bounding box center [653, 424] width 70 height 32
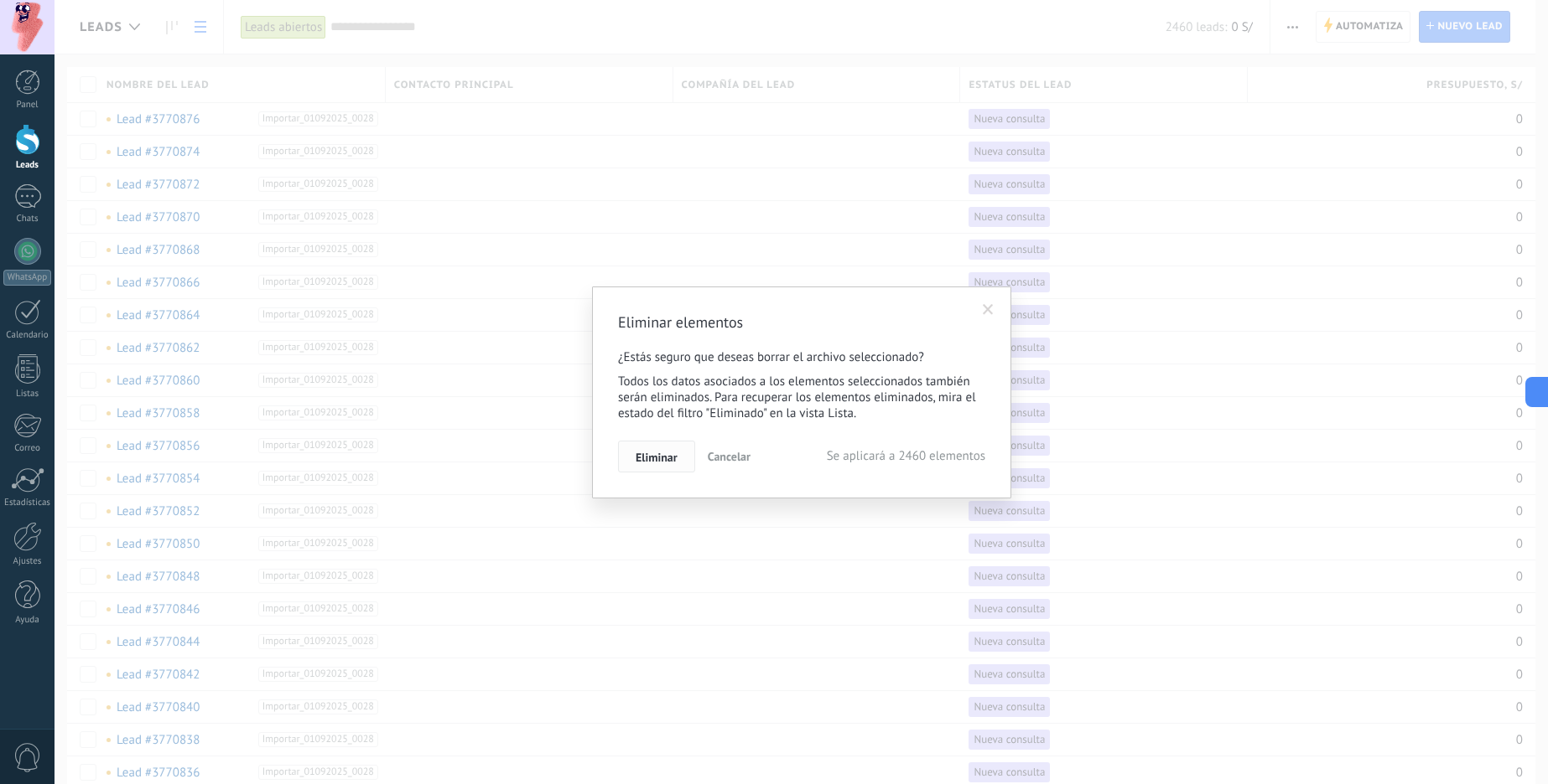
click at [654, 466] on button "Eliminar" at bounding box center [657, 456] width 77 height 32
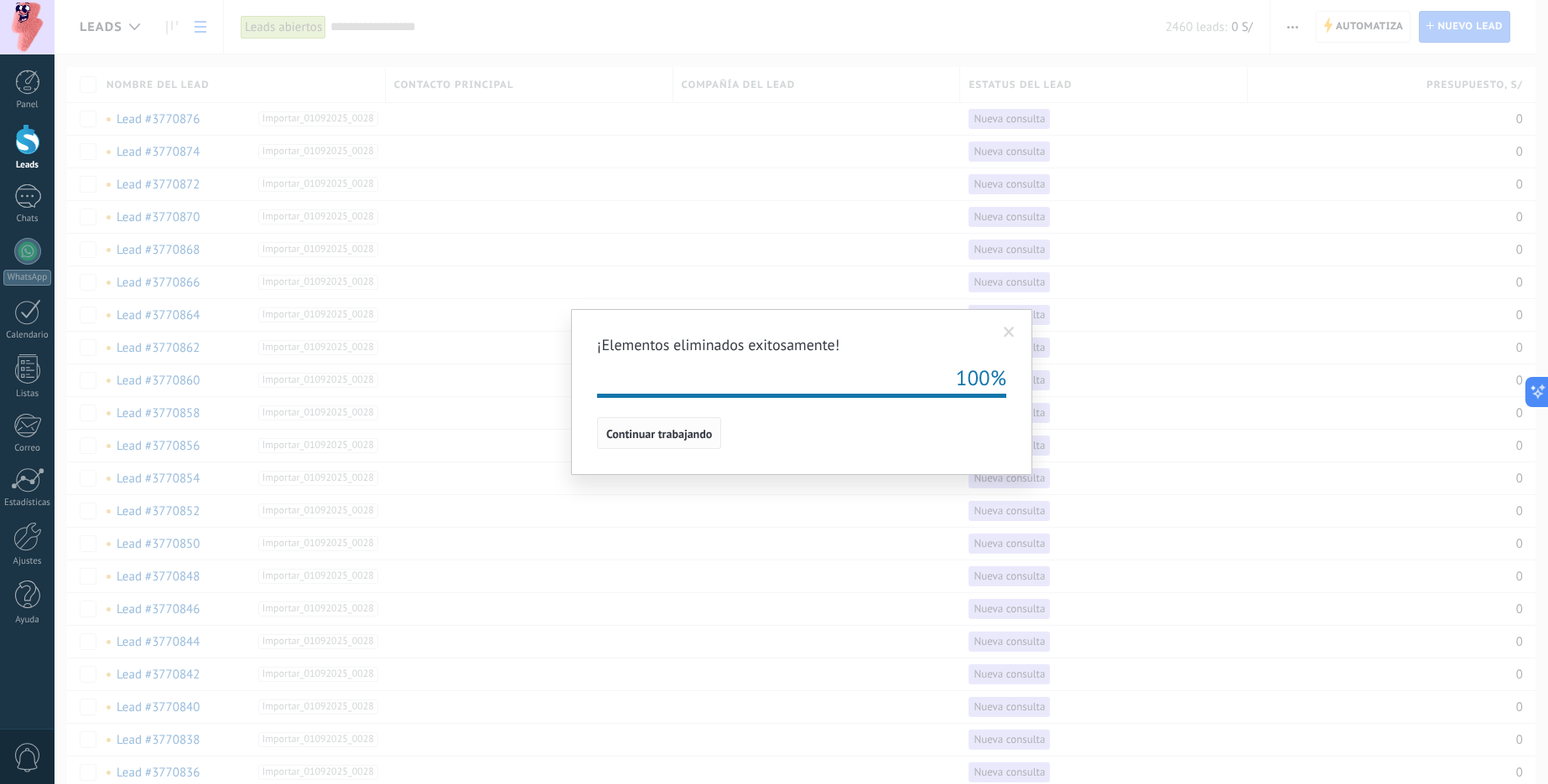
click at [671, 445] on button "Continuar trabajando" at bounding box center [658, 433] width 124 height 32
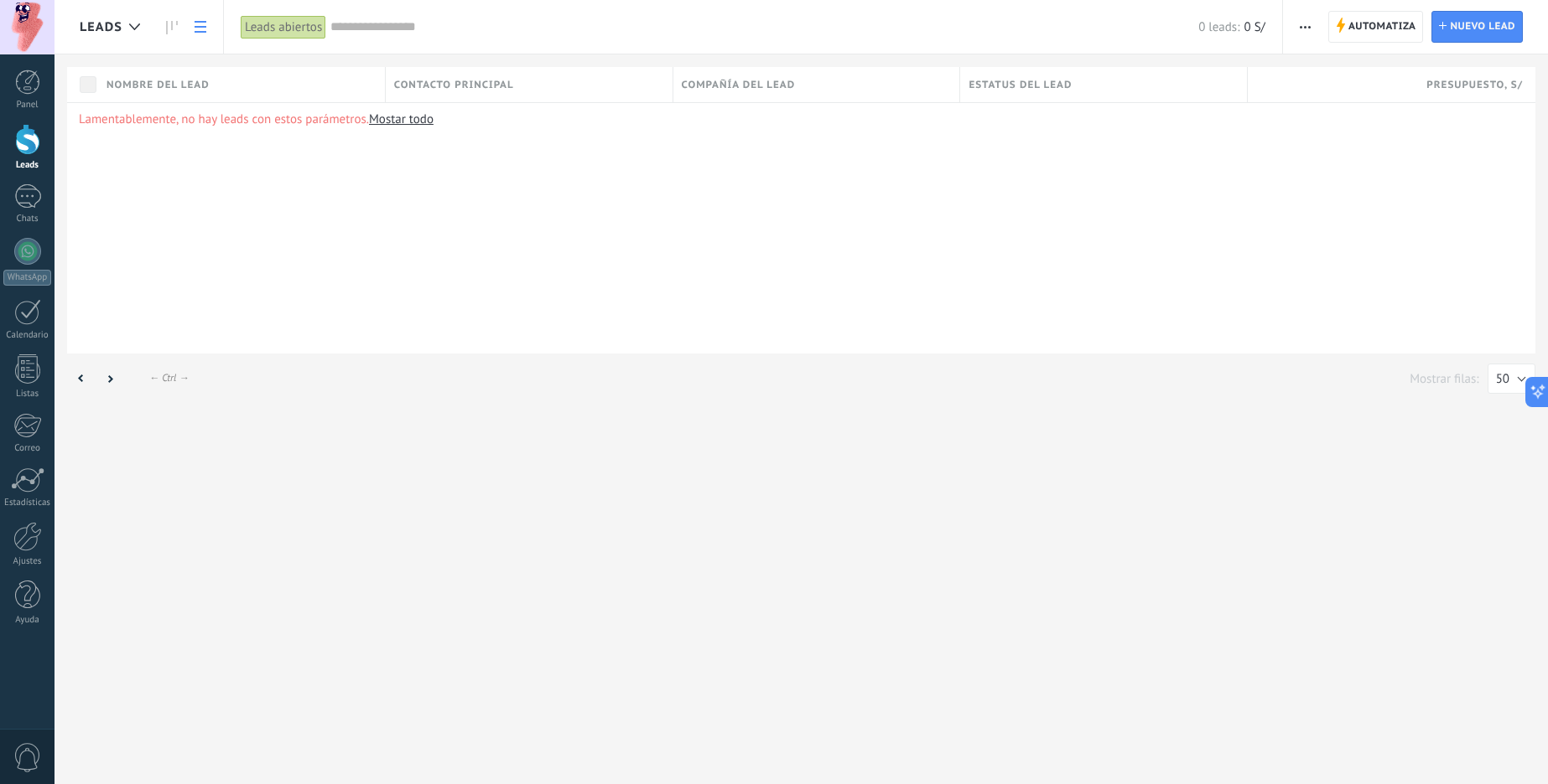
click at [1294, 30] on button "button" at bounding box center [1305, 27] width 24 height 32
click at [1330, 170] on span "Importar" at bounding box center [1338, 172] width 47 height 34
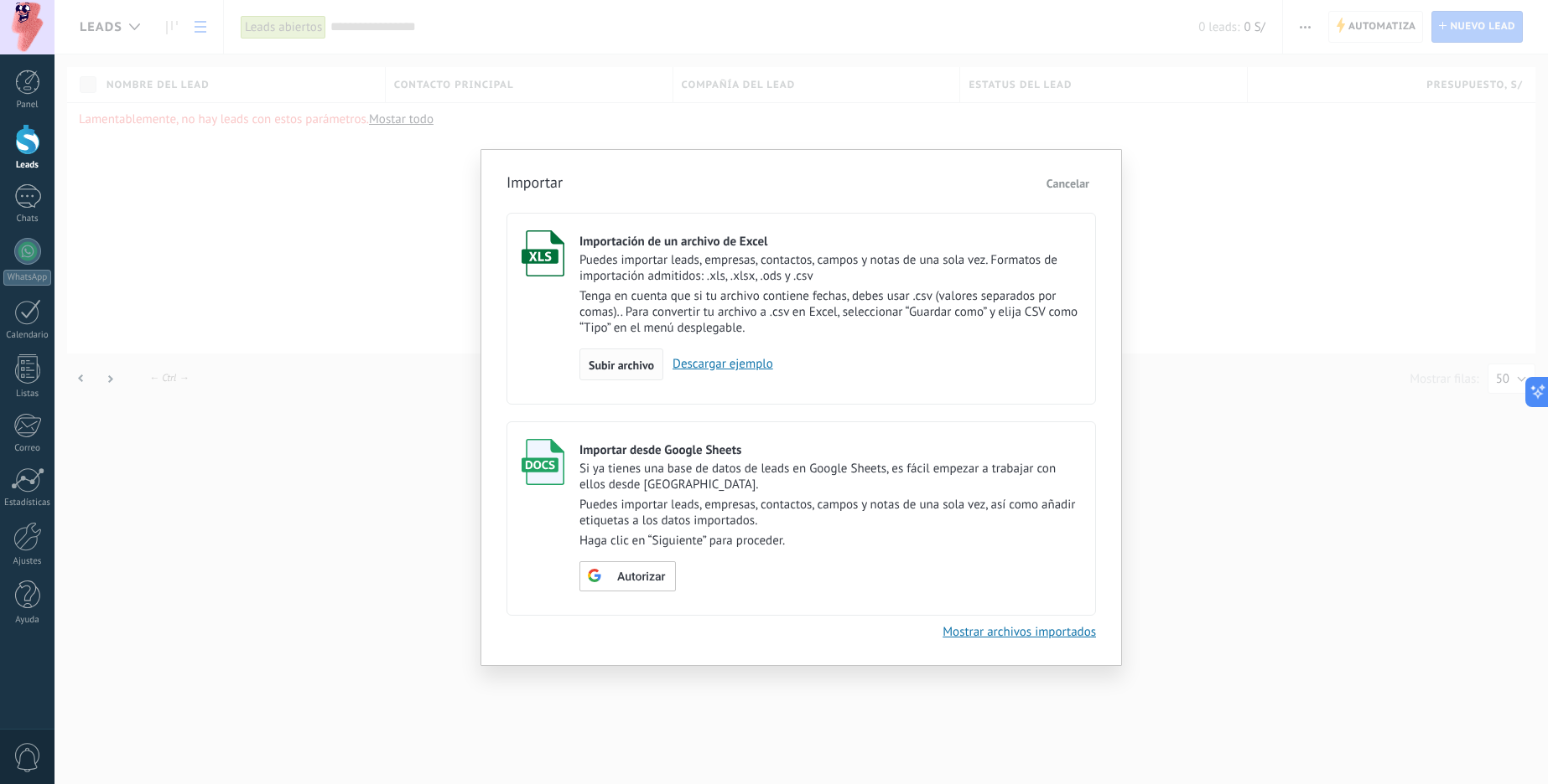
click at [599, 365] on span "Subir archivo" at bounding box center [621, 365] width 65 height 11
click at [0, 0] on input "Importación de un archivo de Excel Puedes importar leads, empresas, contactos, …" at bounding box center [0, 0] width 0 height 0
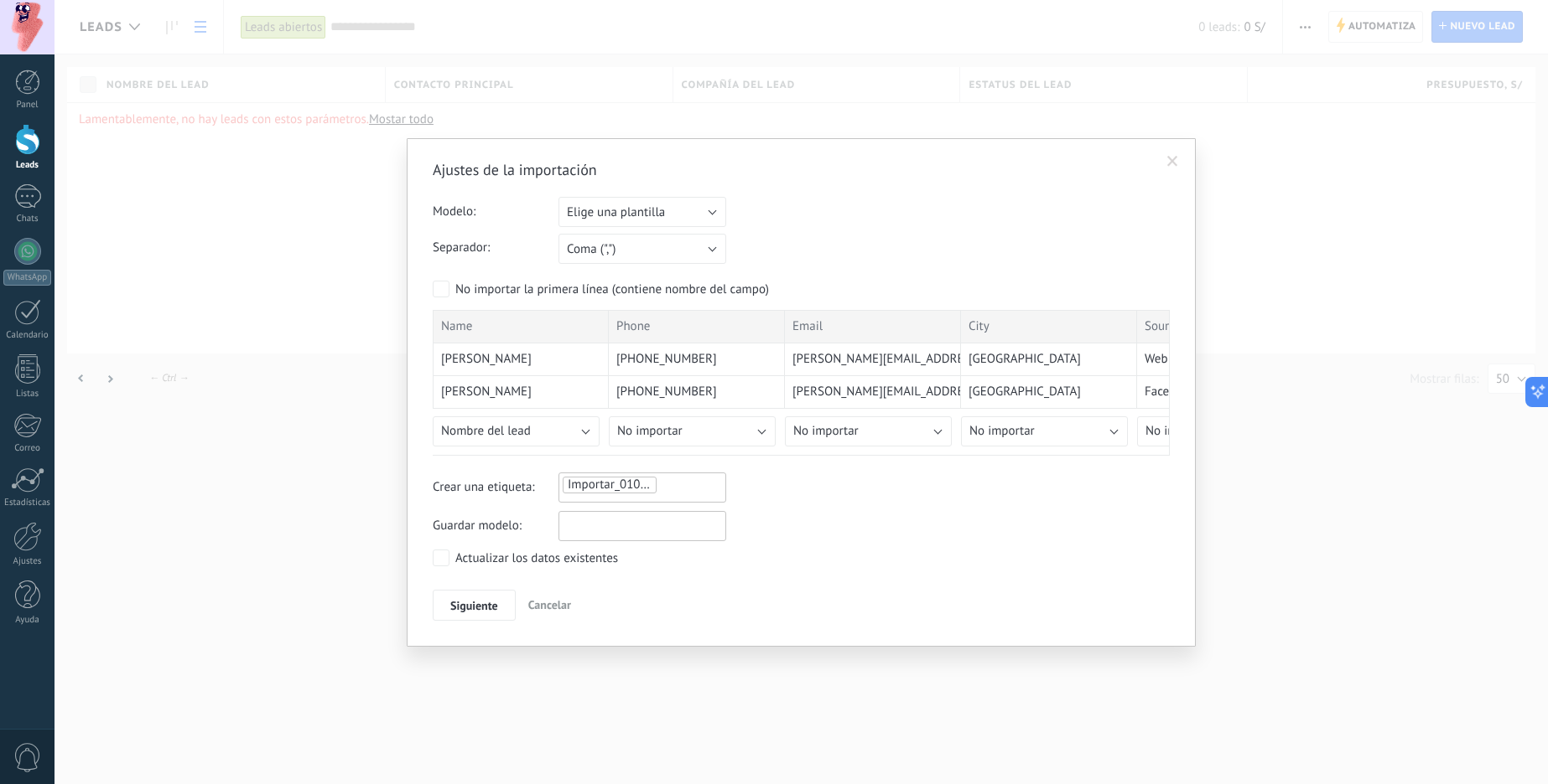
click at [601, 528] on input "text" at bounding box center [642, 526] width 168 height 30
type input "*"
type input "*********"
click at [472, 603] on span "Siguiente" at bounding box center [474, 605] width 48 height 11
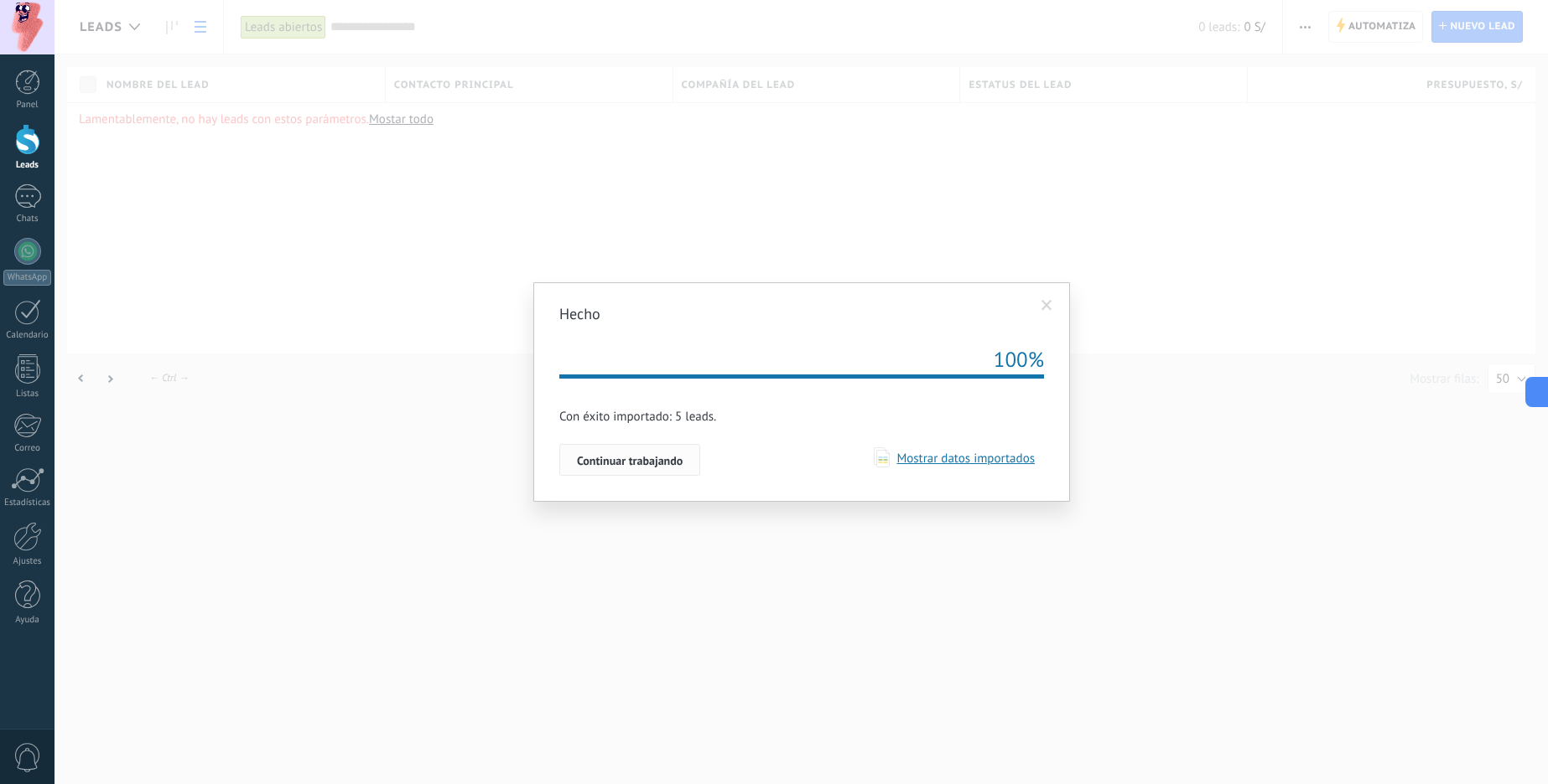
click at [634, 459] on span "Continuar trabajando" at bounding box center [629, 460] width 105 height 11
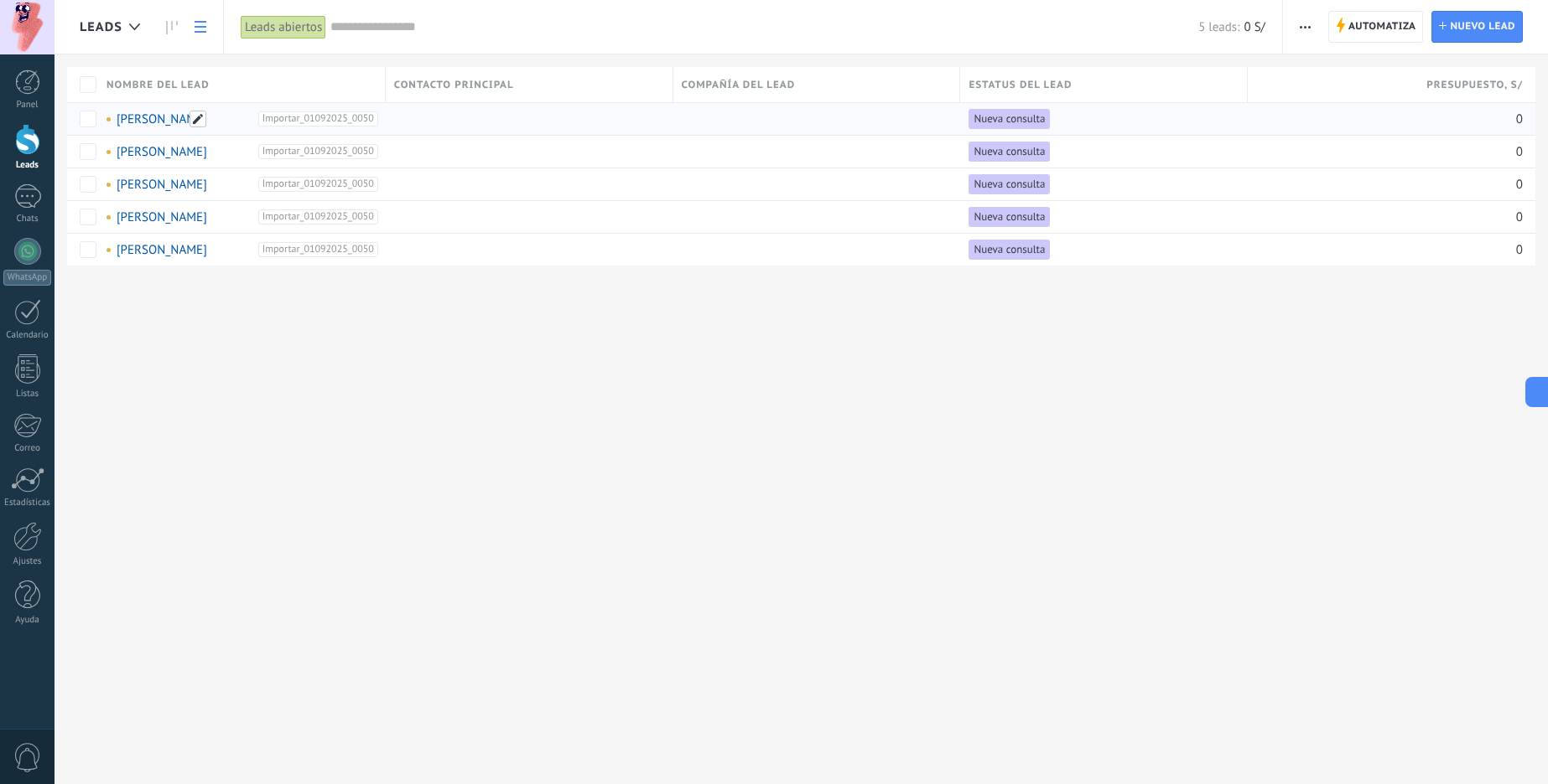
click at [195, 115] on span at bounding box center [197, 118] width 17 height 17
click at [206, 330] on div "Leads Automatiza Nueva difusión Editar embudo Imprimir Ajustes de la lista Impo…" at bounding box center [801, 392] width 1493 height 784
click at [196, 124] on span at bounding box center [197, 118] width 17 height 17
click at [151, 120] on input "**********" at bounding box center [240, 119] width 270 height 27
click at [182, 278] on div "Leads Automatiza Nueva difusión Editar embudo Imprimir Ajustes de la lista Impo…" at bounding box center [801, 160] width 1493 height 320
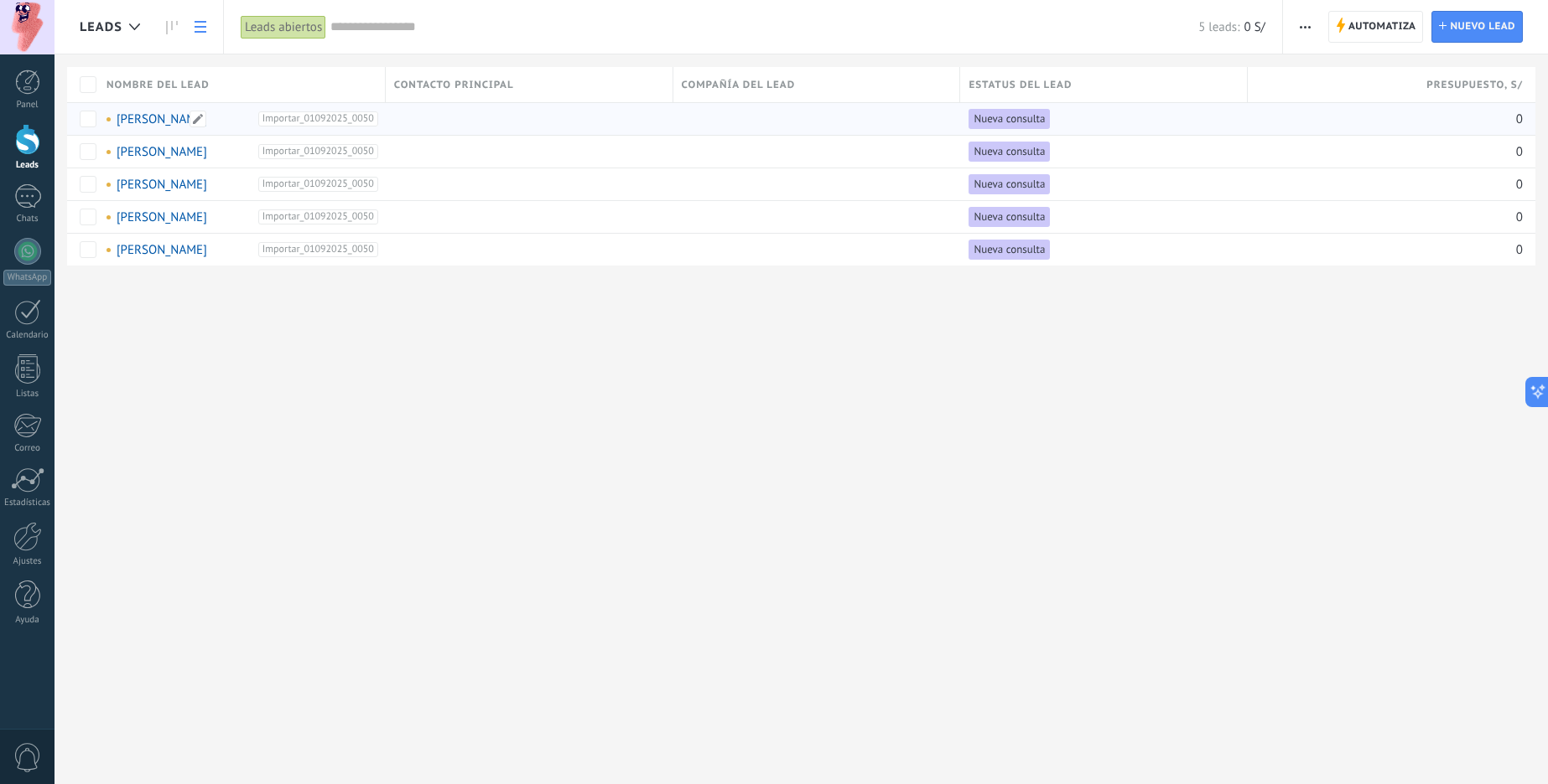
click at [135, 120] on link "Luis Ramírez" at bounding box center [162, 119] width 90 height 16
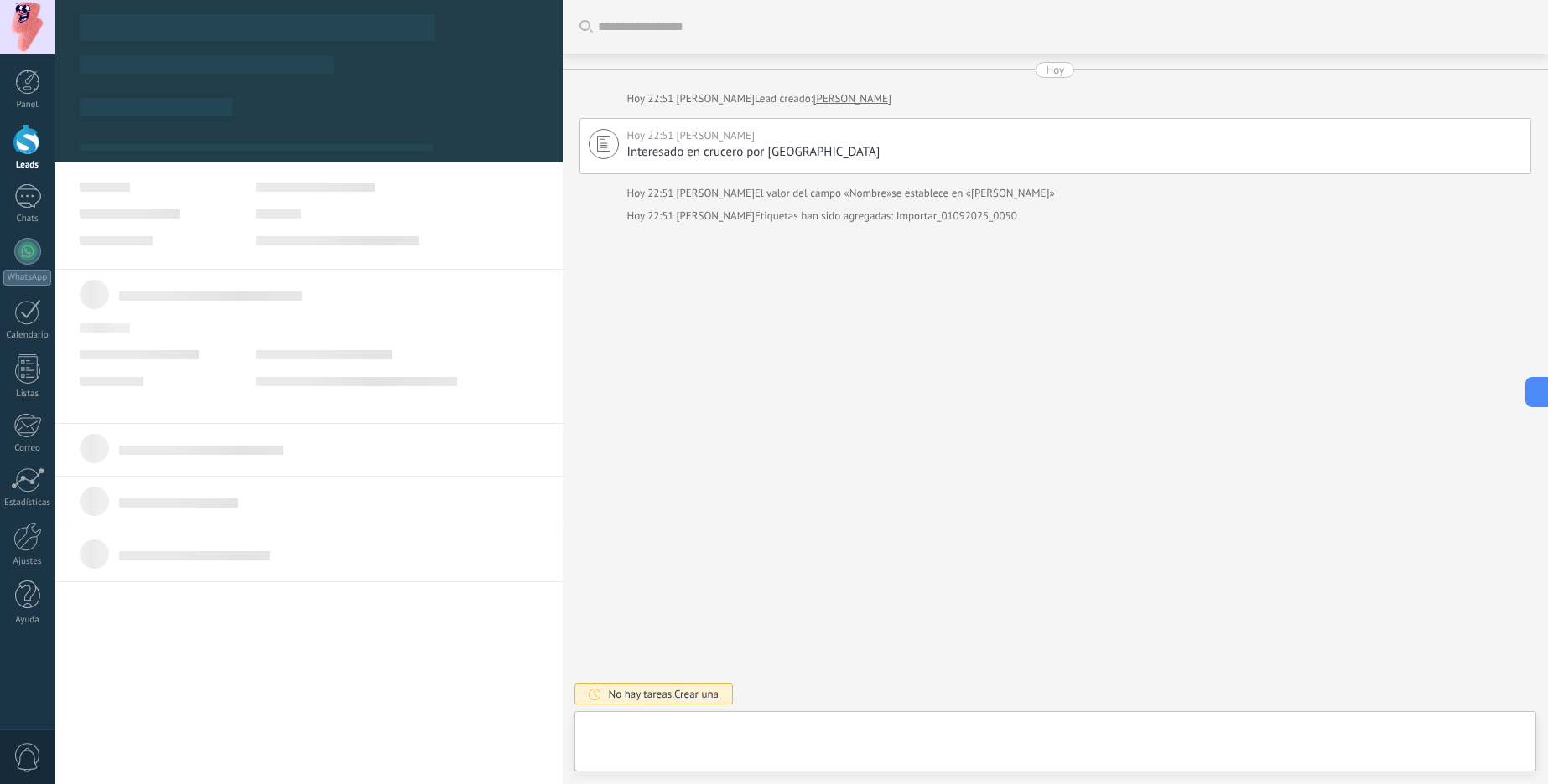
type textarea "**********"
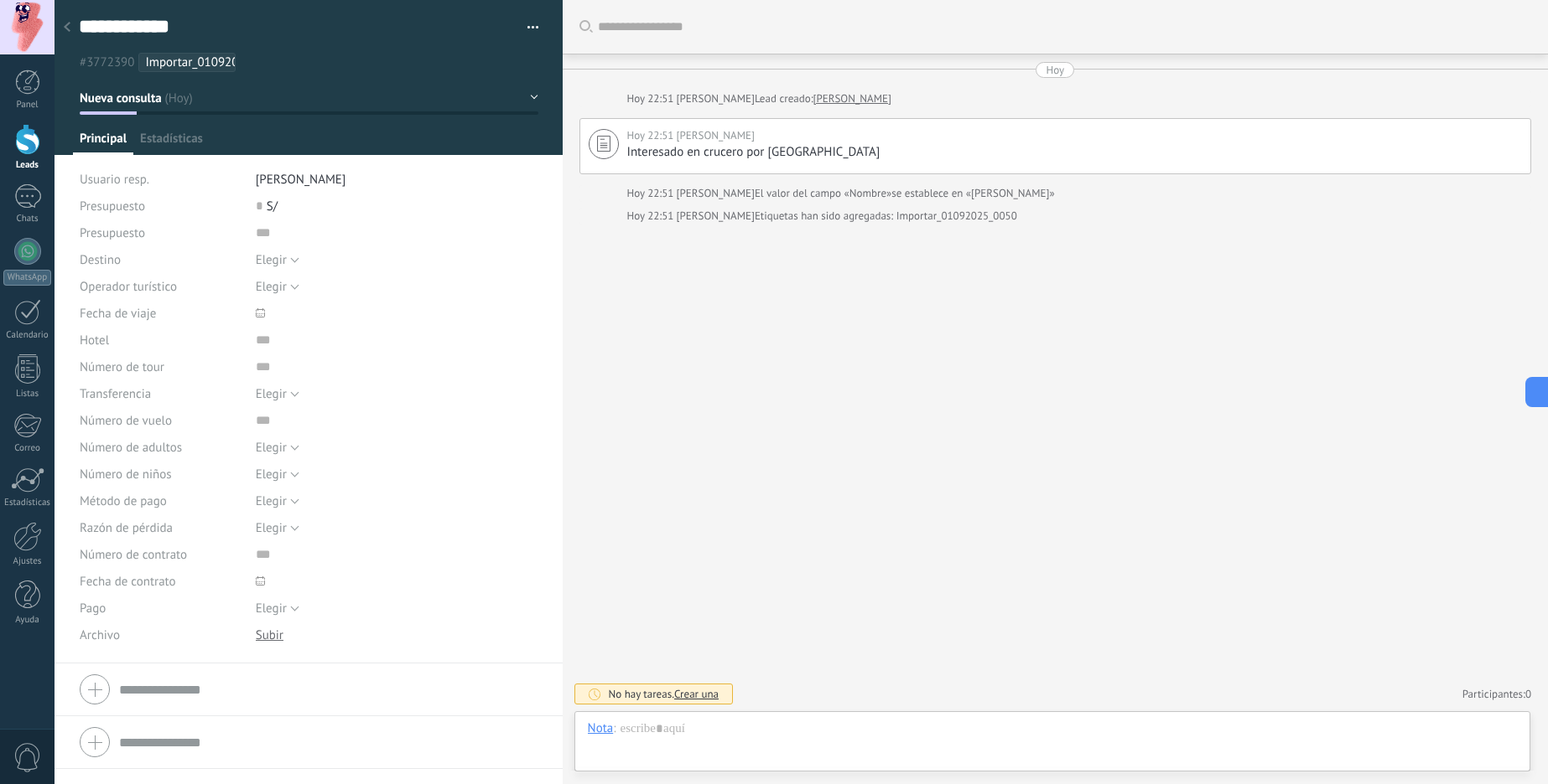
scroll to position [25, 0]
click at [90, 691] on div at bounding box center [309, 689] width 457 height 42
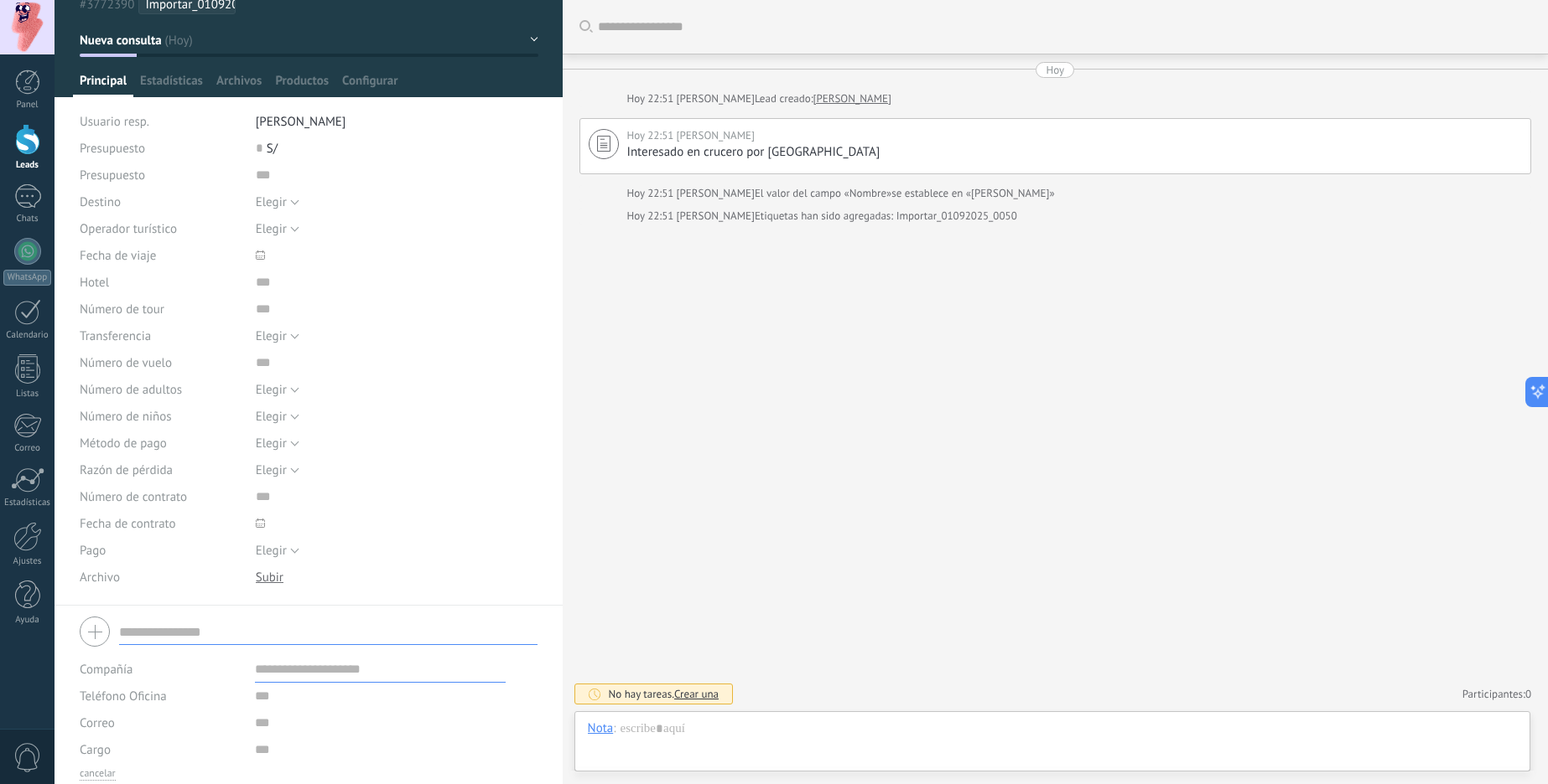
scroll to position [0, 0]
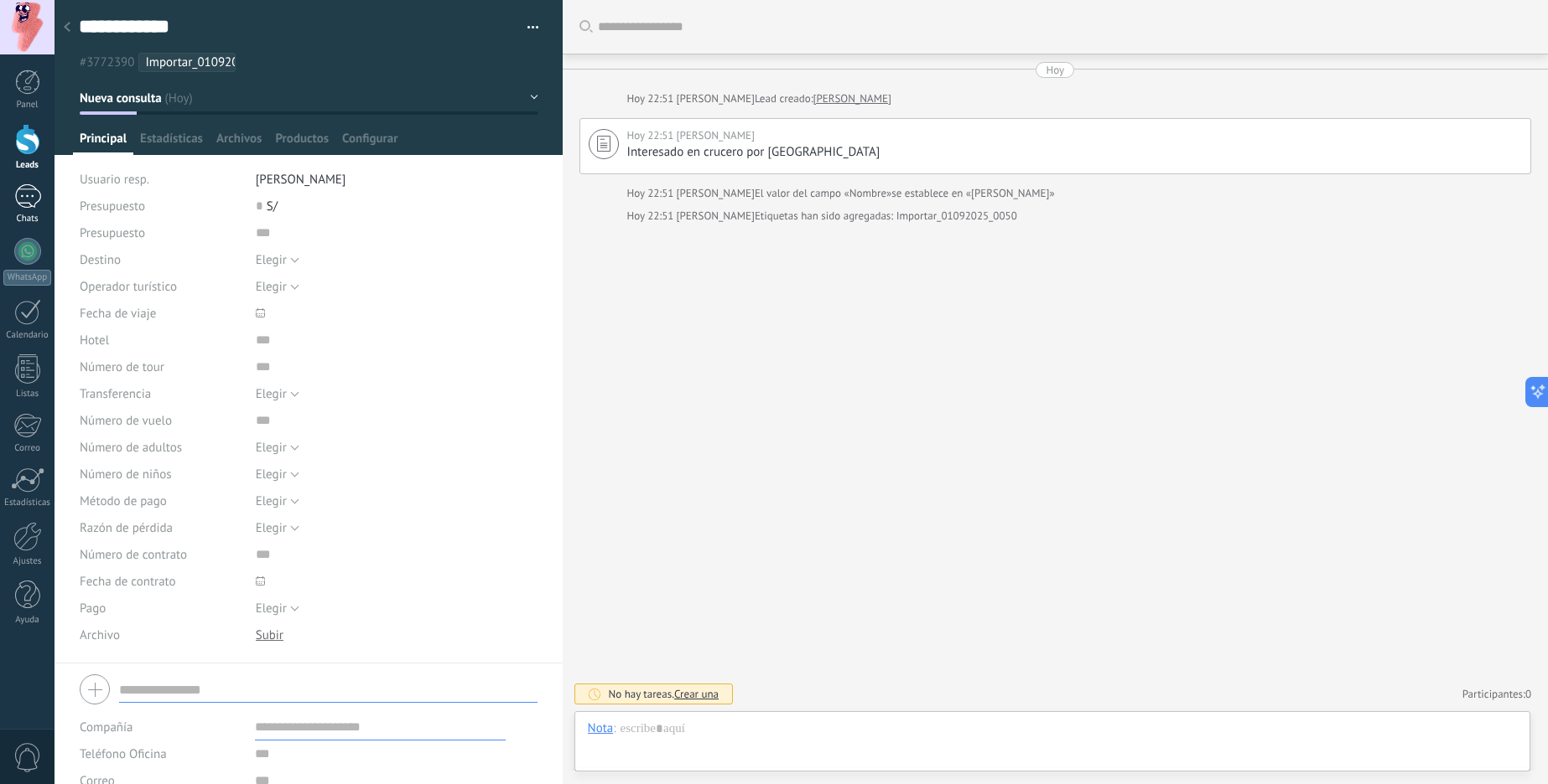
click at [29, 198] on div at bounding box center [27, 196] width 27 height 24
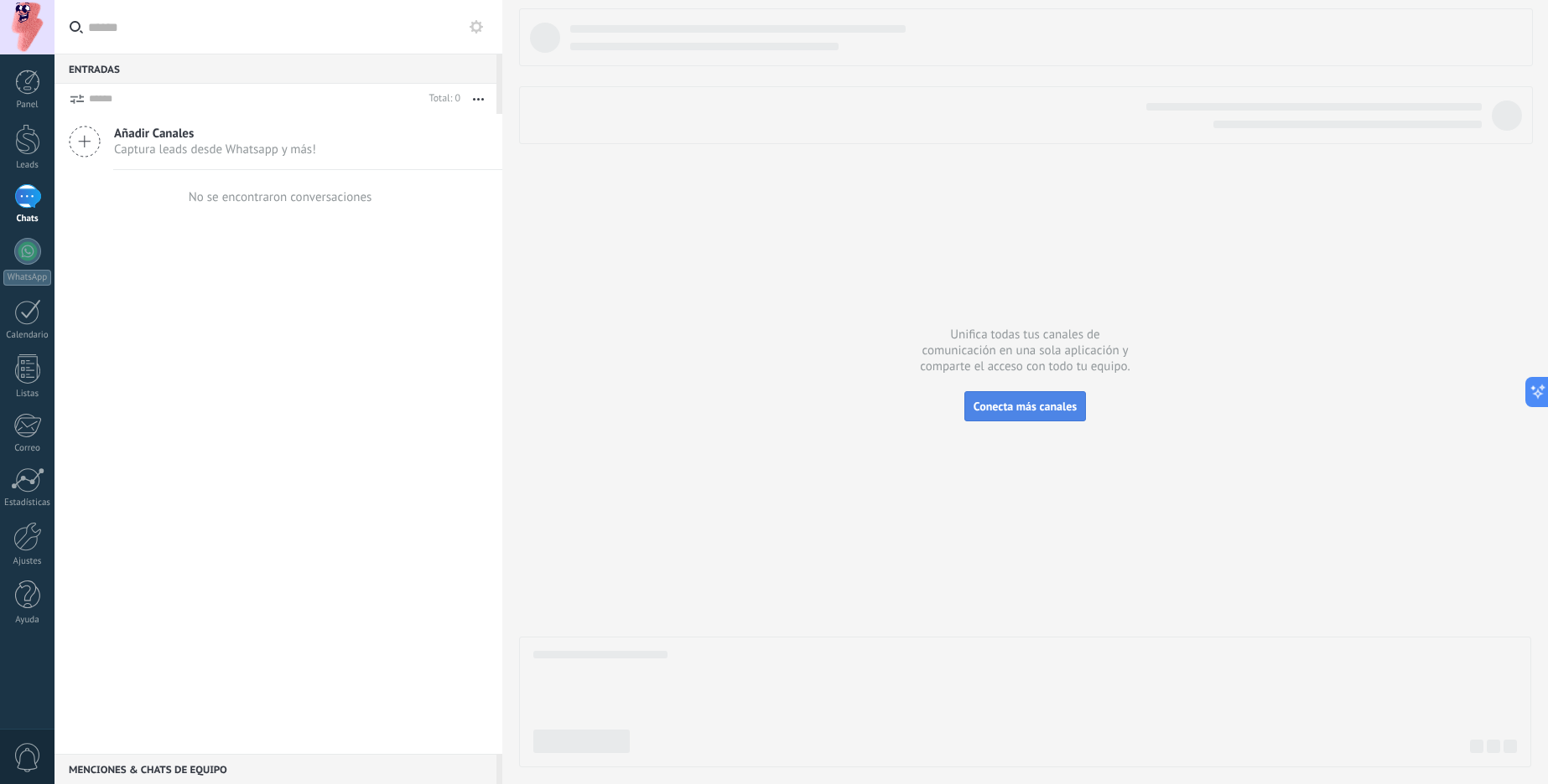
click at [986, 407] on span "Conecta más canales" at bounding box center [1024, 406] width 103 height 15
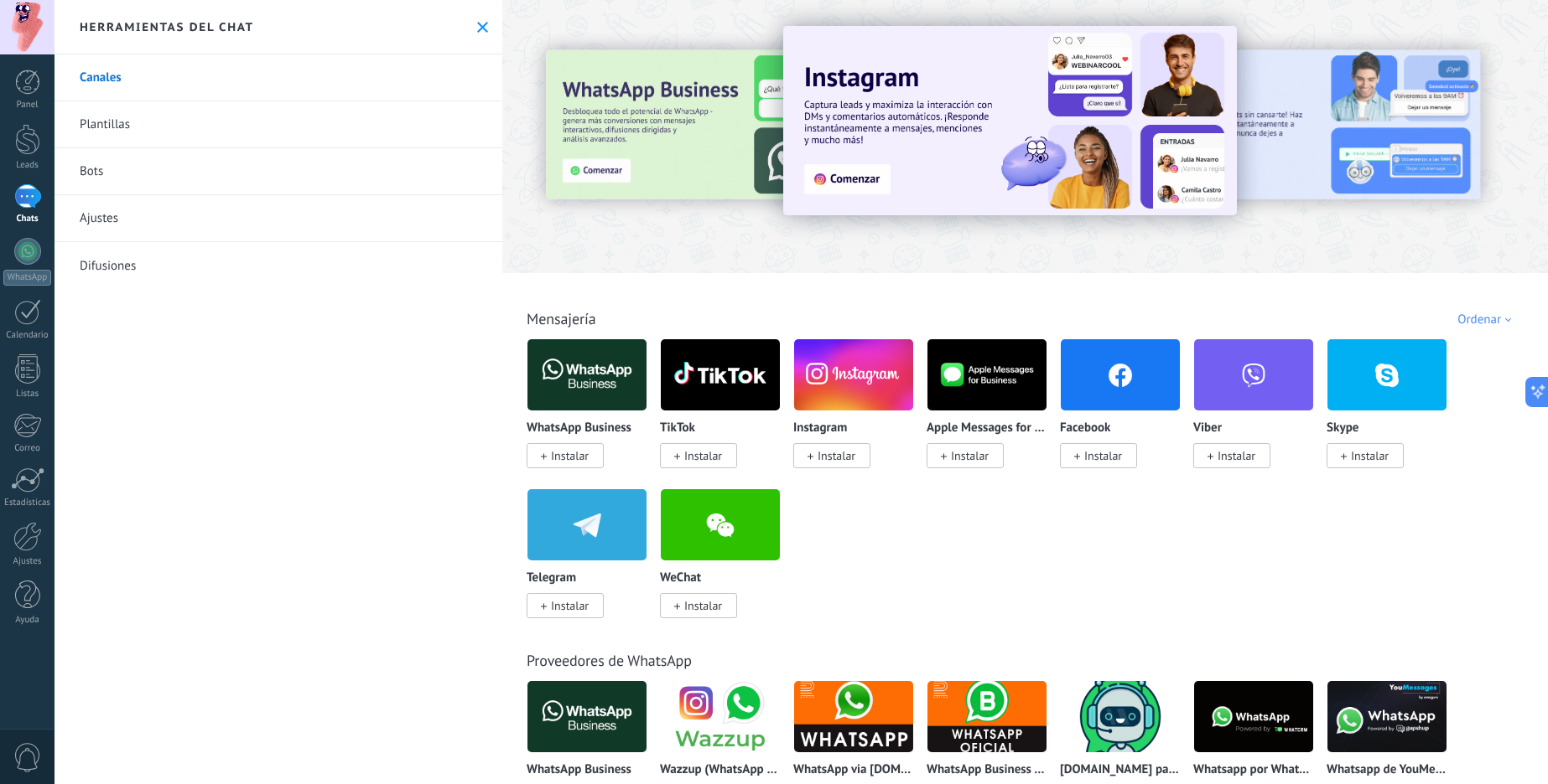
click at [570, 447] on span "Instalar" at bounding box center [564, 455] width 77 height 25
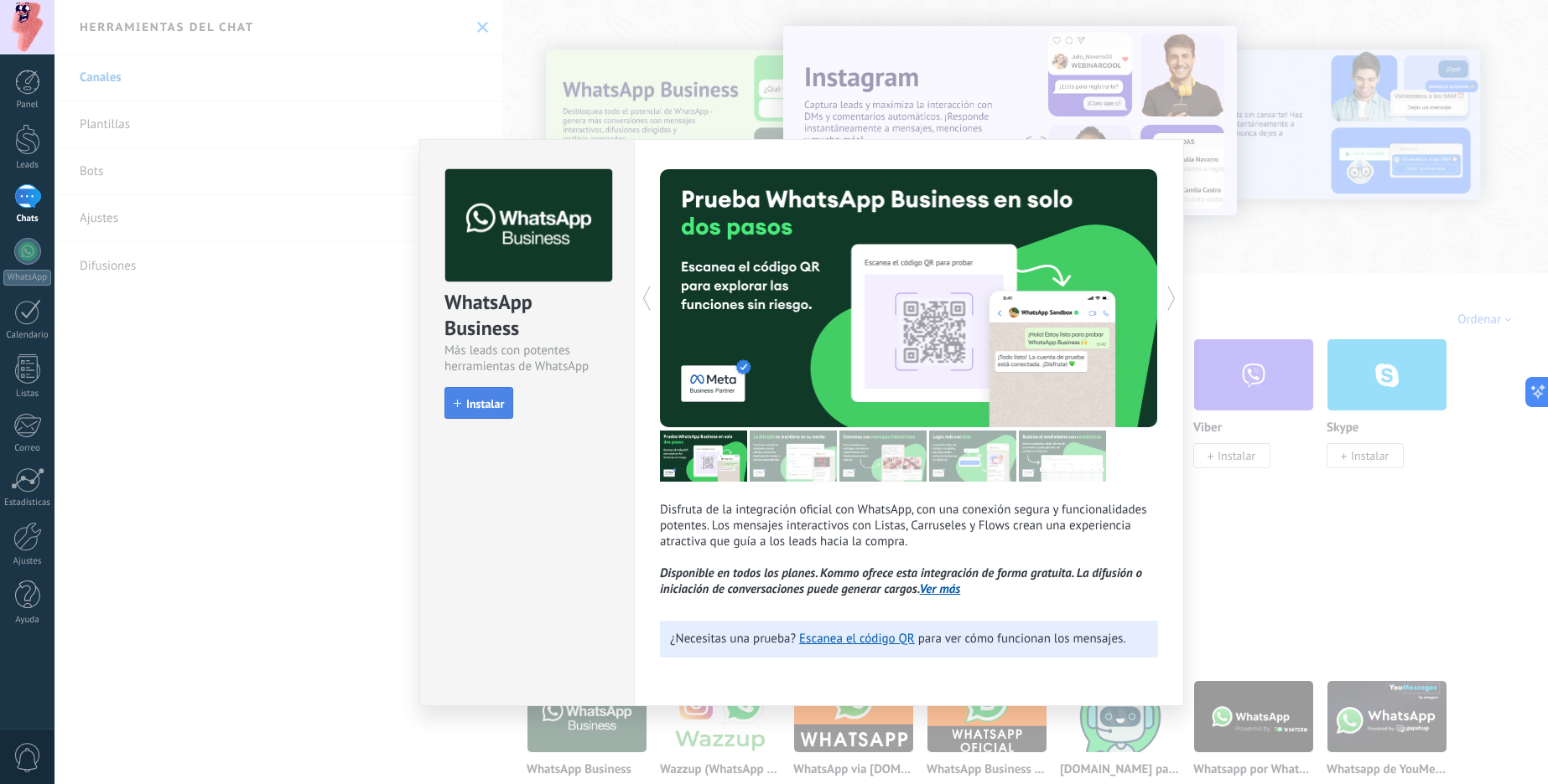
click at [487, 409] on span "Instalar" at bounding box center [484, 403] width 37 height 11
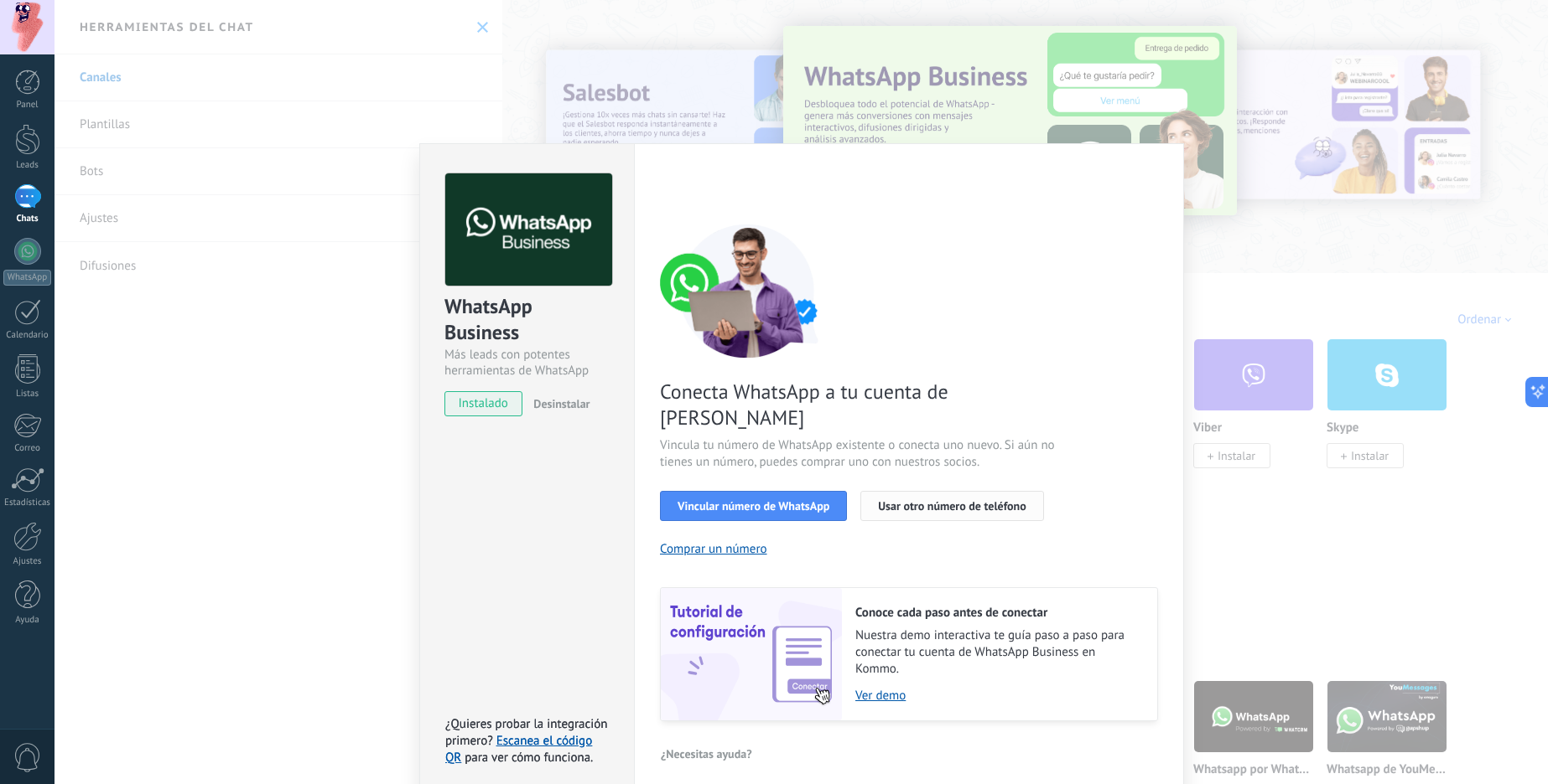
click at [978, 501] on span "Usar otro número de teléfono" at bounding box center [951, 506] width 148 height 11
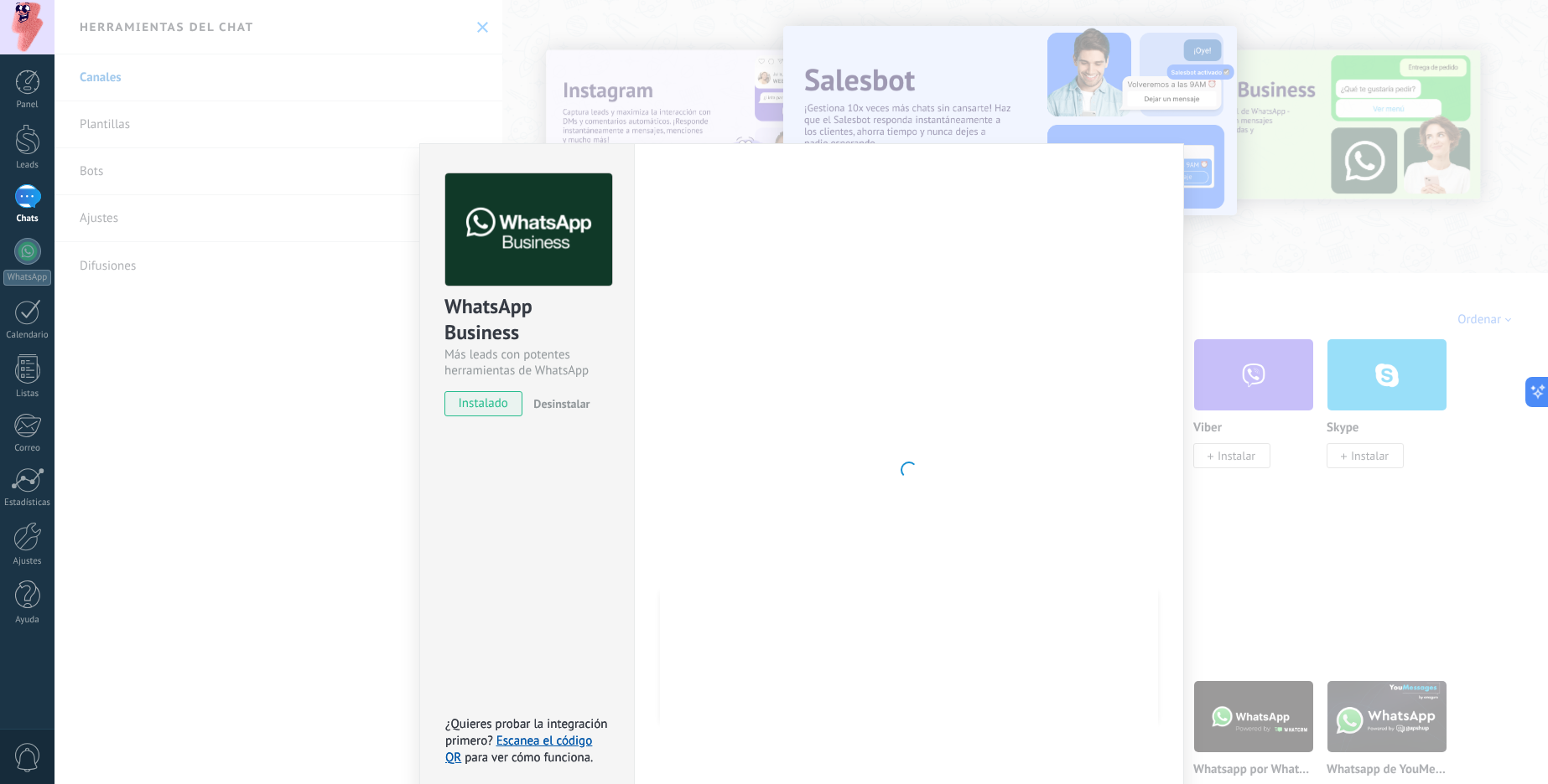
click at [1368, 240] on div "WhatsApp Business Más leads con potentes herramientas de WhatsApp instalado Des…" at bounding box center [801, 392] width 1493 height 784
